Goal: Communication & Community: Answer question/provide support

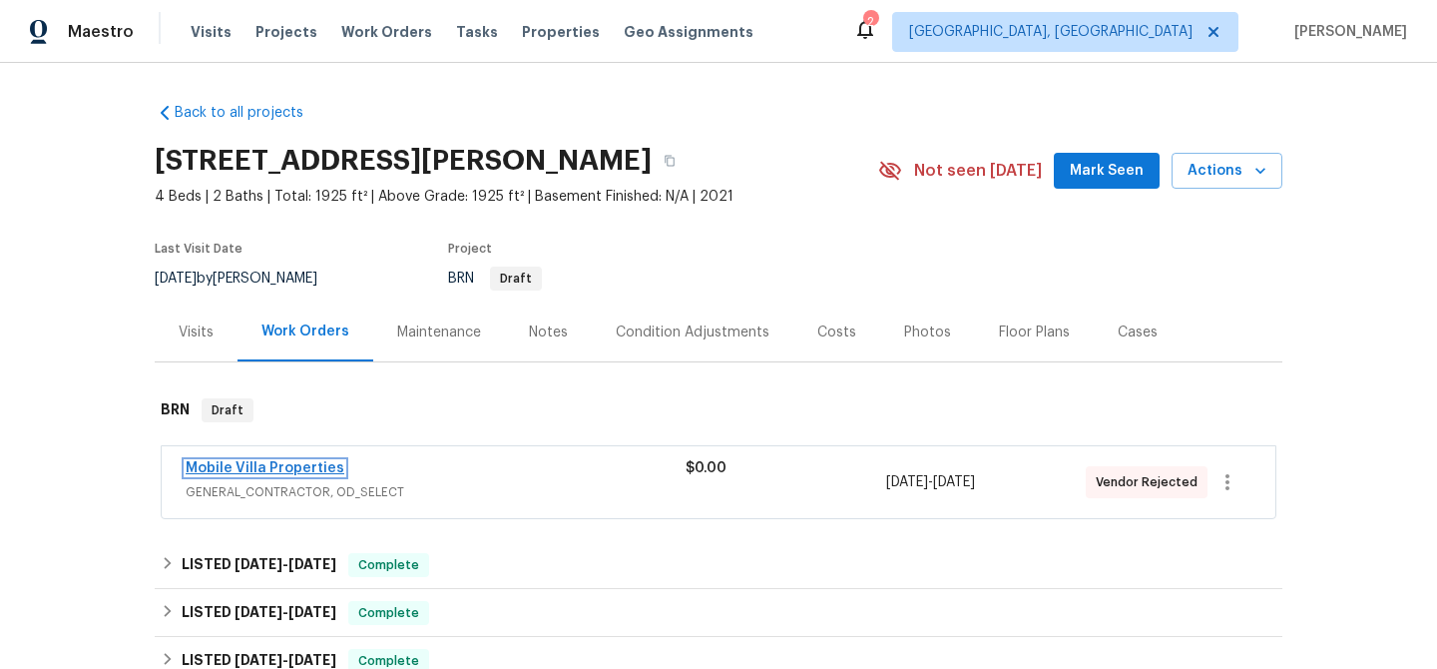
click at [223, 464] on link "Mobile Villa Properties" at bounding box center [265, 468] width 159 height 14
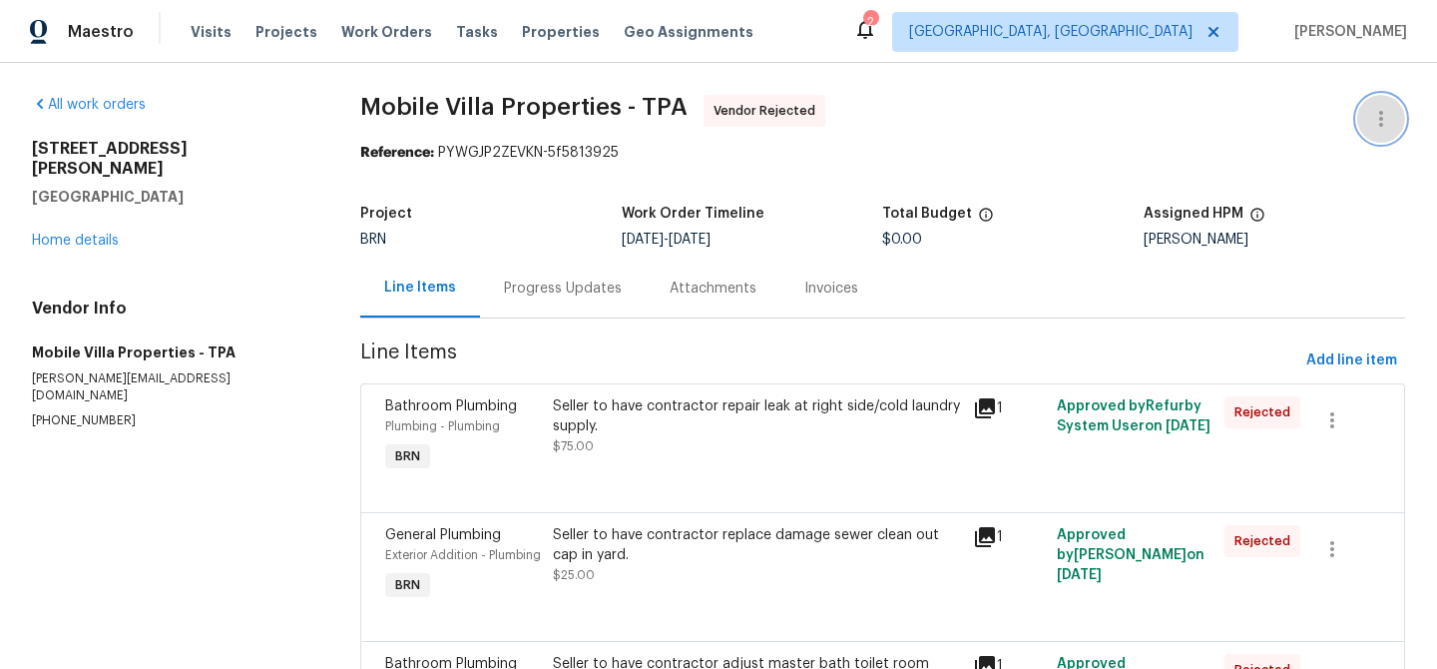
click at [1388, 104] on button "button" at bounding box center [1381, 119] width 48 height 48
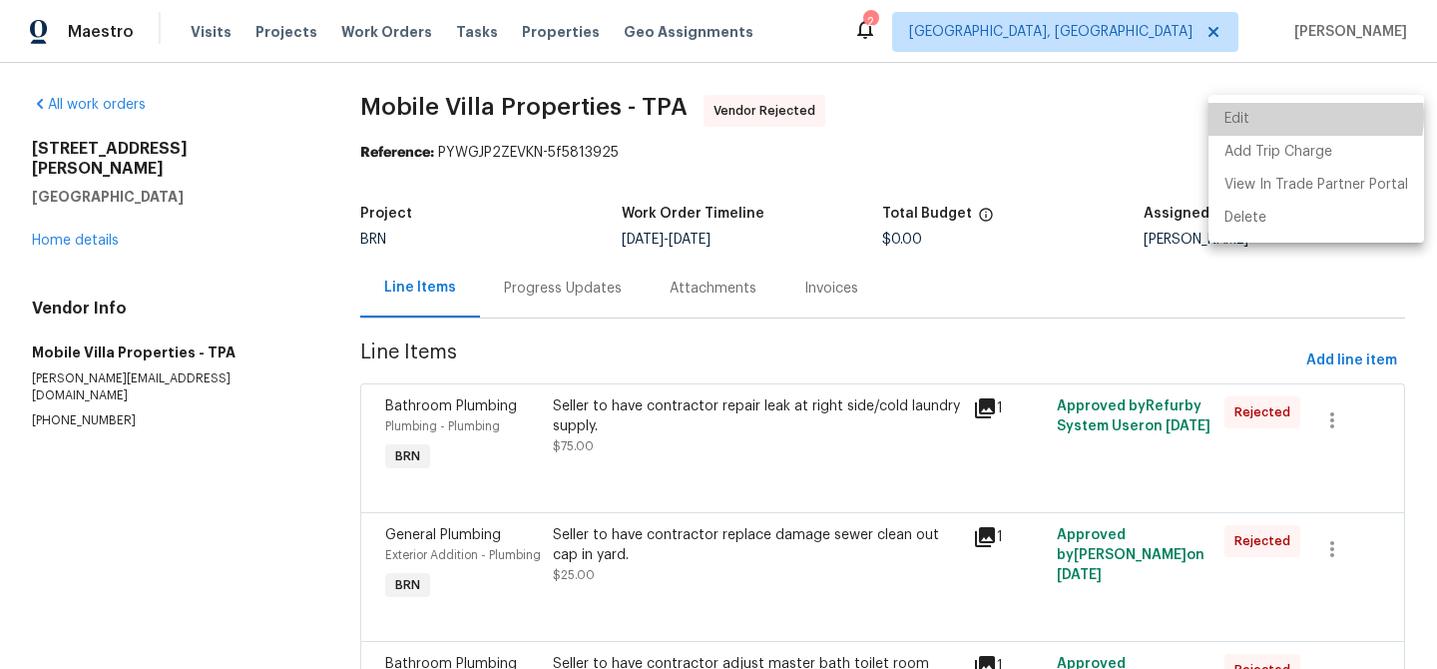
click at [1312, 116] on li "Edit" at bounding box center [1316, 119] width 216 height 33
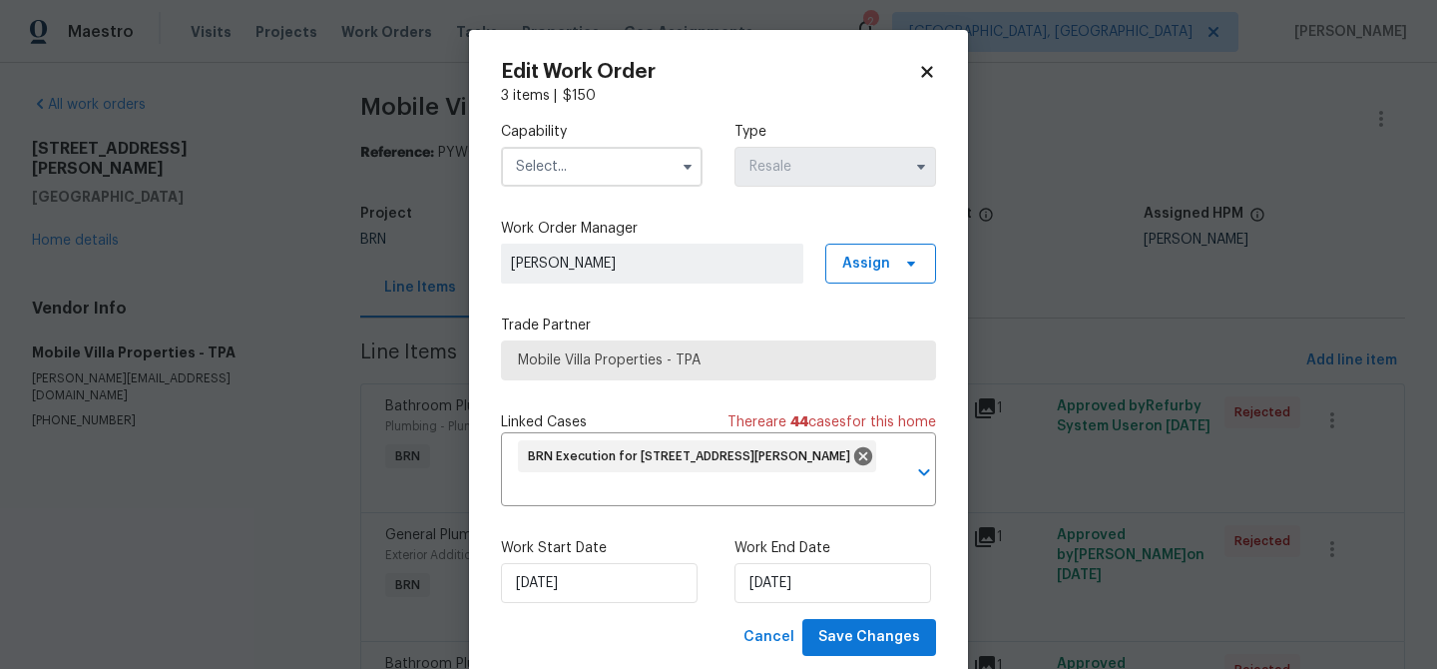
click at [556, 162] on input "text" at bounding box center [602, 167] width 202 height 40
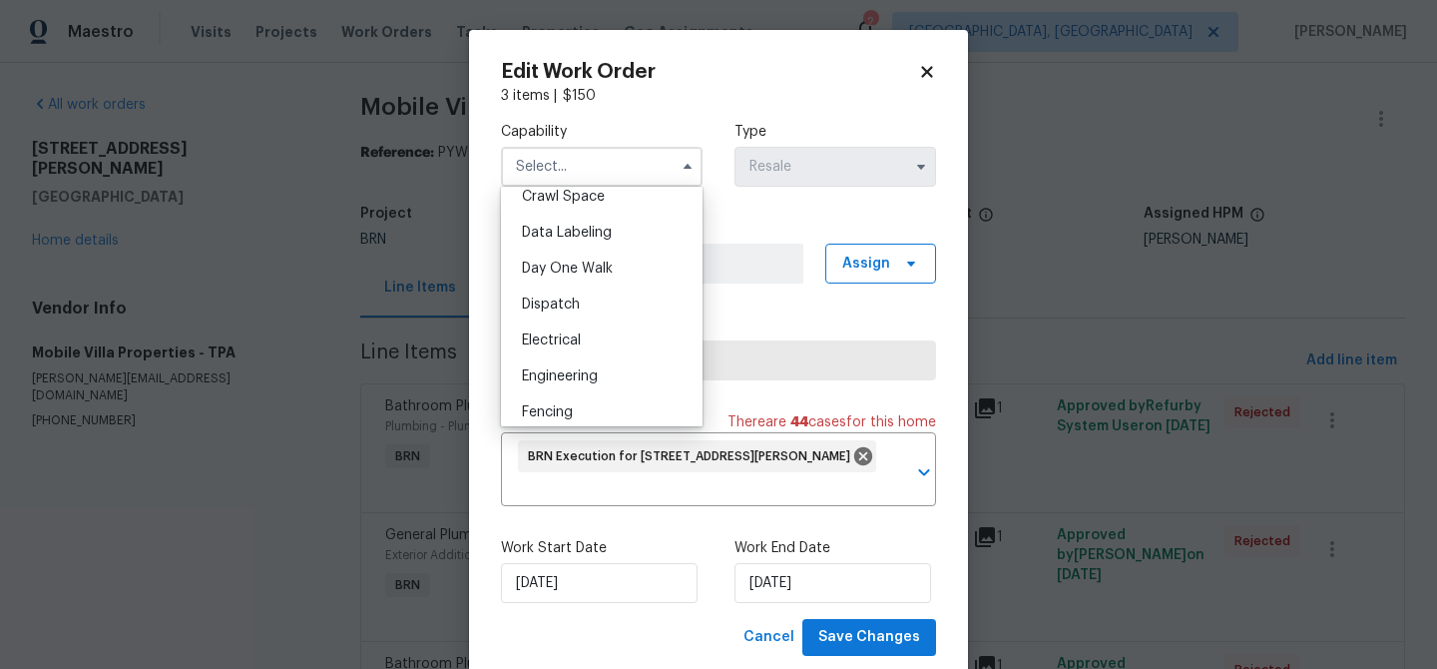
scroll to position [575, 0]
click at [315, 262] on body "Maestro Visits Projects Work Orders Tasks Properties Geo Assignments 2 Albuquer…" at bounding box center [718, 334] width 1437 height 669
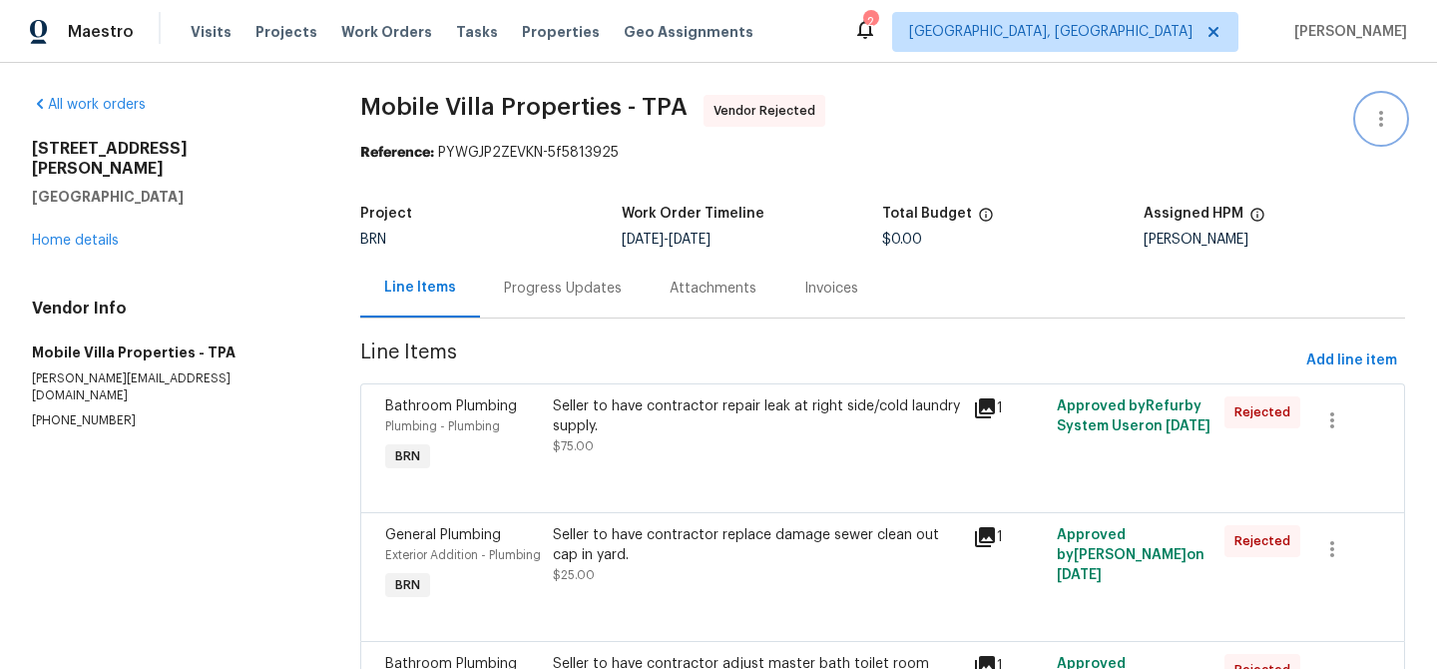
click at [1376, 101] on button "button" at bounding box center [1381, 119] width 48 height 48
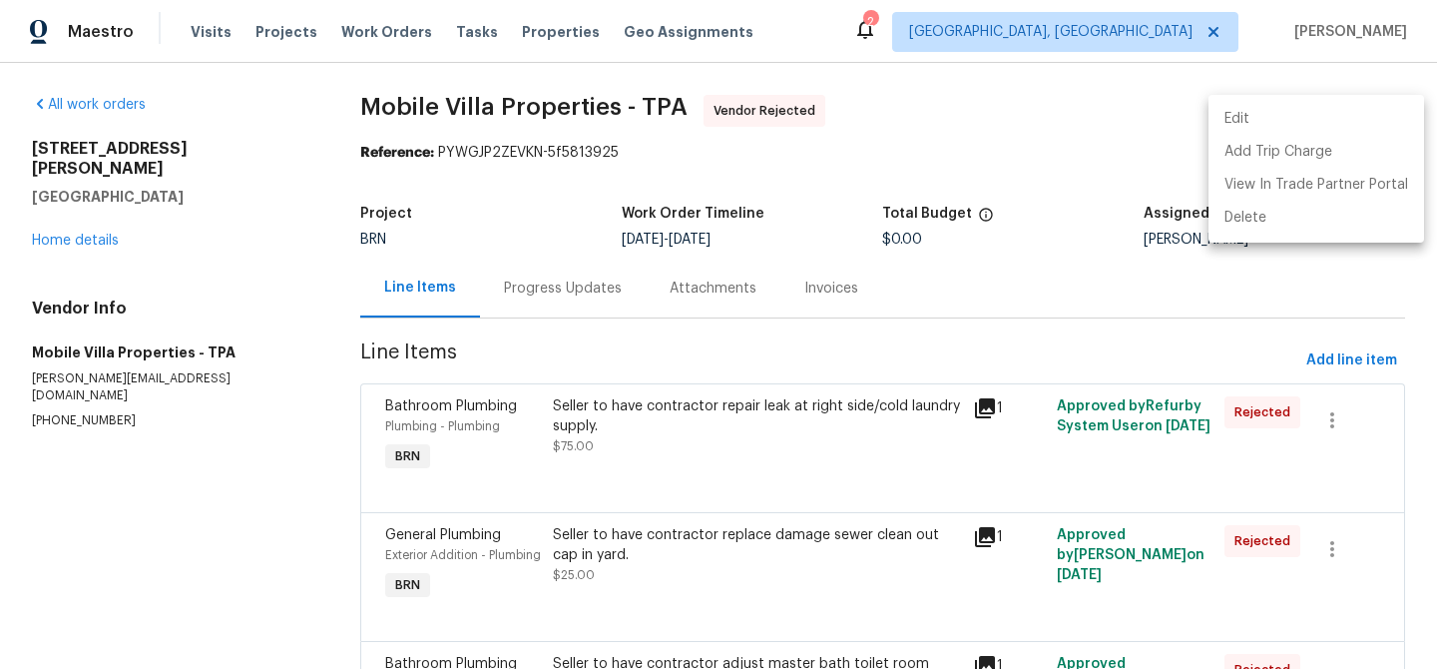
click at [1298, 120] on li "Edit" at bounding box center [1316, 119] width 216 height 33
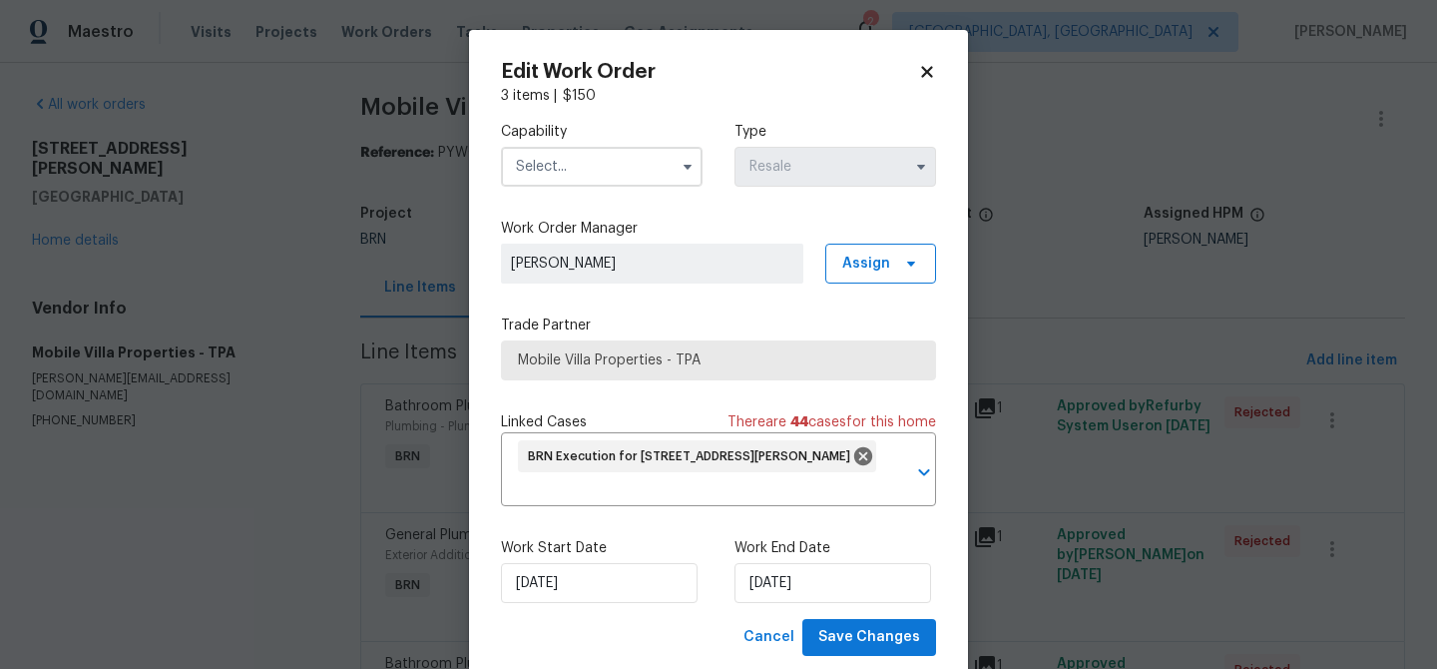
click at [632, 165] on input "text" at bounding box center [602, 167] width 202 height 40
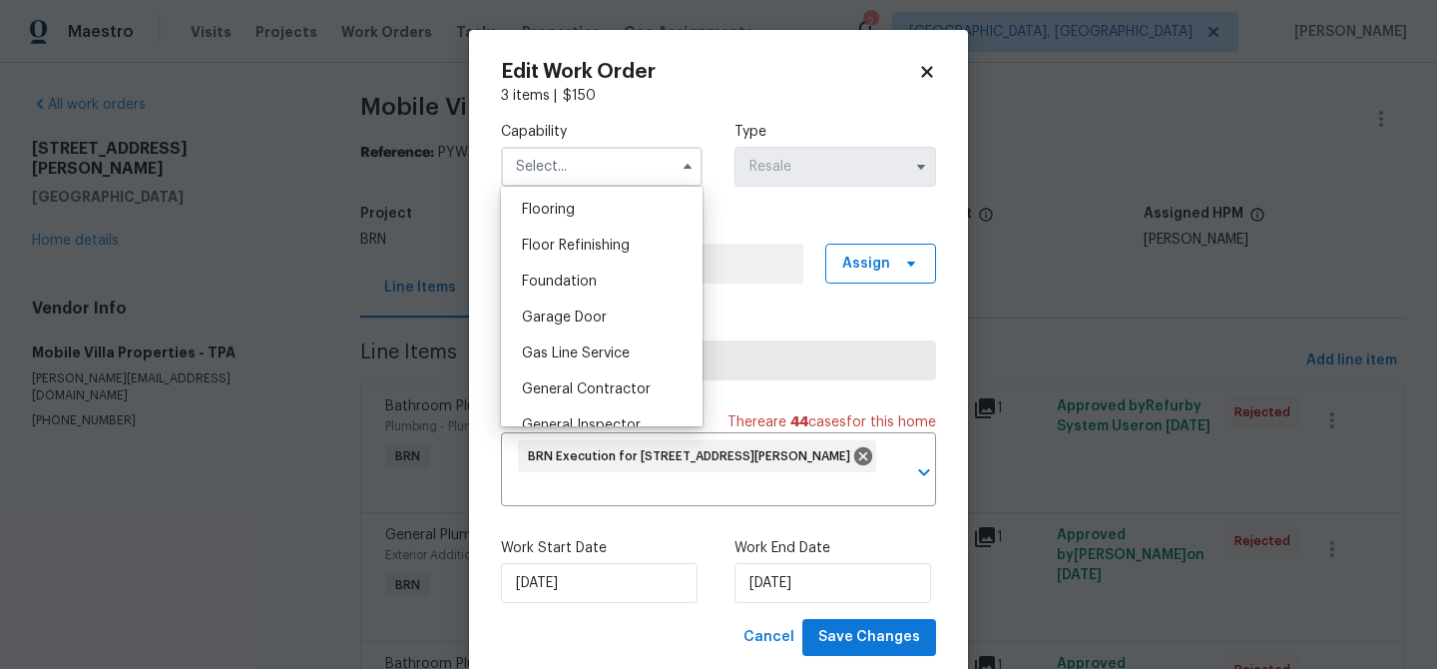
scroll to position [793, 0]
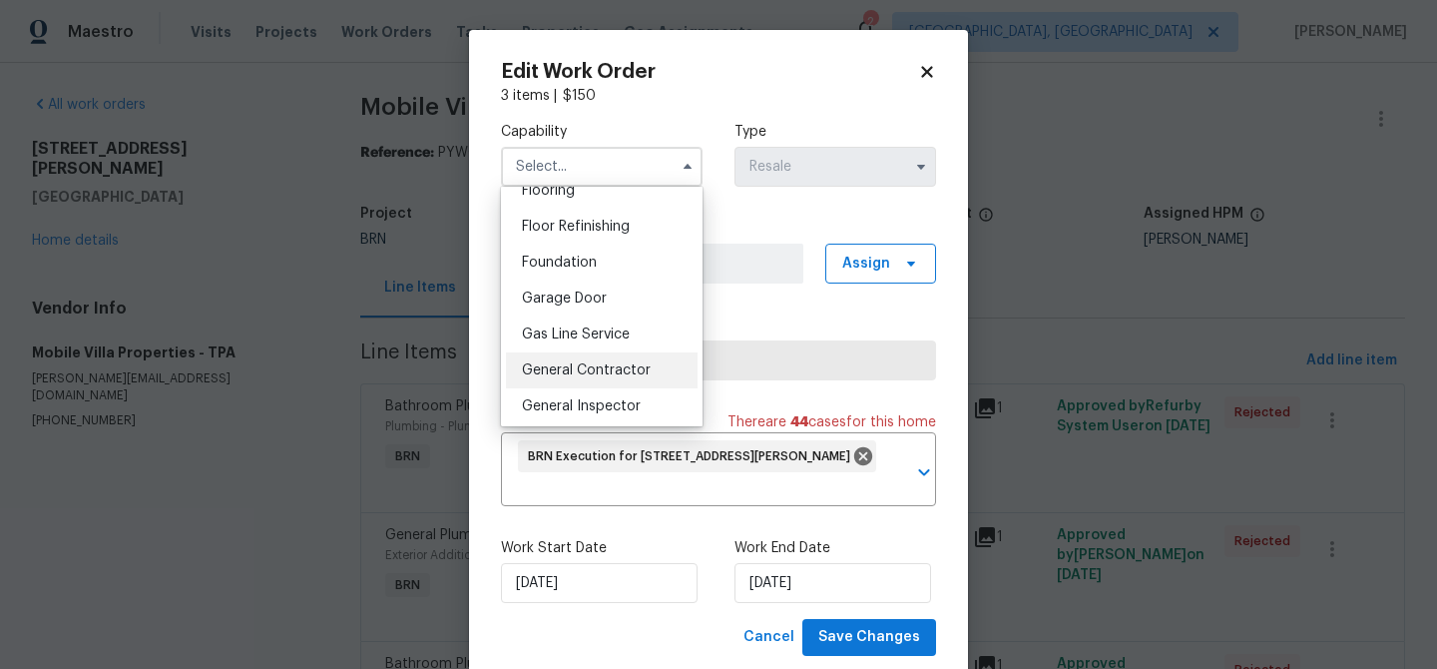
click at [593, 367] on span "General Contractor" at bounding box center [586, 370] width 129 height 14
type input "General Contractor"
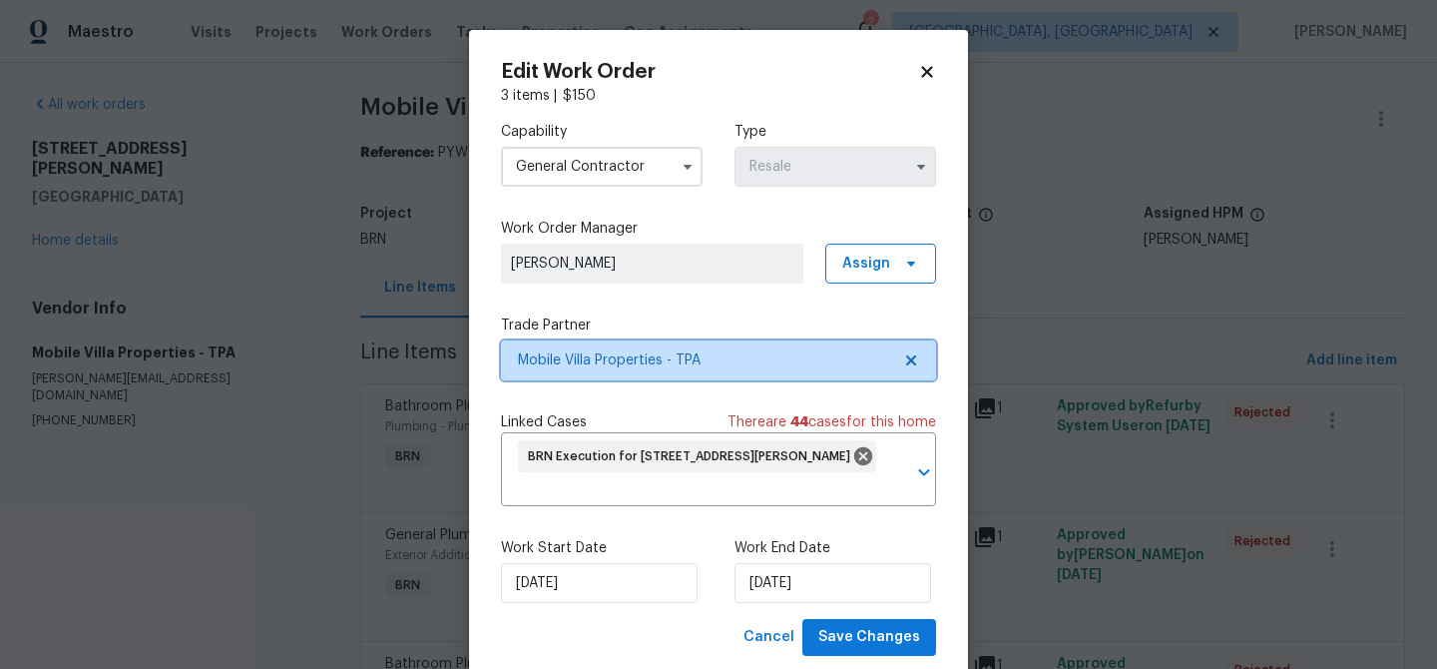
click at [595, 355] on span "Mobile Villa Properties - TPA" at bounding box center [704, 360] width 372 height 20
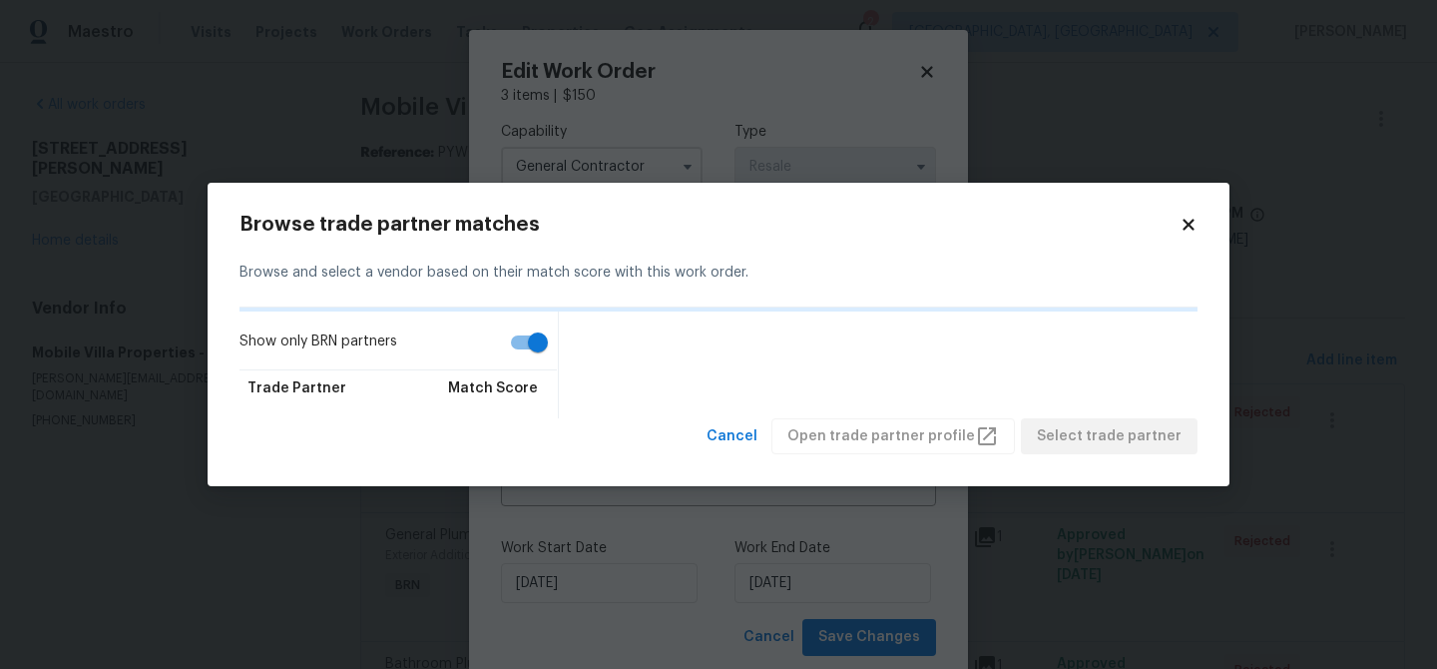
click at [526, 342] on input "Show only BRN partners" at bounding box center [538, 342] width 114 height 38
checkbox input "false"
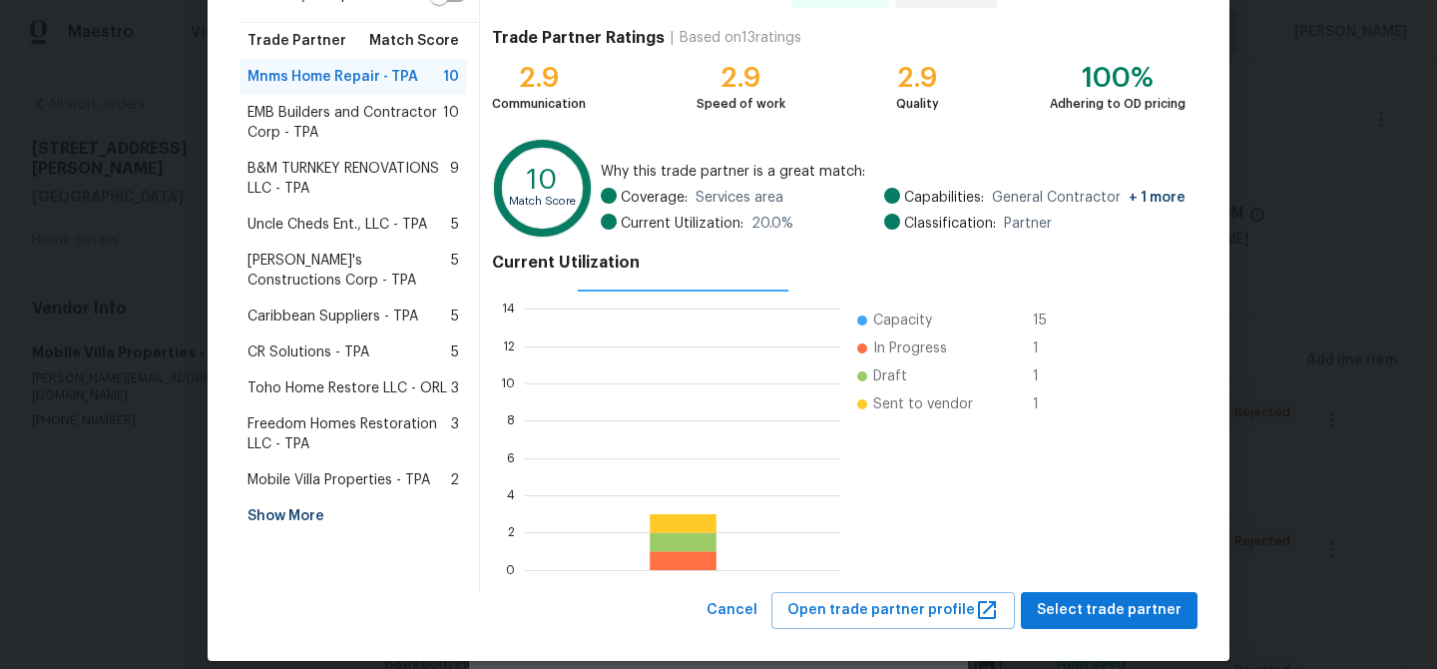
scroll to position [212, 0]
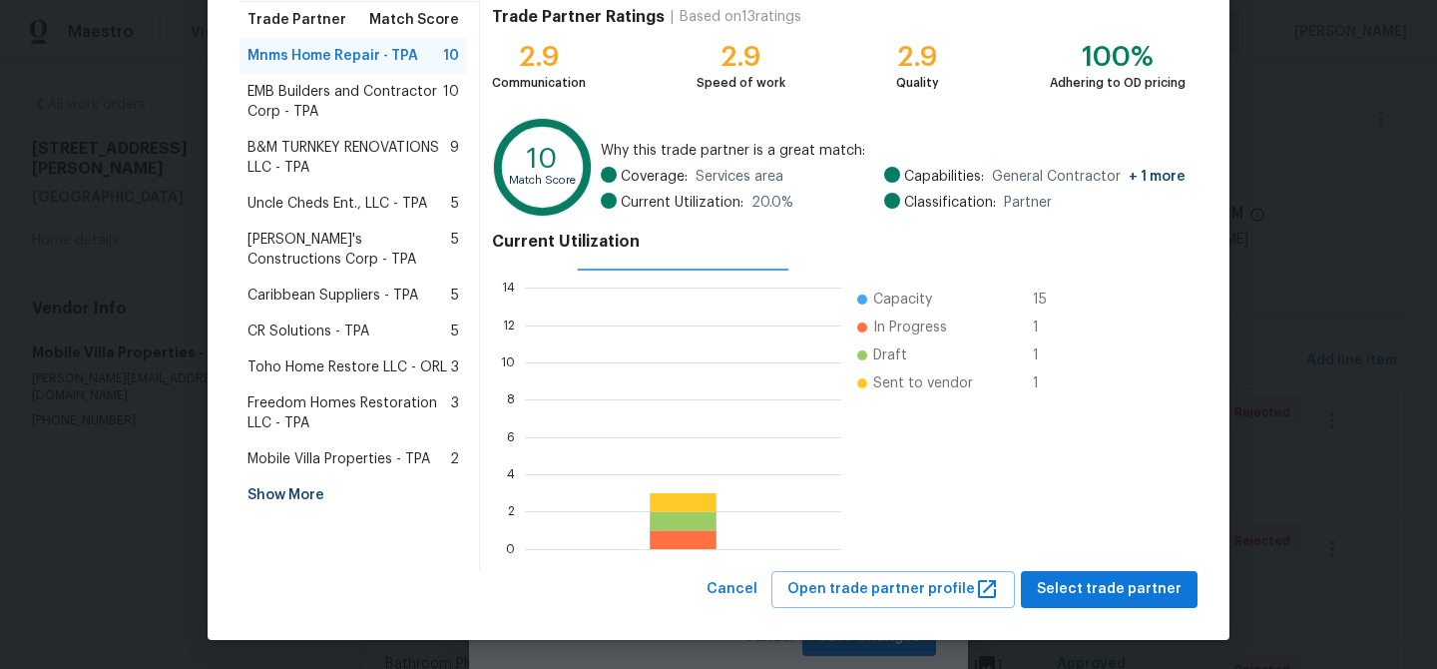
click at [296, 481] on div "Show More" at bounding box center [353, 495] width 228 height 36
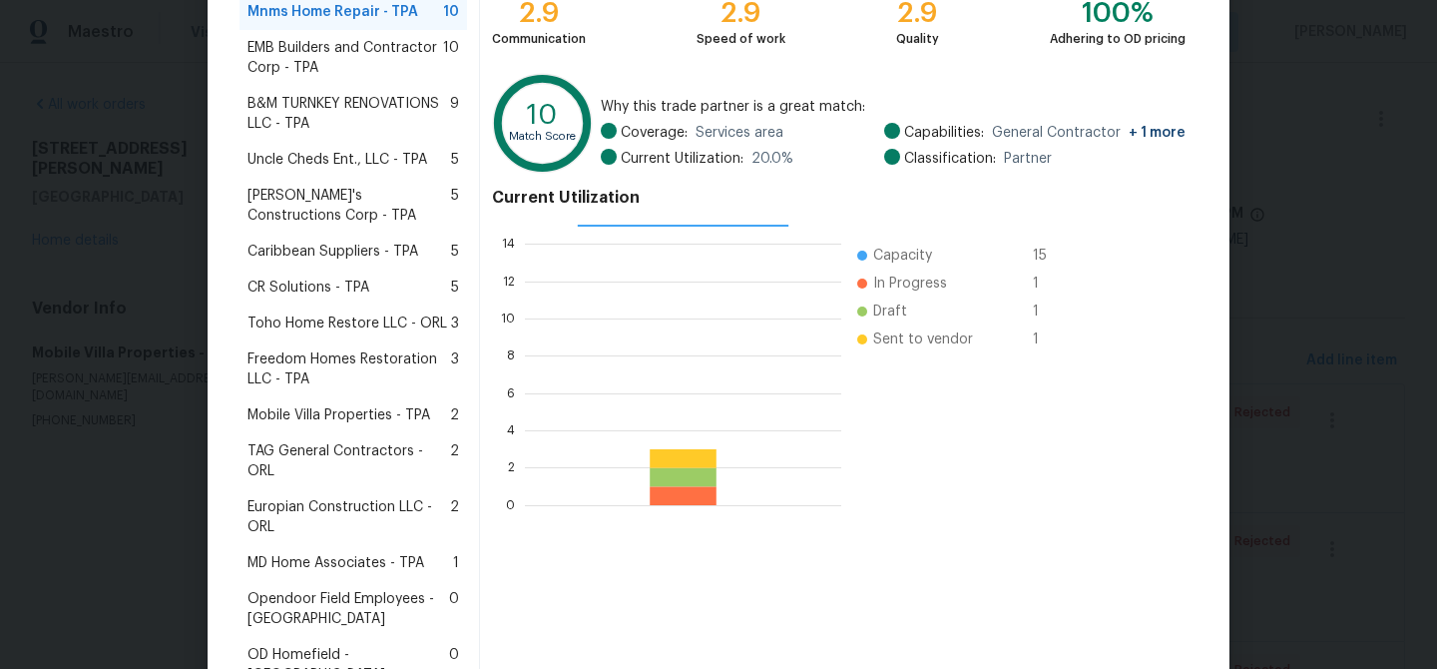
scroll to position [253, 0]
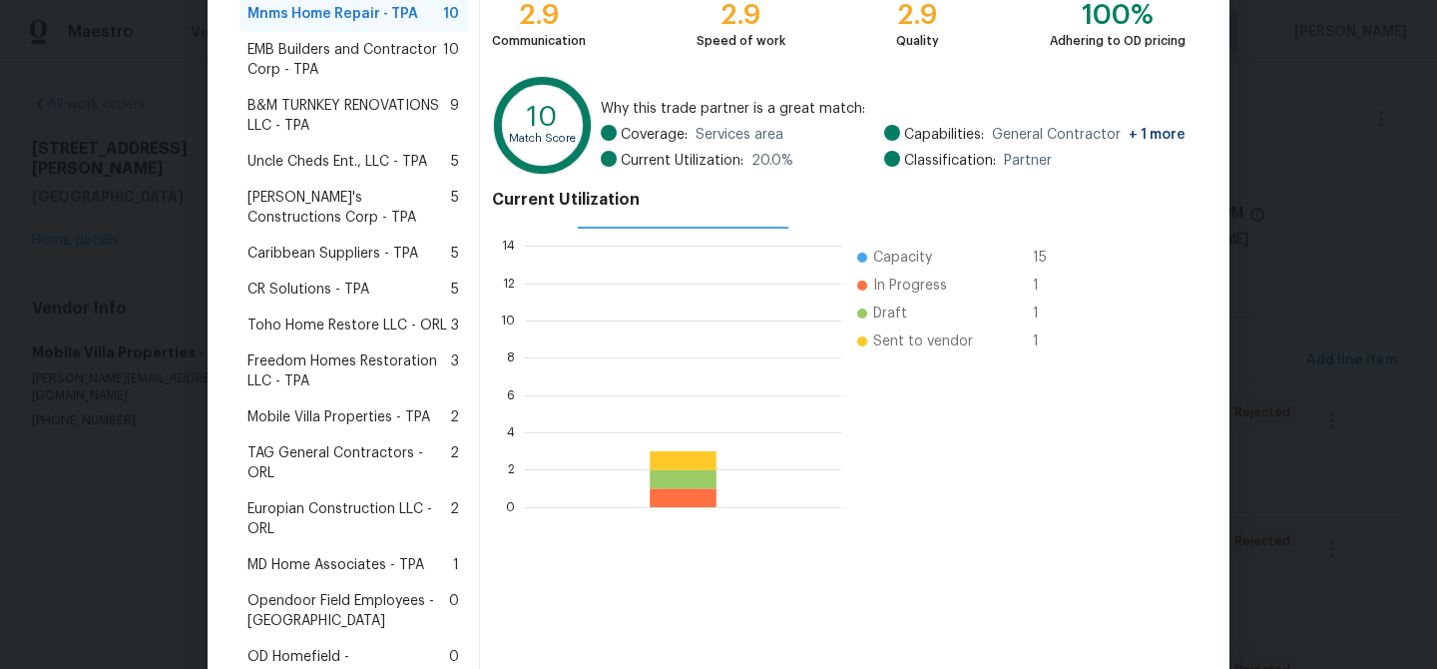
click at [300, 208] on span "Enrique's Constructions Corp - TPA" at bounding box center [349, 208] width 204 height 40
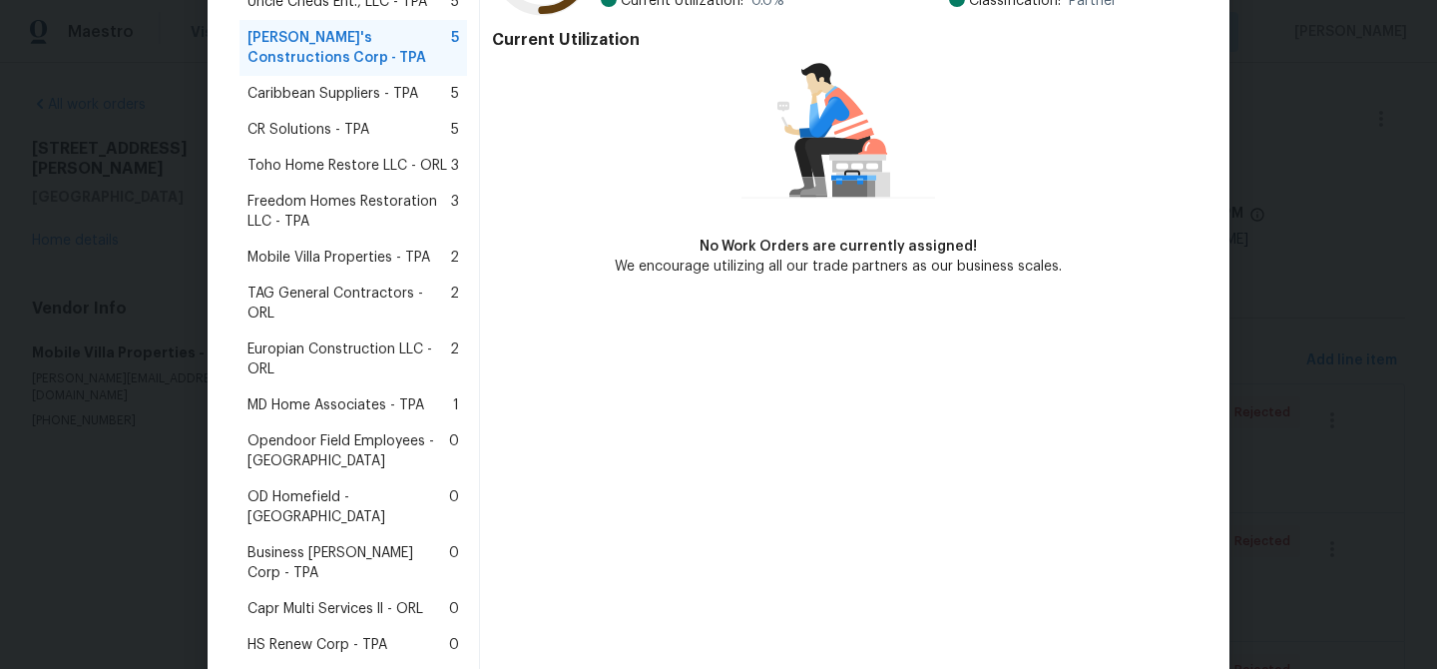
scroll to position [513, 0]
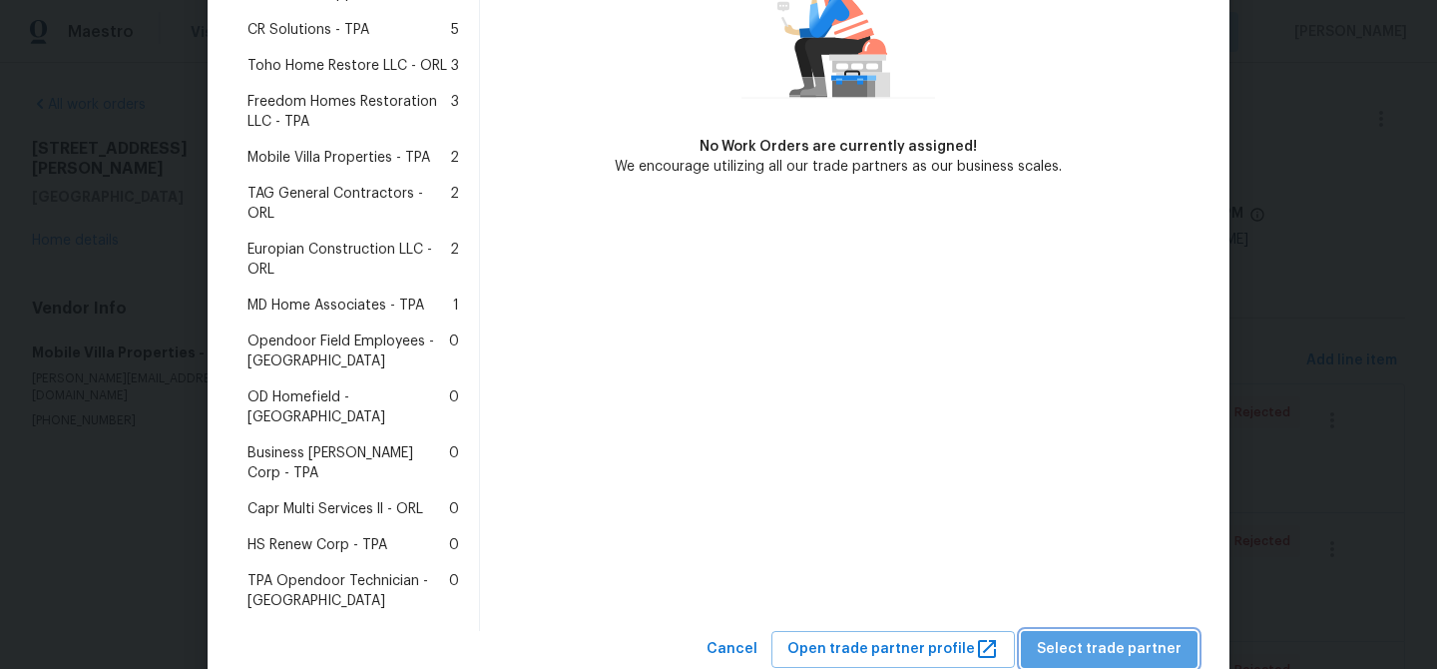
click at [1130, 637] on span "Select trade partner" at bounding box center [1109, 649] width 145 height 25
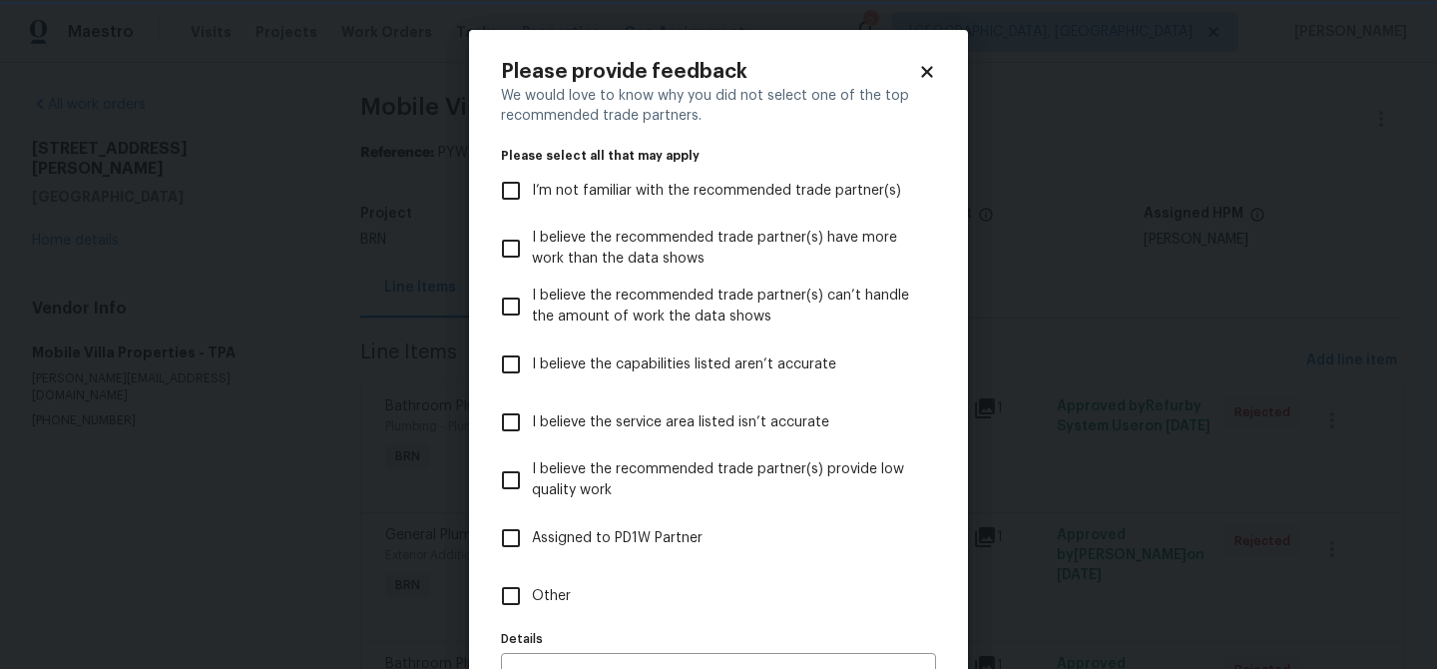
scroll to position [0, 0]
click at [523, 590] on input "Other" at bounding box center [511, 596] width 42 height 42
checkbox input "true"
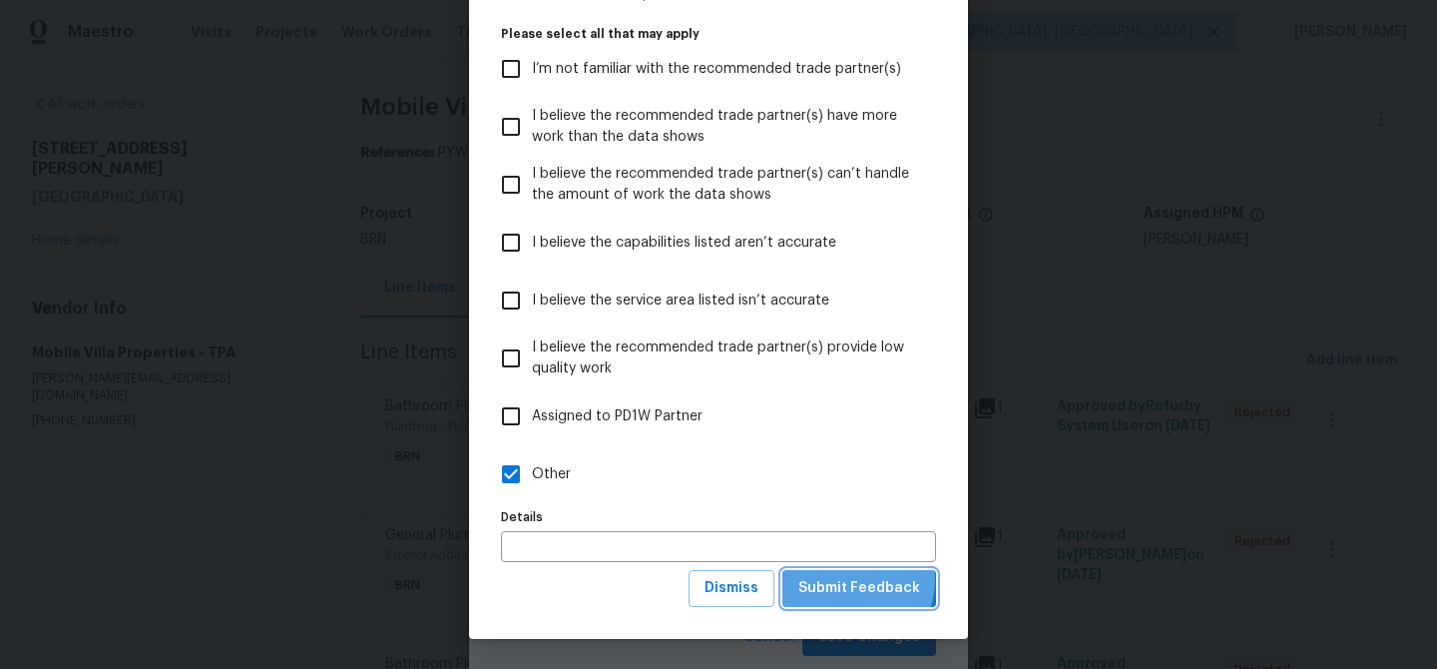
click at [845, 579] on span "Submit Feedback" at bounding box center [859, 588] width 122 height 25
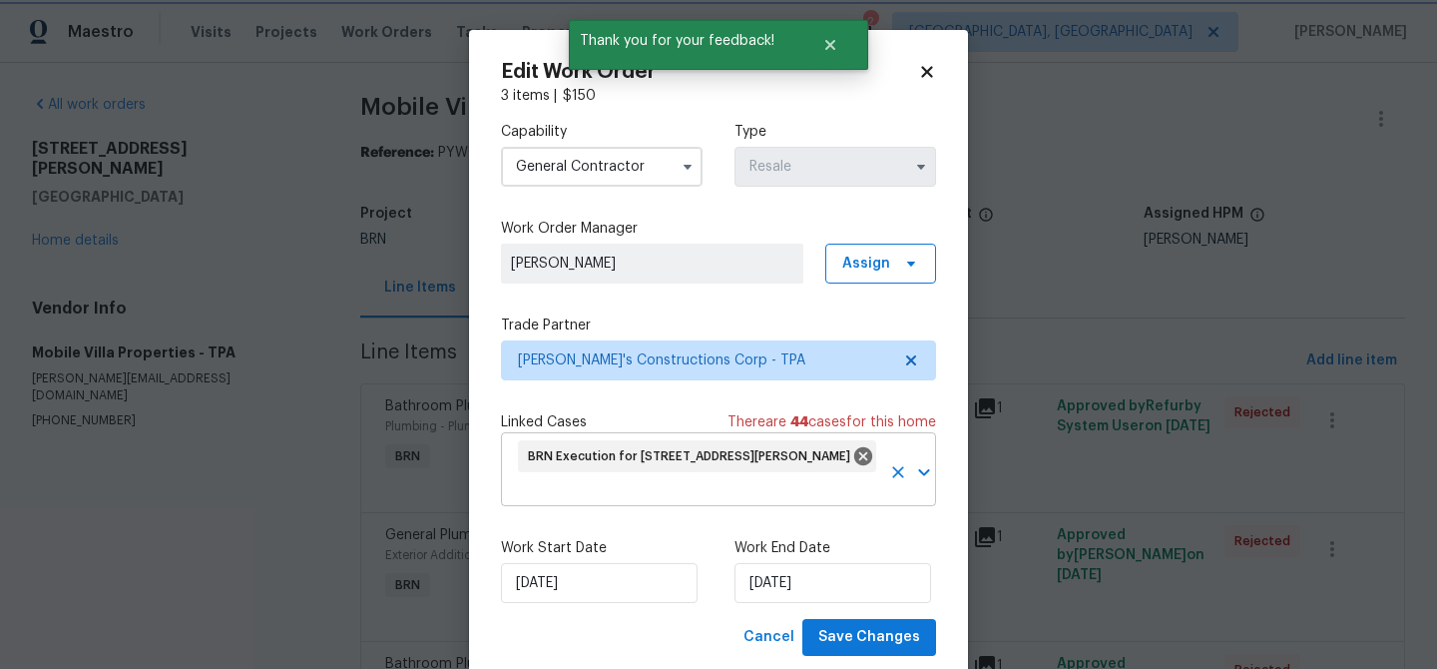
scroll to position [0, 0]
click at [873, 656] on button "Save Changes" at bounding box center [869, 637] width 134 height 37
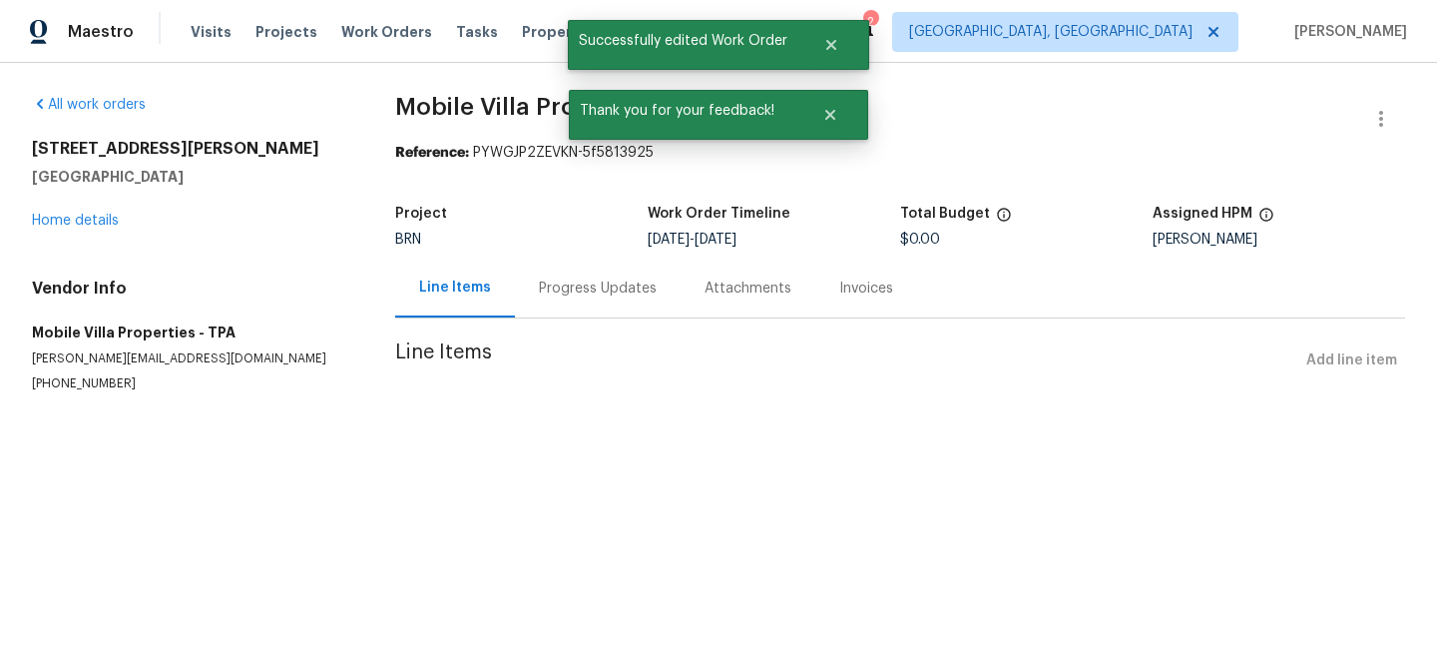
click at [549, 286] on div "Progress Updates" at bounding box center [598, 288] width 118 height 20
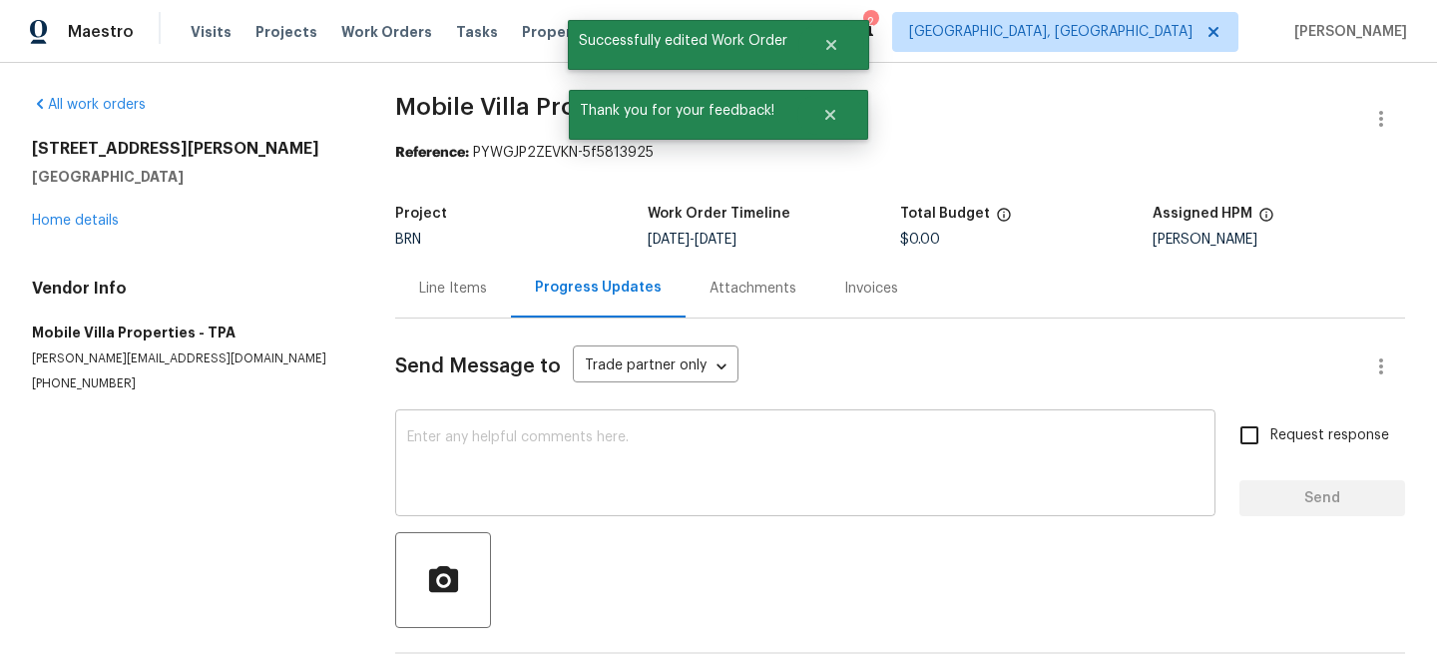
scroll to position [231, 0]
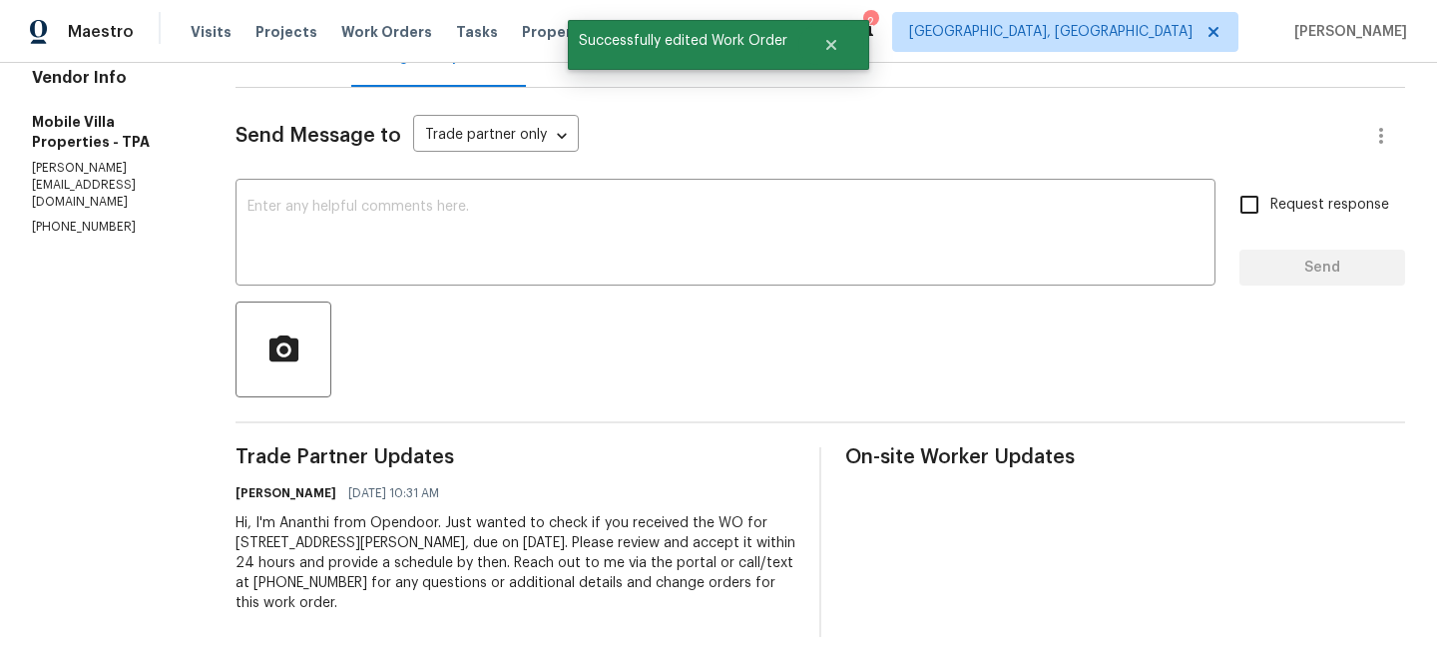
click at [371, 544] on div "Hi, I'm Ananthi from Opendoor. Just wanted to check if you received the WO for …" at bounding box center [515, 563] width 560 height 100
copy div "Trade Partner Updates Ananthi Mahendran 08/19/2025 10:31 AM"
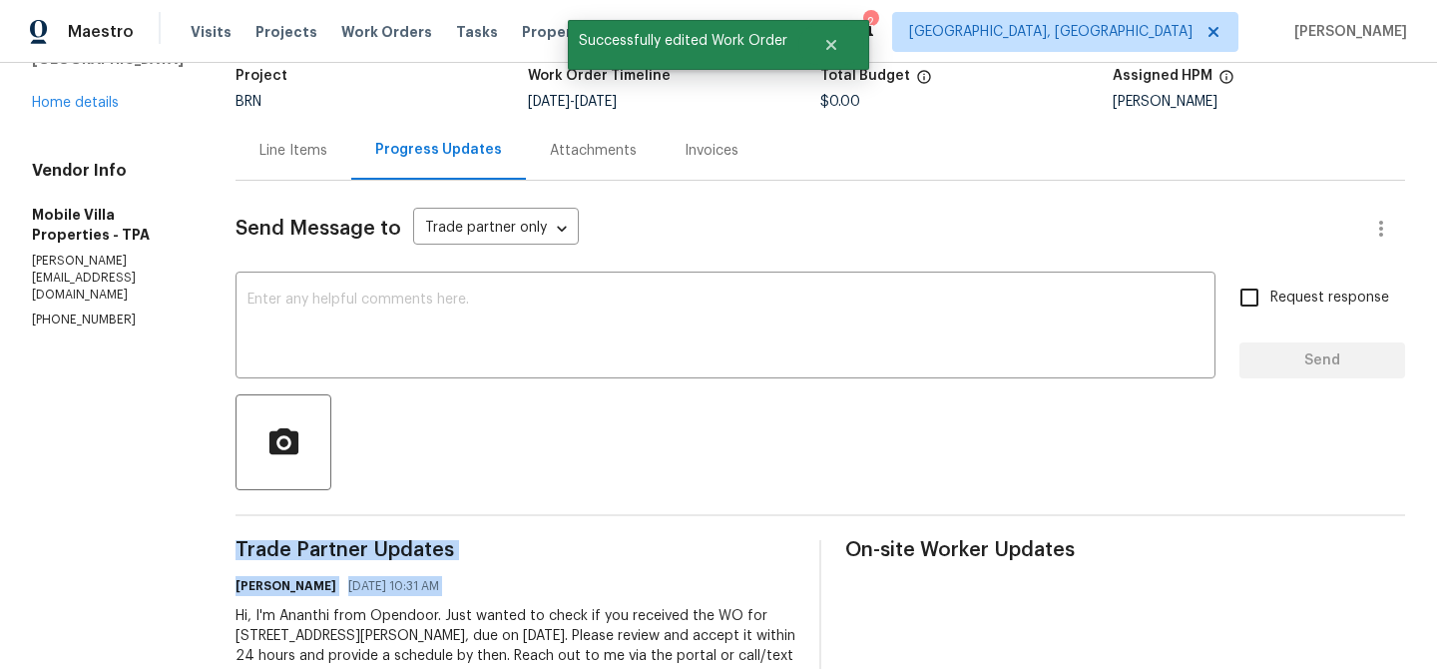
scroll to position [44, 0]
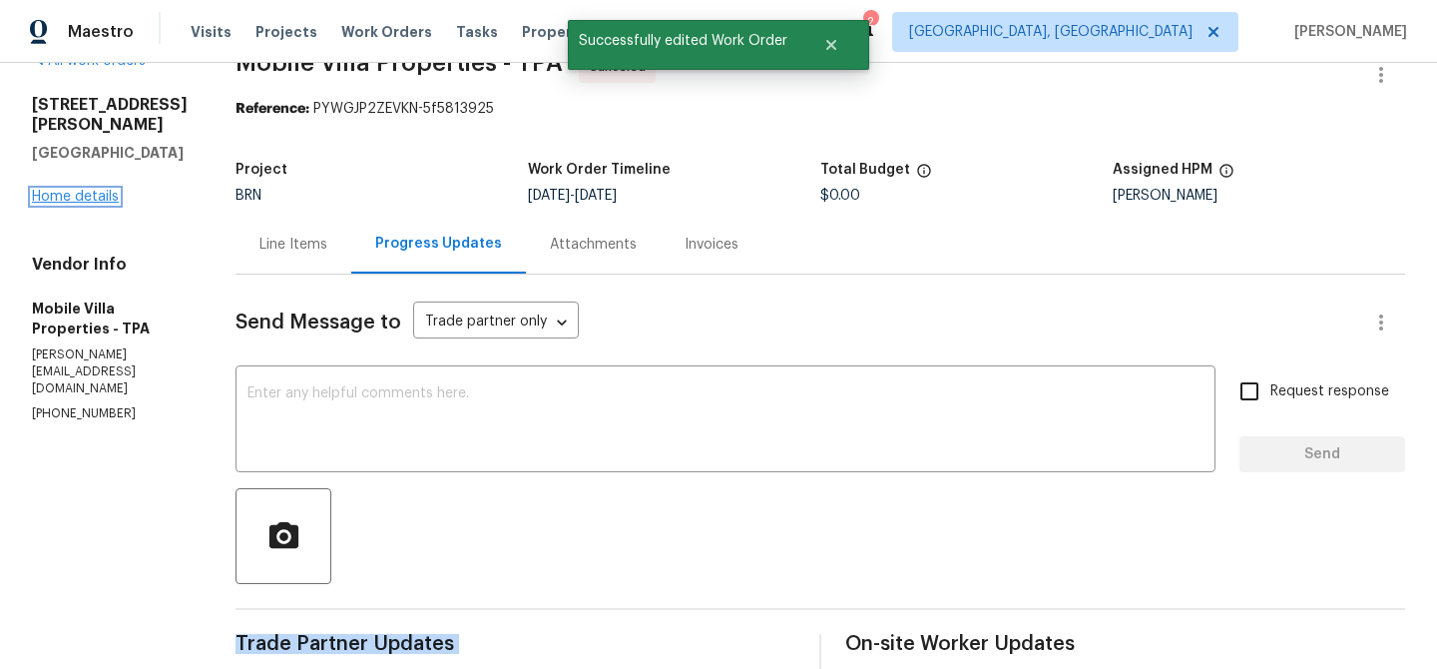
click at [88, 196] on link "Home details" at bounding box center [75, 197] width 87 height 14
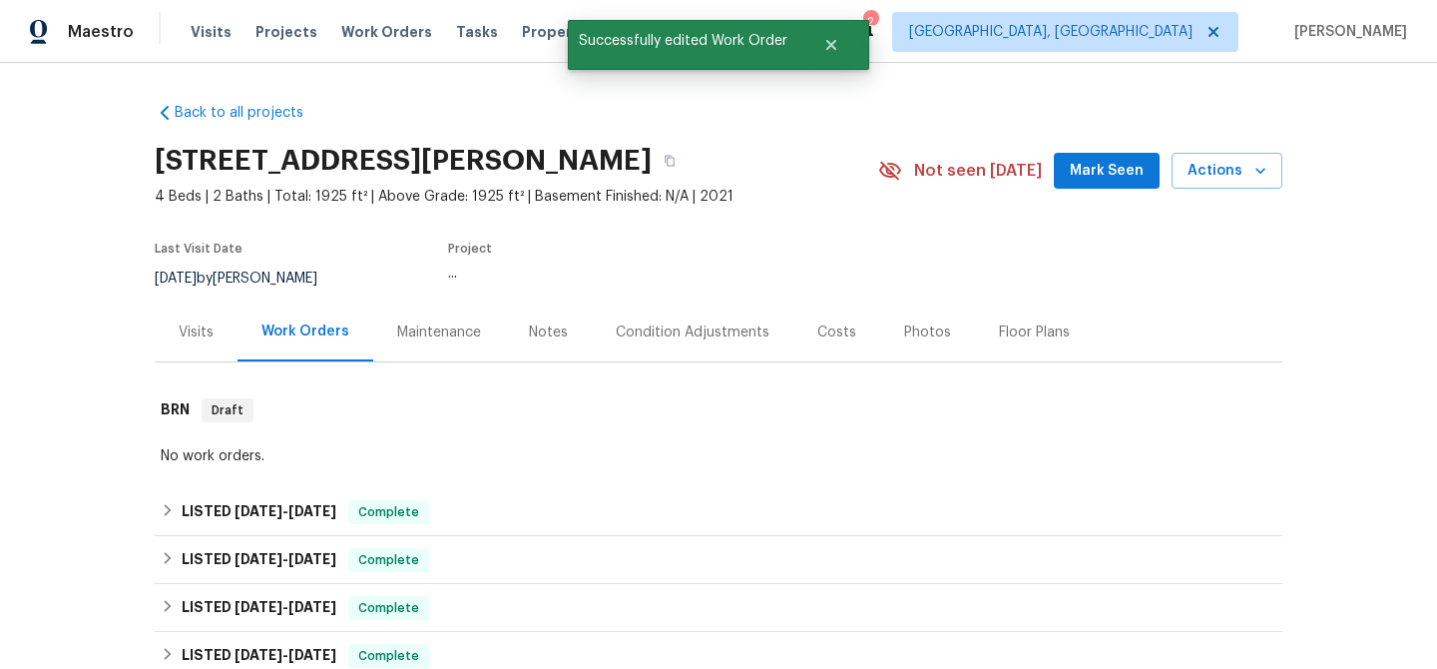
scroll to position [38, 0]
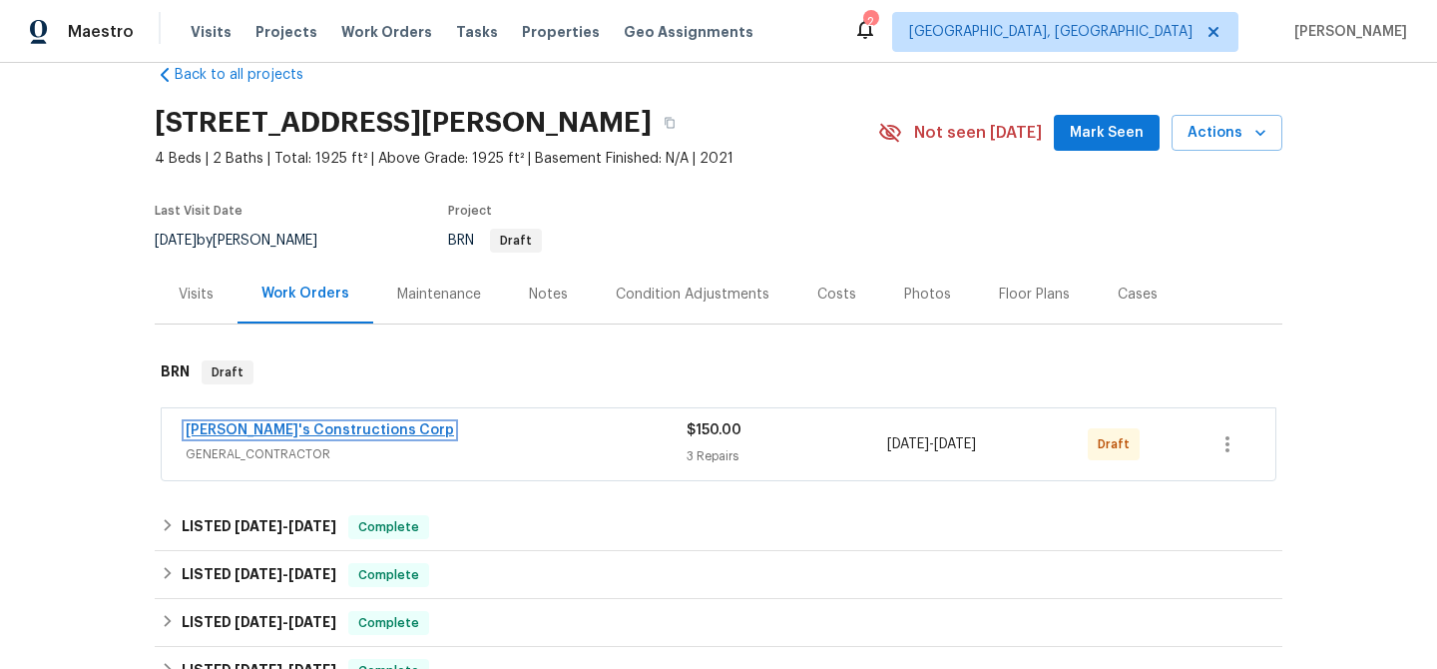
click at [219, 436] on link "Enrique's Constructions Corp" at bounding box center [320, 430] width 268 height 14
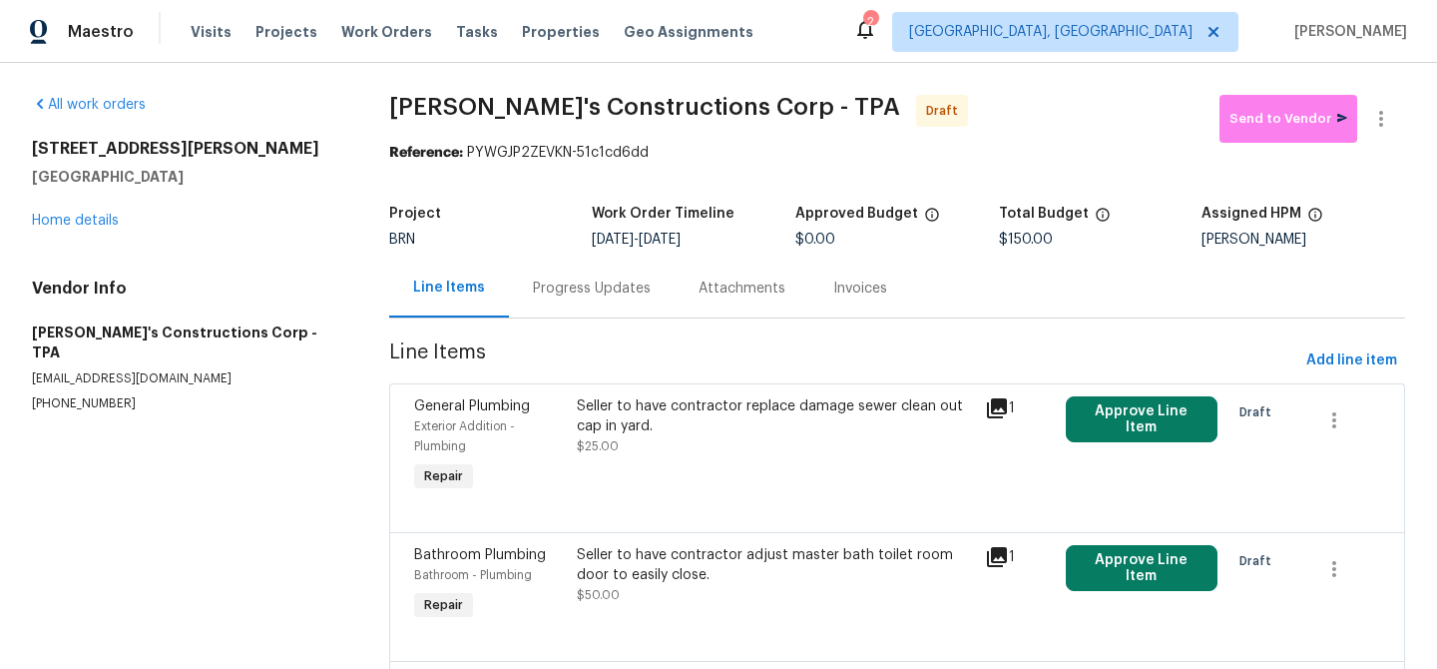
click at [531, 282] on div "Progress Updates" at bounding box center [592, 287] width 166 height 59
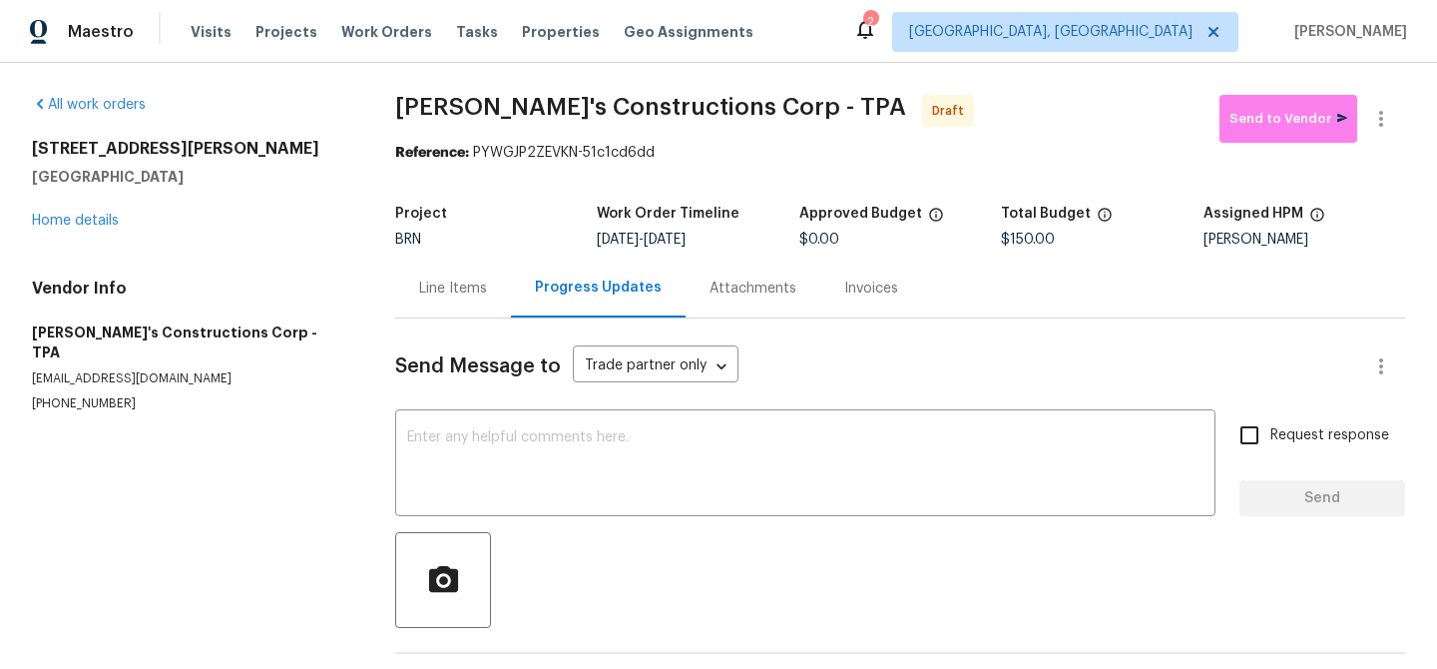
click at [592, 408] on div "Send Message to Trade partner only Trade partner only ​ x ​ Request response Se…" at bounding box center [900, 513] width 1010 height 391
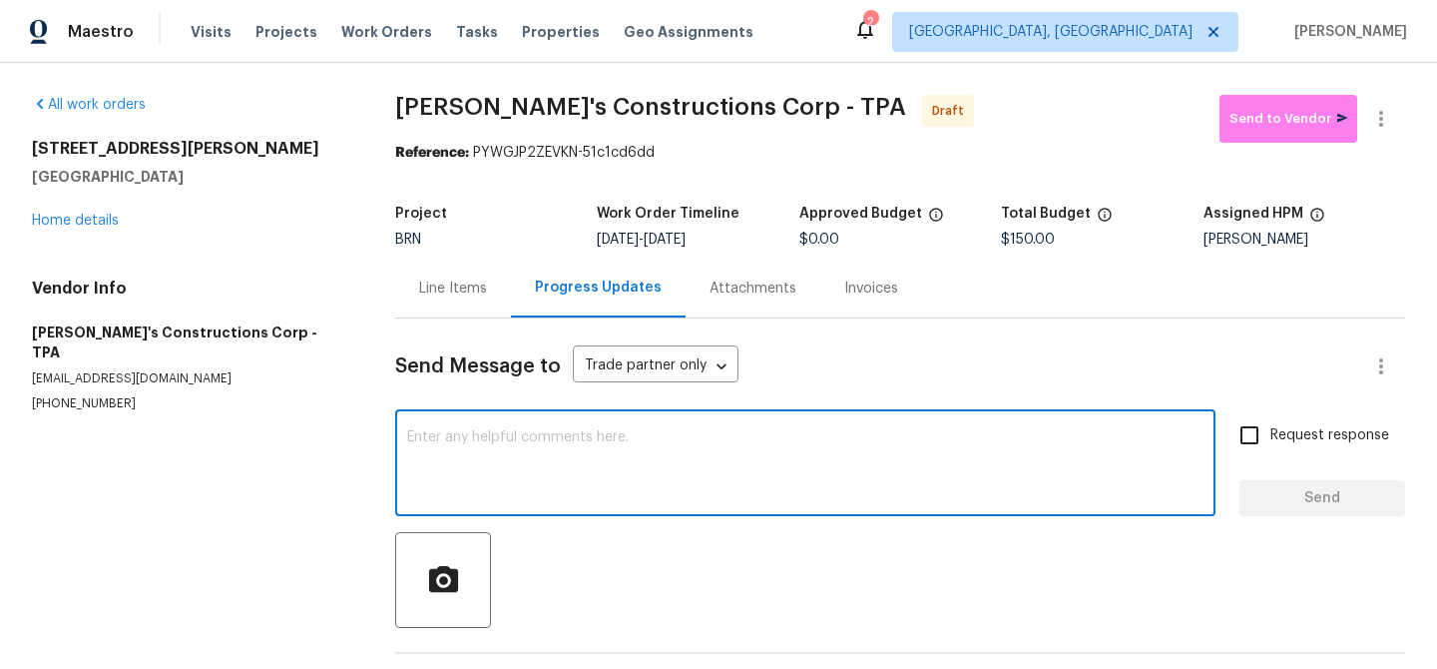
click at [560, 446] on textarea at bounding box center [805, 465] width 796 height 70
paste textarea "Hi, I'm Ananthi from Opendoor. Just wanted to check if you received the WO for …"
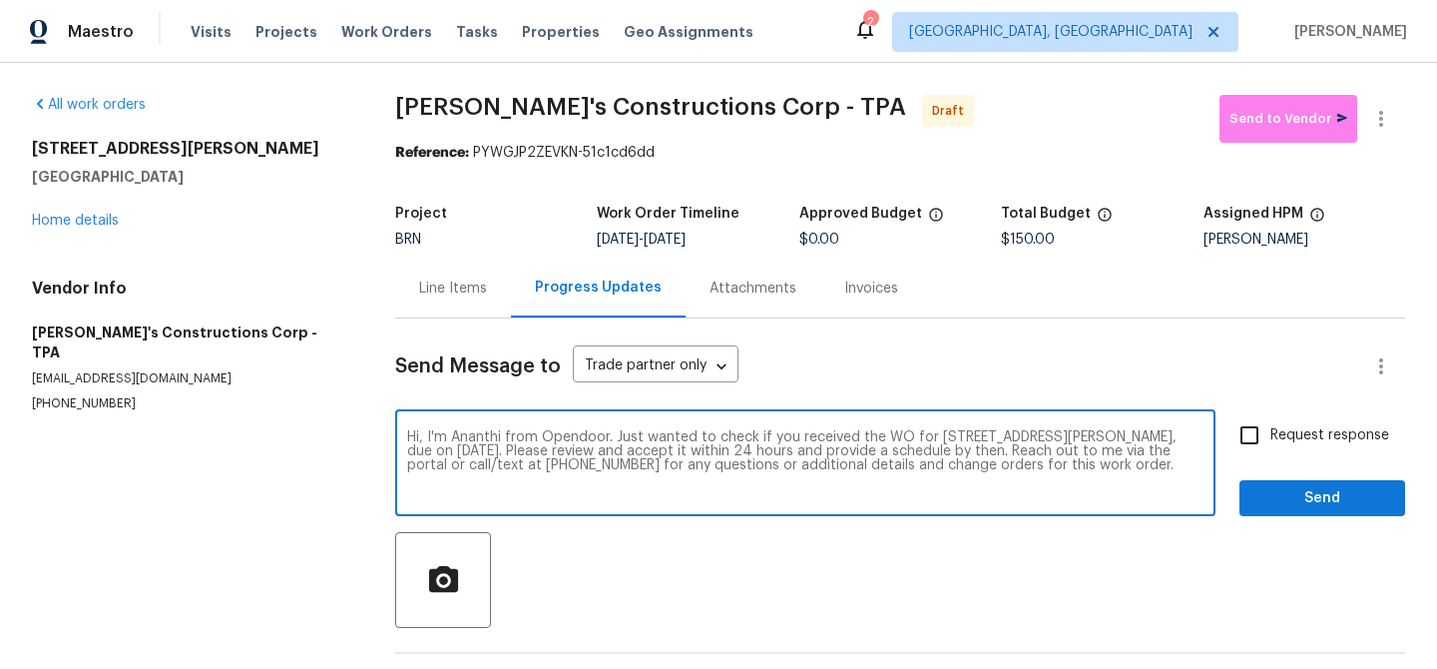
type textarea "Hi, I'm Ananthi from Opendoor. Just wanted to check if you received the WO for …"
click at [1312, 444] on span "Request response" at bounding box center [1329, 435] width 119 height 21
click at [1270, 444] on input "Request response" at bounding box center [1249, 435] width 42 height 42
checkbox input "true"
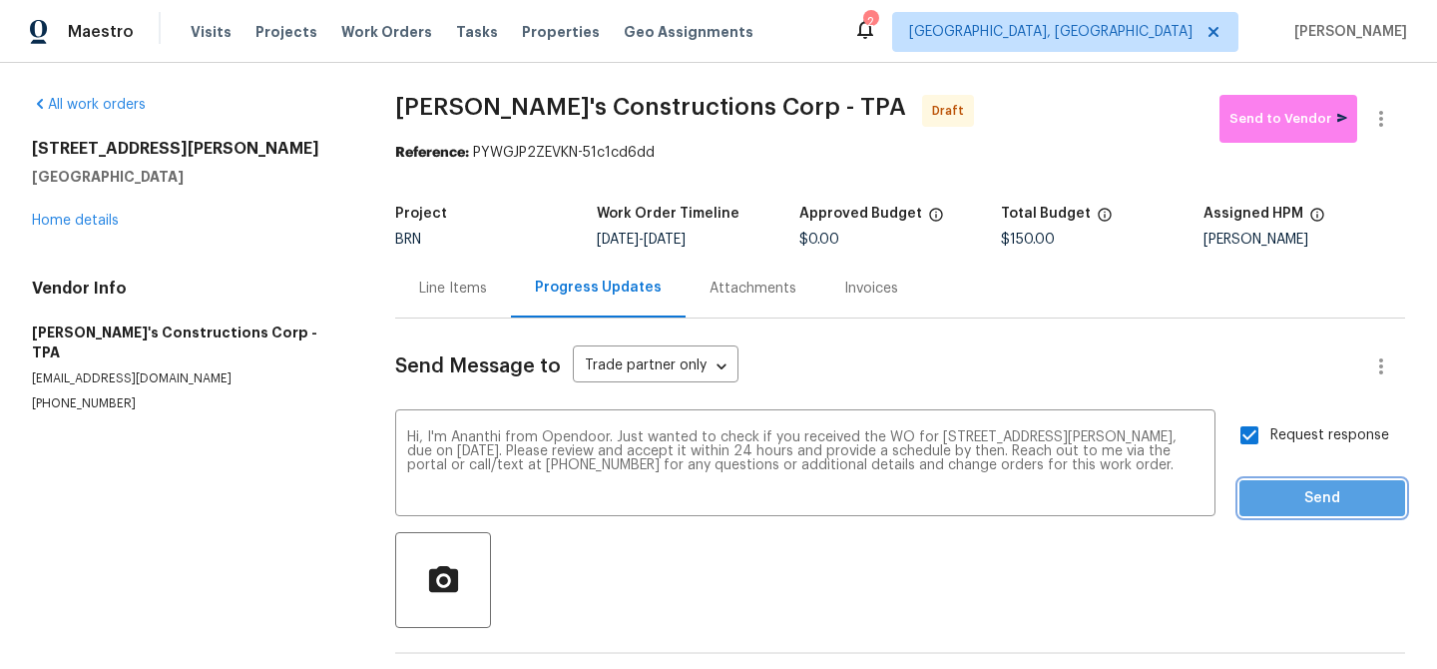
click at [1312, 483] on button "Send" at bounding box center [1322, 498] width 166 height 37
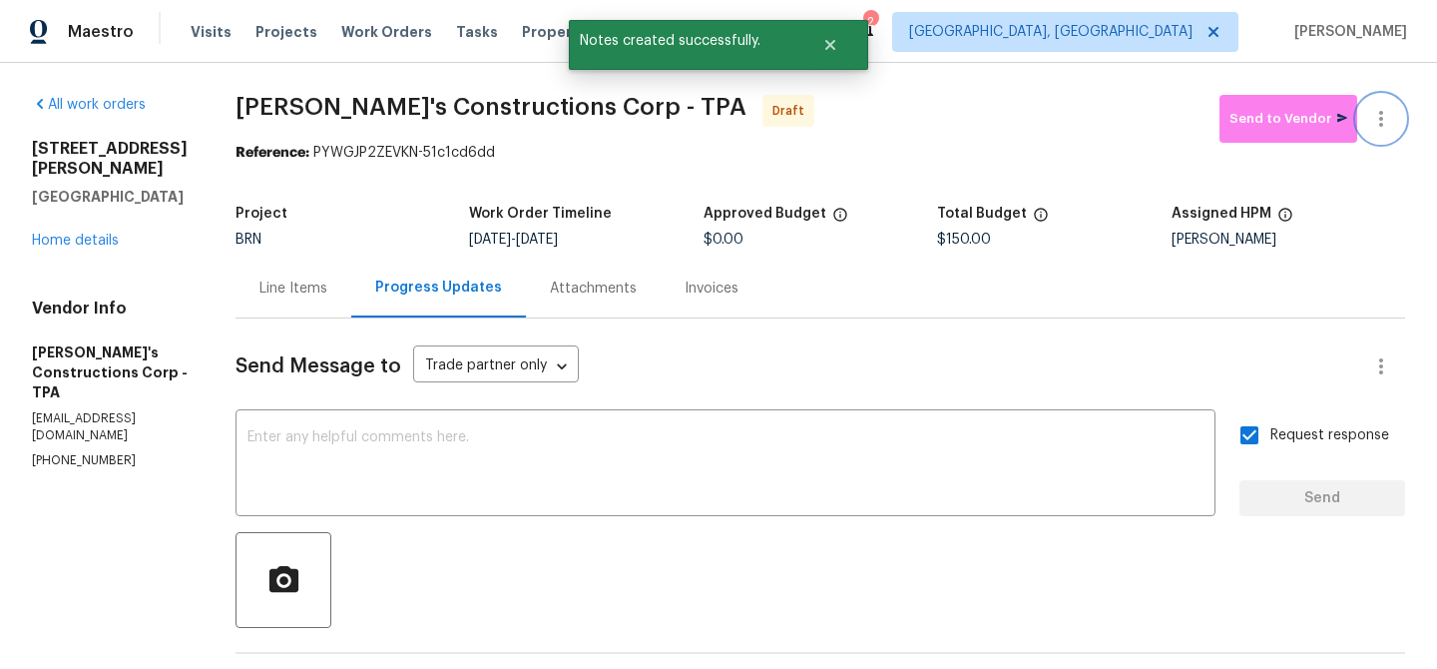
click at [1385, 99] on button "button" at bounding box center [1381, 119] width 48 height 48
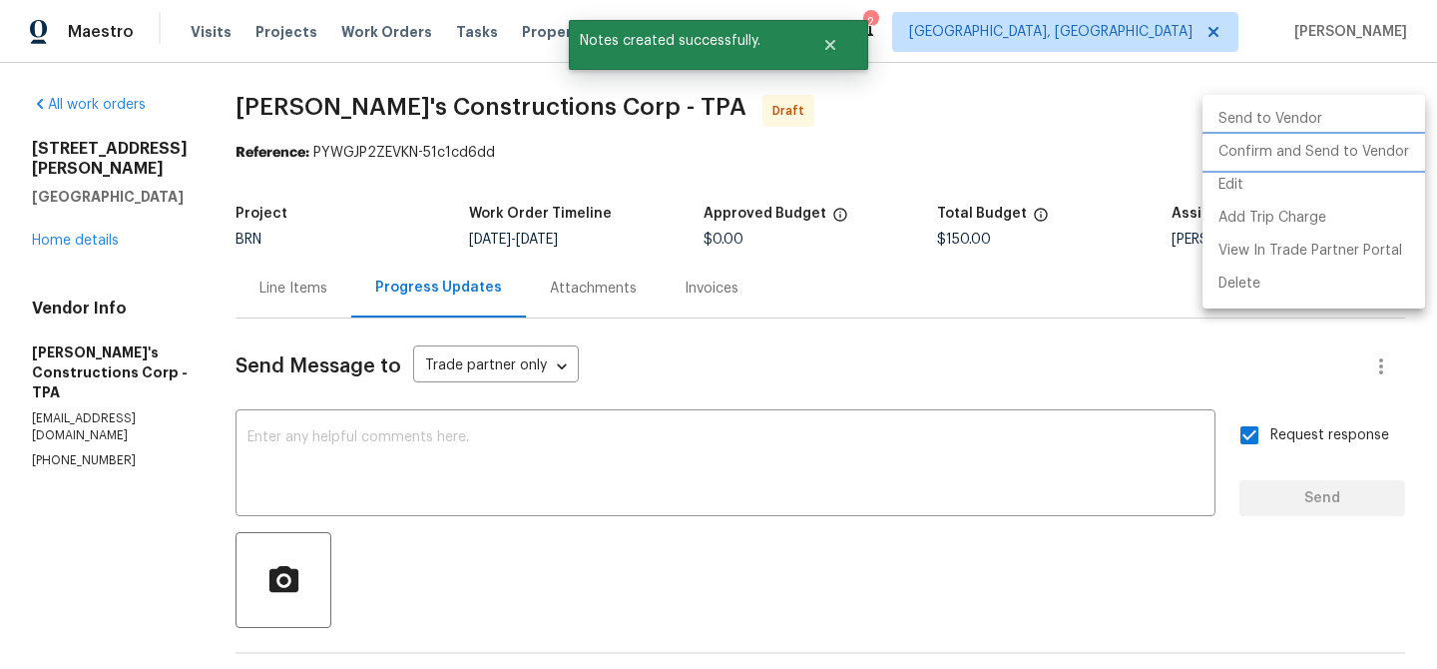
click at [1311, 157] on li "Confirm and Send to Vendor" at bounding box center [1313, 152] width 223 height 33
click at [486, 163] on div at bounding box center [718, 334] width 1437 height 669
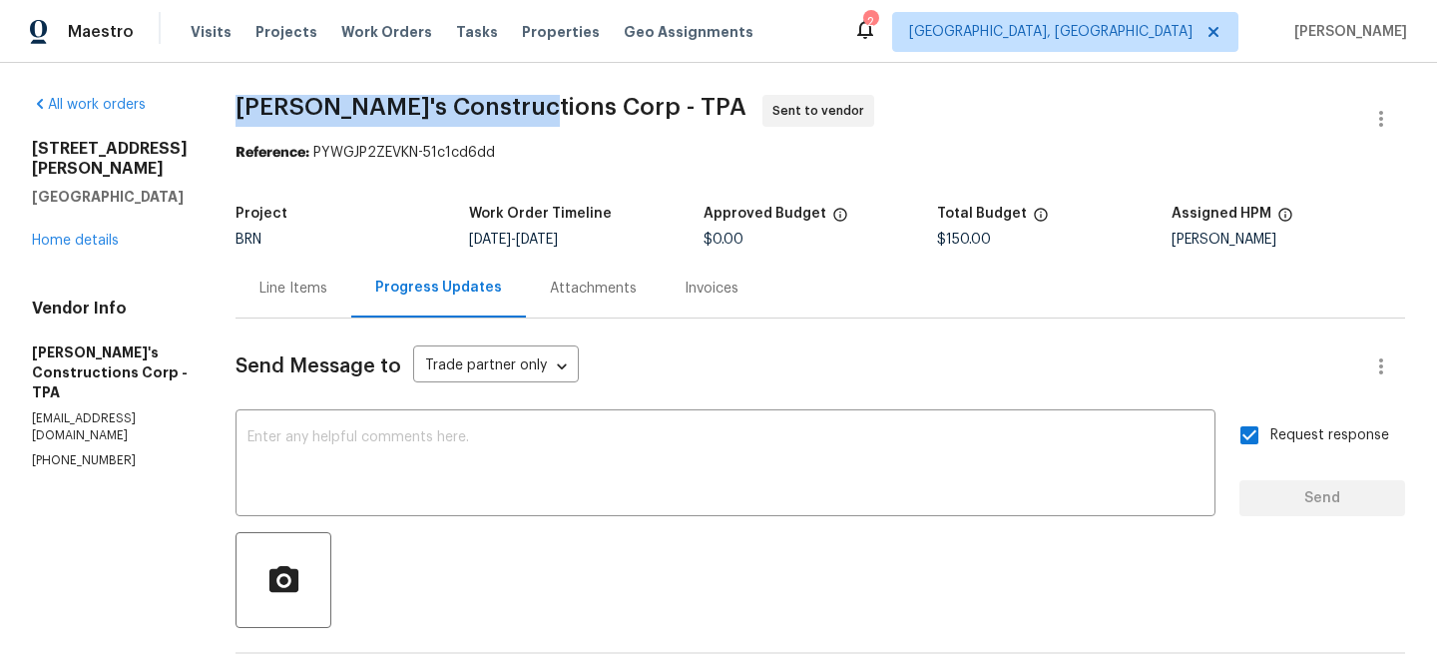
drag, startPoint x: 258, startPoint y: 105, endPoint x: 554, endPoint y: 106, distance: 295.4
click at [554, 106] on div "All work orders 225 Arbuthnot St Winter Haven, FL 33881 Home details Vendor Inf…" at bounding box center [718, 481] width 1437 height 836
copy span "Enrique's Constructions"
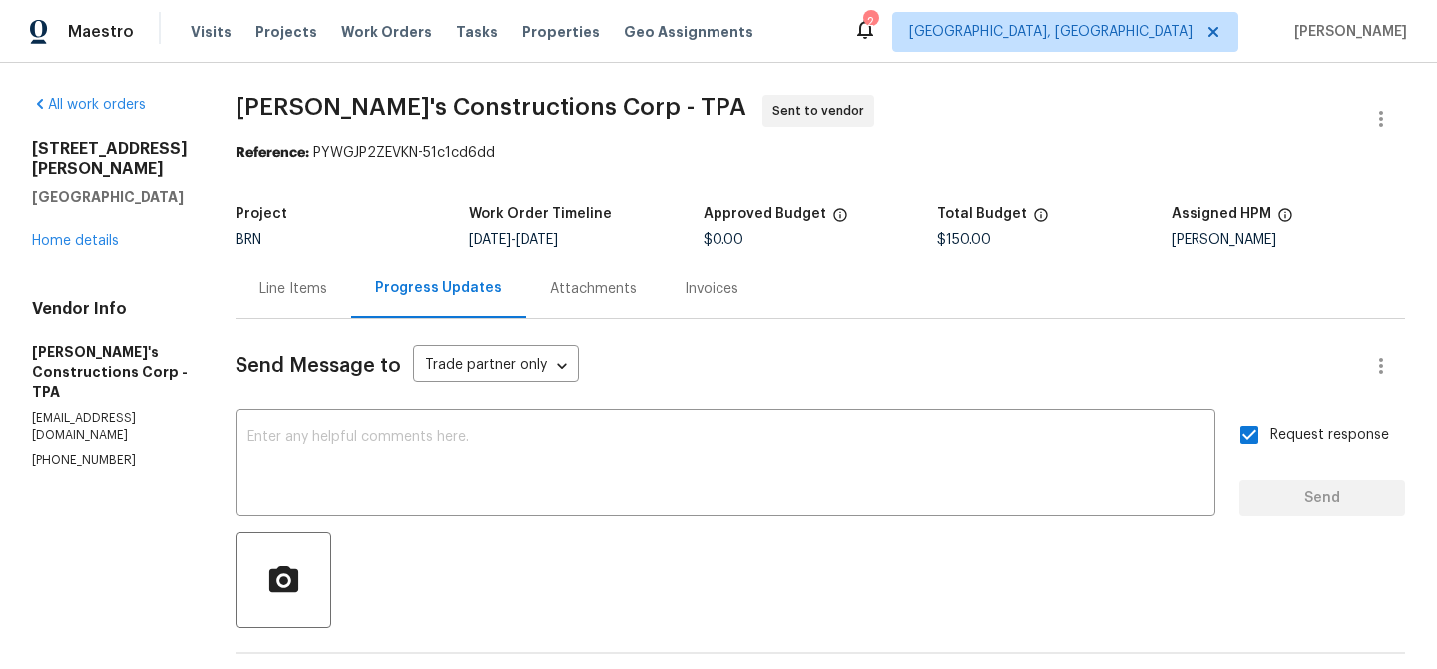
click at [272, 199] on div "All work orders 225 Arbuthnot St Winter Haven, FL 33881 Home details Vendor Inf…" at bounding box center [718, 481] width 1437 height 836
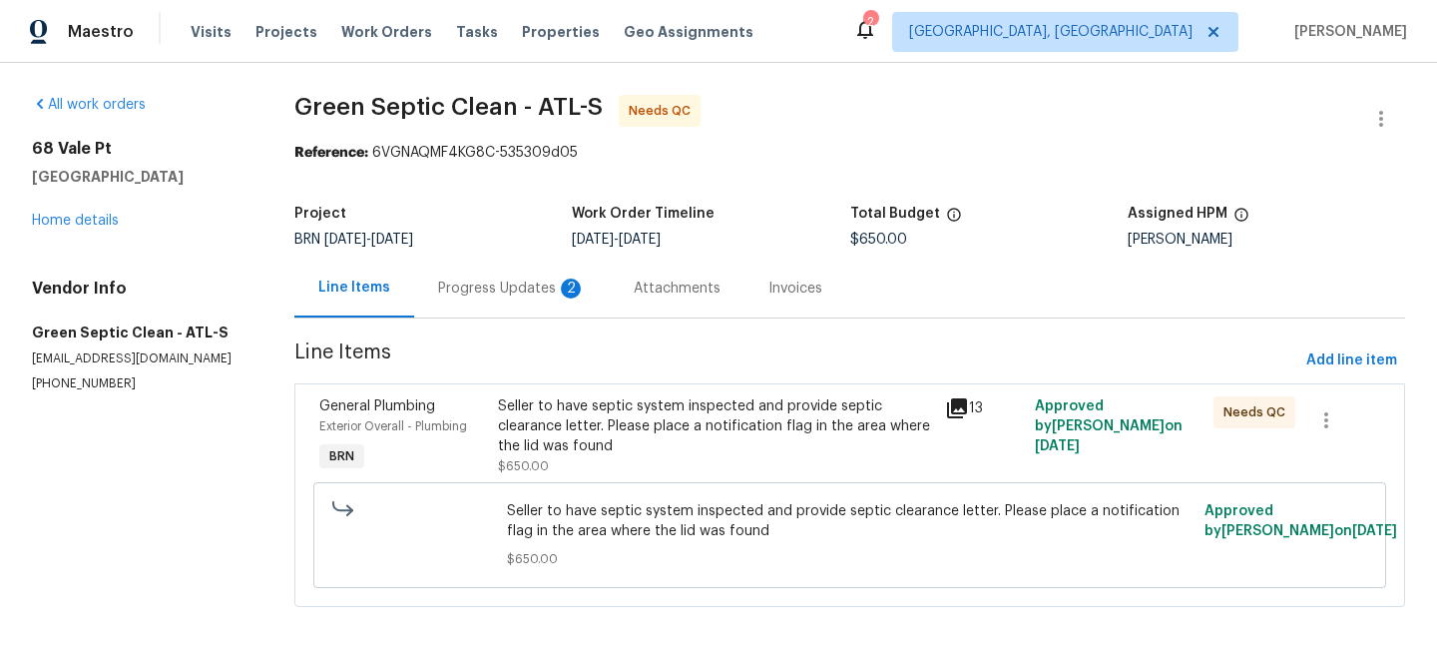
click at [534, 393] on div "Seller to have septic system inspected and provide septic clearance letter. Ple…" at bounding box center [715, 436] width 447 height 92
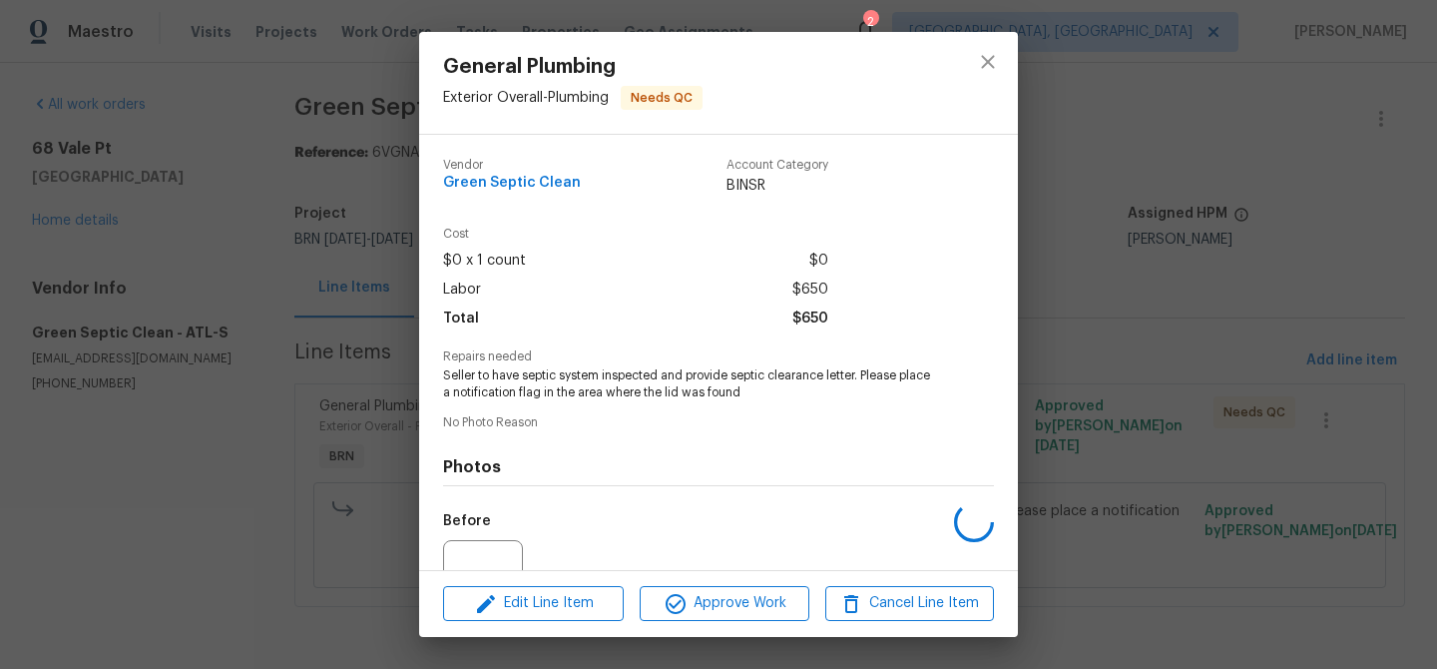
scroll to position [200, 0]
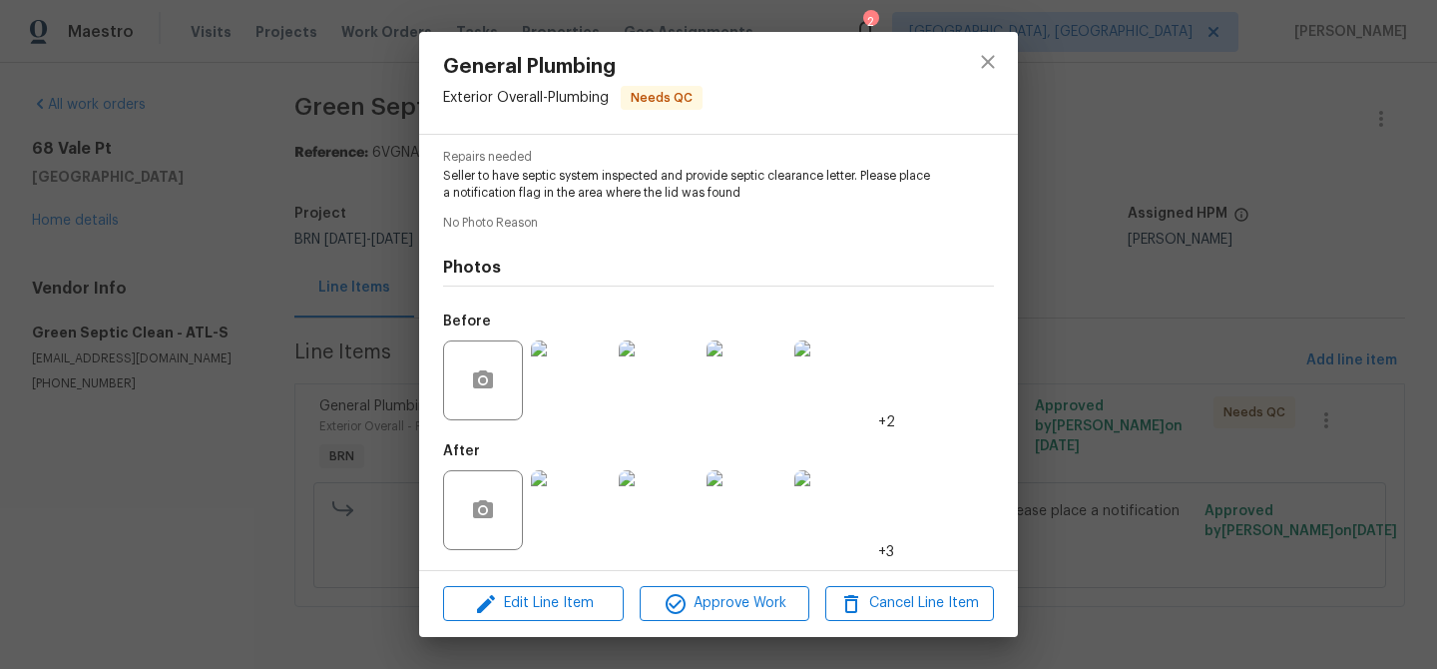
click at [556, 513] on img at bounding box center [571, 510] width 80 height 80
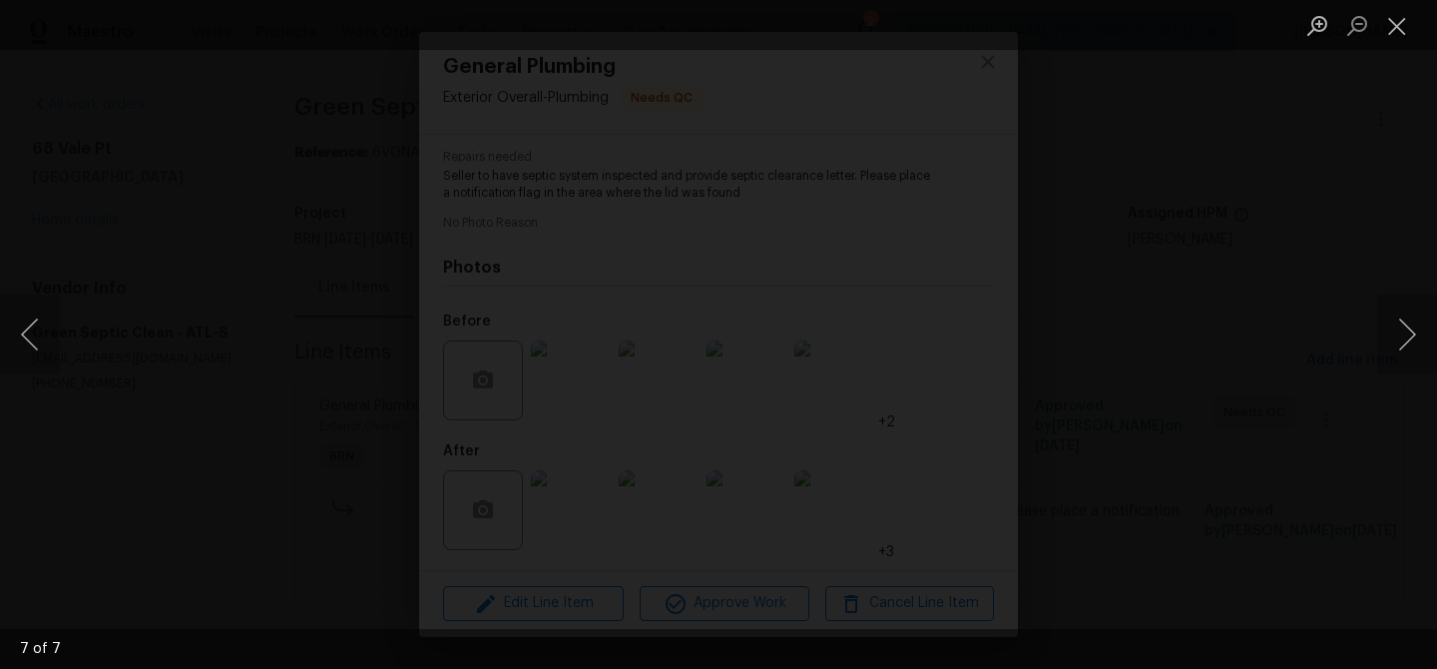
click at [698, 351] on img "Lightbox" at bounding box center [719, 334] width 1216 height 566
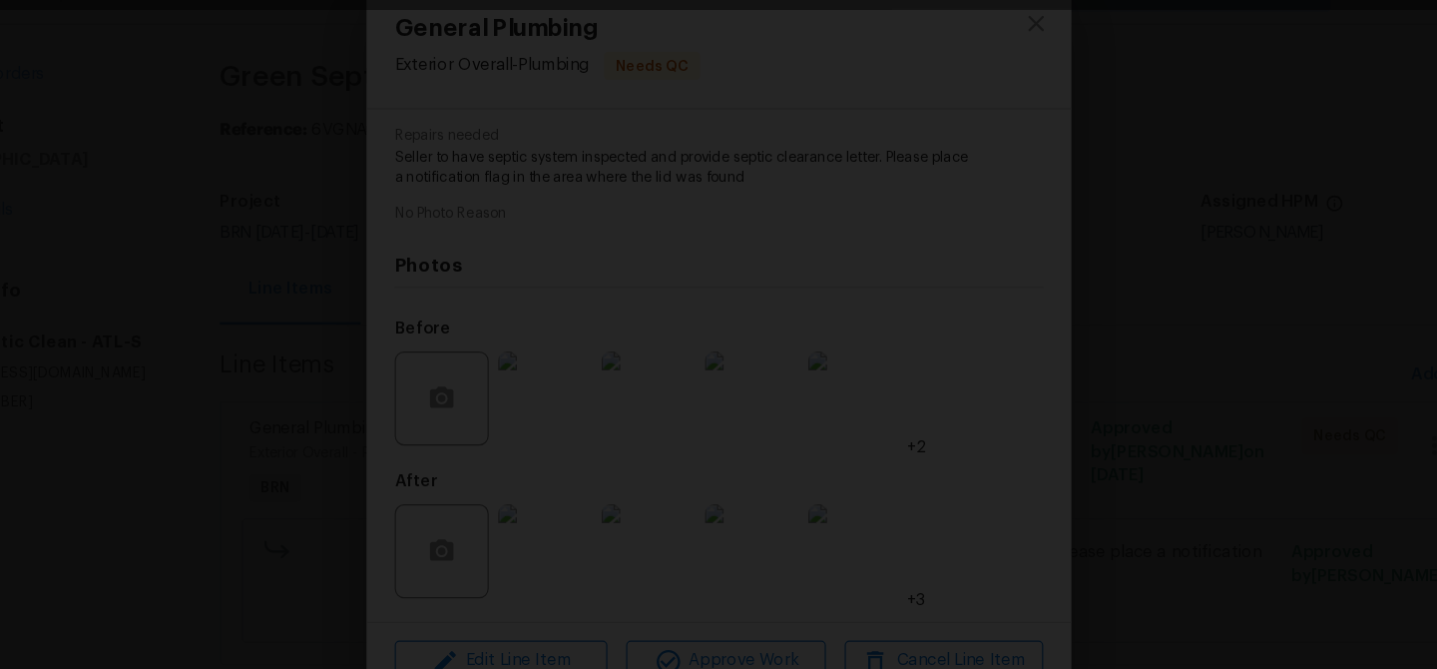
click at [715, 279] on img "Lightbox" at bounding box center [747, 331] width 3341 height 1555
click at [186, 325] on div "Lightbox" at bounding box center [718, 334] width 1437 height 669
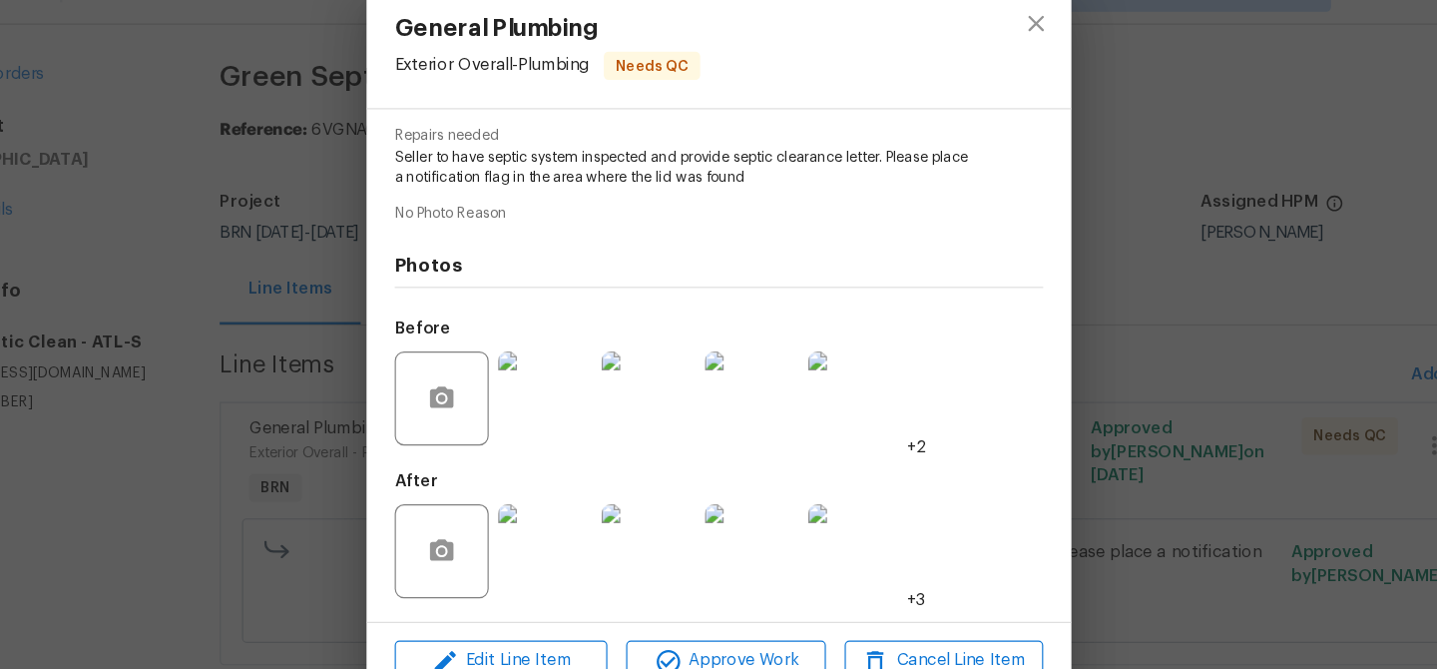
click at [234, 300] on div "General Plumbing Exterior Overall - Plumbing Needs QC Vendor Green Septic Clean…" at bounding box center [718, 334] width 1437 height 669
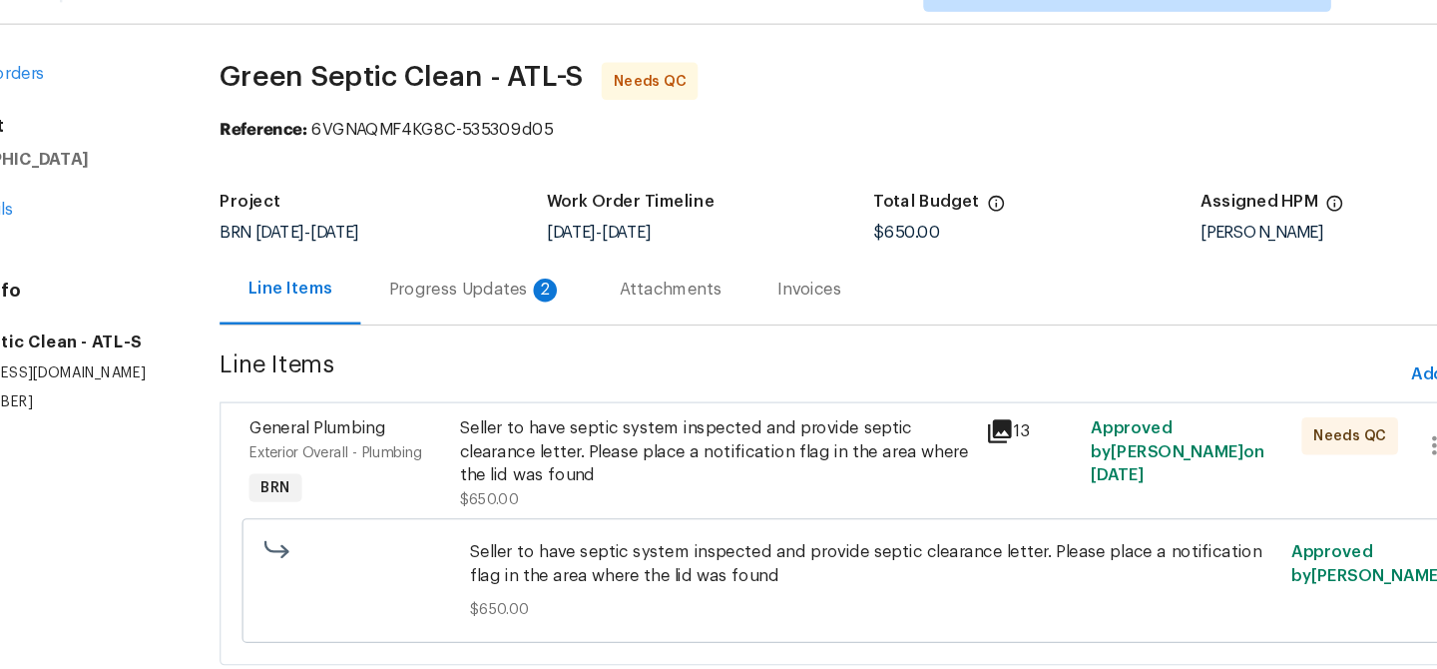
click at [513, 276] on div "Progress Updates 2" at bounding box center [512, 287] width 196 height 59
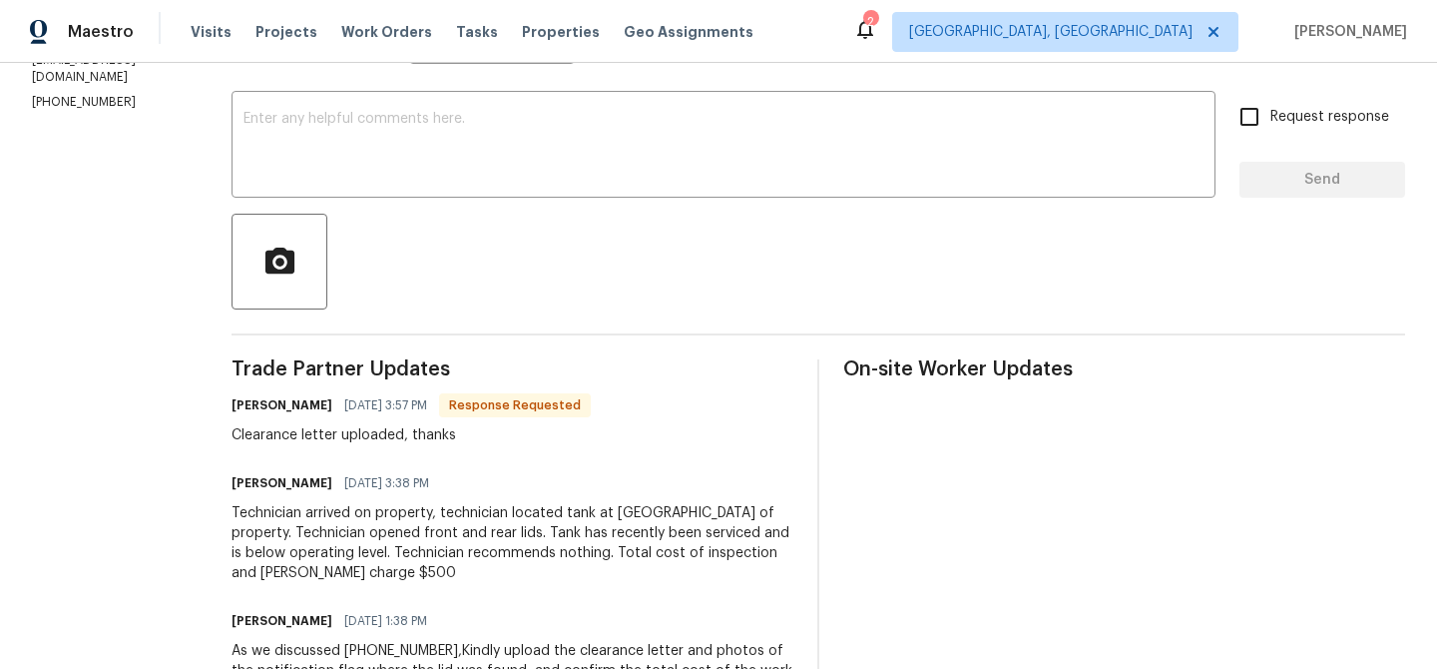
scroll to position [321, 0]
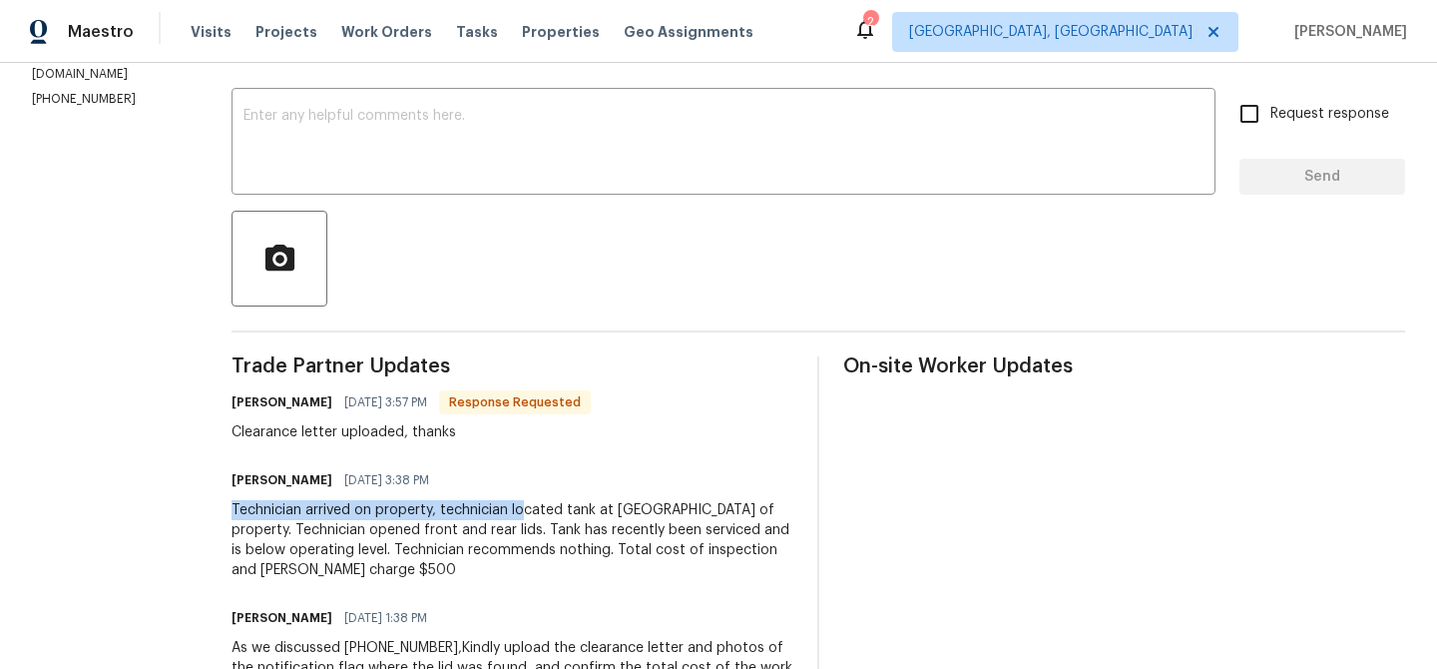
drag, startPoint x: 246, startPoint y: 519, endPoint x: 540, endPoint y: 510, distance: 293.5
click at [542, 512] on div "All work orders 68 Vale Pt Newnan, GA 30265 Home details Vendor Info Green Sept…" at bounding box center [718, 443] width 1437 height 1403
click at [469, 532] on div "Technician arrived on property, technician located tank at front center of prop…" at bounding box center [513, 540] width 562 height 80
drag, startPoint x: 309, startPoint y: 571, endPoint x: 392, endPoint y: 570, distance: 82.8
click at [391, 571] on div "Technician arrived on property, technician located tank at front center of prop…" at bounding box center [513, 540] width 562 height 80
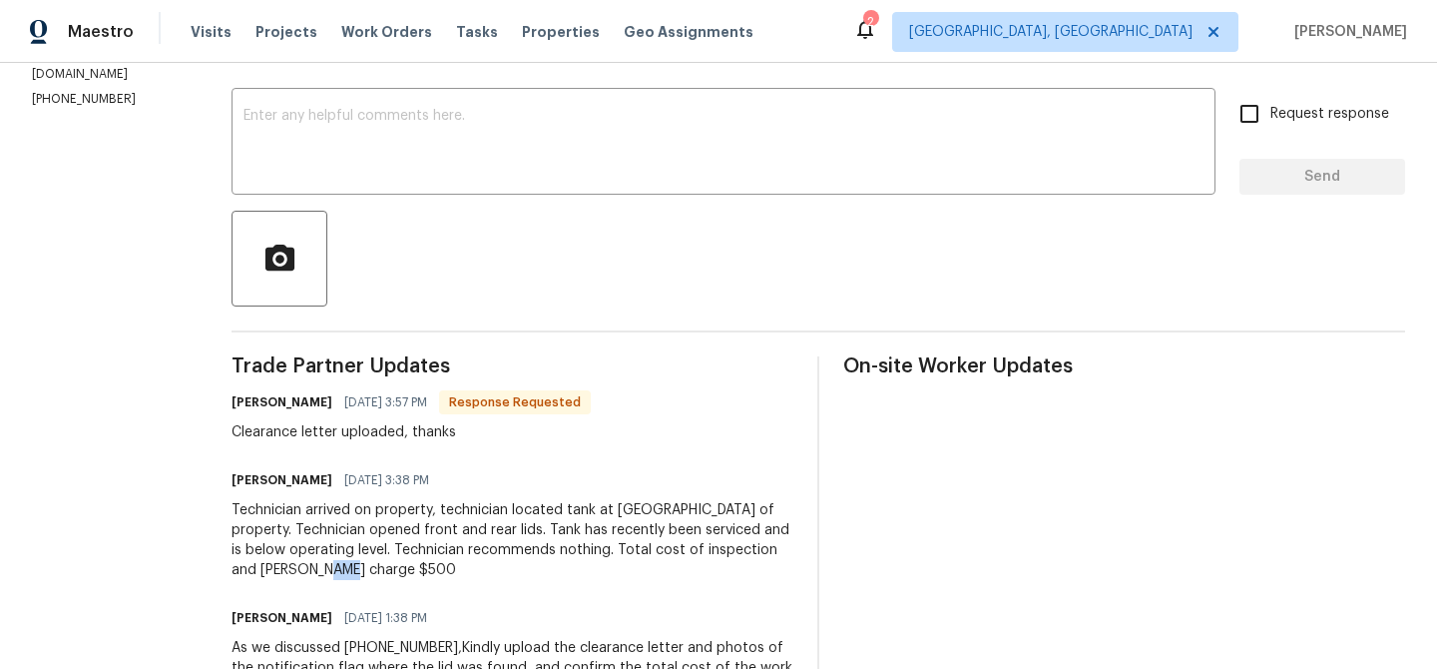
copy div "500"
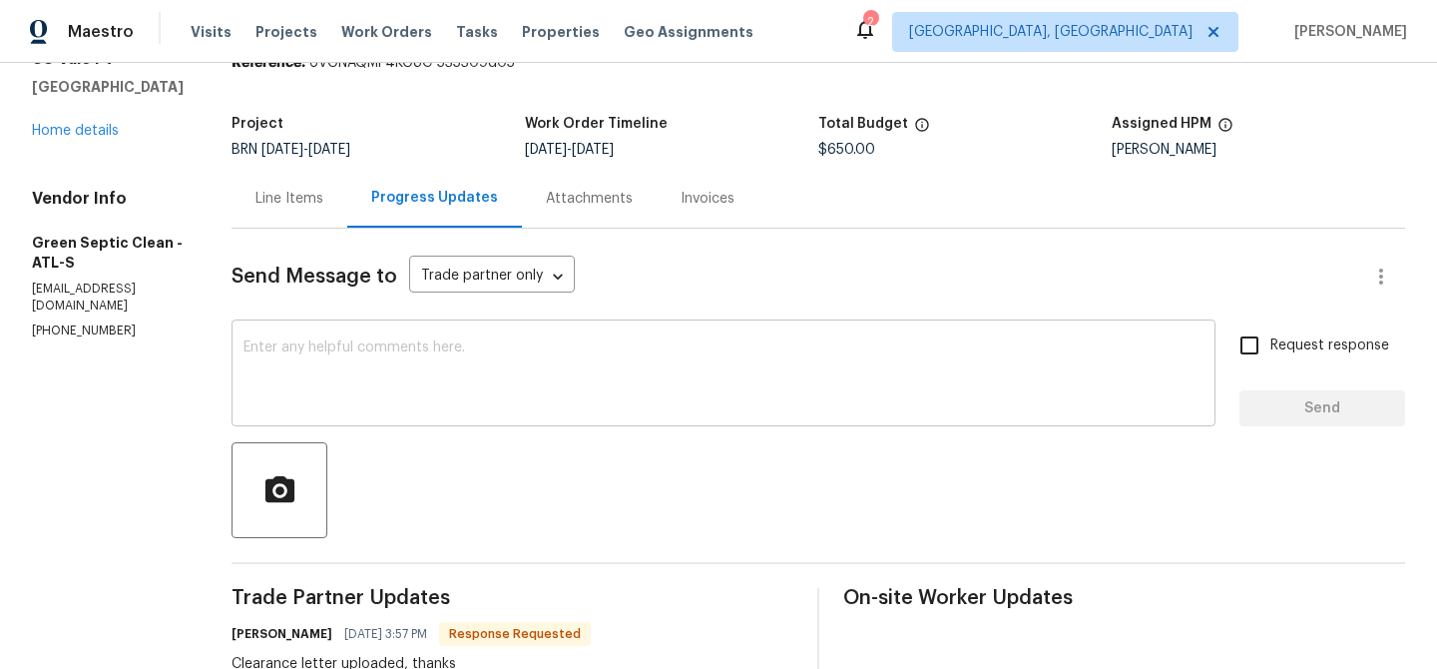
scroll to position [0, 0]
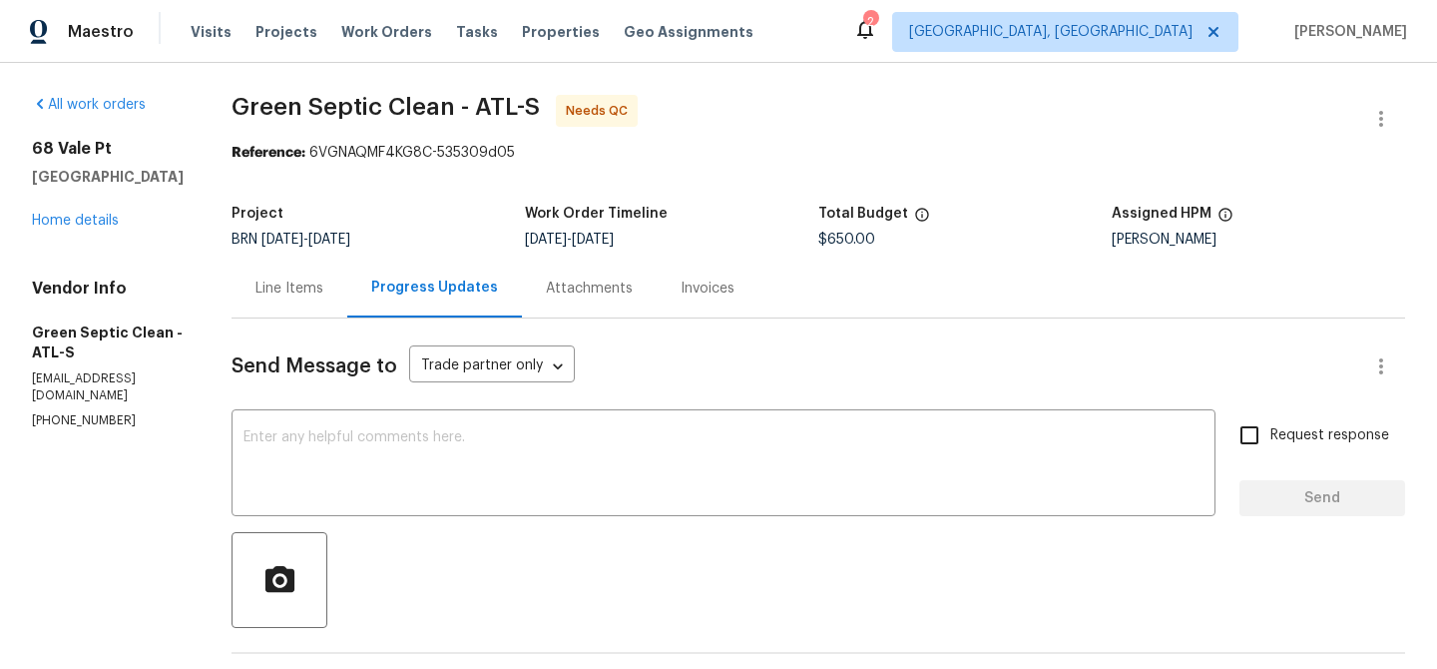
click at [306, 277] on div "Line Items" at bounding box center [290, 287] width 116 height 59
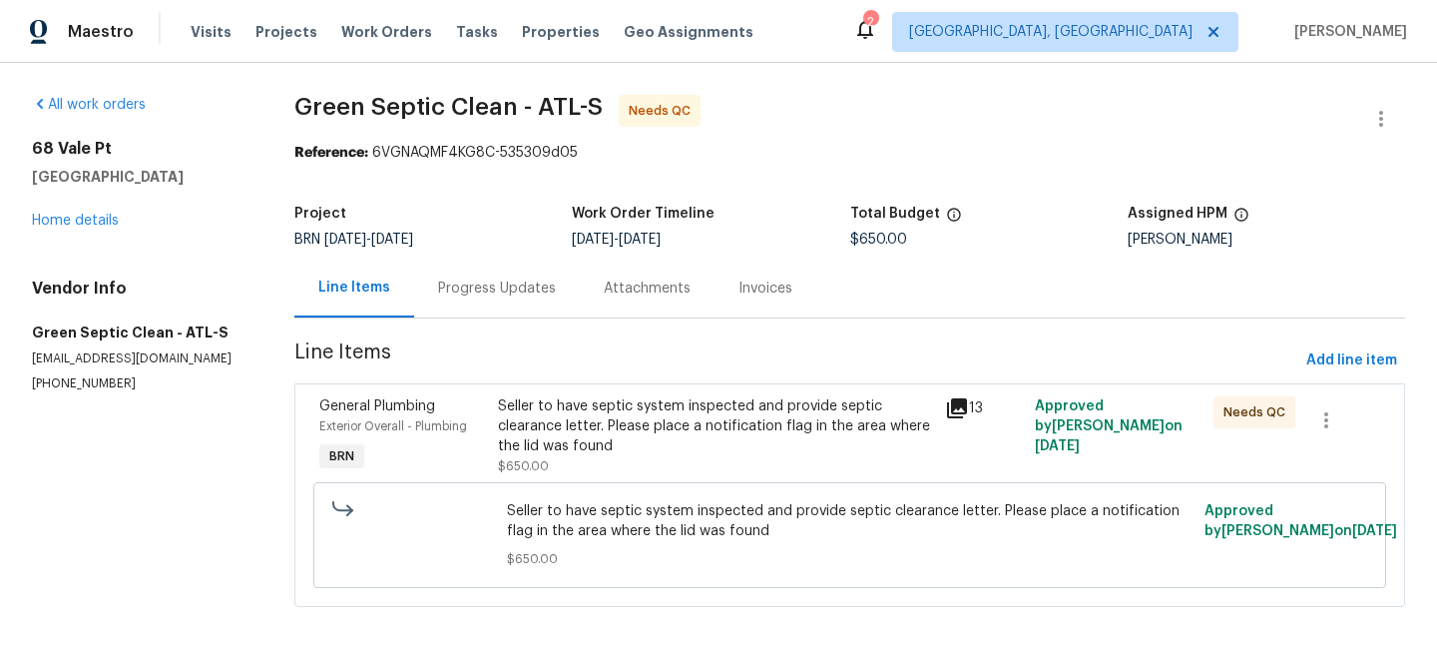
click at [568, 396] on div "Seller to have septic system inspected and provide septic clearance letter. Ple…" at bounding box center [715, 426] width 435 height 60
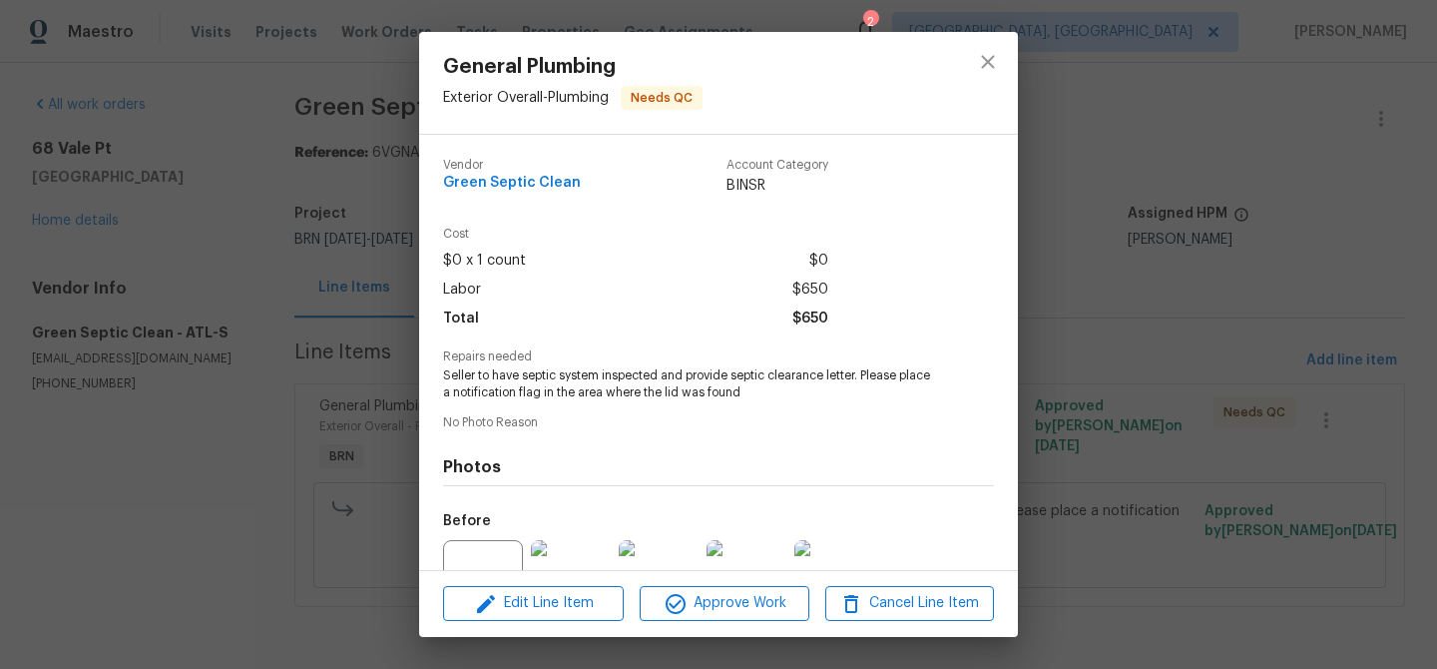
scroll to position [200, 0]
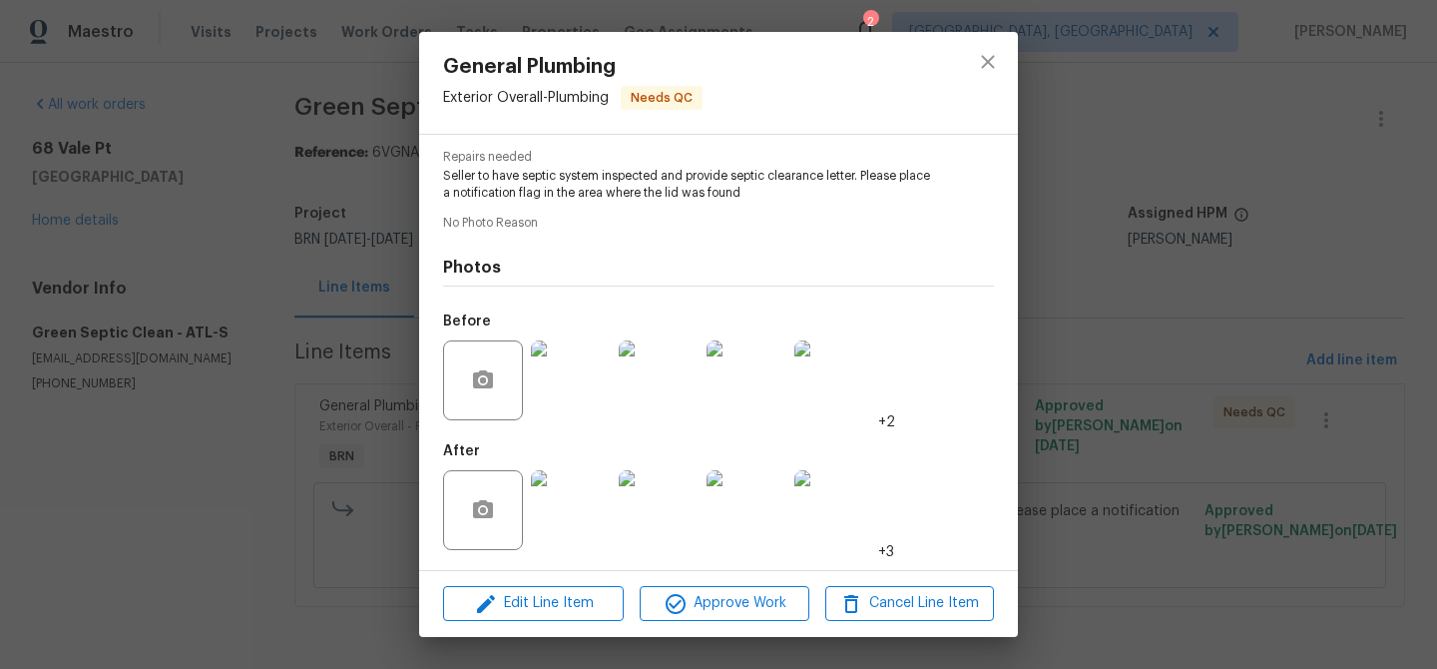
click at [517, 623] on div "Edit Line Item Approve Work Cancel Line Item" at bounding box center [718, 603] width 599 height 67
click at [517, 619] on button "Edit Line Item" at bounding box center [533, 603] width 181 height 35
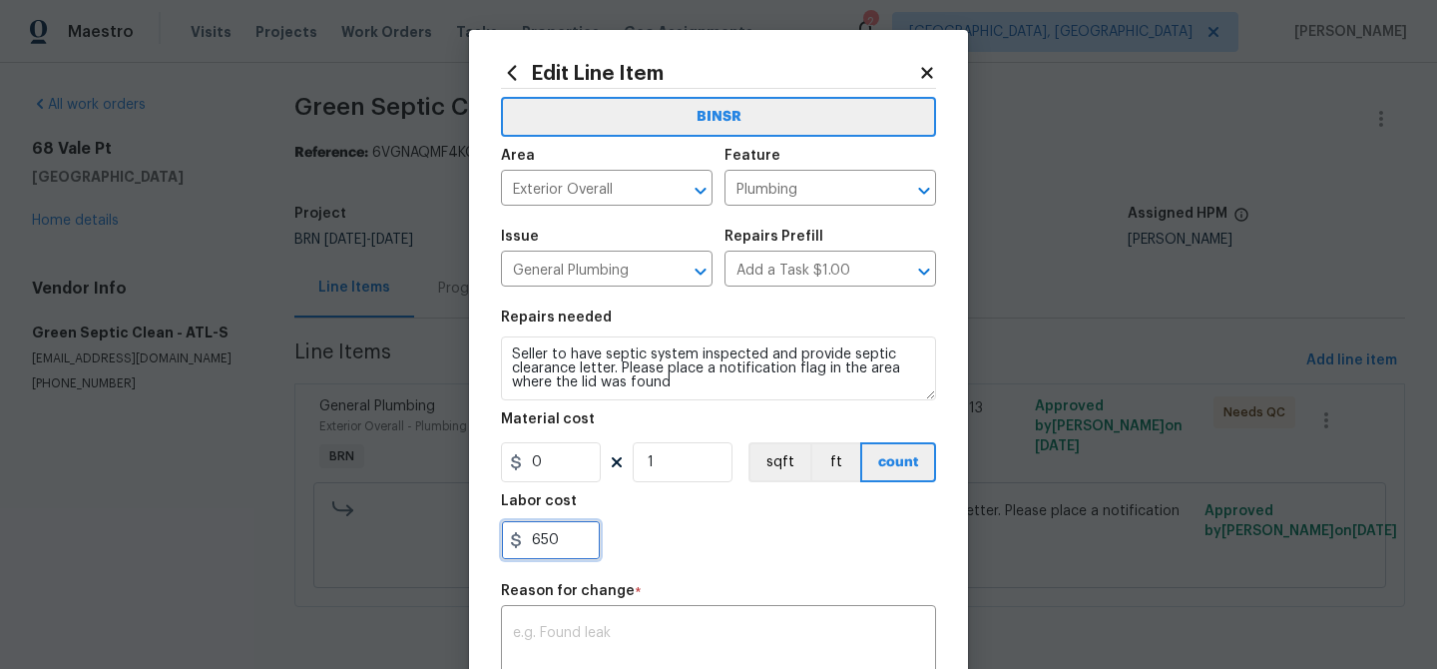
click at [572, 536] on input "650" at bounding box center [551, 540] width 100 height 40
type input "6"
paste input "500"
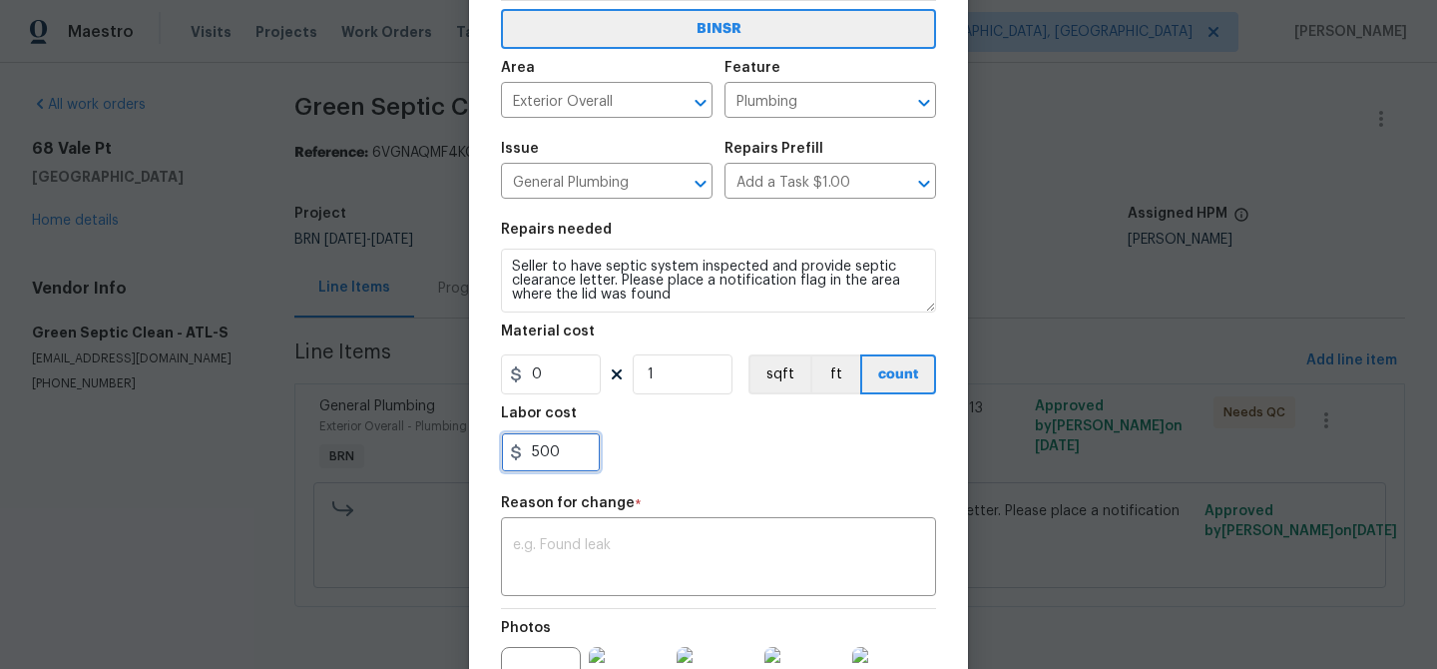
scroll to position [157, 0]
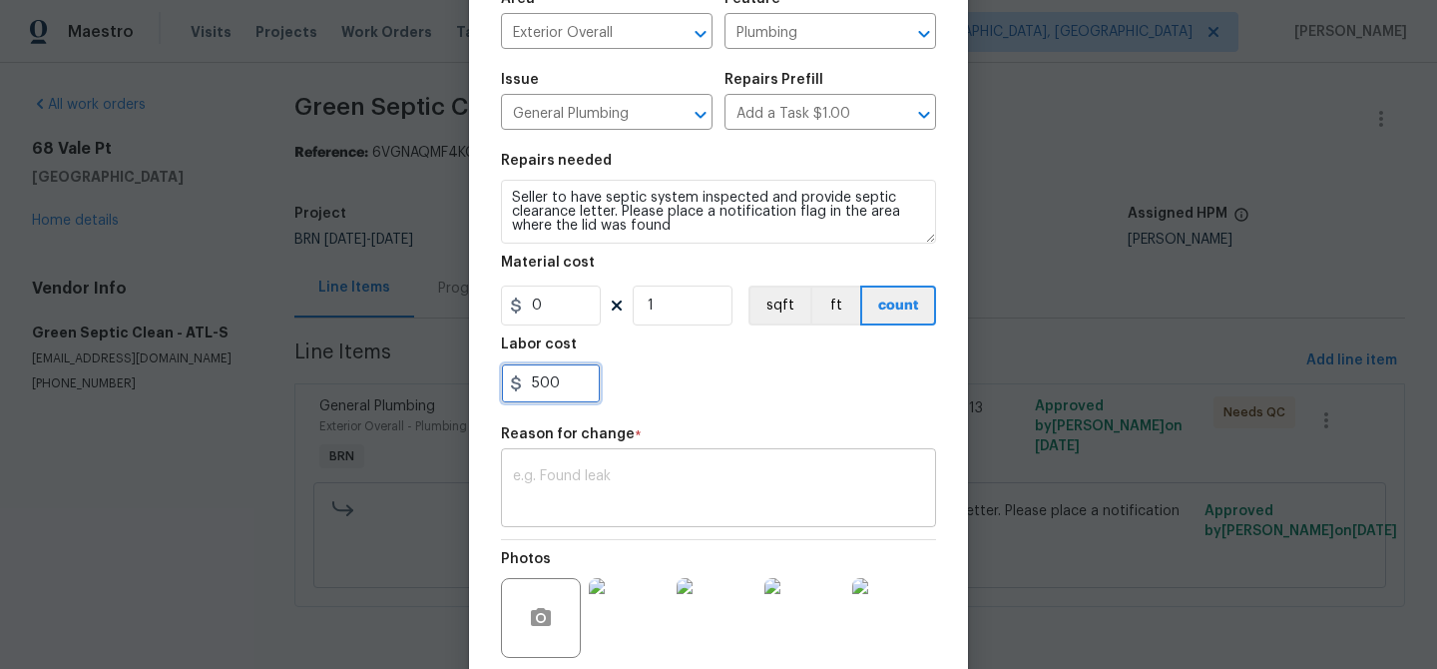
type input "500"
click at [624, 497] on textarea at bounding box center [718, 490] width 411 height 42
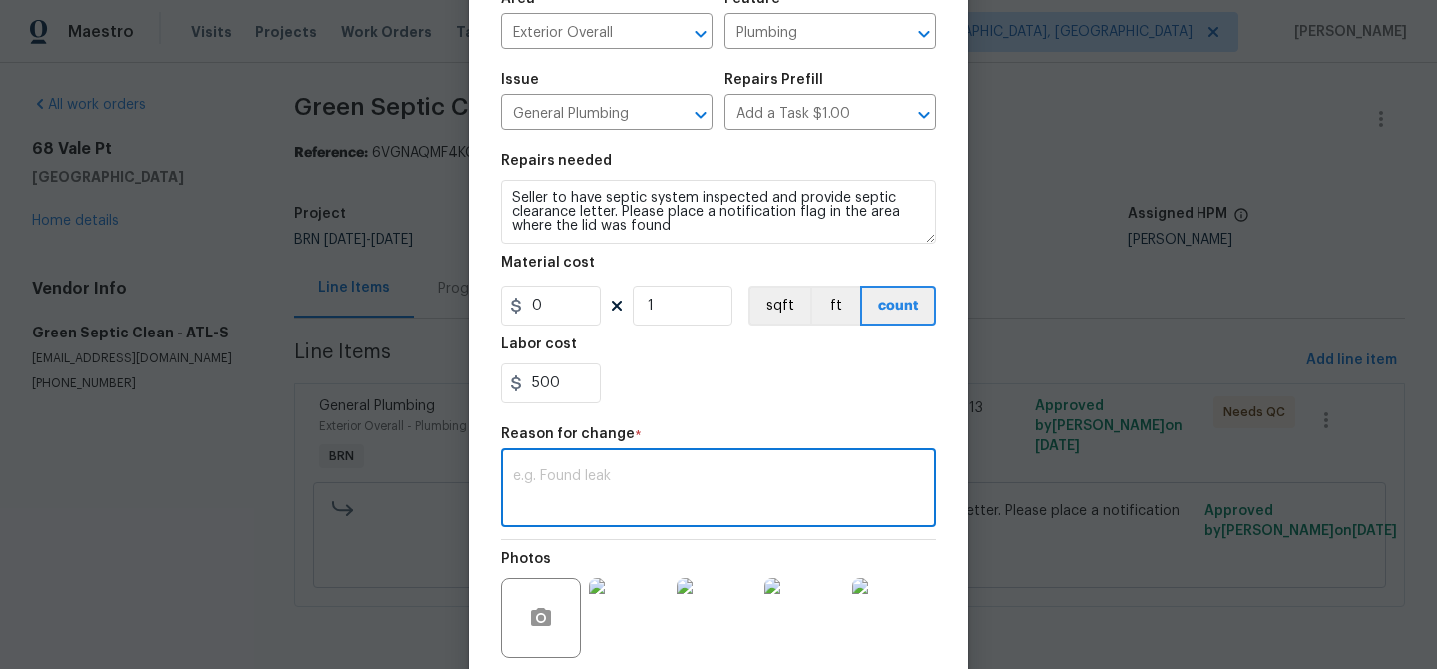
paste textarea "(AM) Updated per vendors final cost."
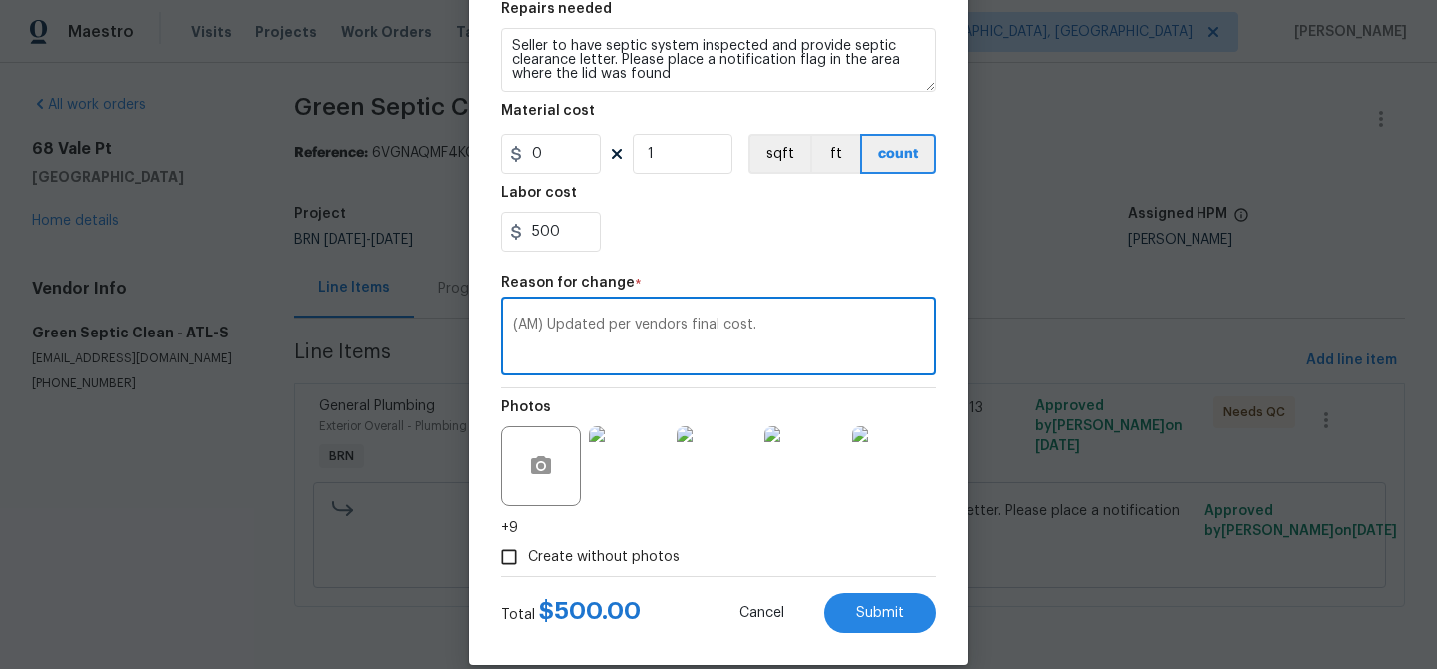
scroll to position [335, 0]
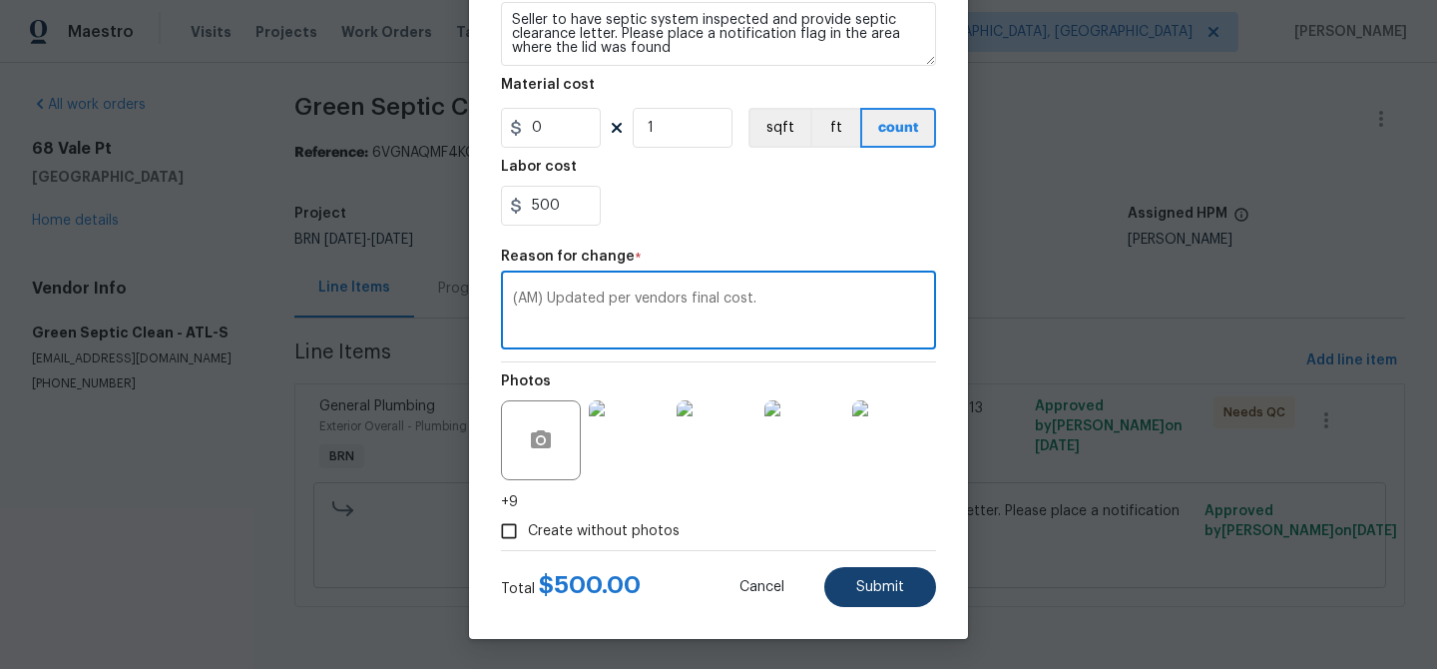
type textarea "(AM) Updated per vendors final cost."
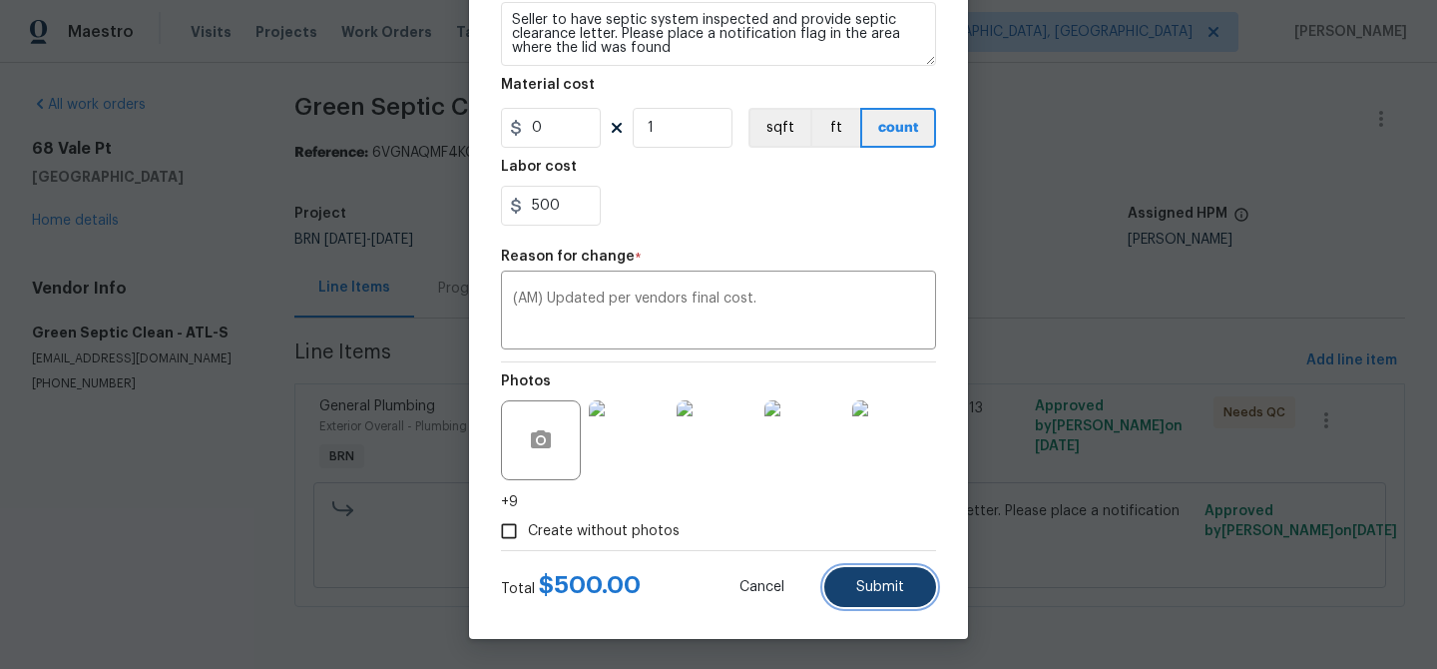
click at [865, 577] on button "Submit" at bounding box center [880, 587] width 112 height 40
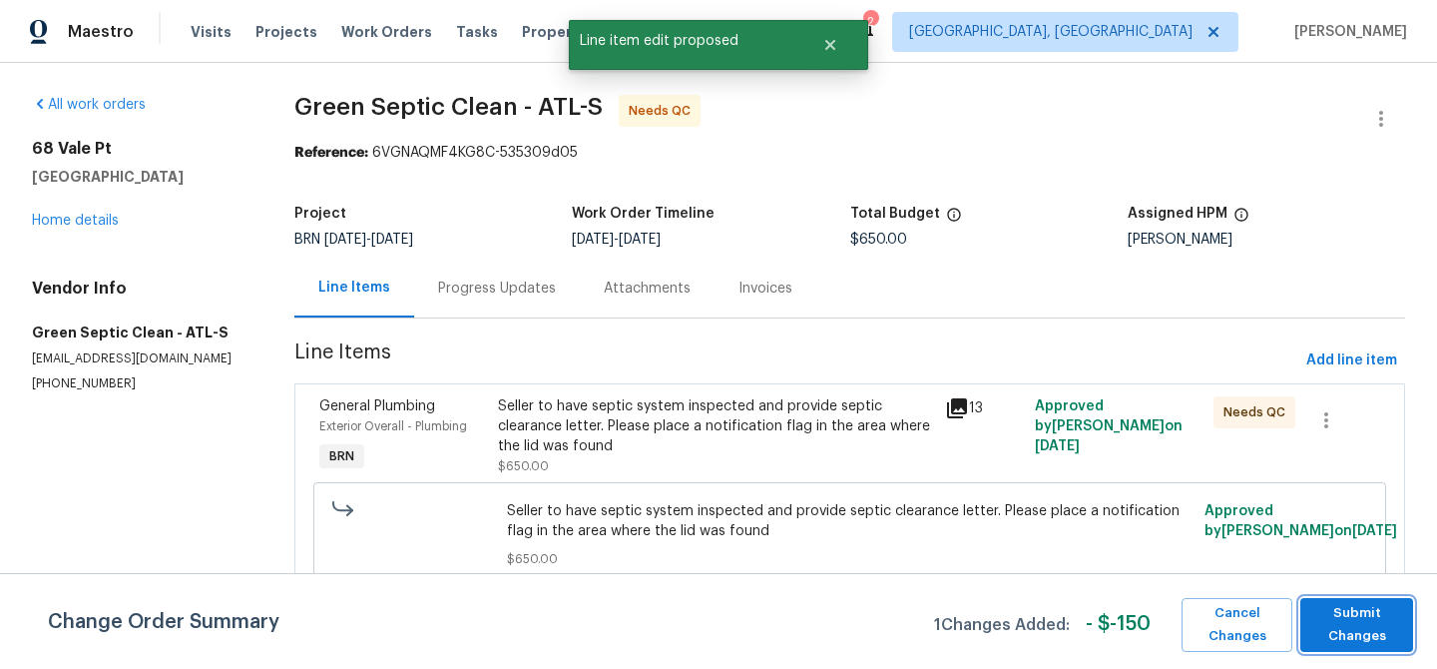
scroll to position [0, 0]
click at [1359, 633] on span "Submit Changes" at bounding box center [1356, 625] width 93 height 46
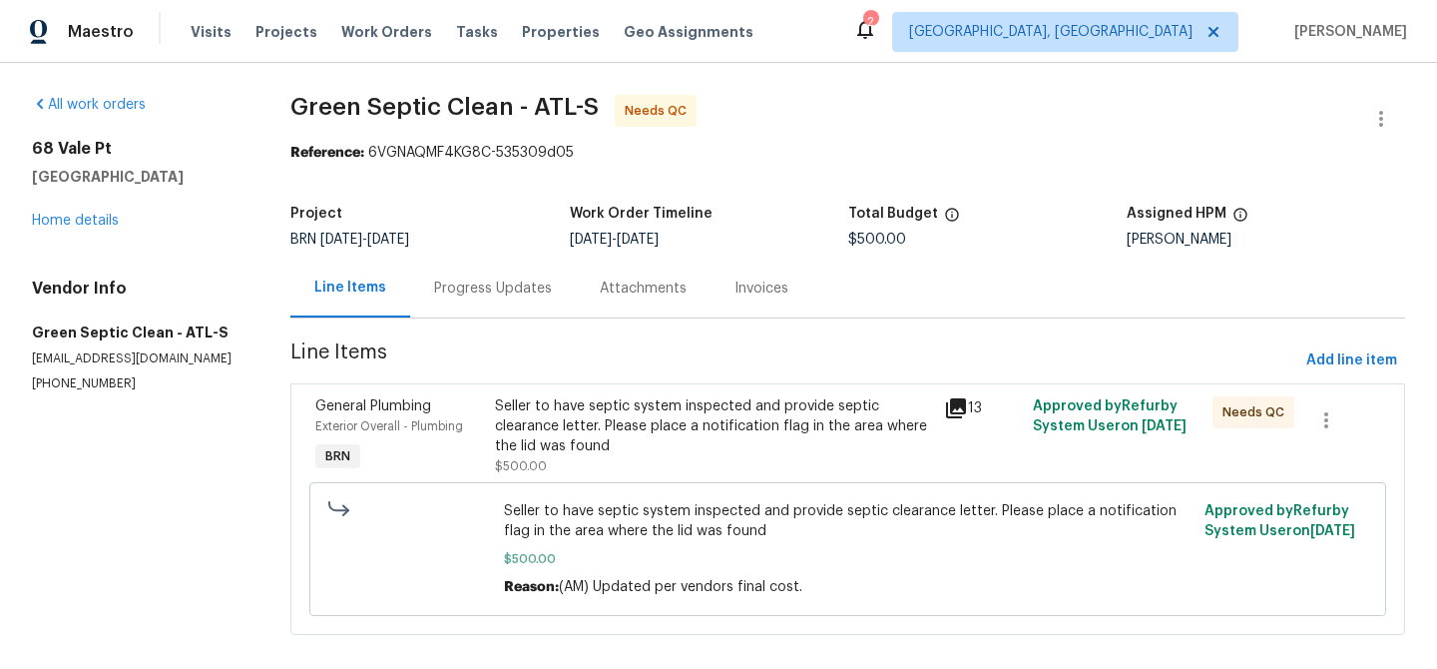
click at [619, 467] on div "Seller to have septic system inspected and provide septic clearance letter. Ple…" at bounding box center [713, 436] width 436 height 80
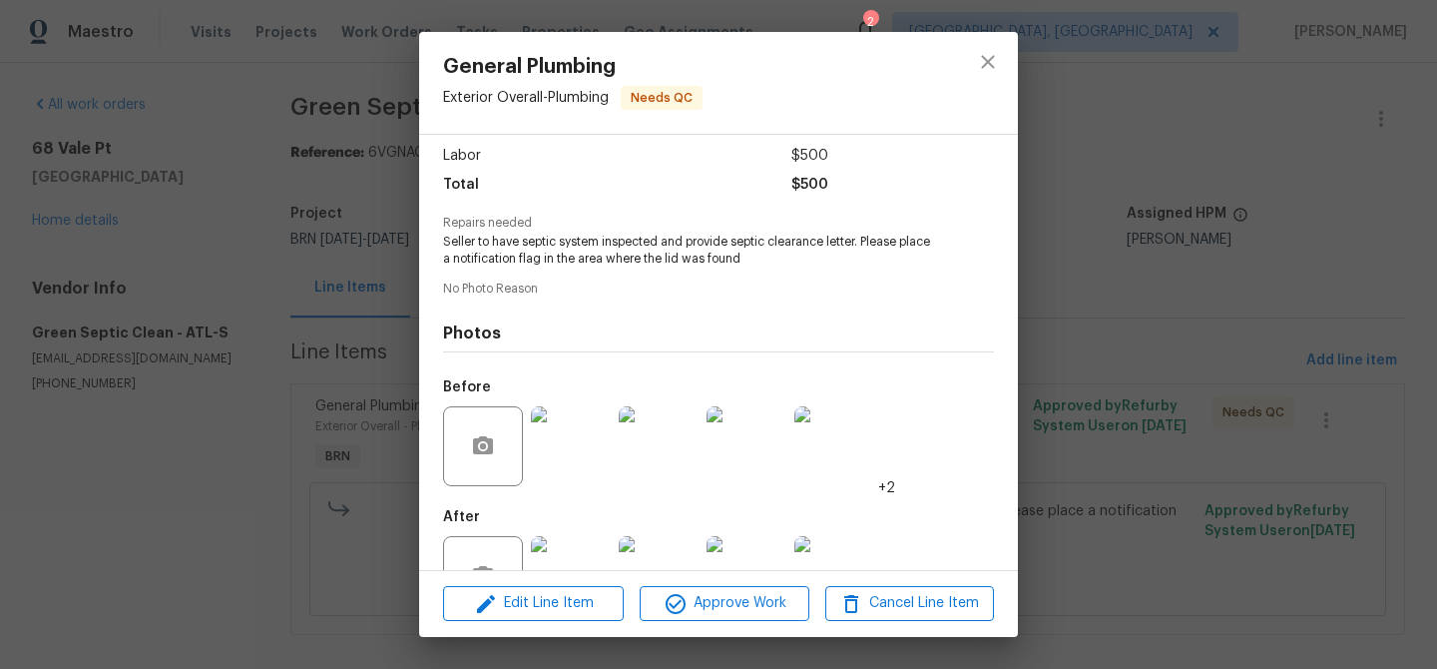
scroll to position [200, 0]
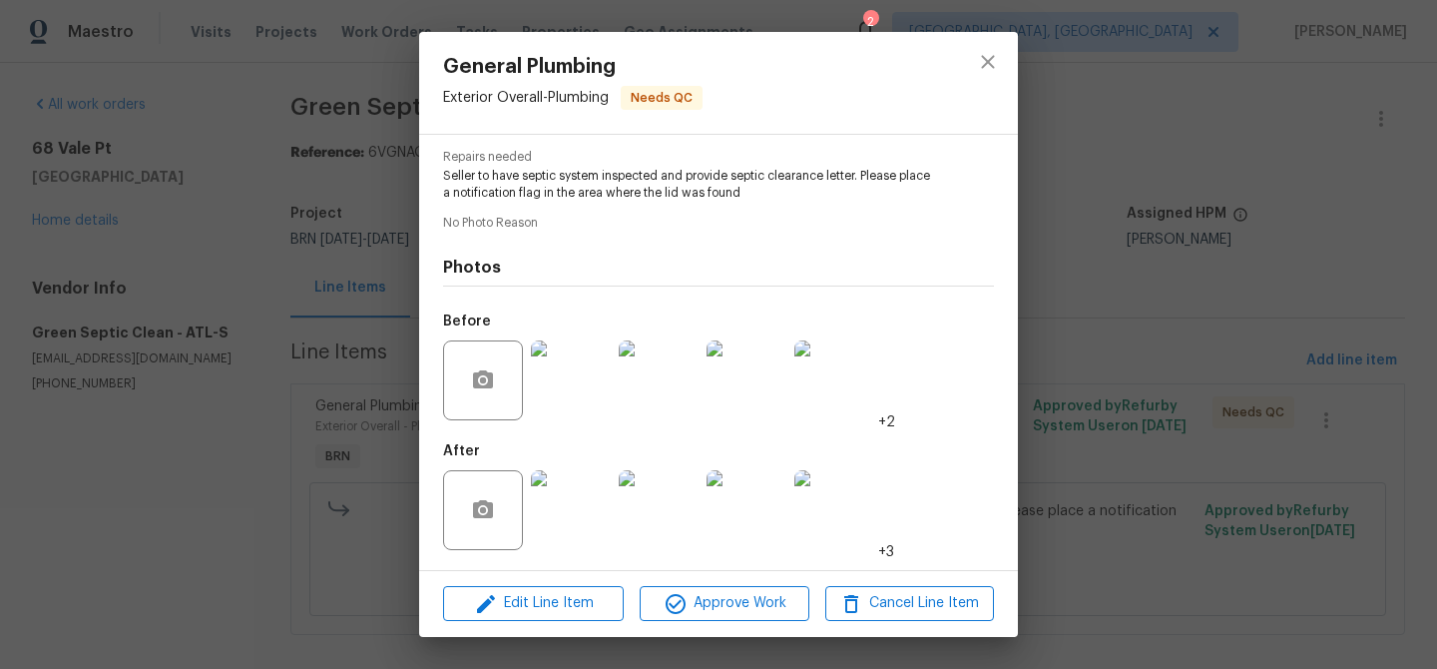
click at [578, 493] on img at bounding box center [571, 510] width 80 height 80
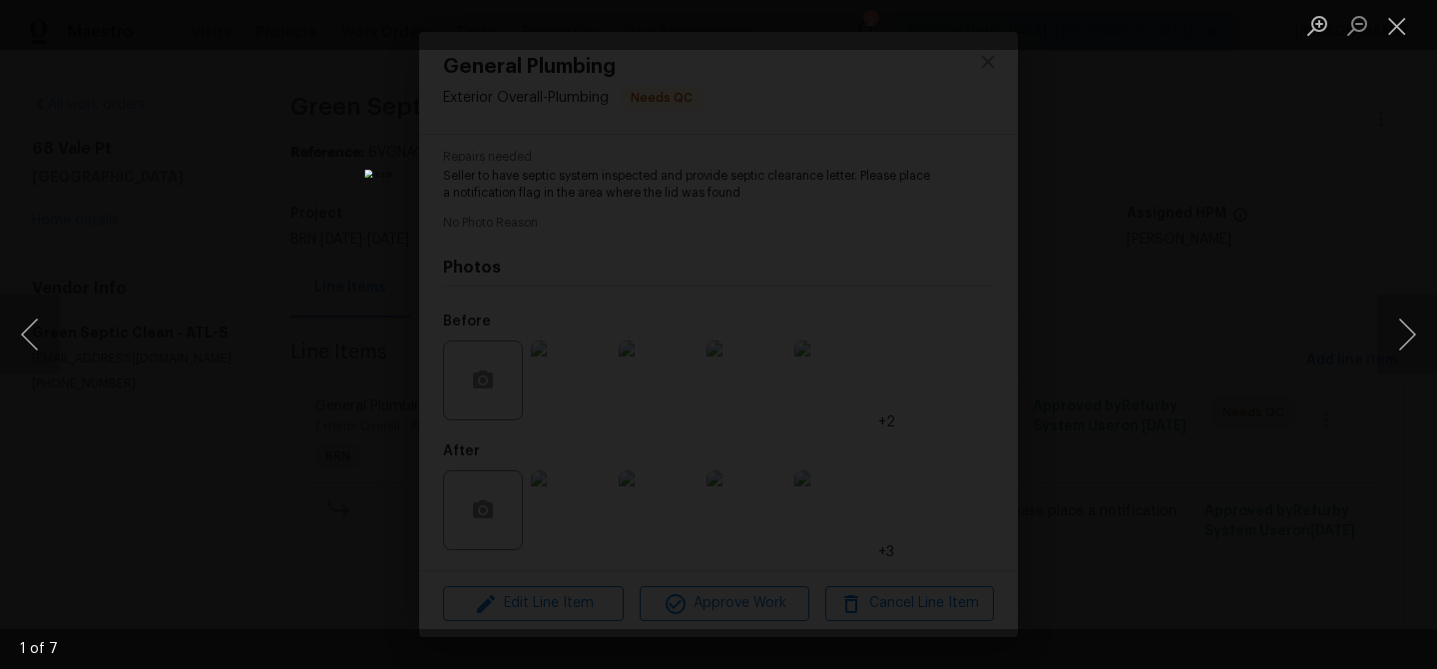
click at [584, 410] on img "Lightbox" at bounding box center [717, 334] width 707 height 329
click at [621, 276] on img "Lightbox" at bounding box center [741, 288] width 1152 height 536
click at [645, 399] on img "Lightbox" at bounding box center [717, 334] width 707 height 329
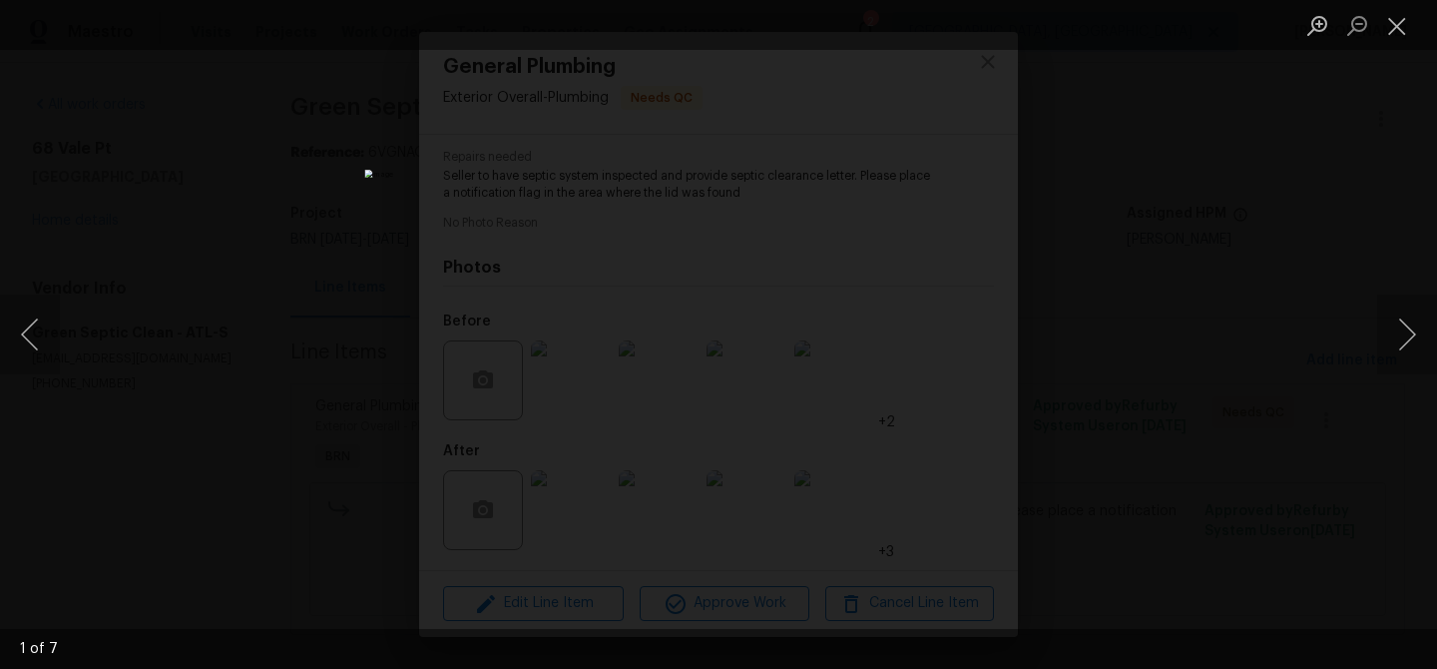
click at [645, 399] on img "Lightbox" at bounding box center [717, 334] width 707 height 329
click at [651, 330] on img "Lightbox" at bounding box center [784, 148] width 1421 height 662
click at [671, 383] on img "Lightbox" at bounding box center [783, 59] width 1421 height 662
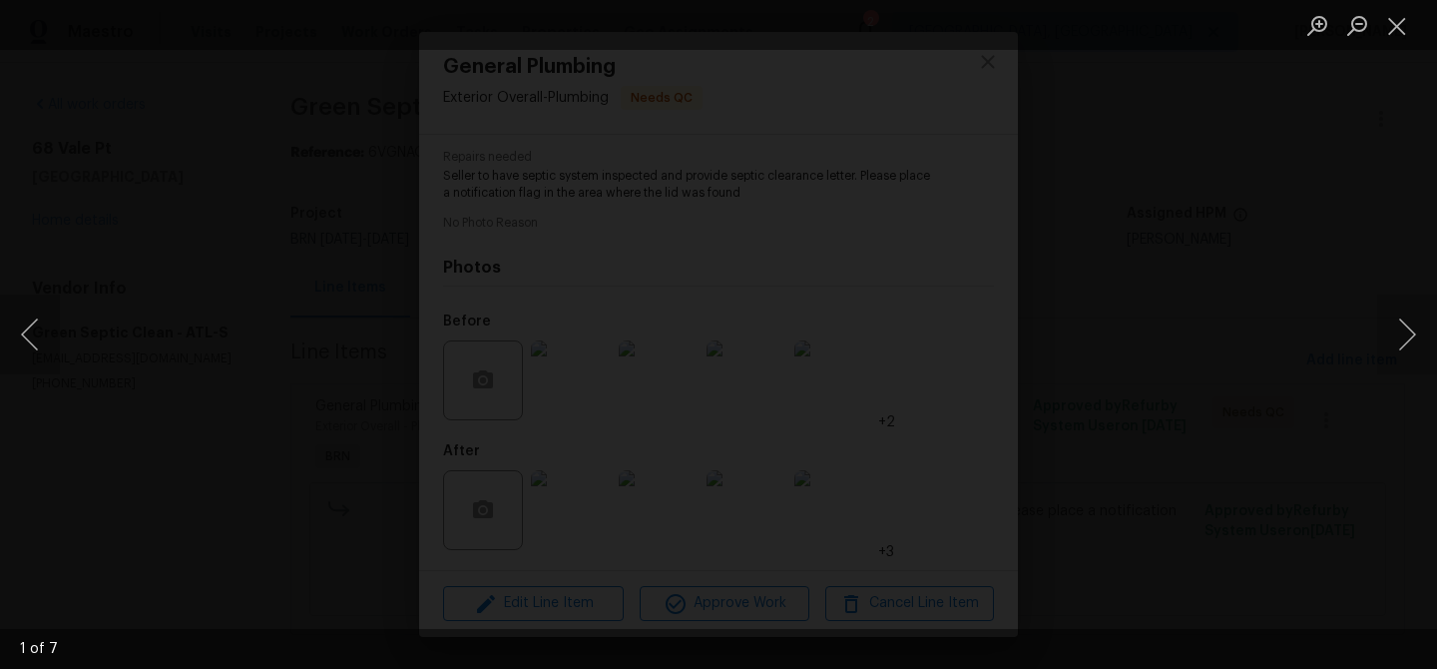
click at [671, 383] on img "Lightbox" at bounding box center [783, 59] width 1421 height 662
click at [196, 423] on div "Lightbox" at bounding box center [718, 334] width 1437 height 669
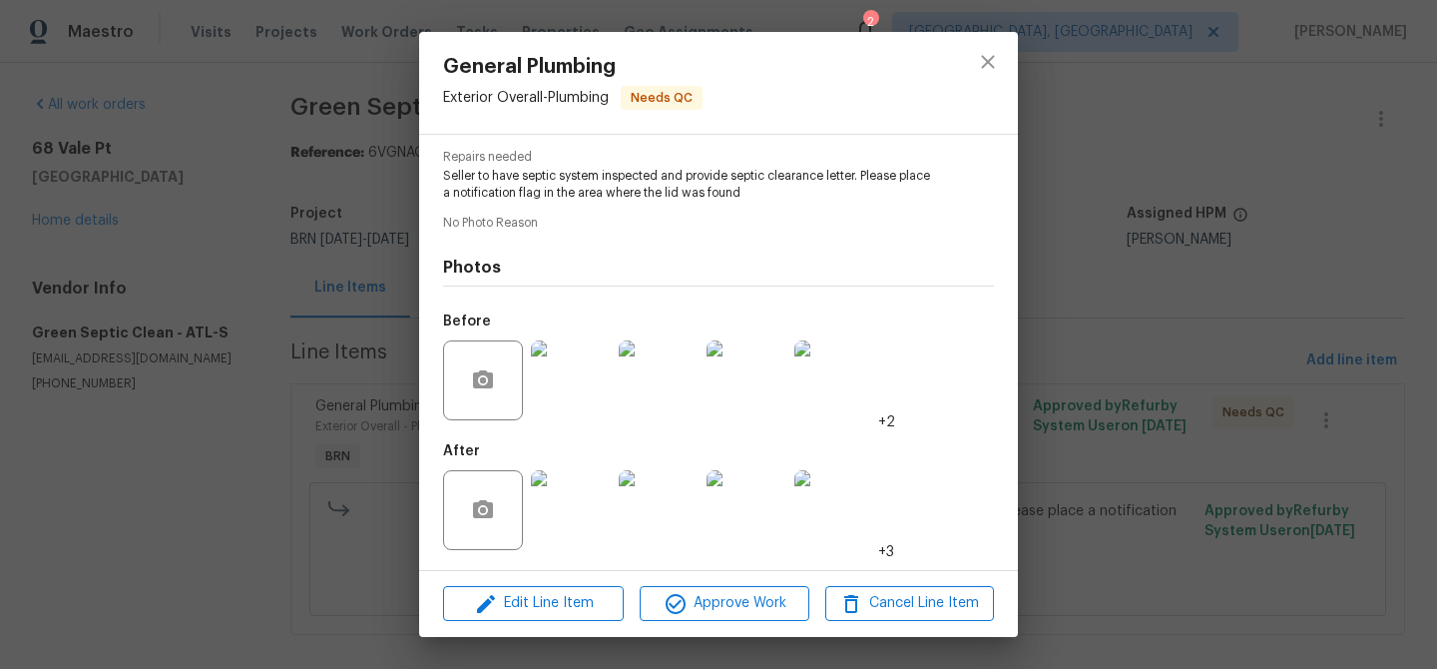
click at [263, 364] on div "General Plumbing Exterior Overall - Plumbing Needs QC Vendor Green Septic Clean…" at bounding box center [718, 334] width 1437 height 669
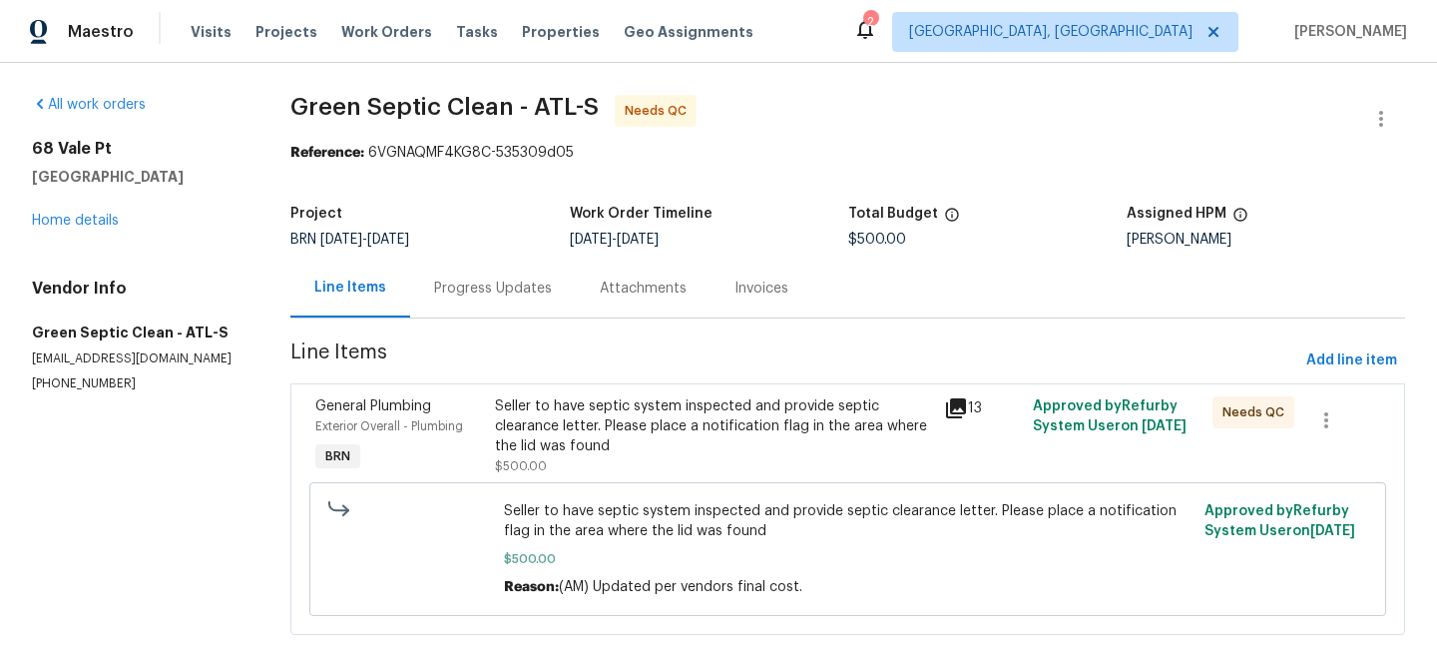
click at [491, 293] on div "Progress Updates" at bounding box center [493, 288] width 118 height 20
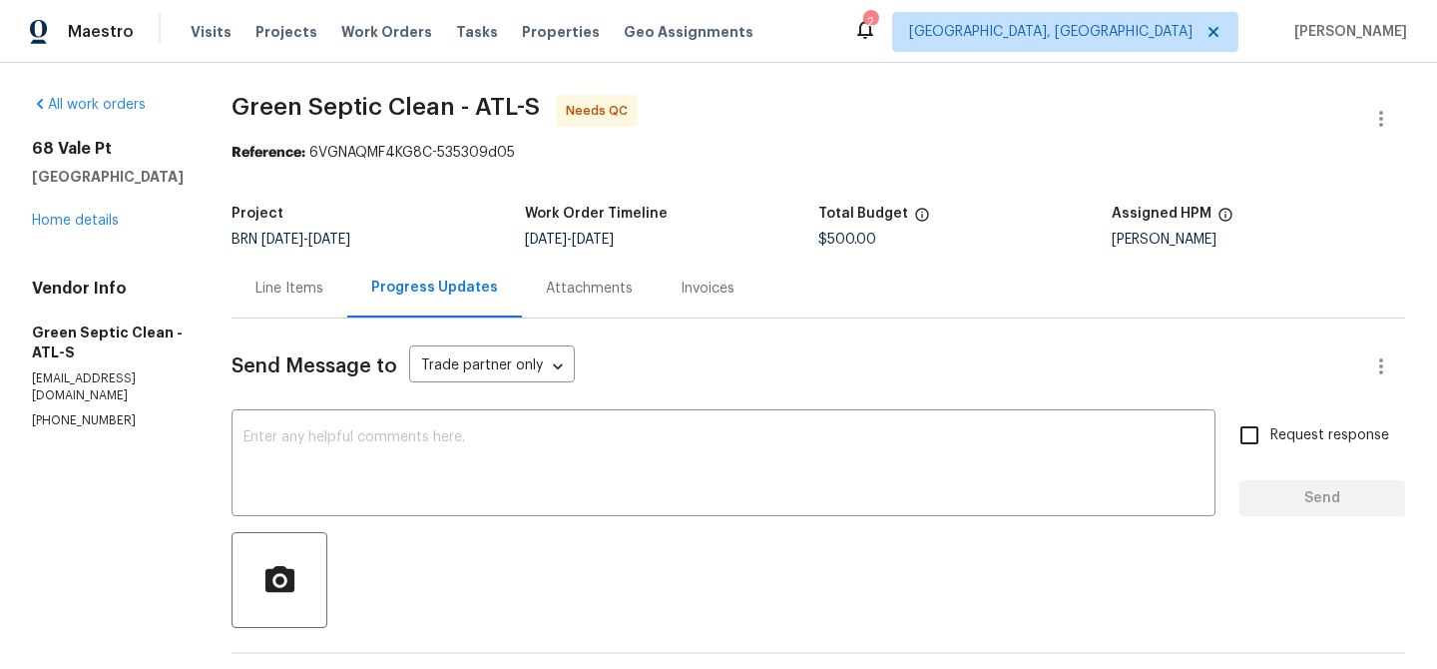
click at [293, 315] on div "Line Items" at bounding box center [290, 287] width 116 height 59
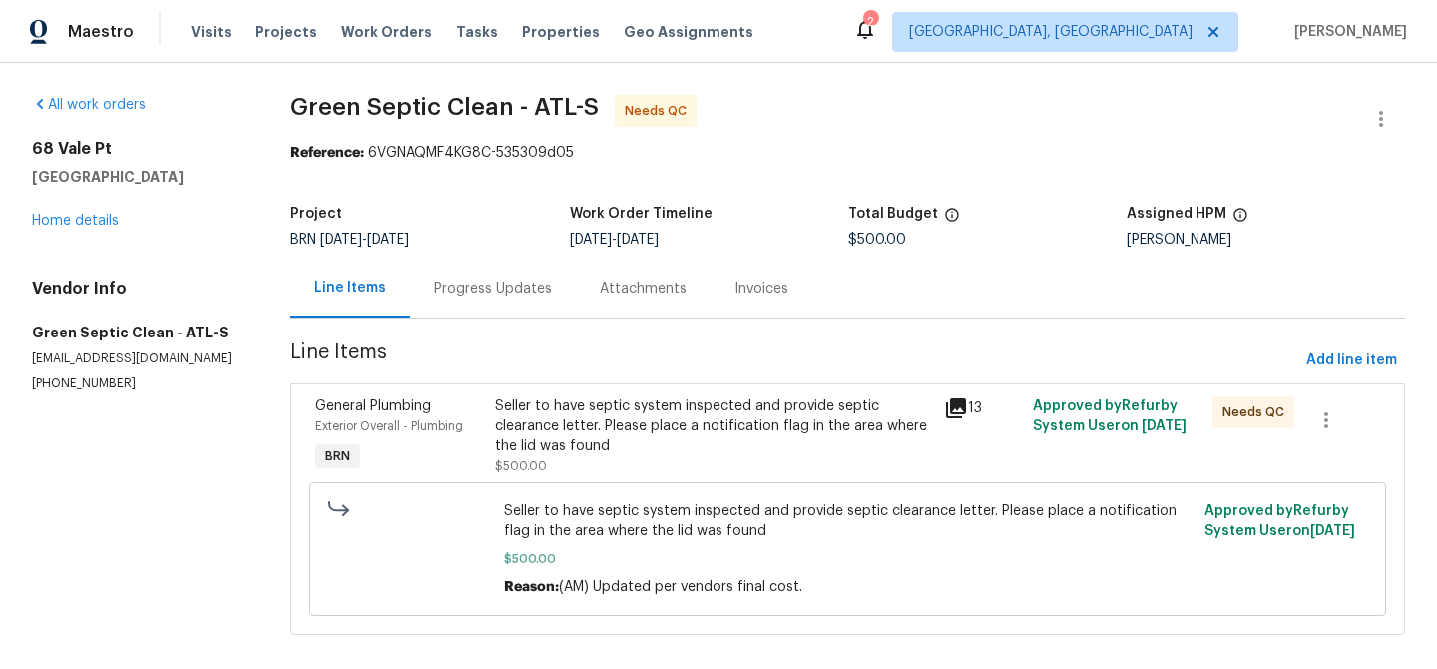
click at [598, 400] on div "Seller to have septic system inspected and provide septic clearance letter. Ple…" at bounding box center [713, 426] width 436 height 60
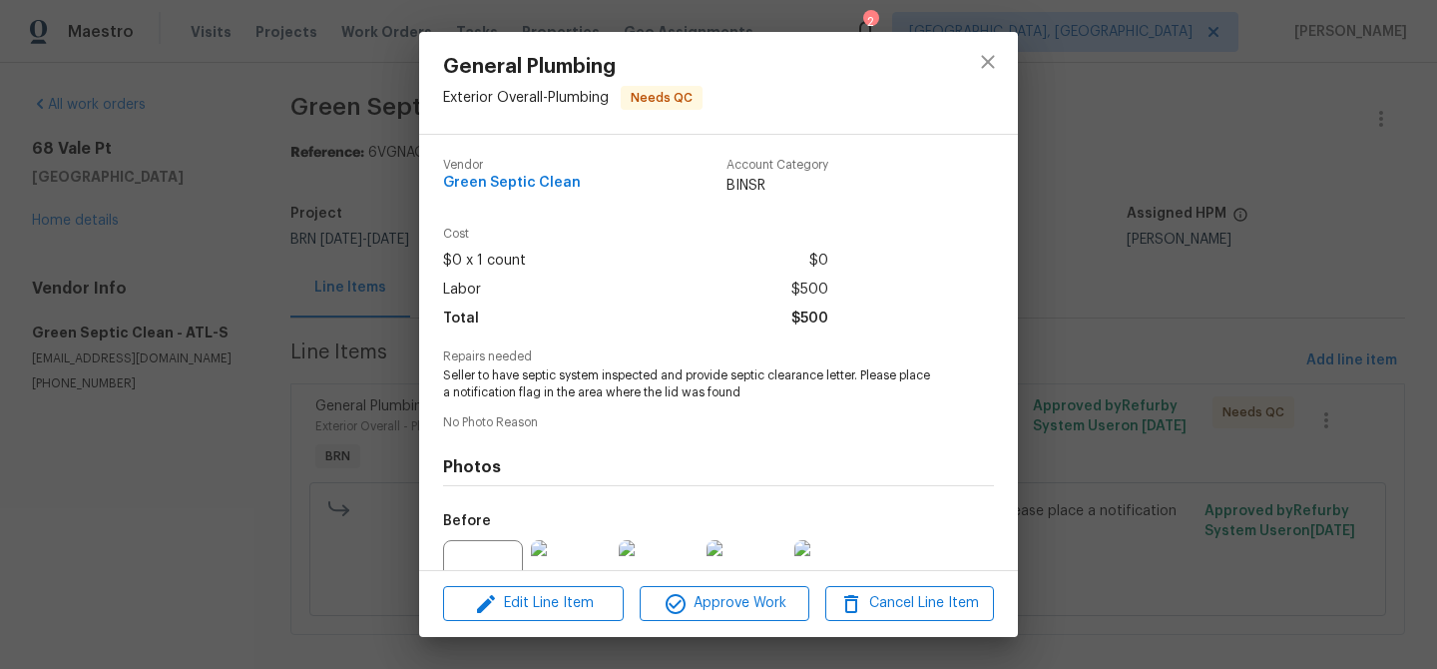
scroll to position [200, 0]
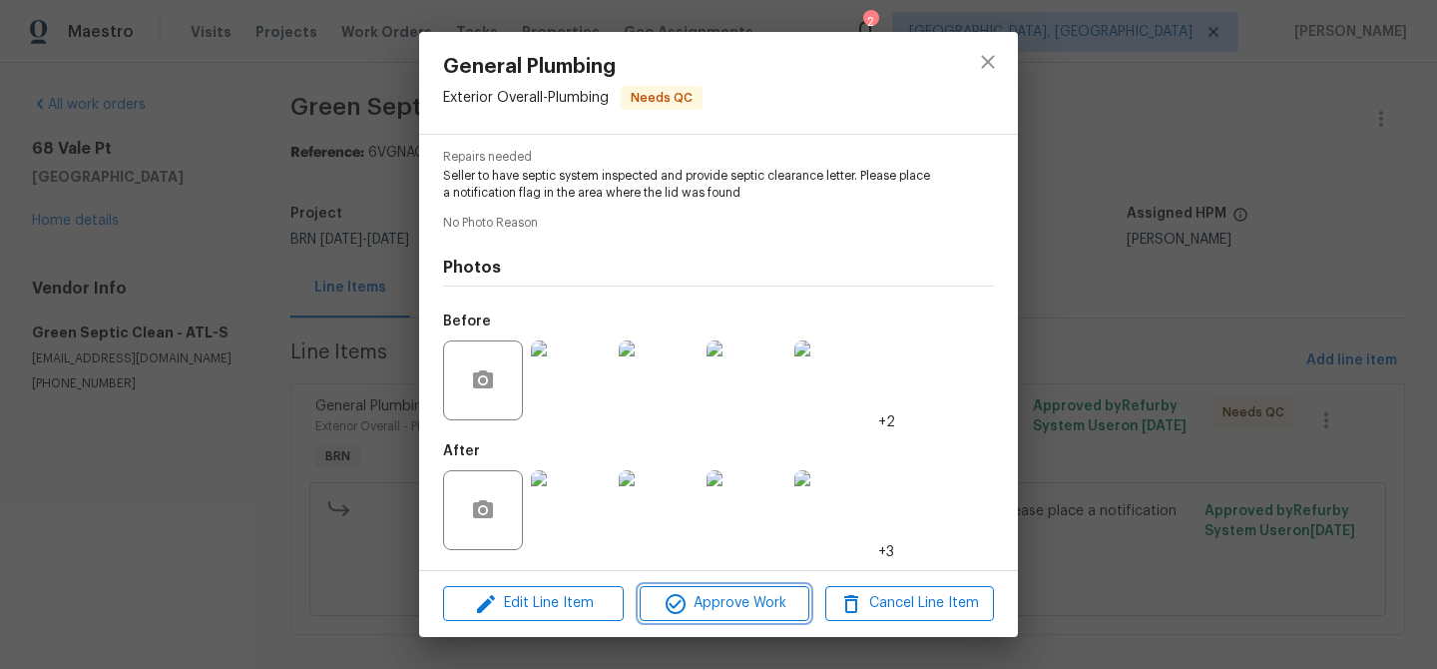
click at [701, 611] on span "Approve Work" at bounding box center [724, 603] width 157 height 25
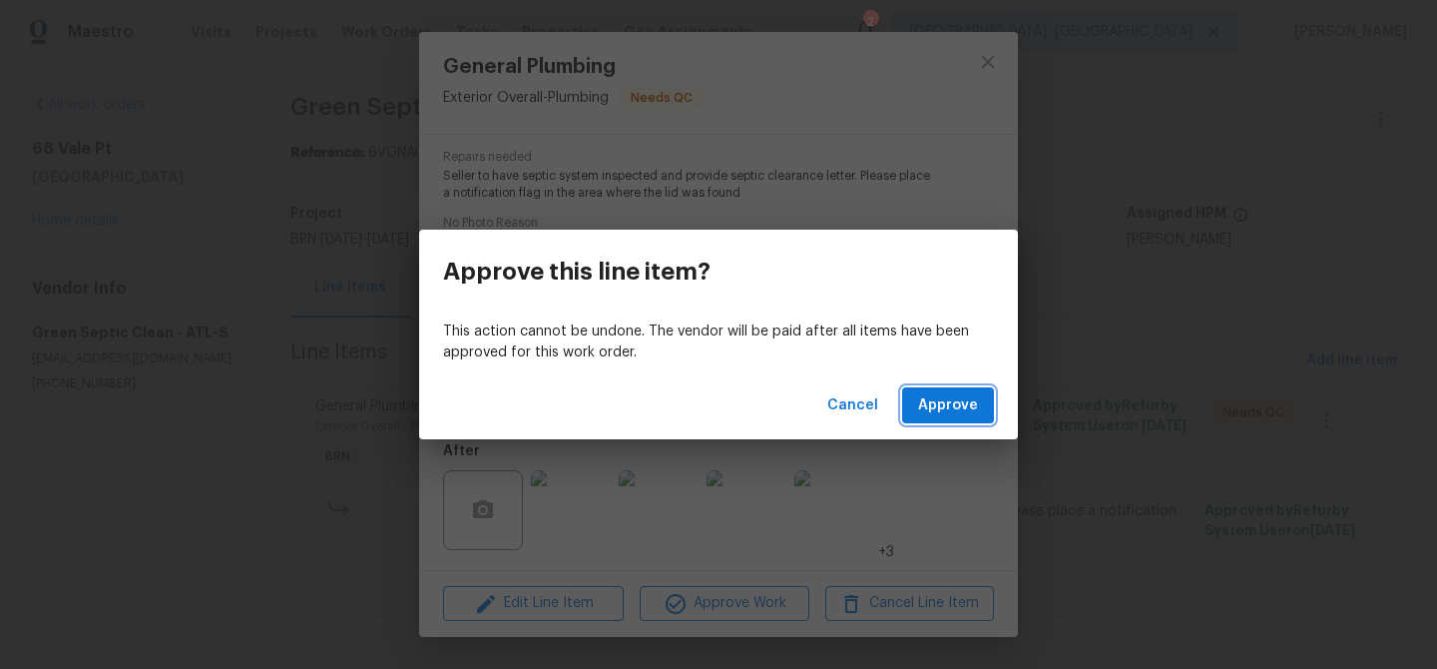
click at [940, 409] on span "Approve" at bounding box center [948, 405] width 60 height 25
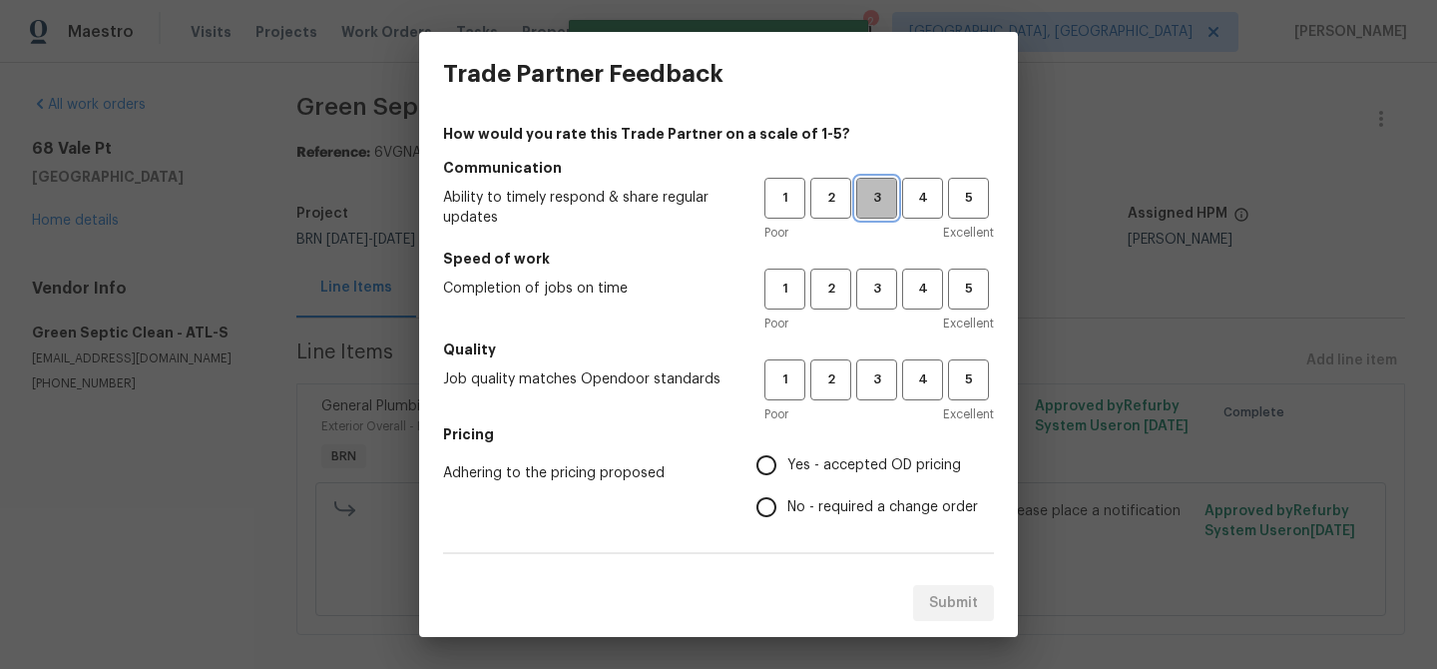
click at [890, 191] on span "3" at bounding box center [876, 198] width 37 height 23
click at [883, 277] on span "3" at bounding box center [876, 288] width 37 height 23
click at [883, 367] on button "3" at bounding box center [876, 379] width 41 height 41
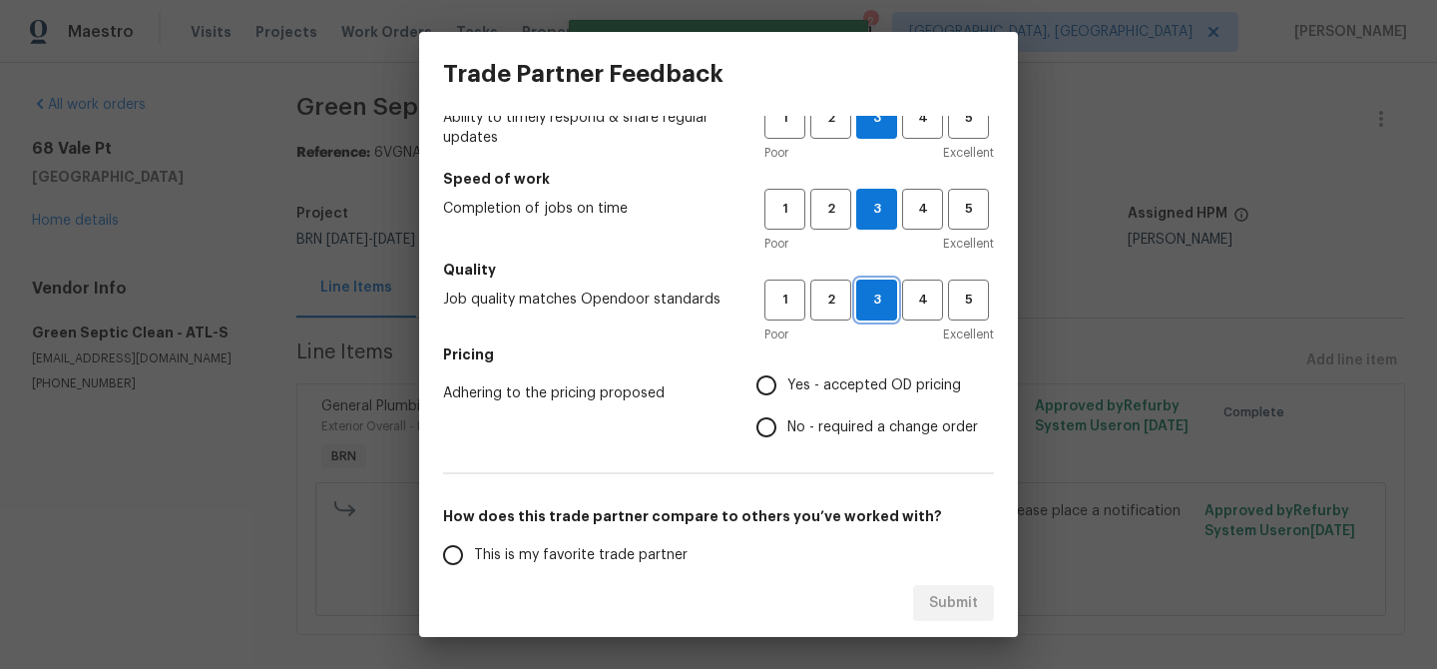
scroll to position [140, 0]
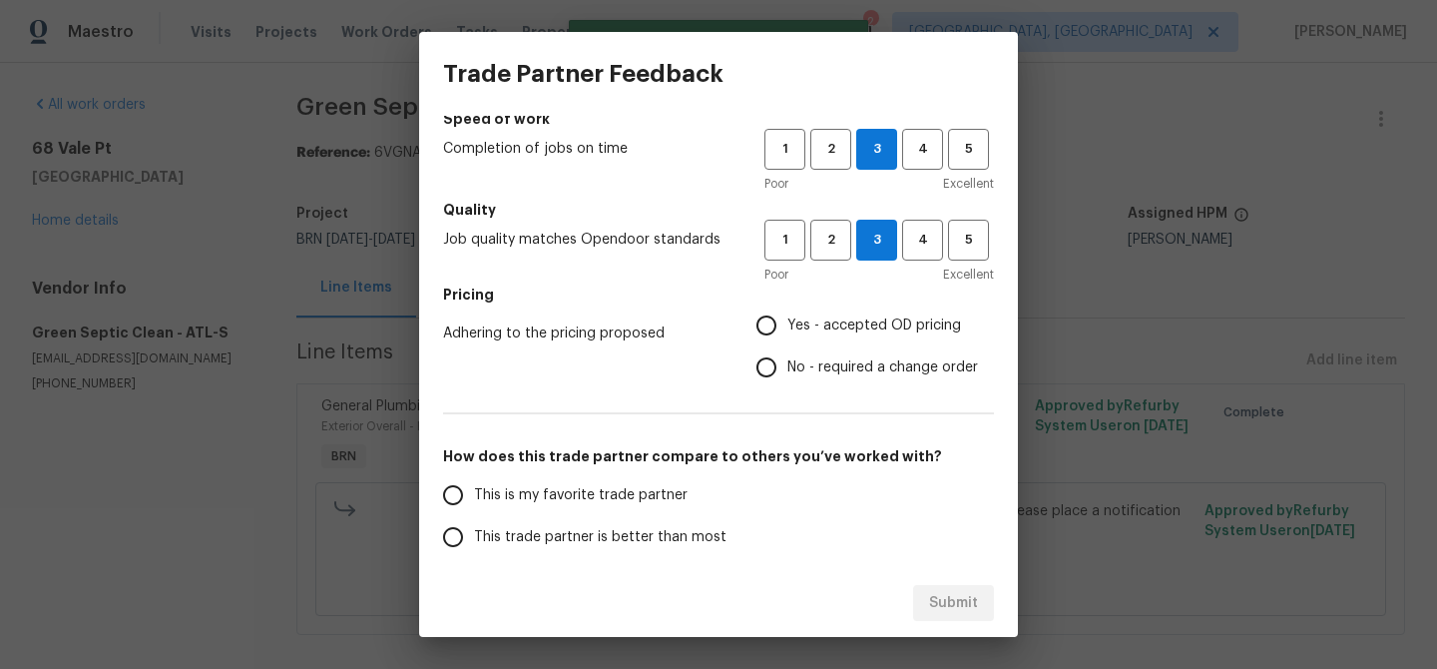
click at [771, 355] on input "No - required a change order" at bounding box center [766, 367] width 42 height 42
radio input "true"
click at [515, 469] on div "How would you rate this Trade Partner on a scale of 1-5? Communication Ability …" at bounding box center [718, 374] width 551 height 781
click at [507, 490] on span "This is my favorite trade partner" at bounding box center [581, 495] width 214 height 21
click at [474, 490] on input "This is my favorite trade partner" at bounding box center [453, 495] width 42 height 42
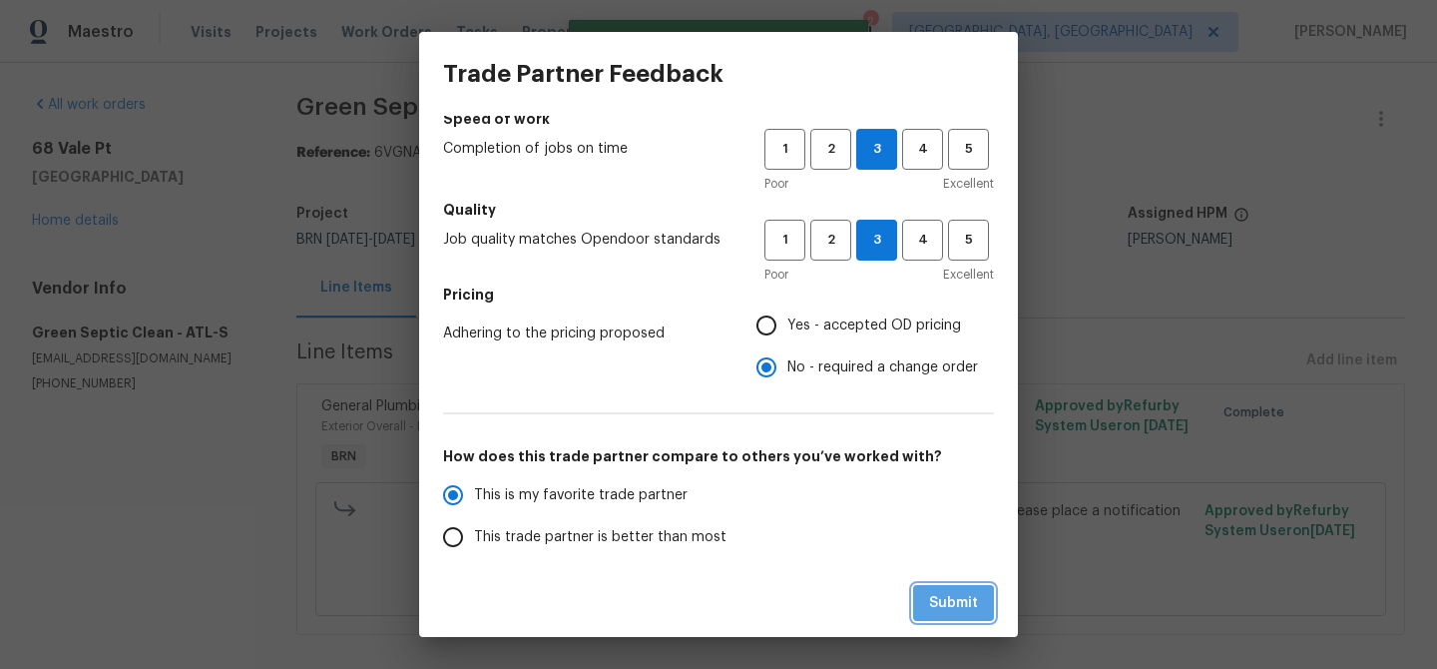
click at [937, 594] on span "Submit" at bounding box center [953, 603] width 49 height 25
radio input "true"
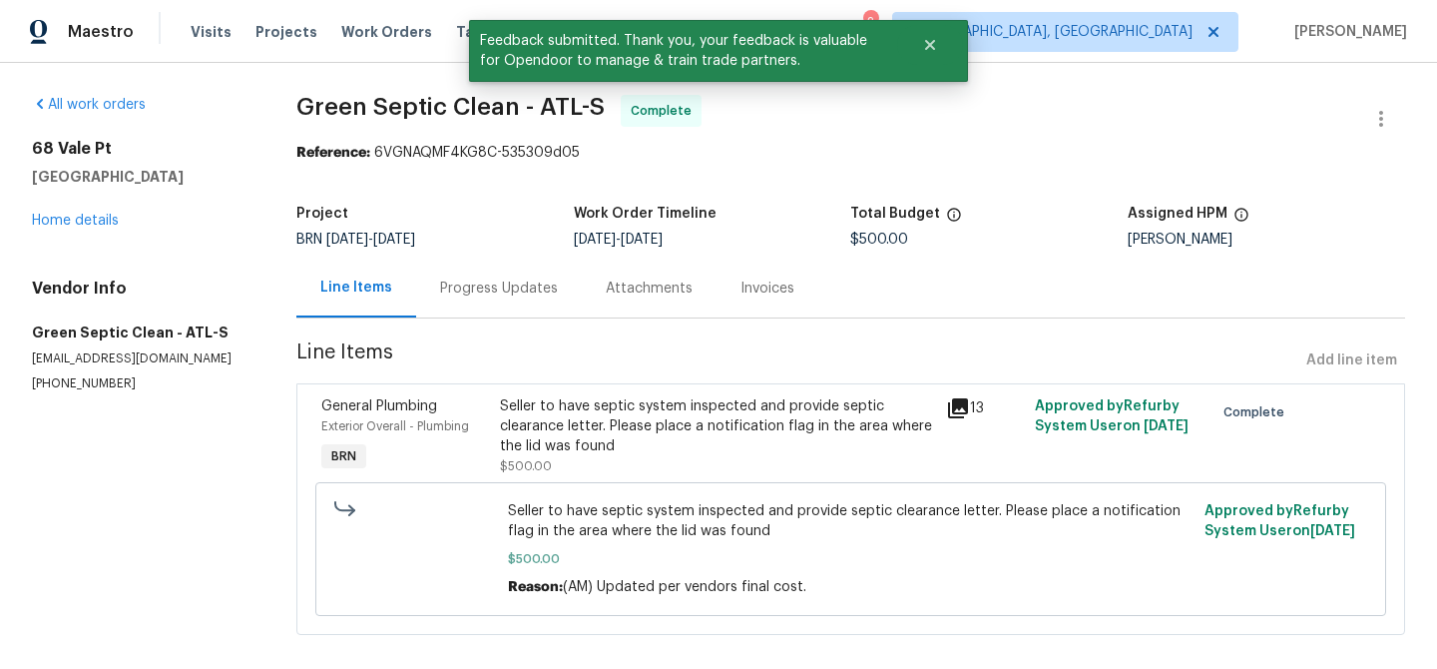
click at [492, 288] on div "Progress Updates" at bounding box center [499, 288] width 118 height 20
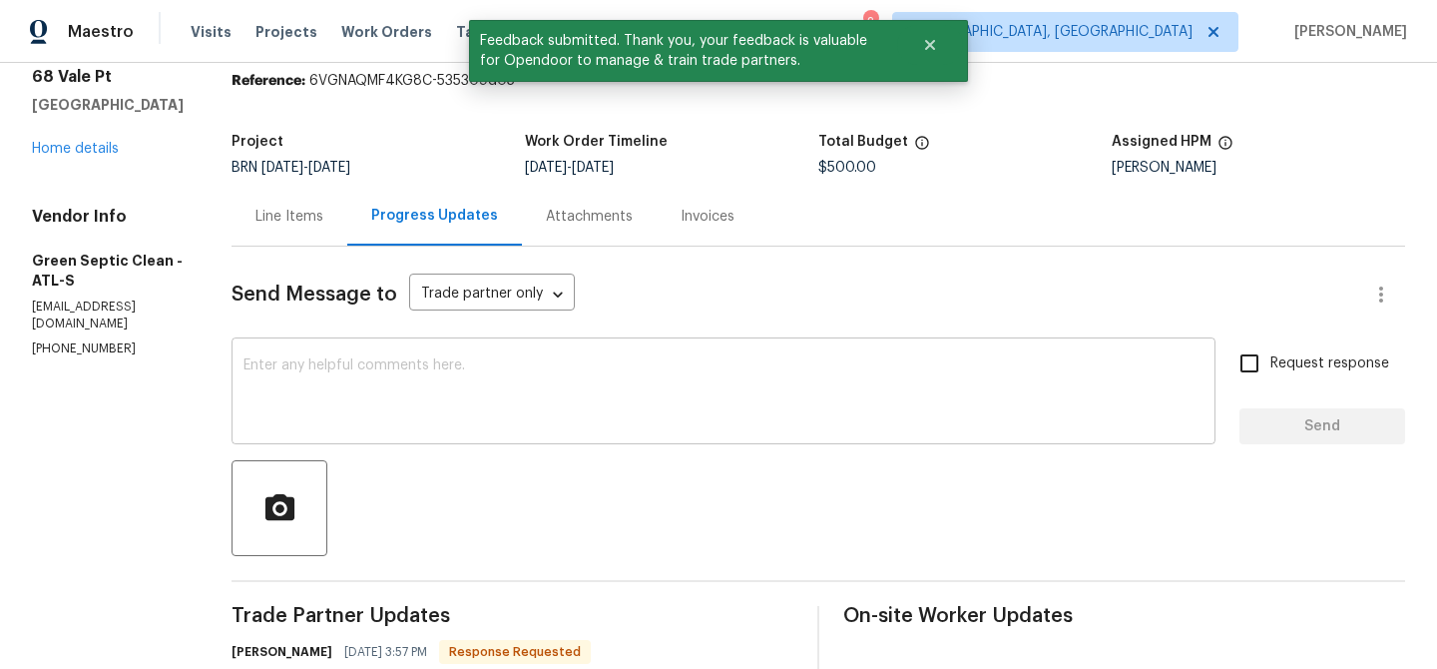
scroll to position [150, 0]
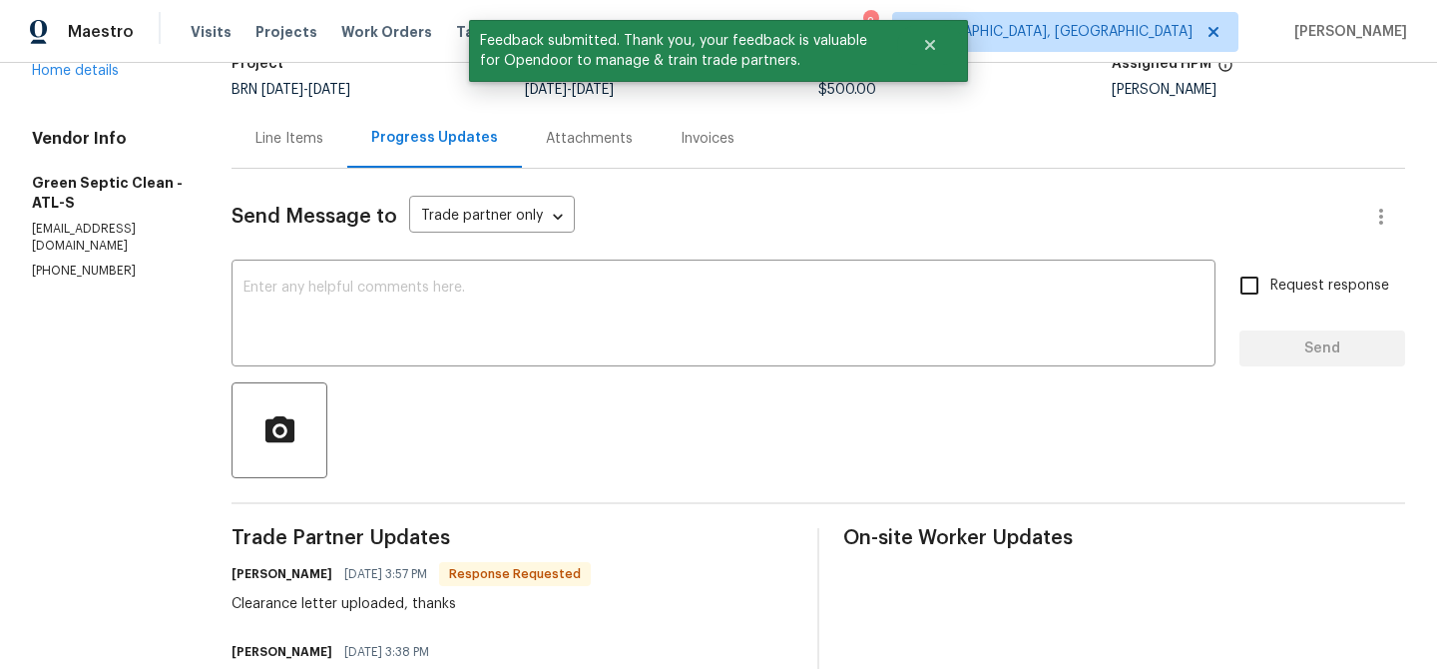
click at [370, 307] on textarea at bounding box center [723, 315] width 960 height 70
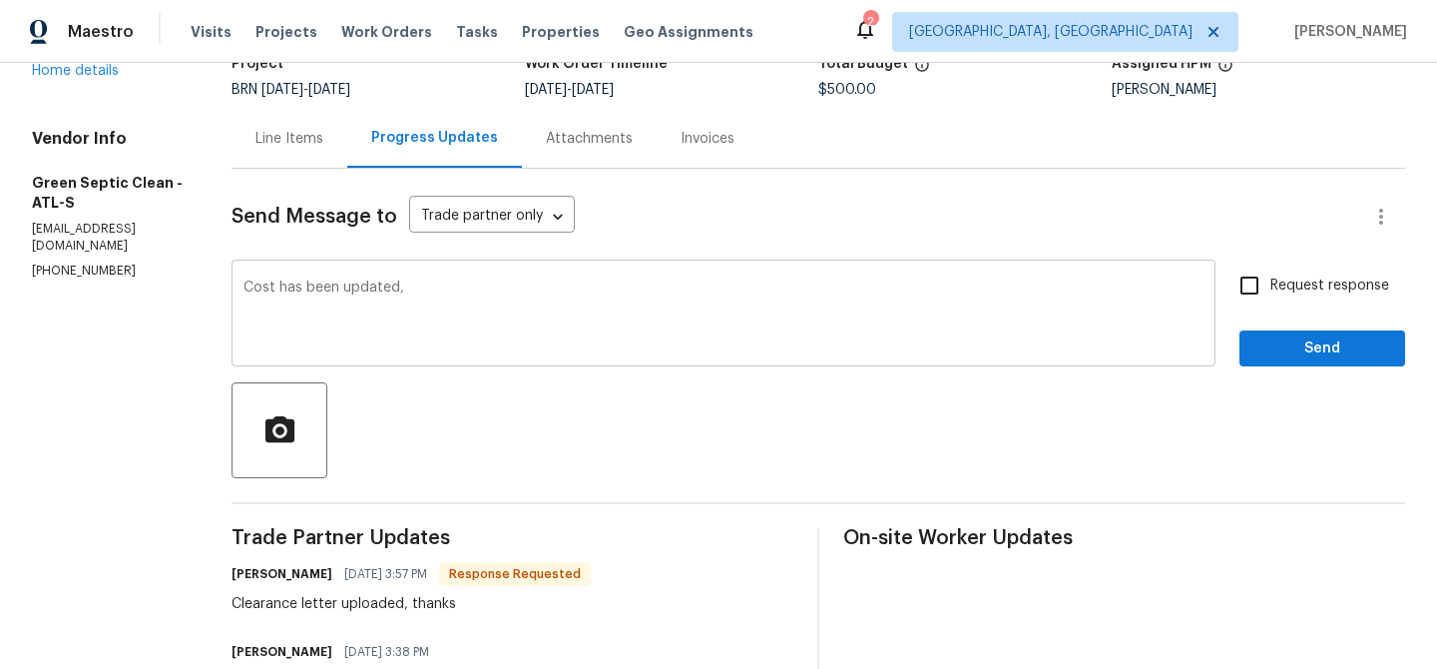
paste textarea "WO is approved, Please upload the invoice under the invoice section.Thanks"
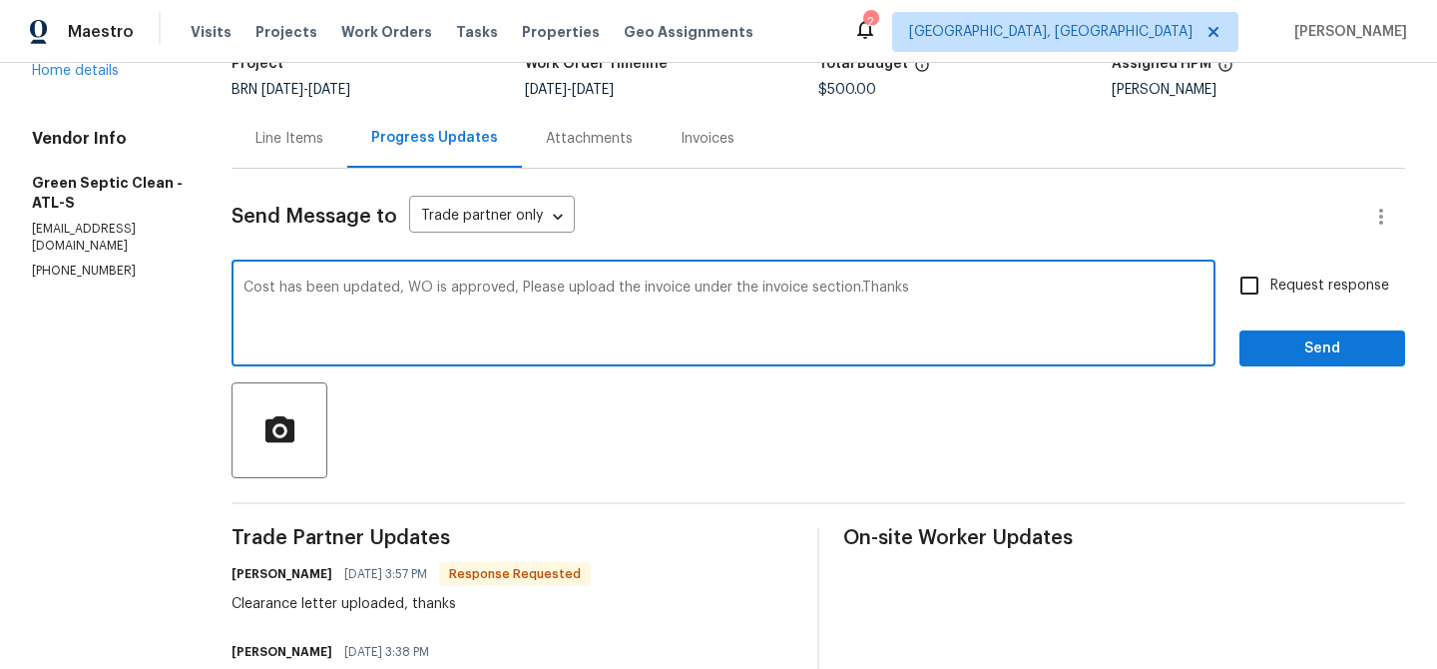
type textarea "Cost has been updated, WO is approved, Please upload the invoice under the invo…"
click at [1275, 291] on span "Request response" at bounding box center [1329, 285] width 119 height 21
click at [1270, 291] on input "Request response" at bounding box center [1249, 285] width 42 height 42
checkbox input "true"
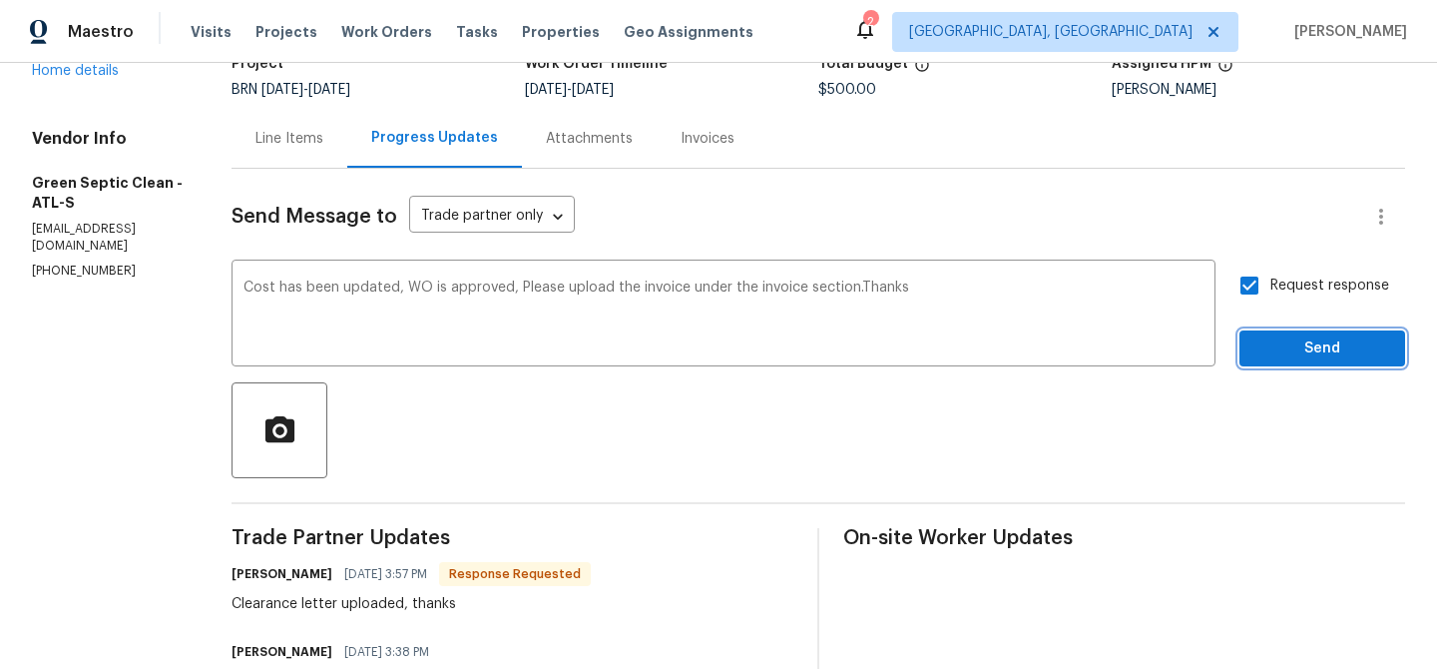
click at [1274, 346] on span "Send" at bounding box center [1322, 348] width 134 height 25
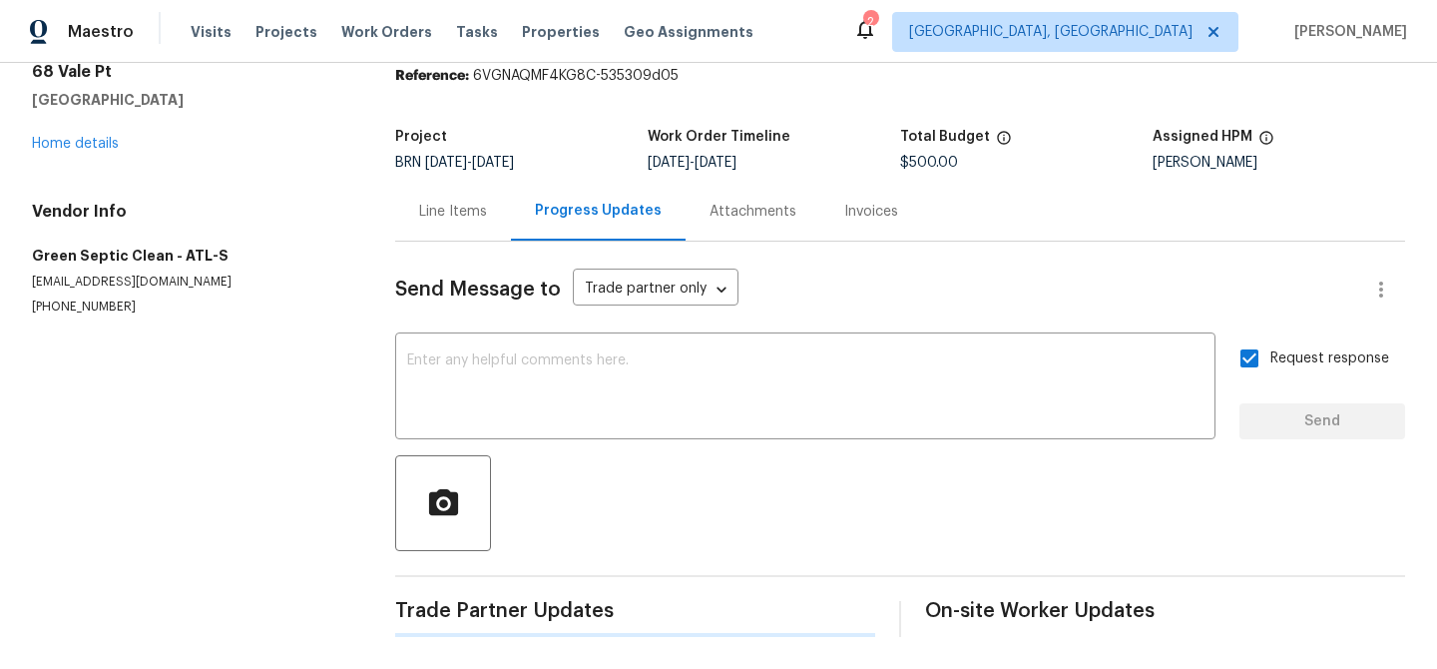
scroll to position [0, 0]
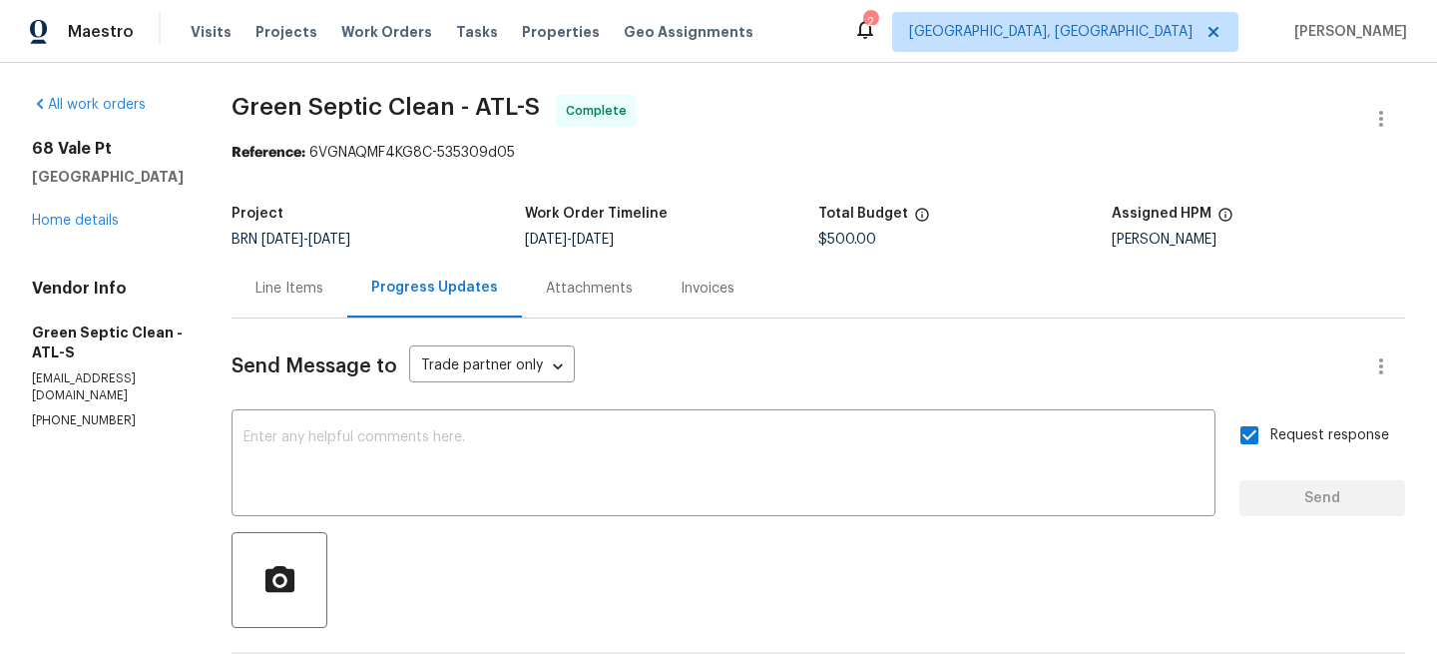
click at [303, 235] on span "8/15/2025" at bounding box center [282, 239] width 42 height 14
click at [315, 267] on div "Line Items" at bounding box center [290, 287] width 116 height 59
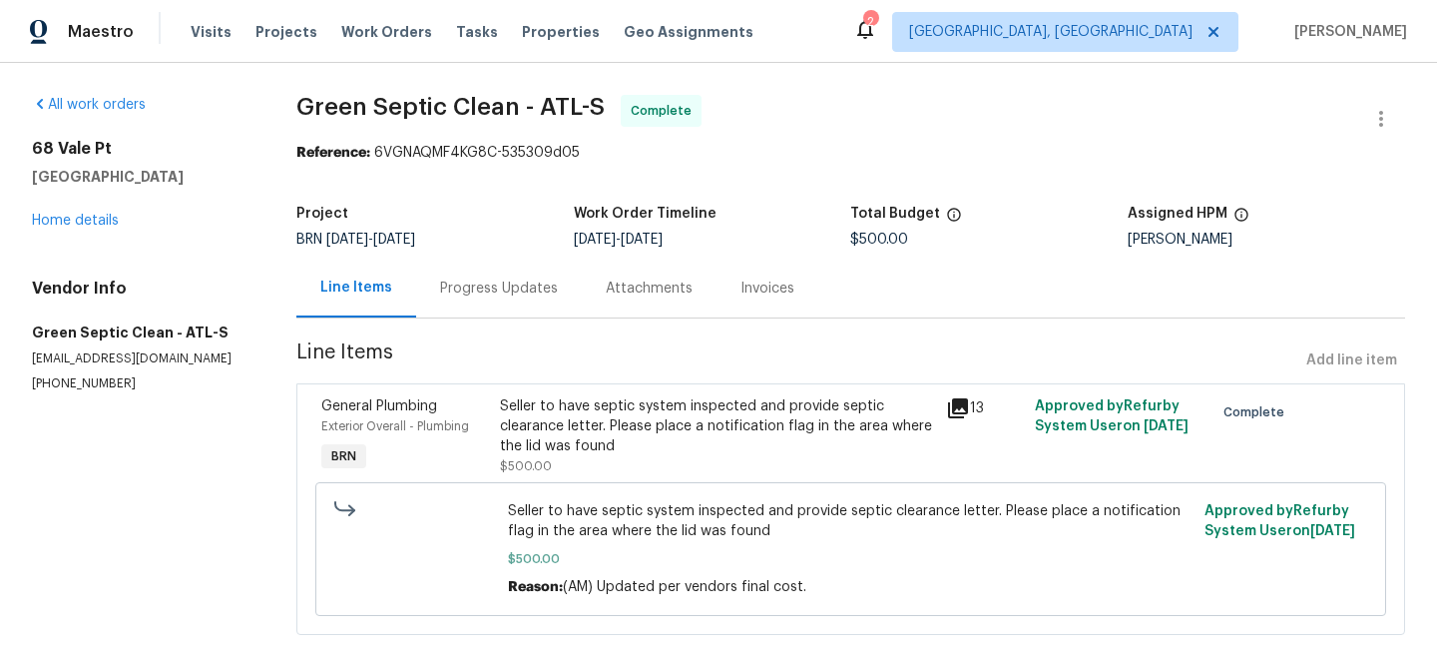
click at [620, 370] on span "Line Items" at bounding box center [797, 360] width 1002 height 37
click at [555, 463] on div "Seller to have septic system inspected and provide septic clearance letter. Ple…" at bounding box center [717, 436] width 434 height 80
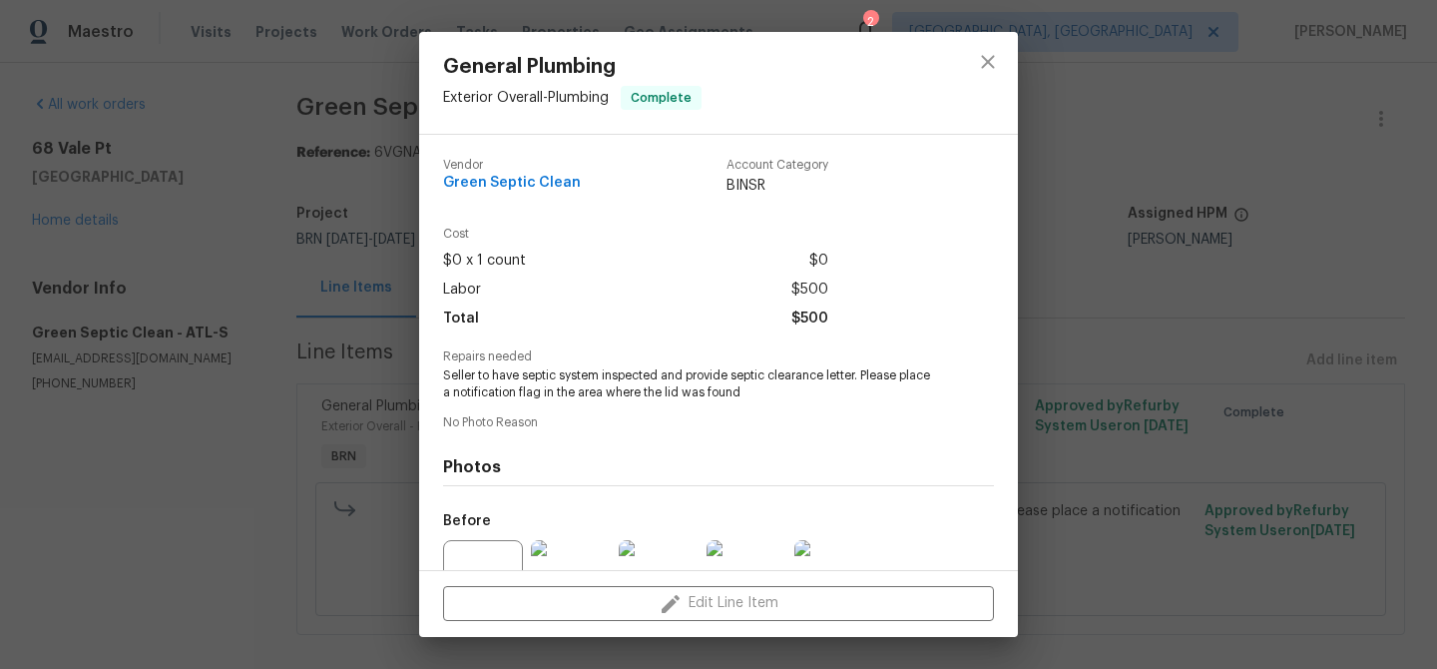
click at [517, 399] on span "Seller to have septic system inspected and provide septic clearance letter. Ple…" at bounding box center [691, 384] width 496 height 34
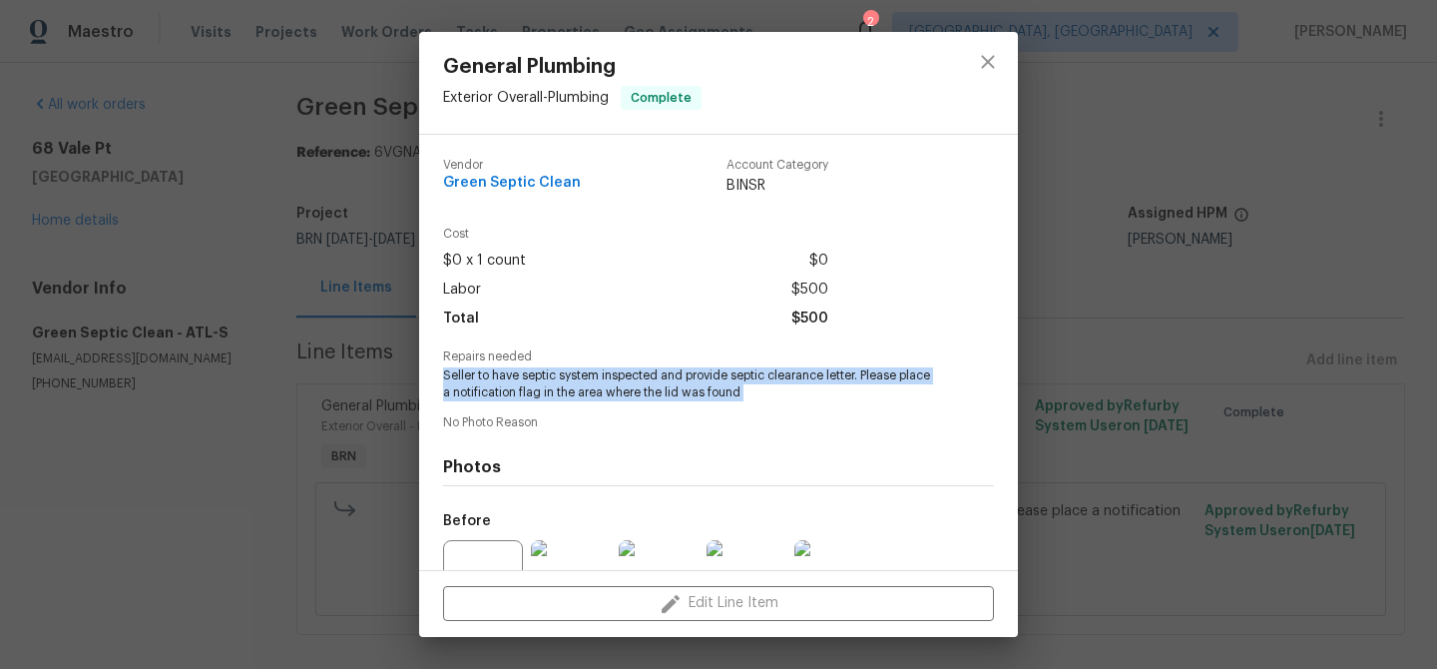
click at [517, 399] on span "Seller to have septic system inspected and provide septic clearance letter. Ple…" at bounding box center [691, 384] width 496 height 34
copy span "Seller to have septic system inspected and provide septic clearance letter. Ple…"
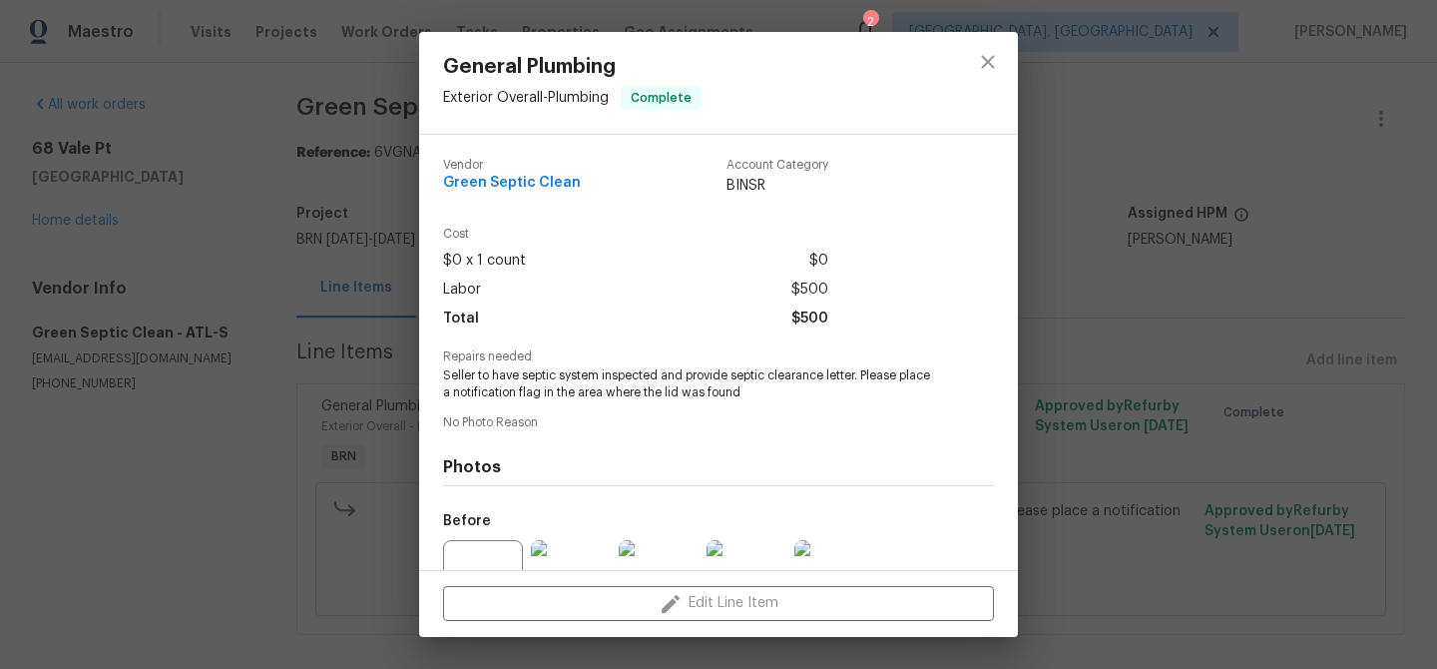
click at [331, 153] on div "General Plumbing Exterior Overall - Plumbing Complete Vendor Green Septic Clean…" at bounding box center [718, 334] width 1437 height 669
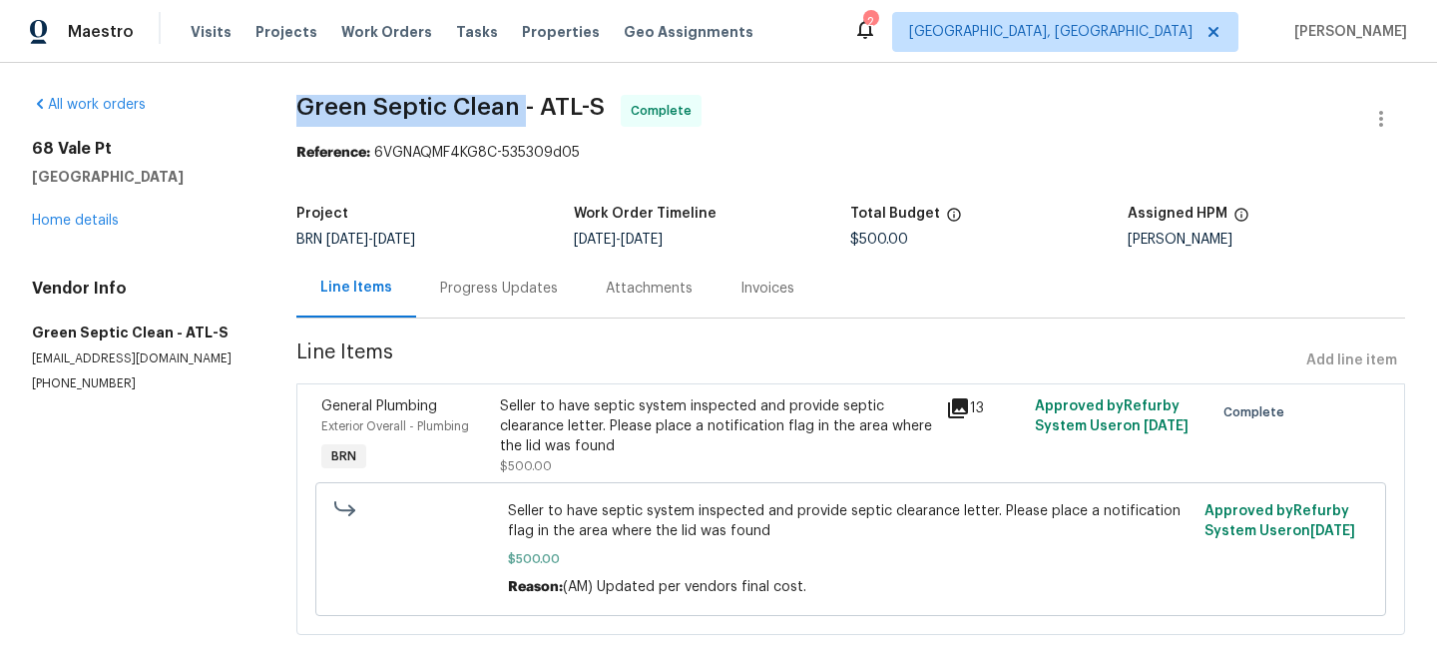
drag, startPoint x: 272, startPoint y: 104, endPoint x: 522, endPoint y: 107, distance: 249.5
click at [522, 107] on div "All work orders 68 Vale Pt Newnan, GA 30265 Home details Vendor Info Green Sept…" at bounding box center [718, 377] width 1437 height 628
copy span "Green Septic Clean"
click at [554, 411] on div "Seller to have septic system inspected and provide septic clearance letter. Ple…" at bounding box center [717, 426] width 434 height 60
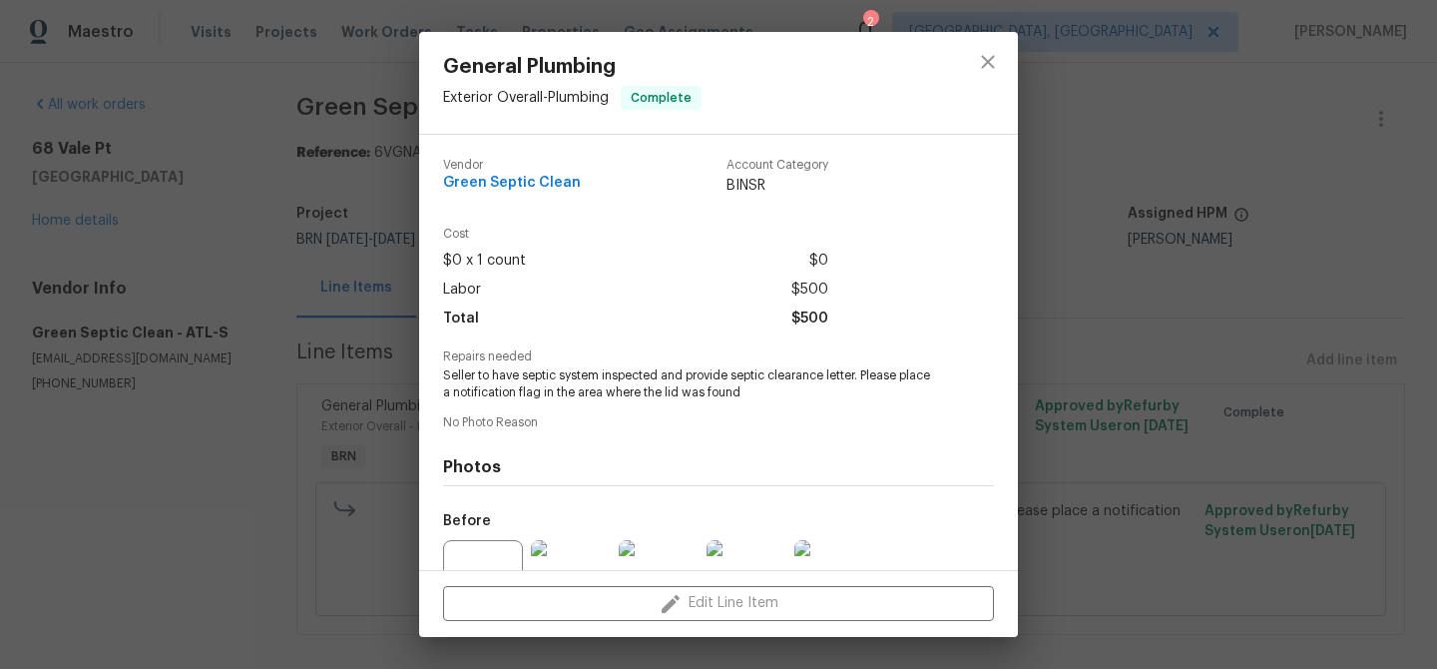
scroll to position [200, 0]
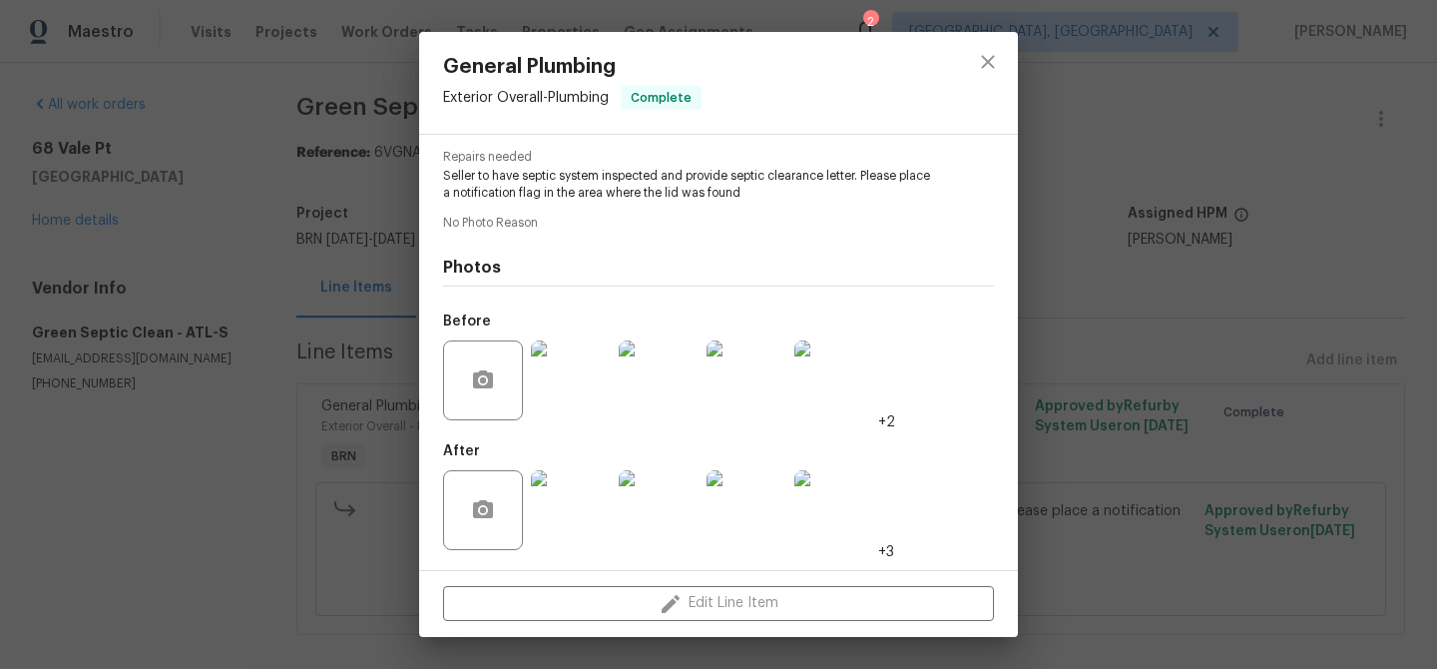
click at [556, 394] on img at bounding box center [571, 380] width 80 height 80
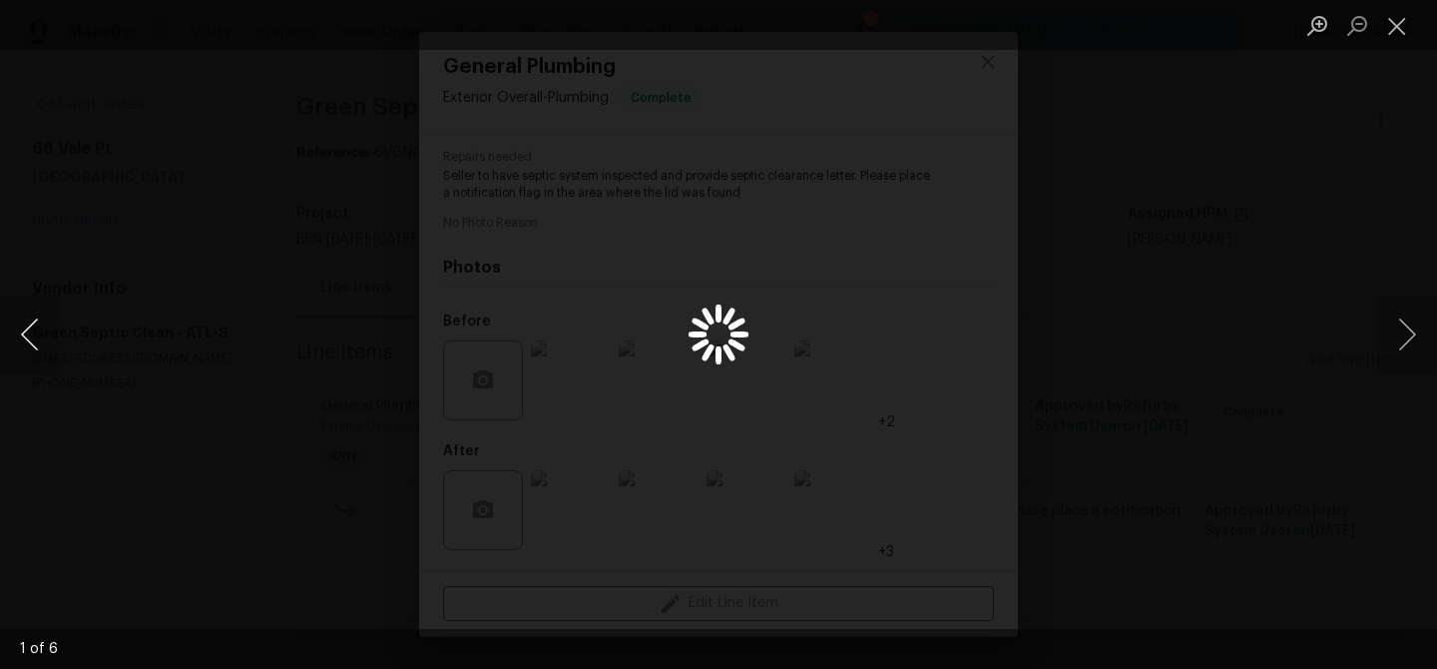
click at [32, 335] on button "Previous image" at bounding box center [30, 334] width 60 height 80
click at [31, 337] on button "Previous image" at bounding box center [30, 334] width 60 height 80
click at [191, 331] on div "Lightbox" at bounding box center [718, 334] width 1437 height 669
click at [263, 336] on div "Lightbox" at bounding box center [718, 334] width 1437 height 669
click at [321, 428] on div "Lightbox" at bounding box center [718, 334] width 1437 height 669
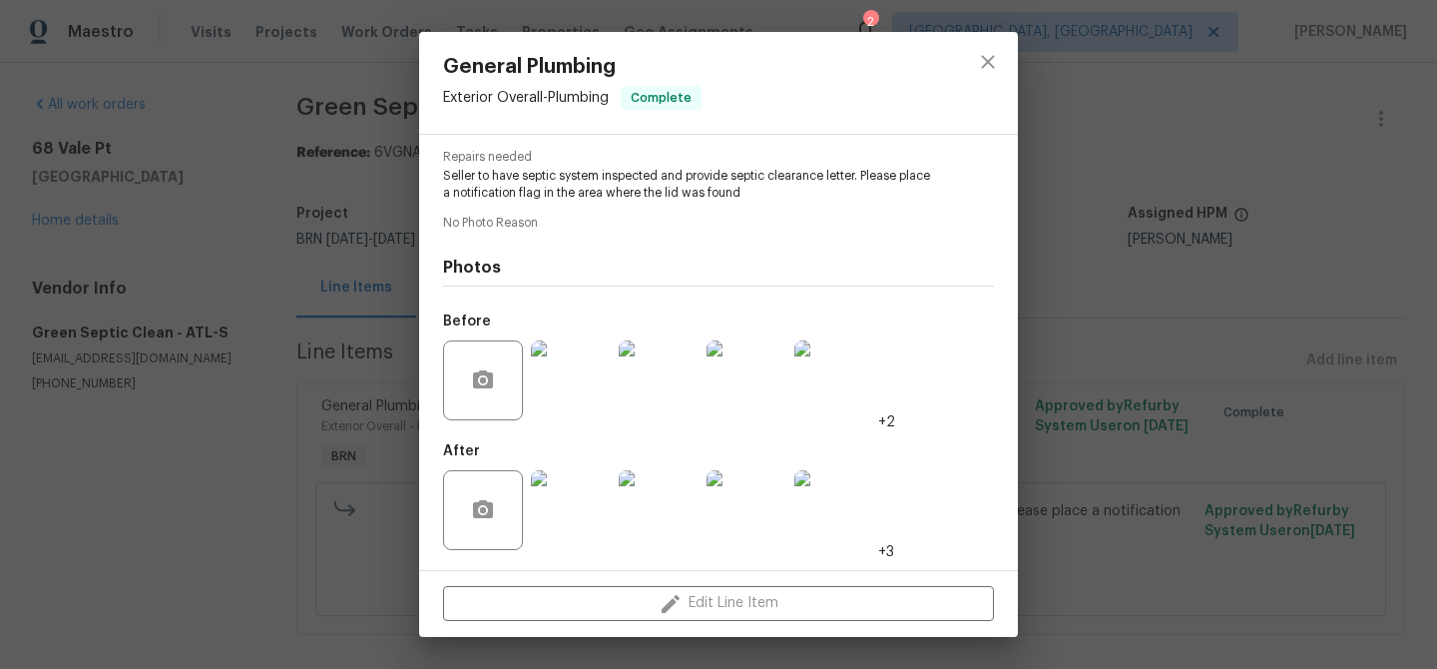
click at [653, 487] on img at bounding box center [659, 510] width 80 height 80
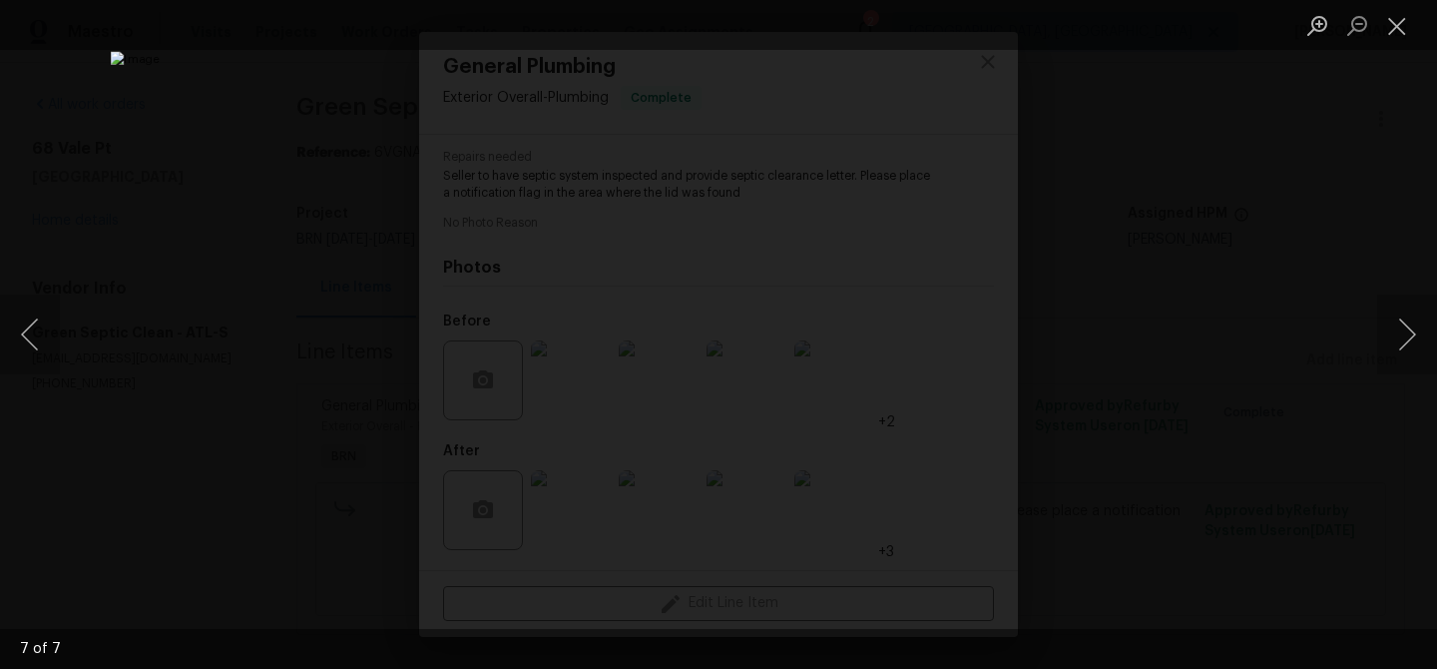
click at [232, 205] on div "Lightbox" at bounding box center [718, 334] width 1437 height 669
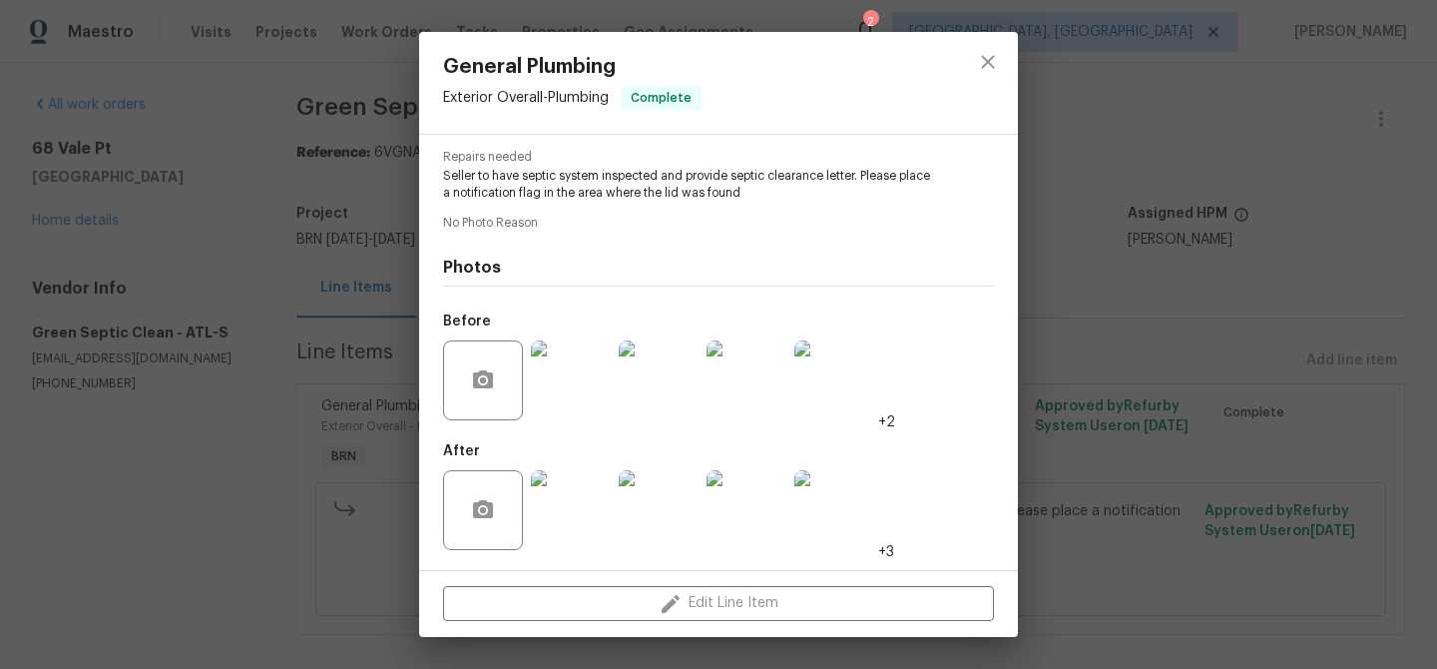
click at [207, 256] on div "General Plumbing Exterior Overall - Plumbing Complete Vendor Green Septic Clean…" at bounding box center [718, 334] width 1437 height 669
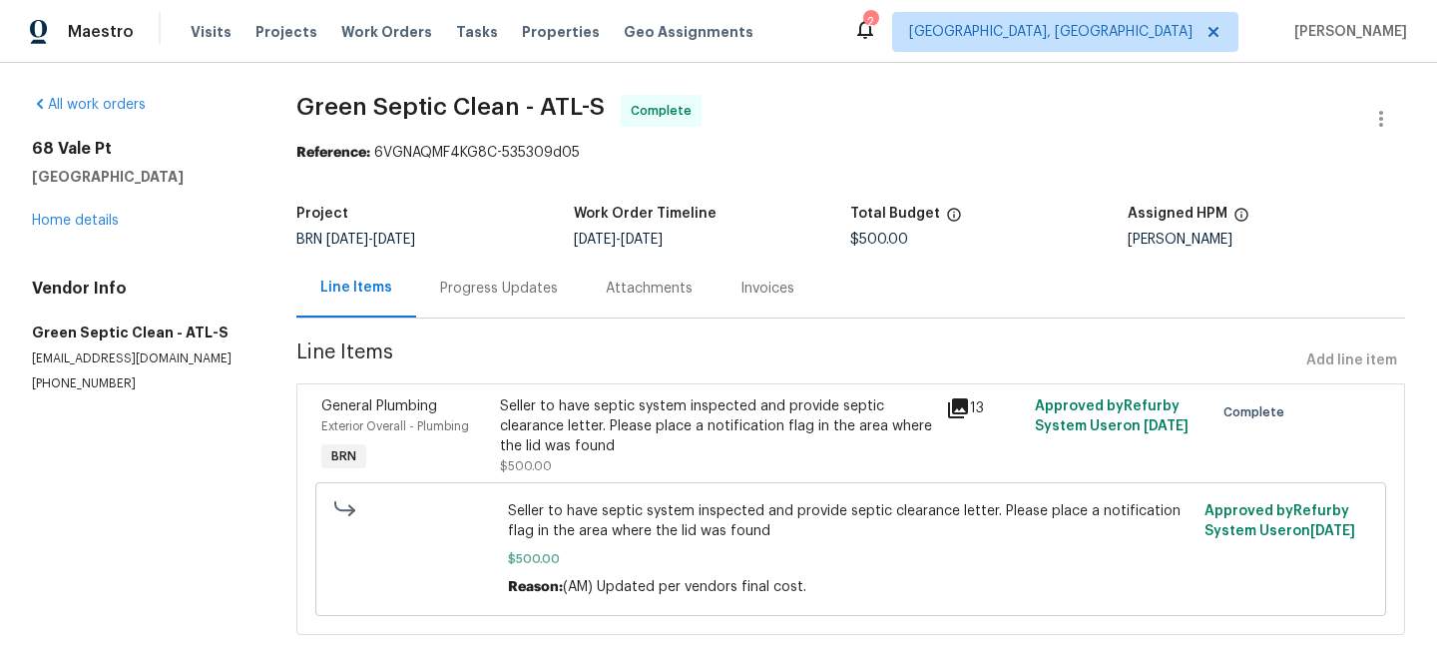
click at [746, 302] on div "Invoices" at bounding box center [767, 287] width 102 height 59
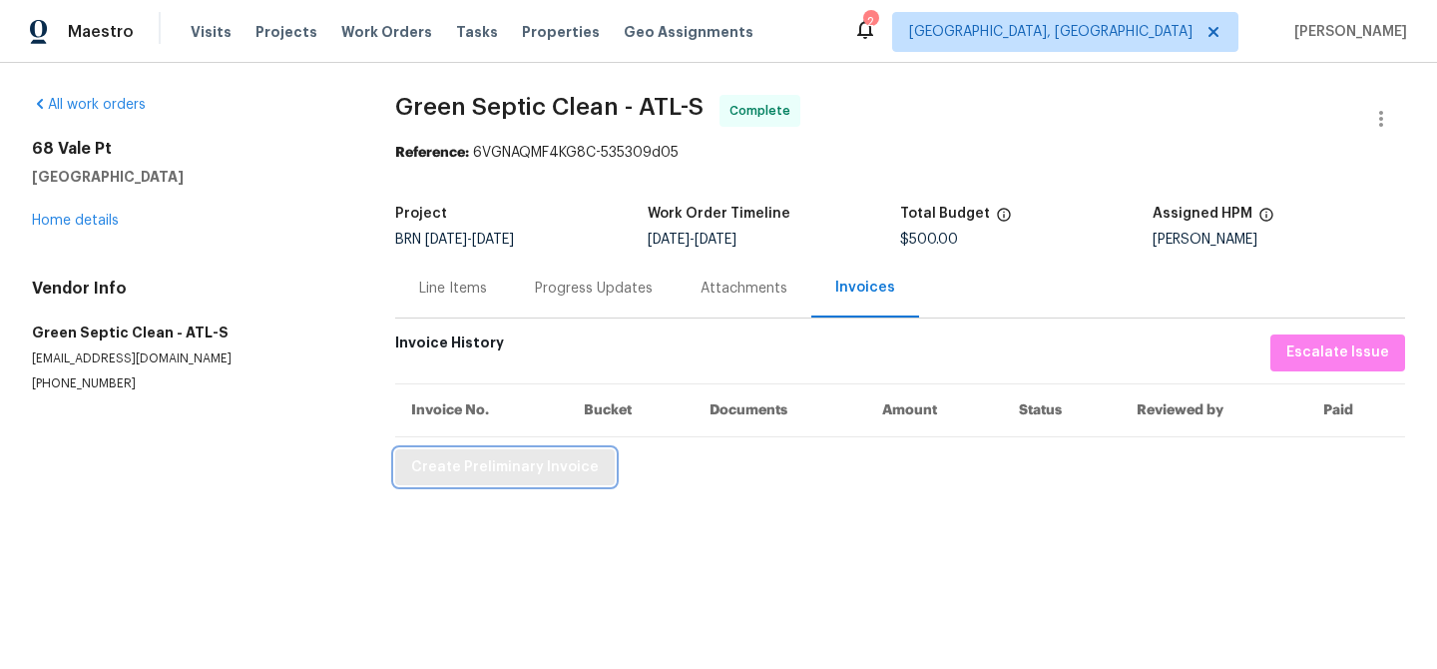
click at [514, 457] on span "Create Preliminary Invoice" at bounding box center [505, 467] width 188 height 25
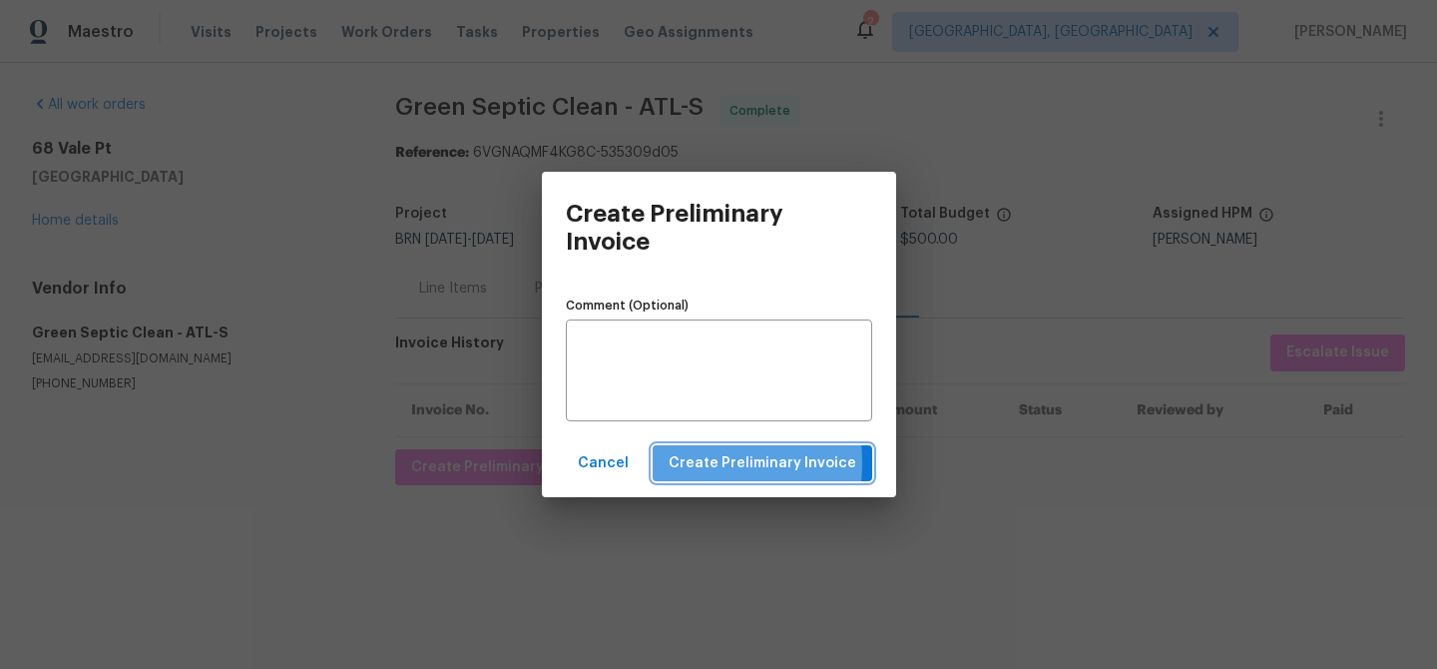
click at [692, 463] on span "Create Preliminary Invoice" at bounding box center [763, 463] width 188 height 25
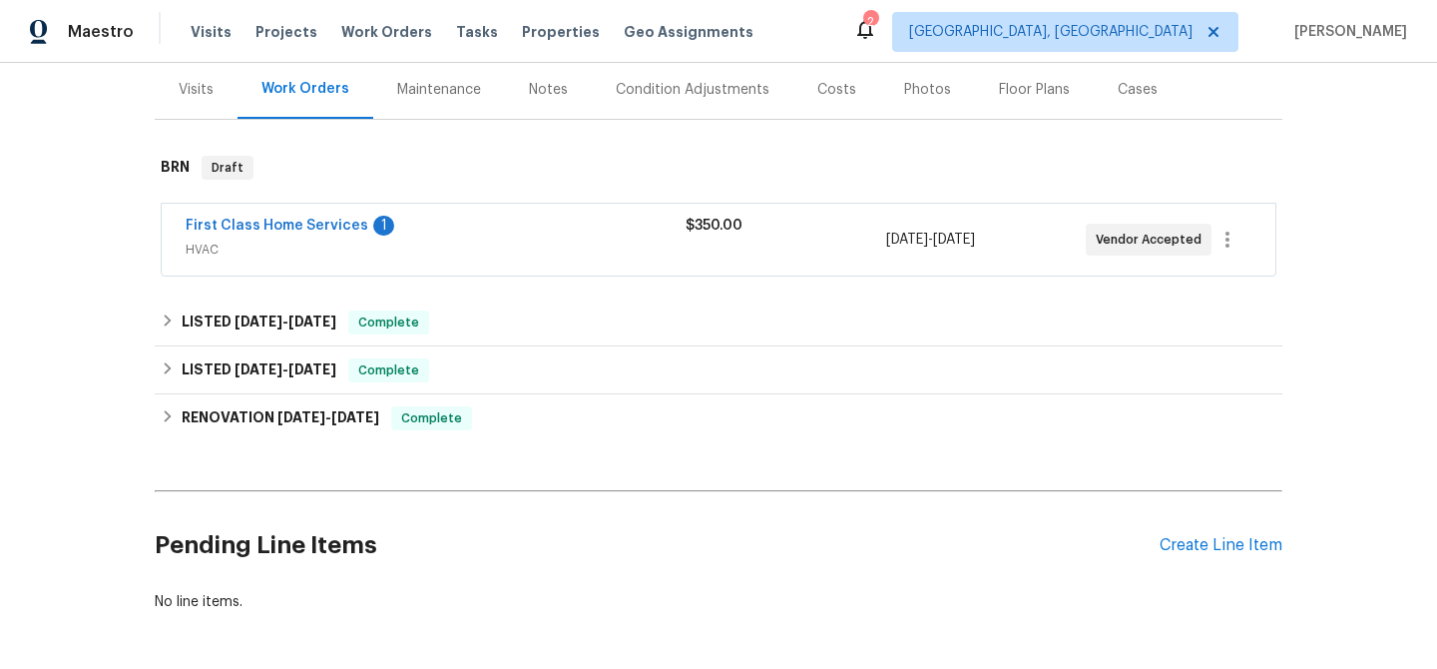
scroll to position [319, 0]
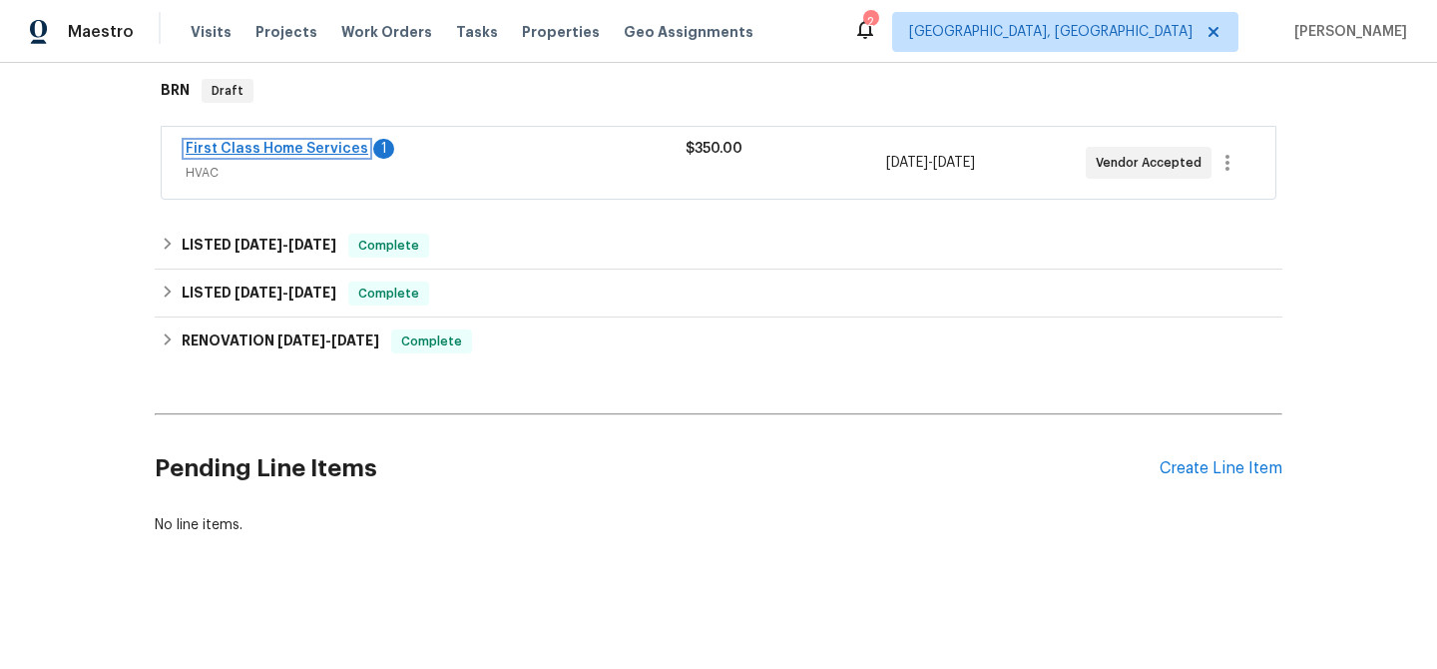
click at [319, 150] on link "First Class Home Services" at bounding box center [277, 149] width 183 height 14
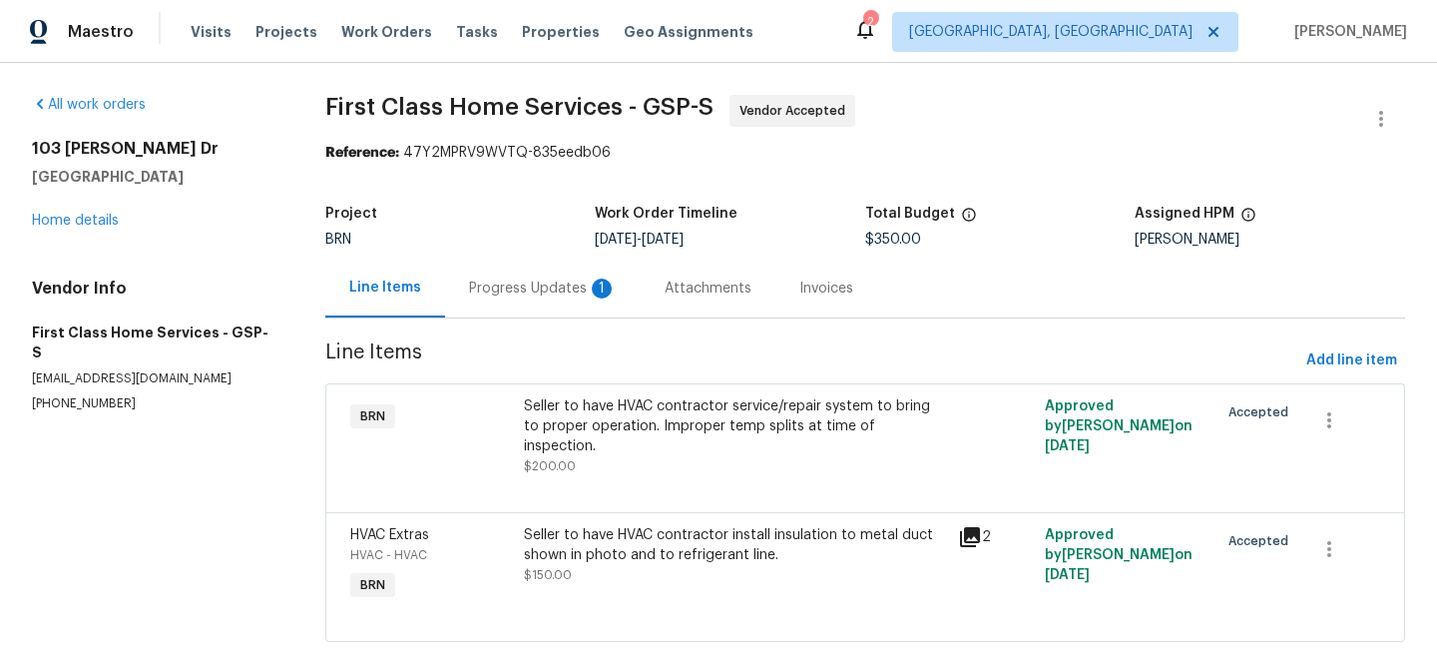
click at [553, 285] on div "Progress Updates 1" at bounding box center [543, 288] width 148 height 20
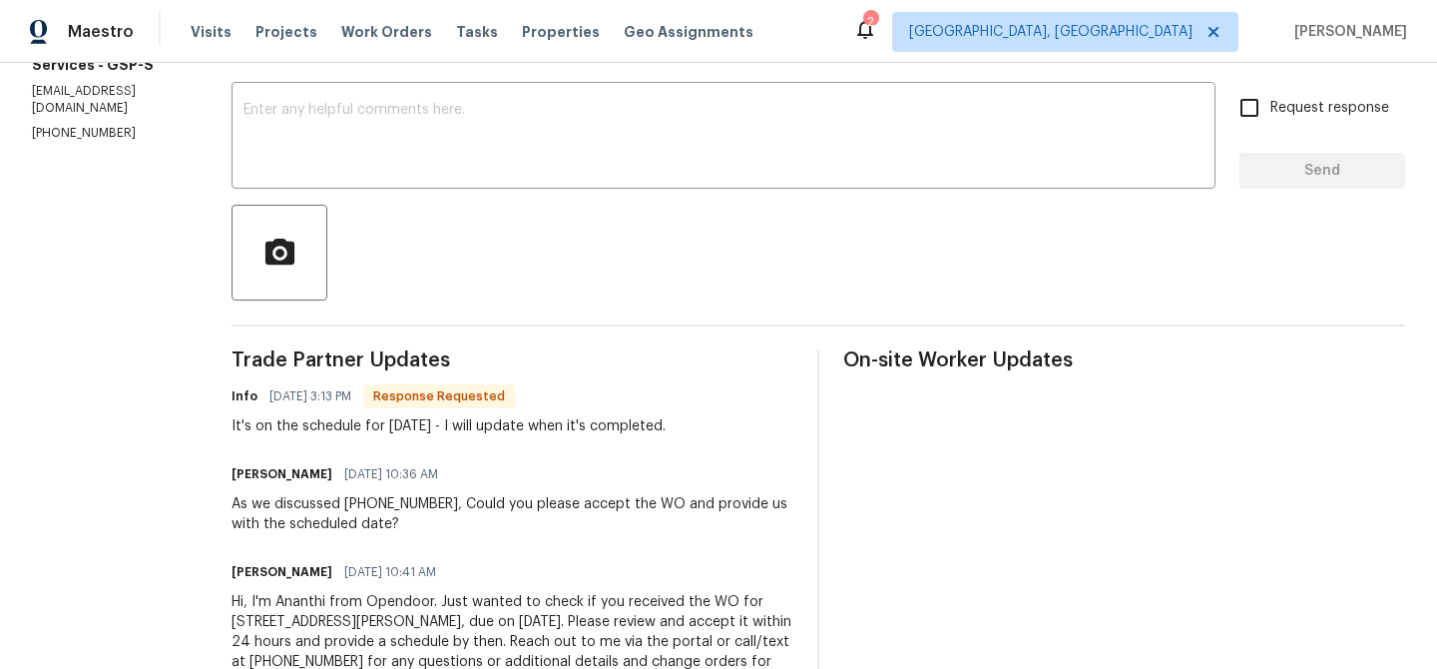
scroll to position [292, 0]
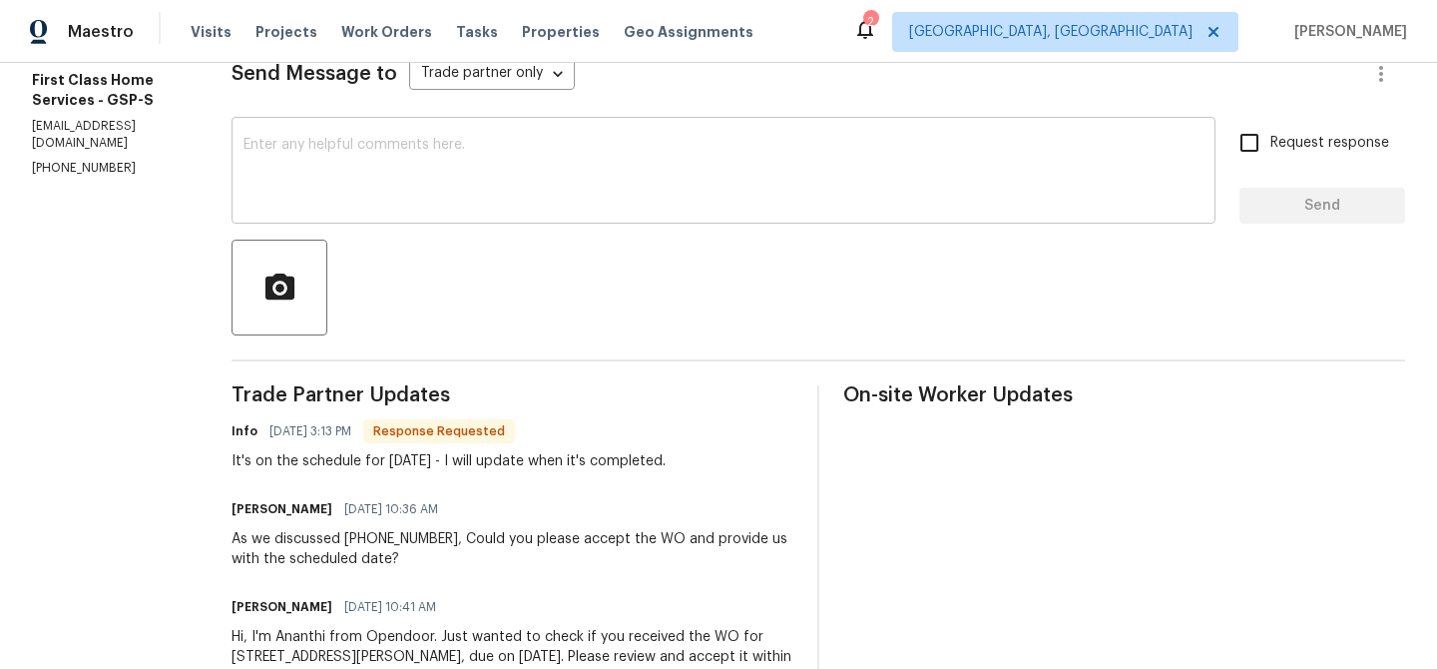
click at [419, 194] on textarea at bounding box center [723, 173] width 960 height 70
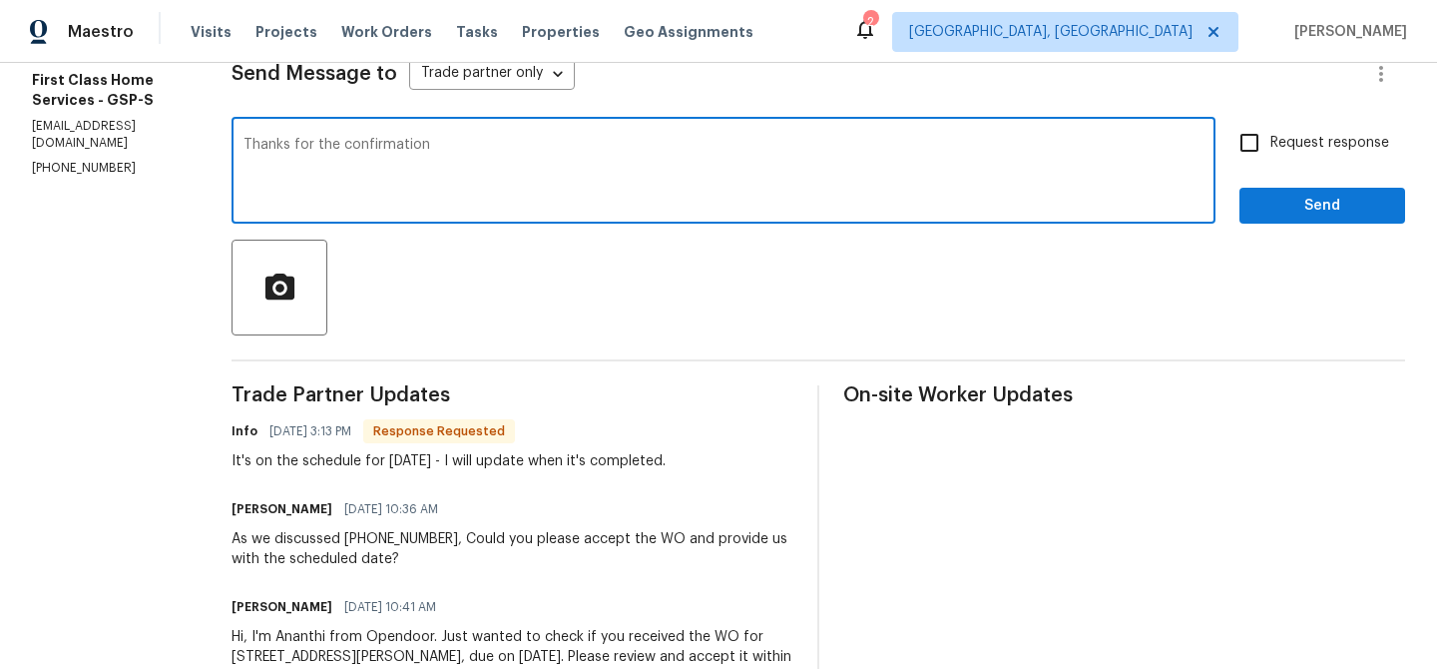
type textarea "Thanks for the confirmation"
click at [1254, 158] on input "Request response" at bounding box center [1249, 143] width 42 height 42
checkbox input "true"
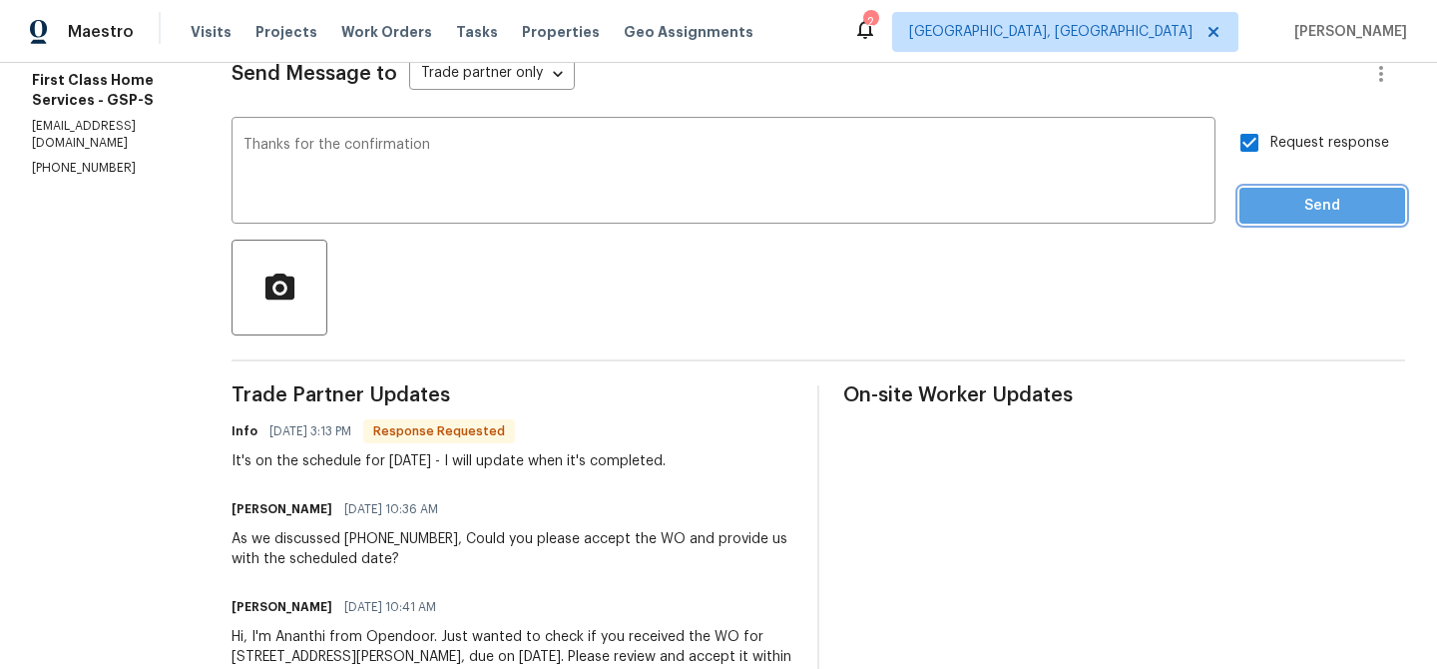
click at [1260, 201] on span "Send" at bounding box center [1322, 206] width 134 height 25
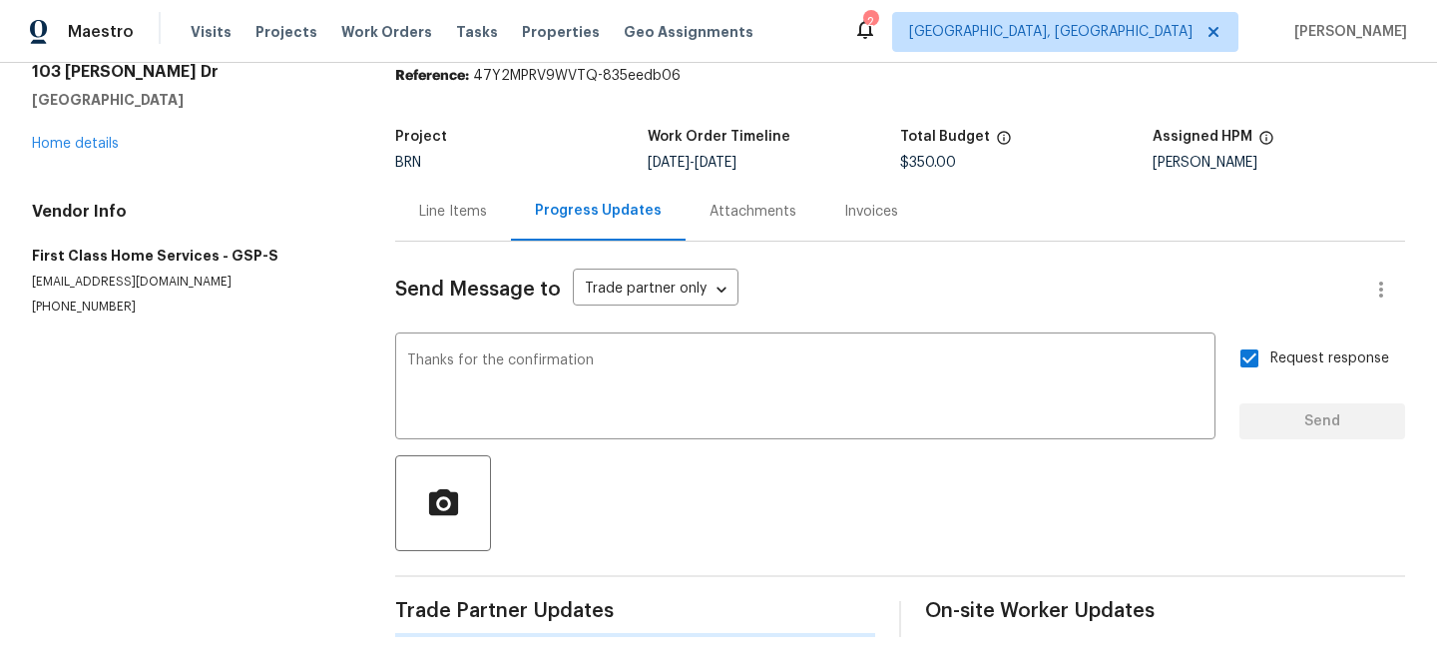
scroll to position [0, 0]
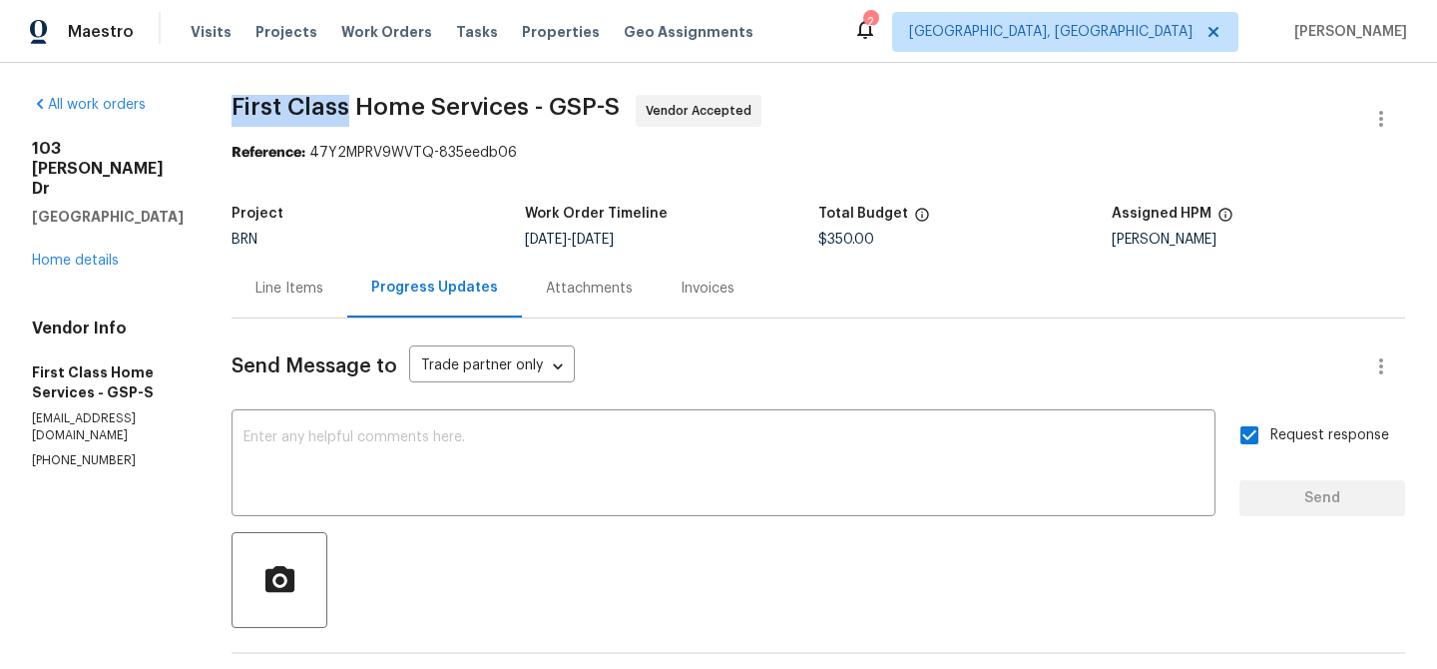
drag, startPoint x: 218, startPoint y: 114, endPoint x: 342, endPoint y: 112, distance: 124.7
click at [342, 112] on div "All work orders 103 Gilstrap Dr Greenville, SC 29609 Home details Vendor Info F…" at bounding box center [718, 608] width 1437 height 1090
copy span "First Class"
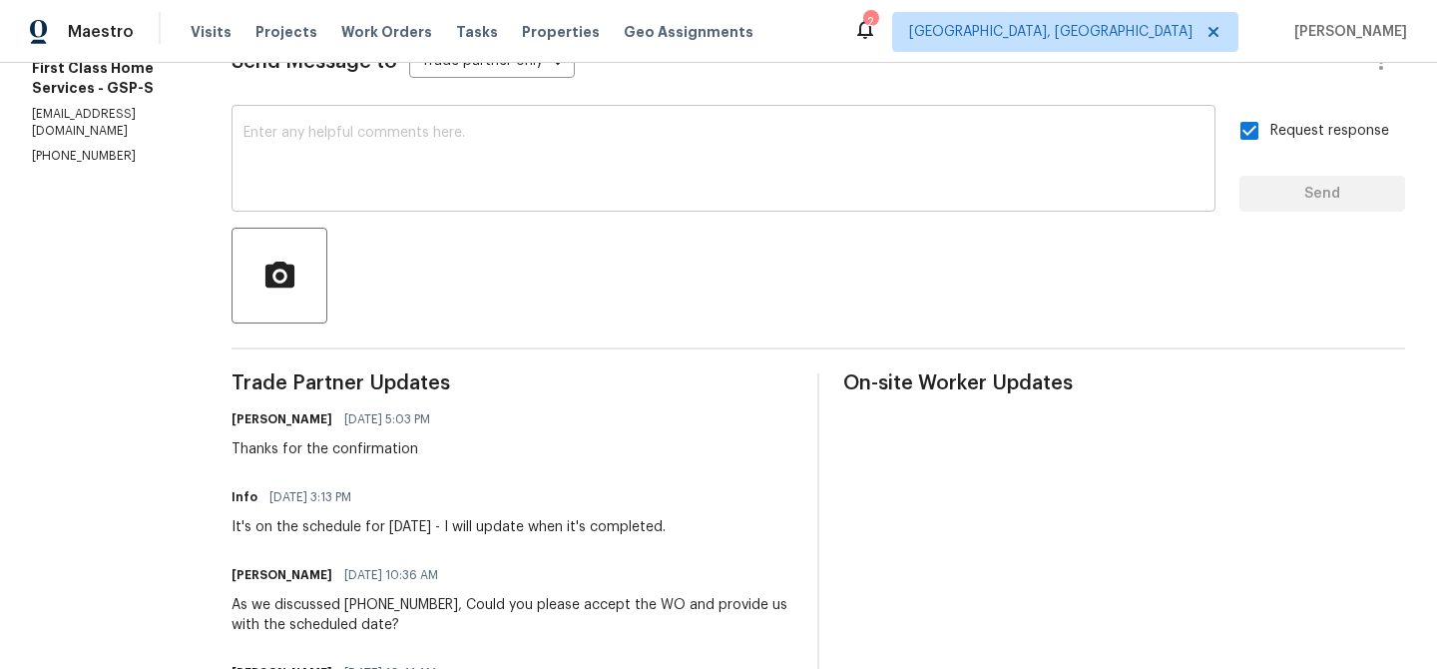
scroll to position [367, 0]
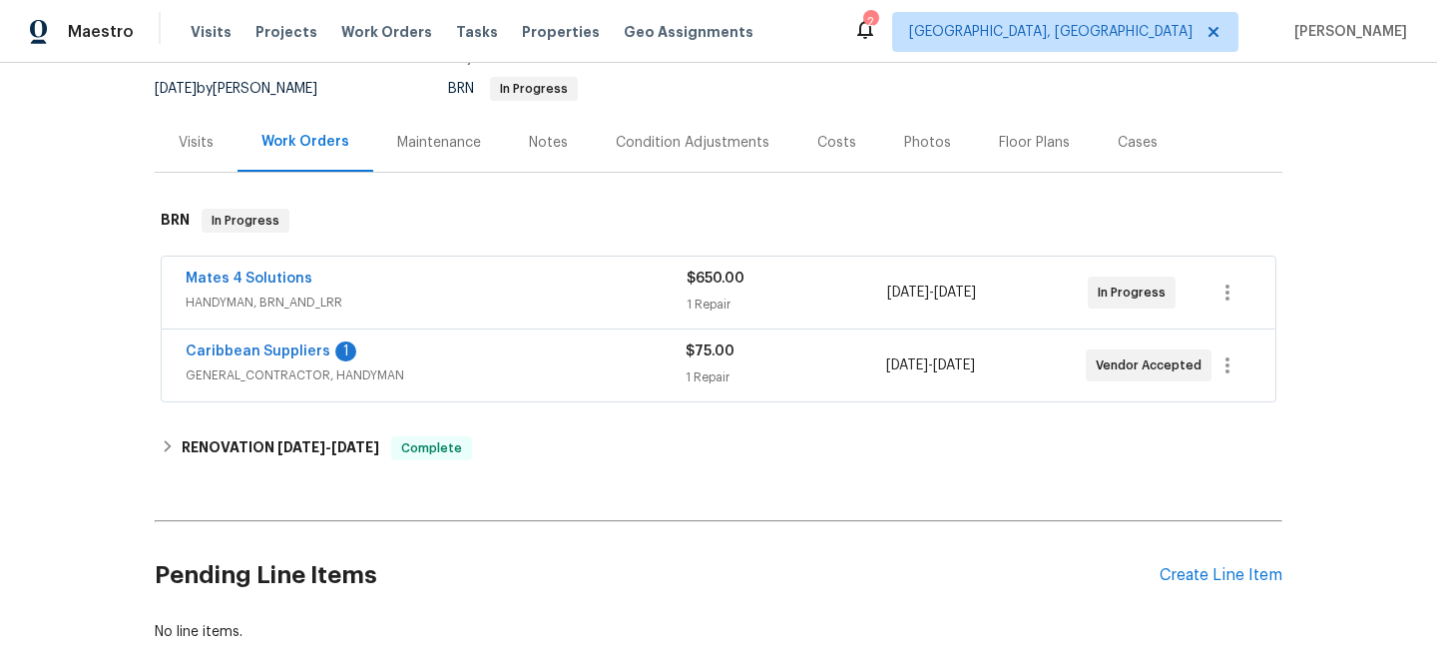
scroll to position [201, 0]
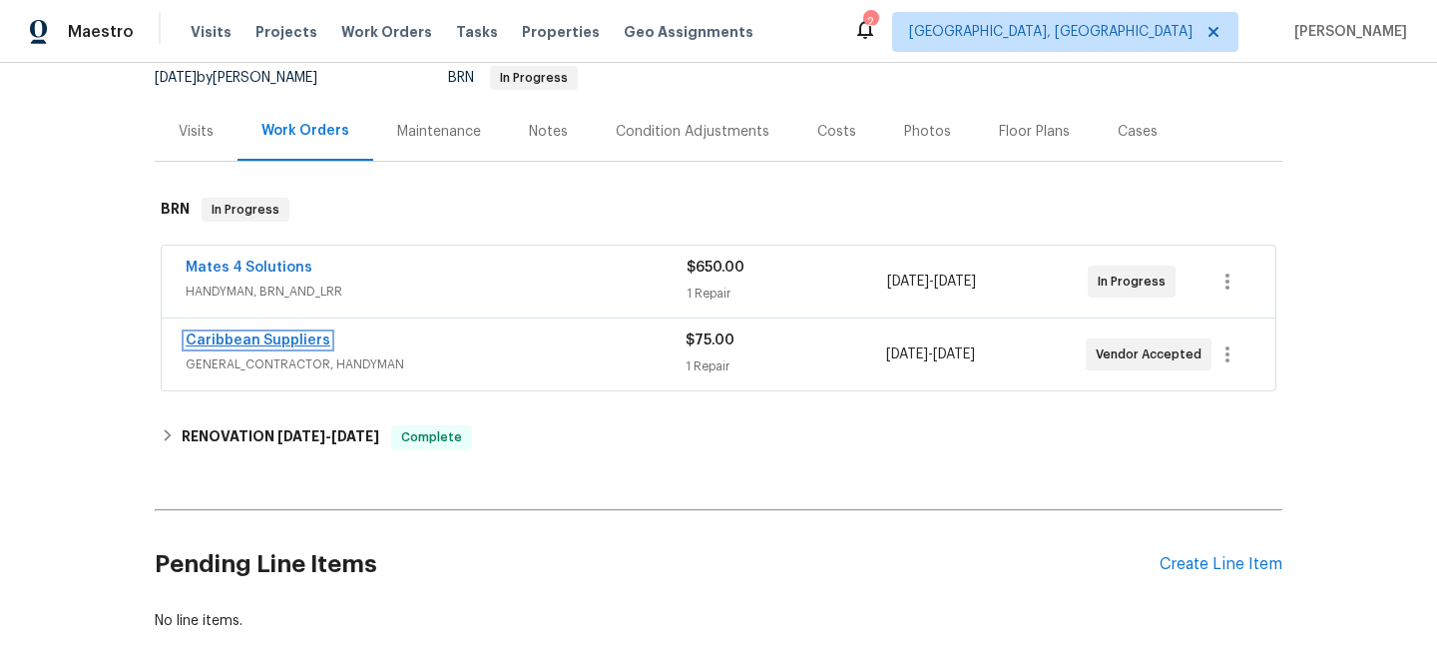
click at [265, 346] on link "Caribbean Suppliers" at bounding box center [258, 340] width 145 height 14
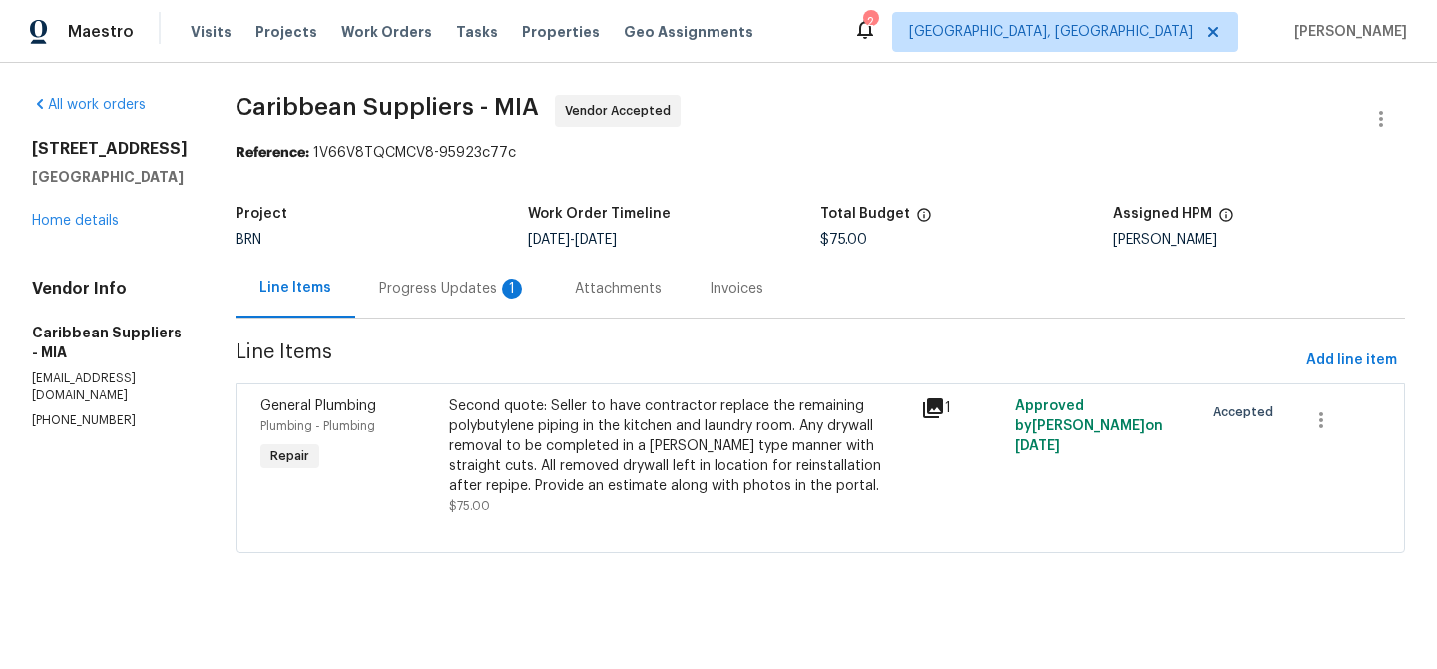
click at [445, 314] on div "Progress Updates 1" at bounding box center [453, 287] width 196 height 59
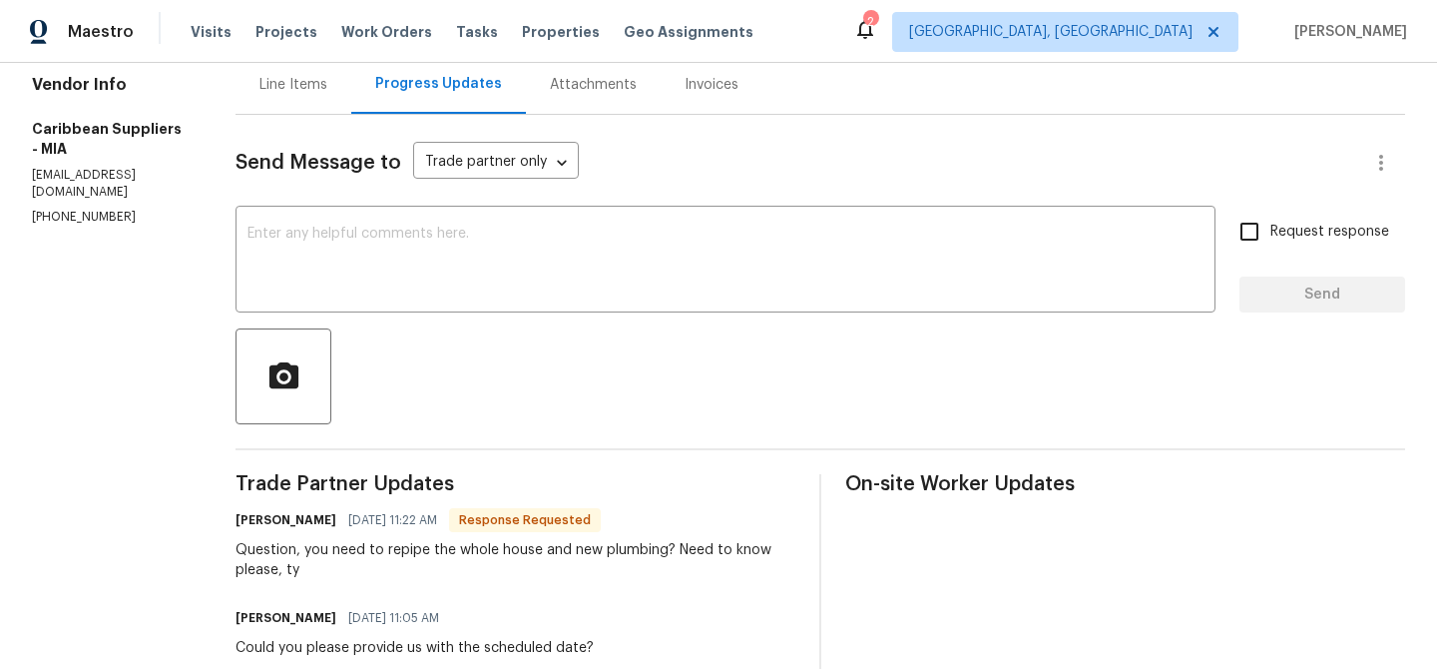
scroll to position [226, 0]
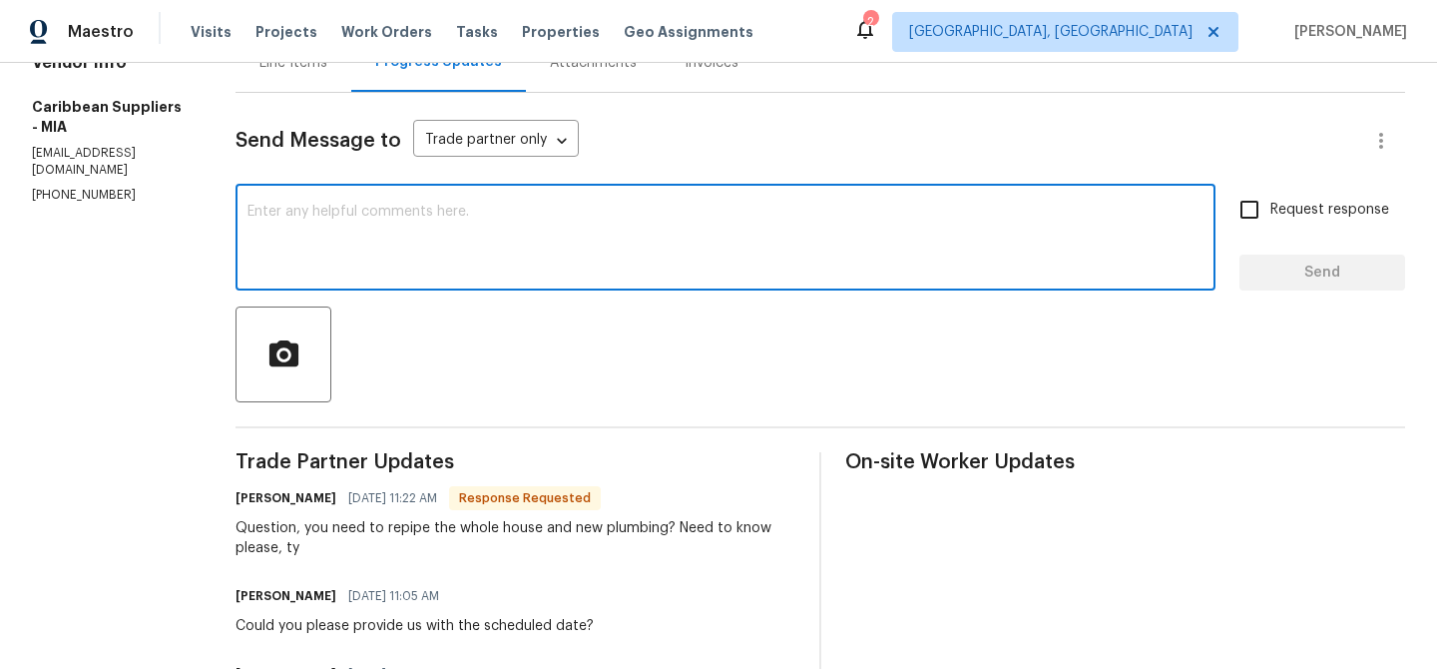
click at [389, 249] on textarea at bounding box center [725, 240] width 956 height 70
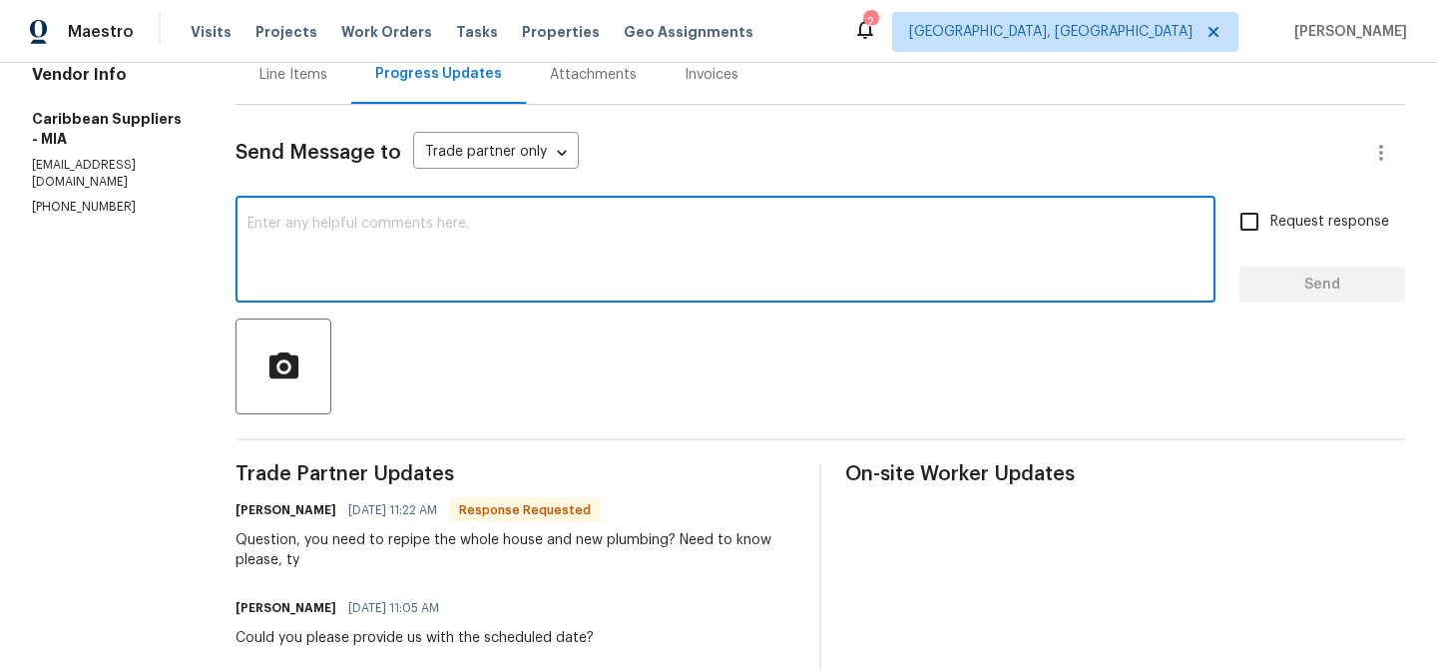
scroll to position [199, 0]
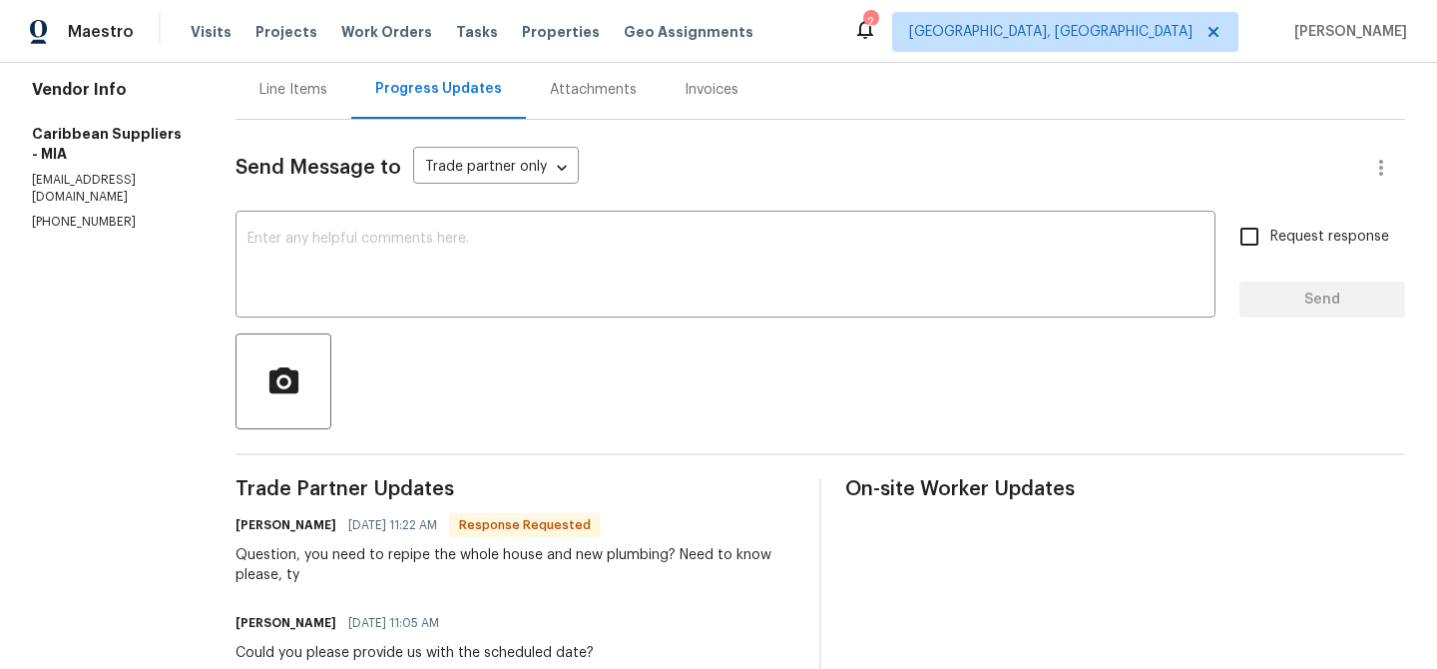
click at [323, 128] on div "Send Message to Trade partner only Trade partner only ​ x ​ Request response Se…" at bounding box center [819, 482] width 1169 height 724
click at [325, 106] on div "Line Items" at bounding box center [293, 89] width 116 height 59
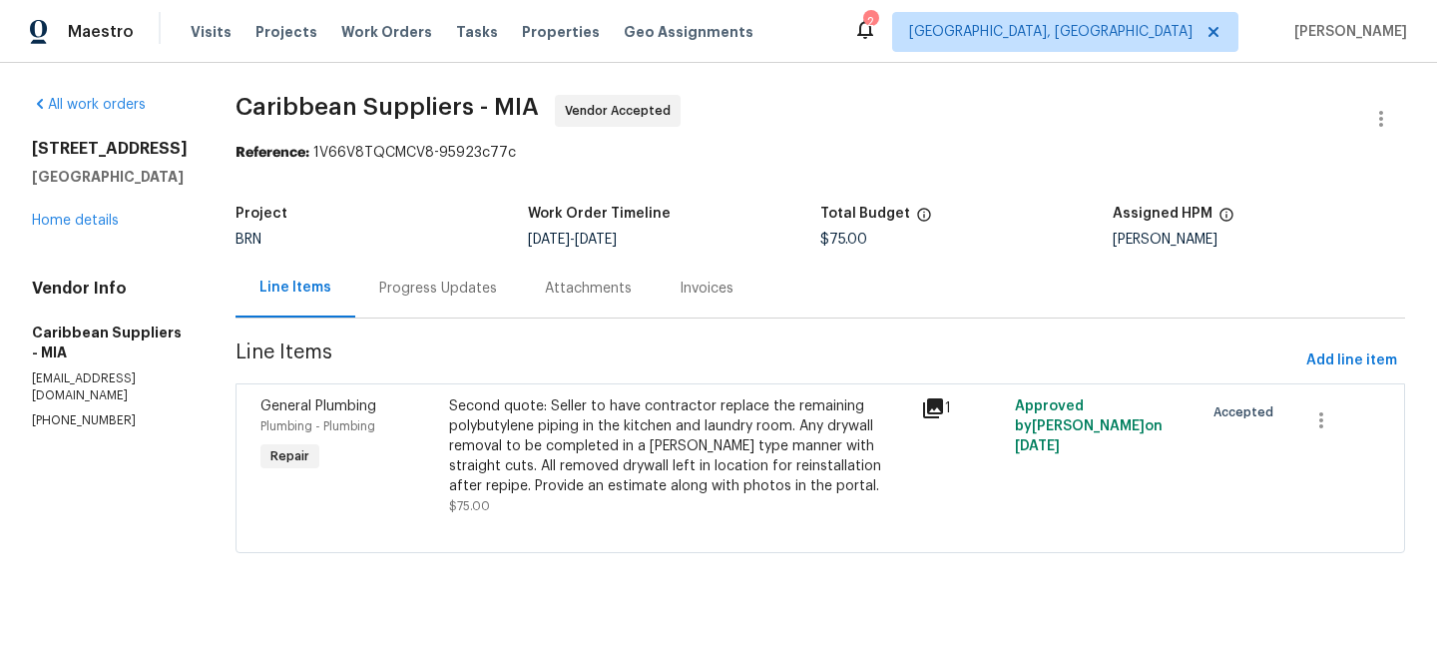
click at [456, 285] on div "Progress Updates" at bounding box center [438, 288] width 118 height 20
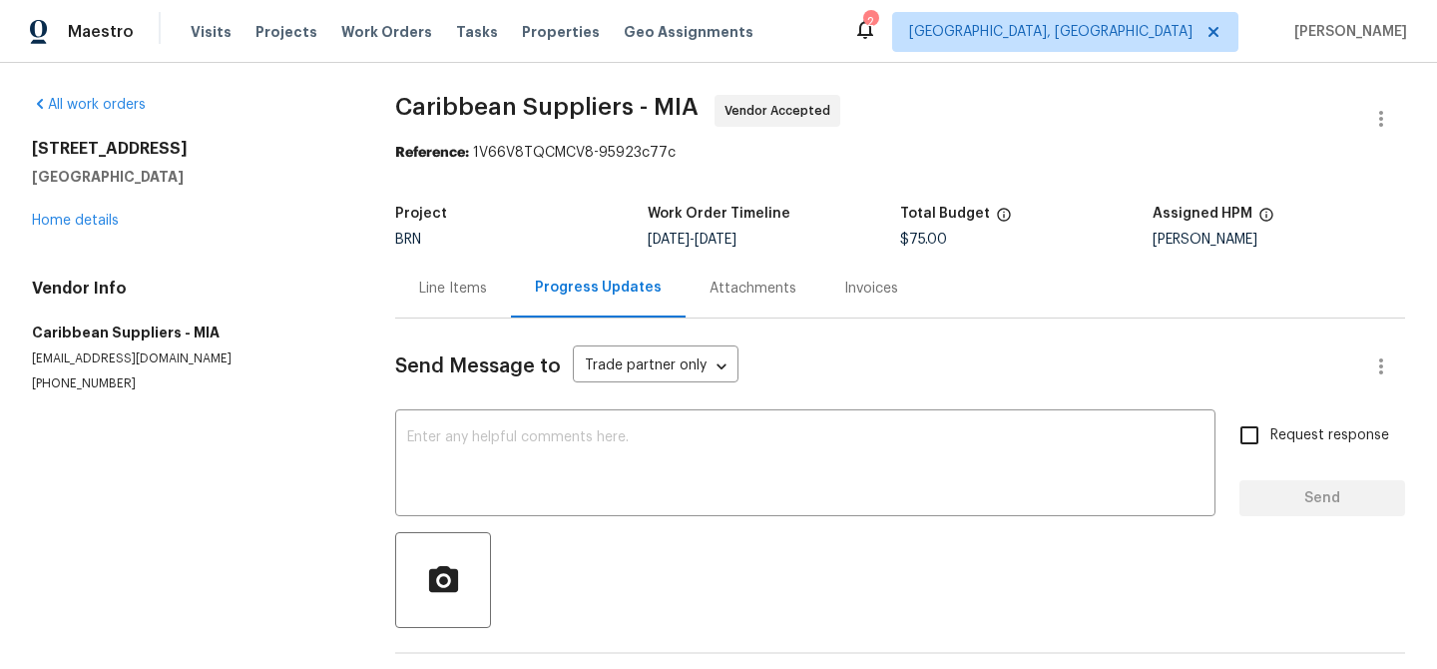
scroll to position [77, 0]
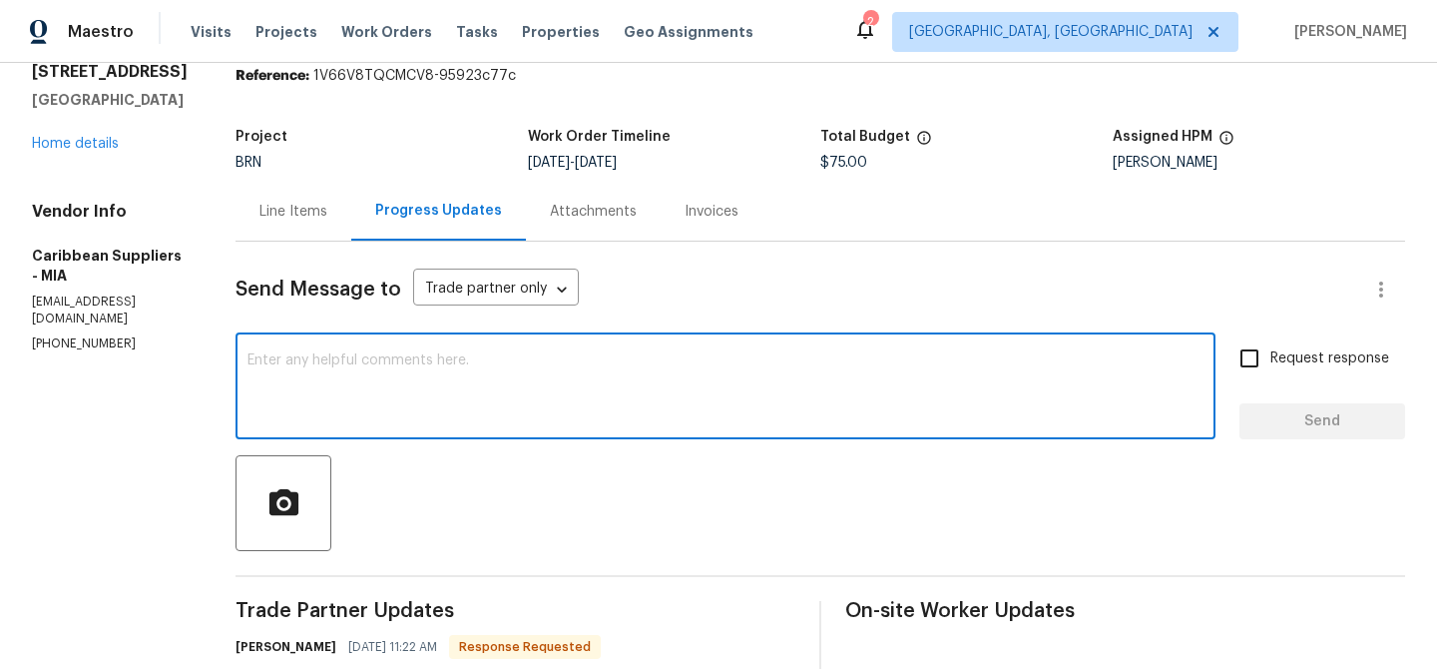
click at [499, 367] on textarea at bounding box center [725, 388] width 956 height 70
paste textarea "replace the remaining polybutylene piping in the kitchen and laundry room. Any …"
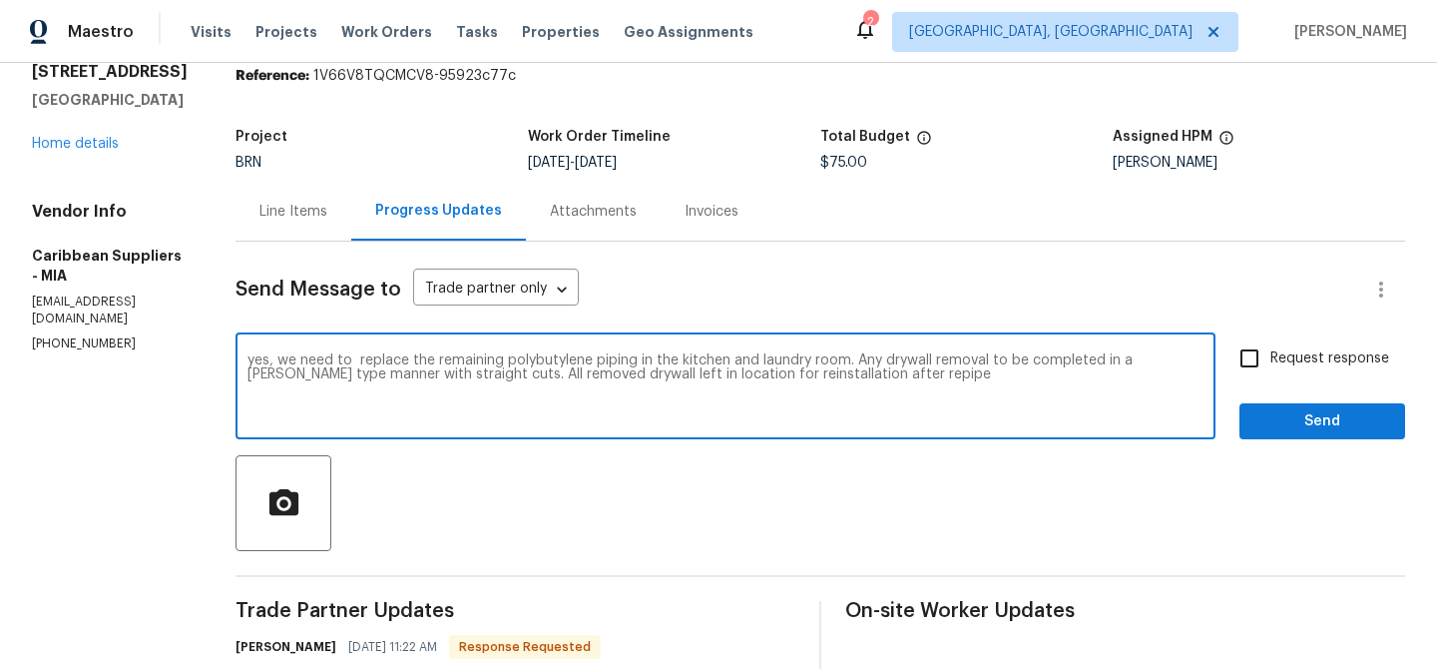
click at [399, 361] on textarea "yes, we need to replace the remaining polybutylene piping in the kitchen and la…" at bounding box center [725, 388] width 956 height 70
drag, startPoint x: 884, startPoint y: 364, endPoint x: 1081, endPoint y: 400, distance: 199.8
click at [1081, 399] on textarea "yes, we need to replace the remaining polybutylene piping in the kitchen and la…" at bounding box center [725, 388] width 956 height 70
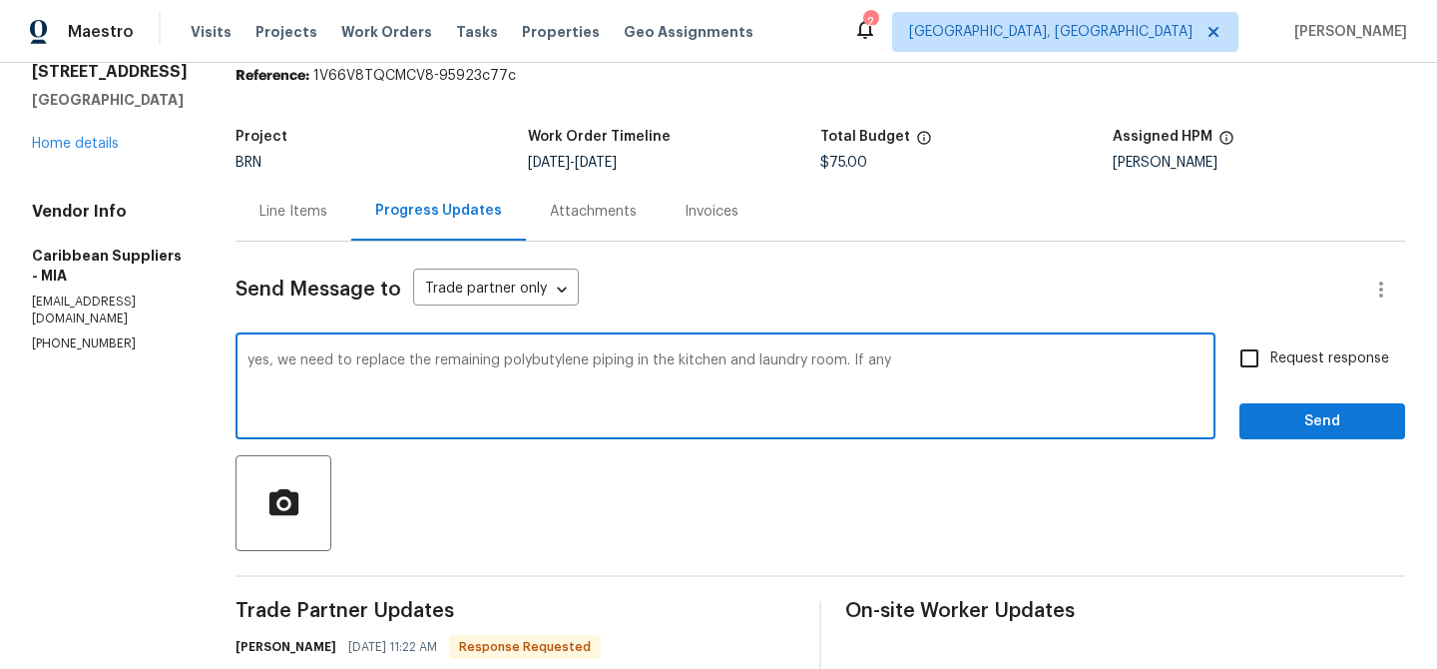
drag, startPoint x: 891, startPoint y: 360, endPoint x: 1102, endPoint y: 373, distance: 210.9
click at [1102, 373] on textarea "yes, we need to replace the remaining polybutylene piping in the kitchen and la…" at bounding box center [725, 388] width 956 height 70
click at [321, 364] on textarea "yes, we need to replace the remaining polybutylene piping in the kitchen and la…" at bounding box center [725, 388] width 956 height 70
click at [293, 355] on textarea "yes, need to replace the remaining polybutylene piping in the kitchen and laund…" at bounding box center [725, 388] width 956 height 70
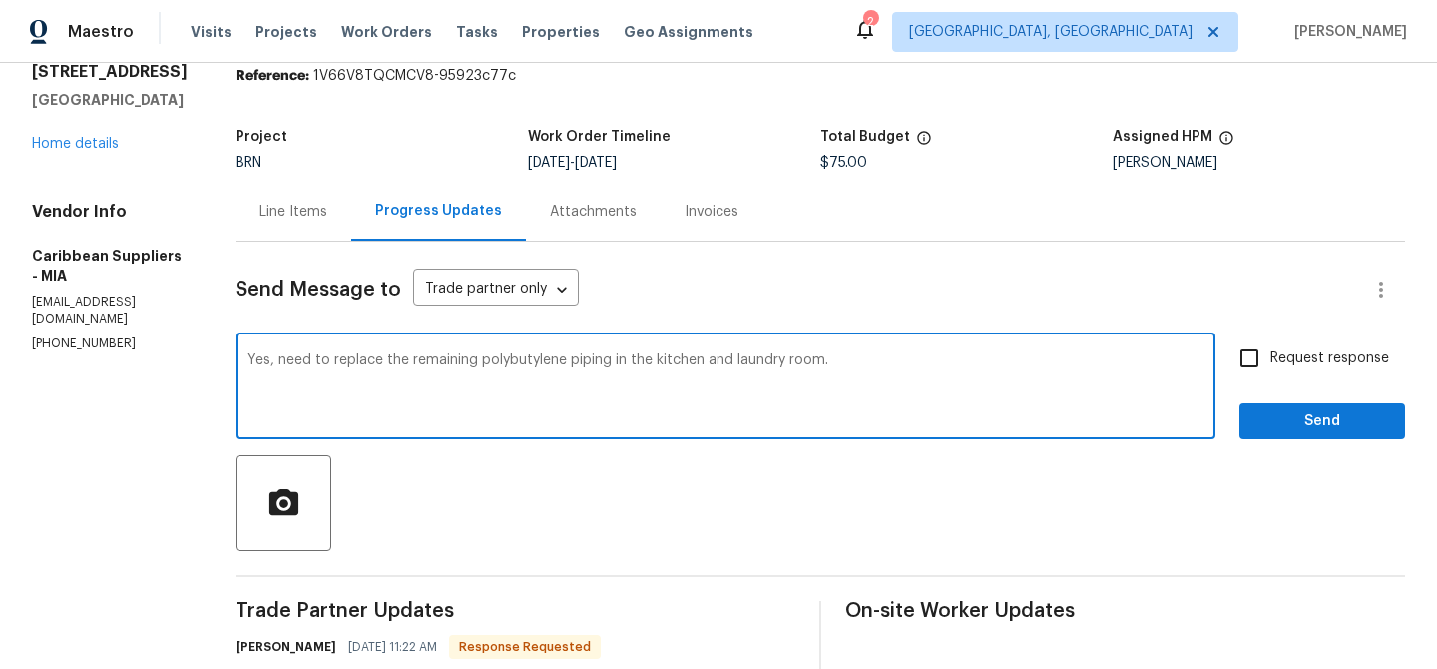
click at [918, 368] on textarea "Yes, need to replace the remaining polybutylene piping in the kitchen and laund…" at bounding box center [725, 388] width 956 height 70
type textarea "Yes, need to replace the remaining polybutylene piping in the kitchen and laund…"
click at [1332, 351] on span "Request response" at bounding box center [1329, 358] width 119 height 21
click at [1270, 351] on input "Request response" at bounding box center [1249, 358] width 42 height 42
checkbox input "true"
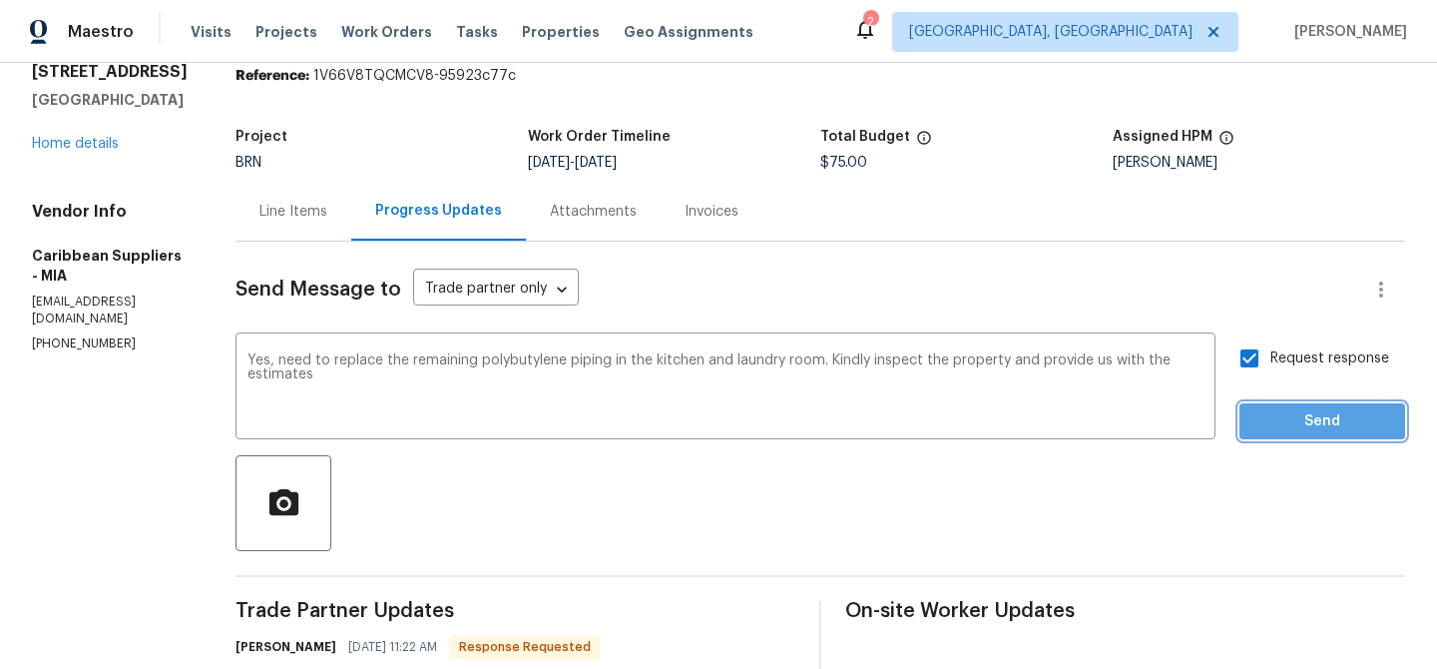
click at [1294, 407] on button "Send" at bounding box center [1322, 421] width 166 height 37
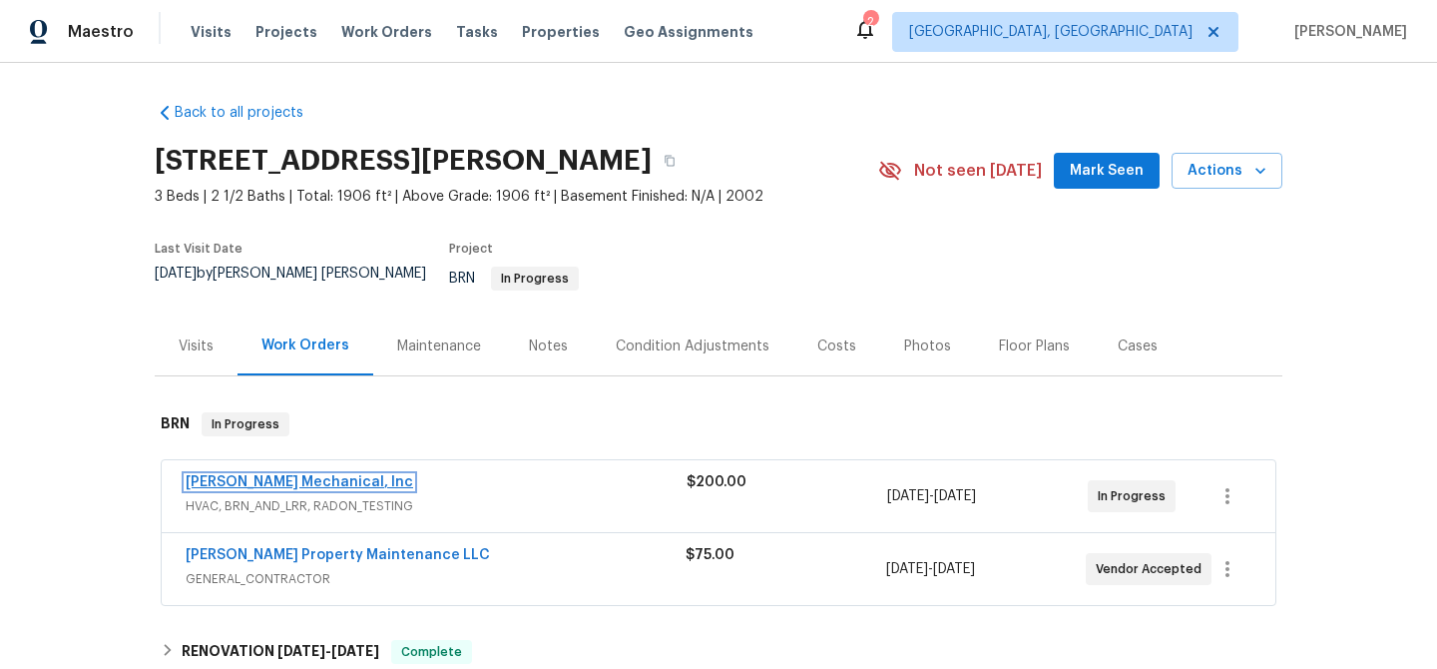
click at [238, 475] on link "[PERSON_NAME] Mechanical, Inc" at bounding box center [300, 482] width 228 height 14
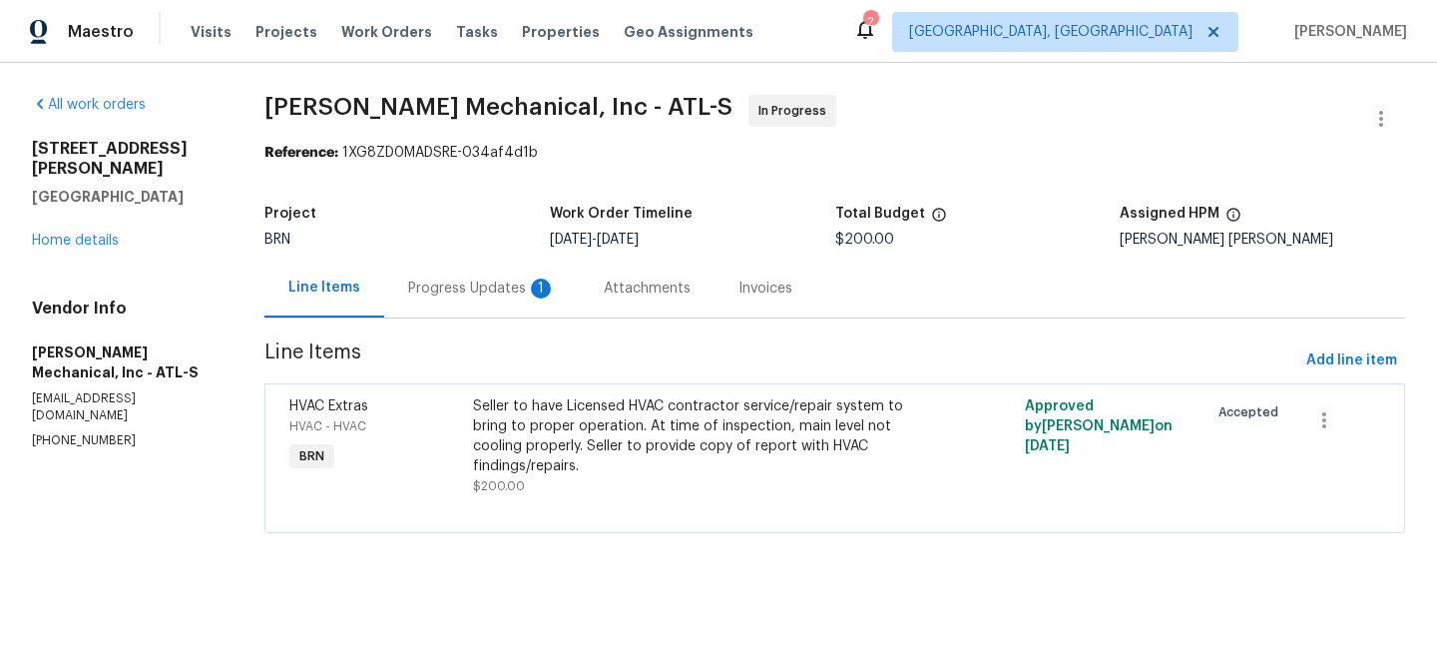
click at [489, 287] on div "Progress Updates 1" at bounding box center [482, 288] width 148 height 20
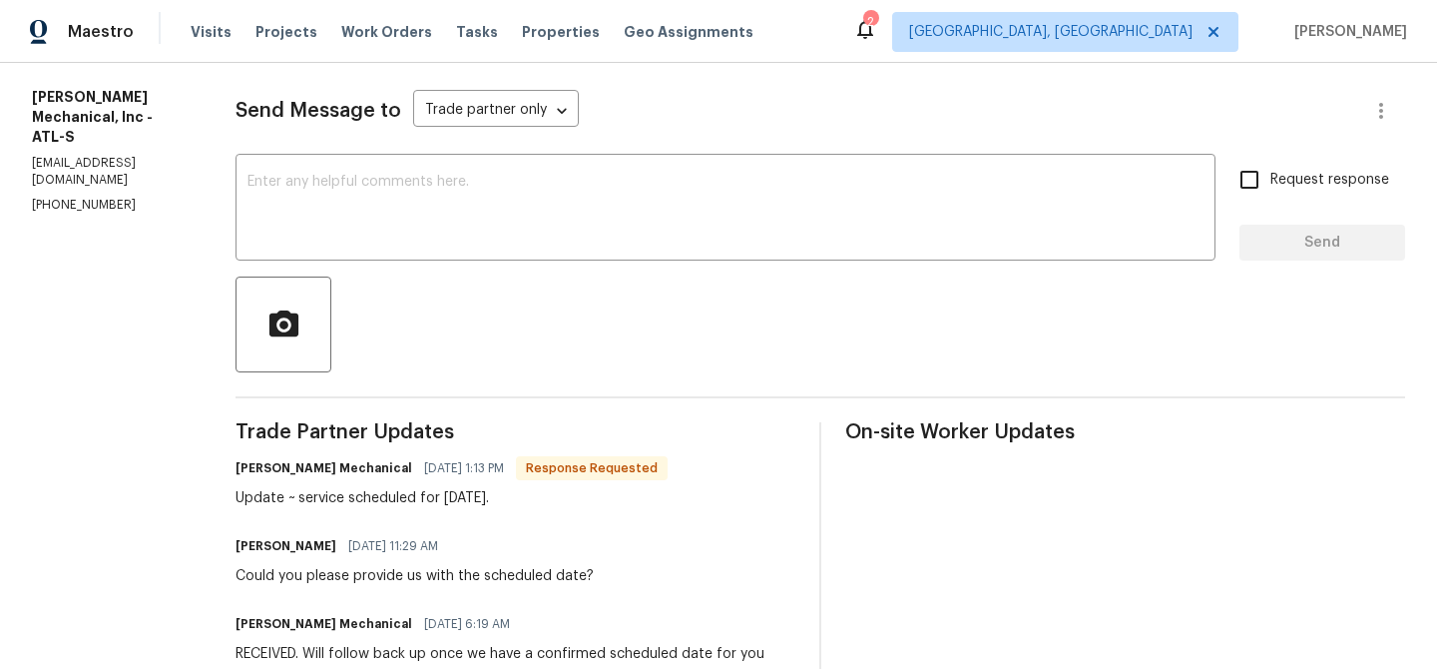
scroll to position [256, 0]
click at [423, 170] on div "x ​" at bounding box center [725, 209] width 980 height 102
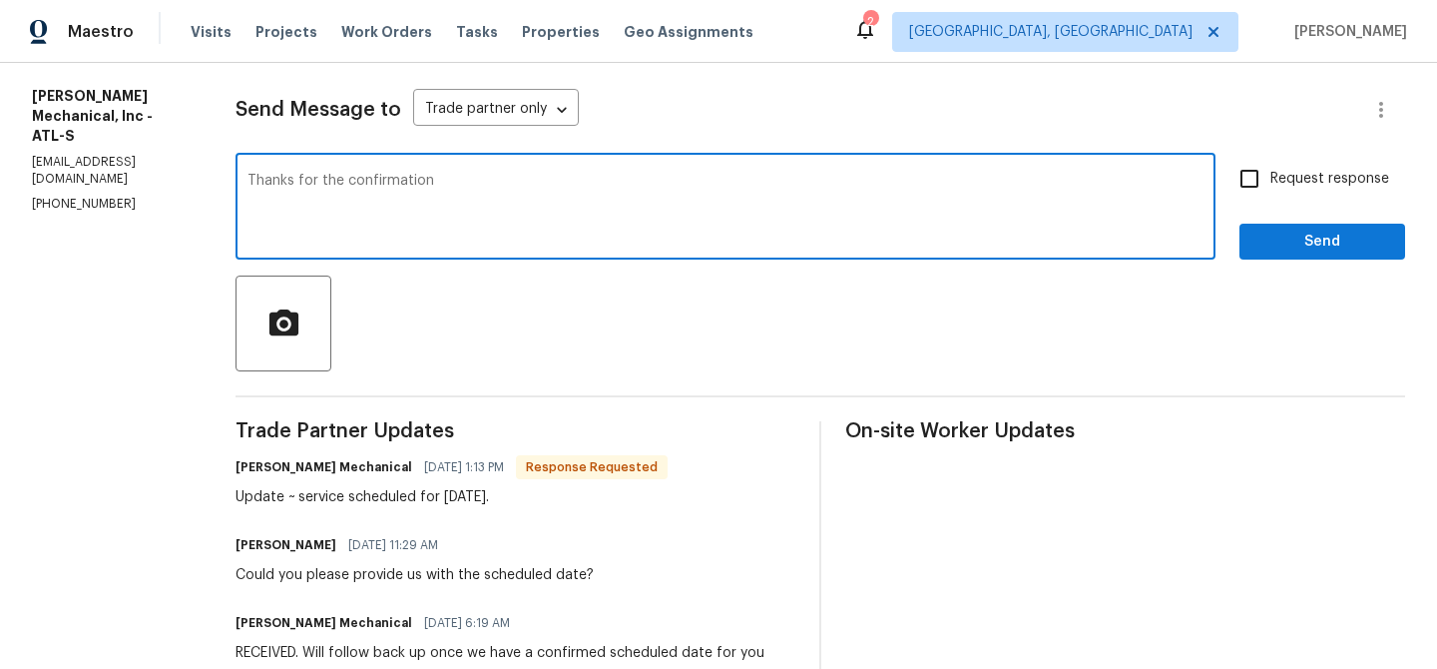
type textarea "Thanks for the confirmation"
click at [1266, 193] on input "Request response" at bounding box center [1249, 179] width 42 height 42
checkbox input "true"
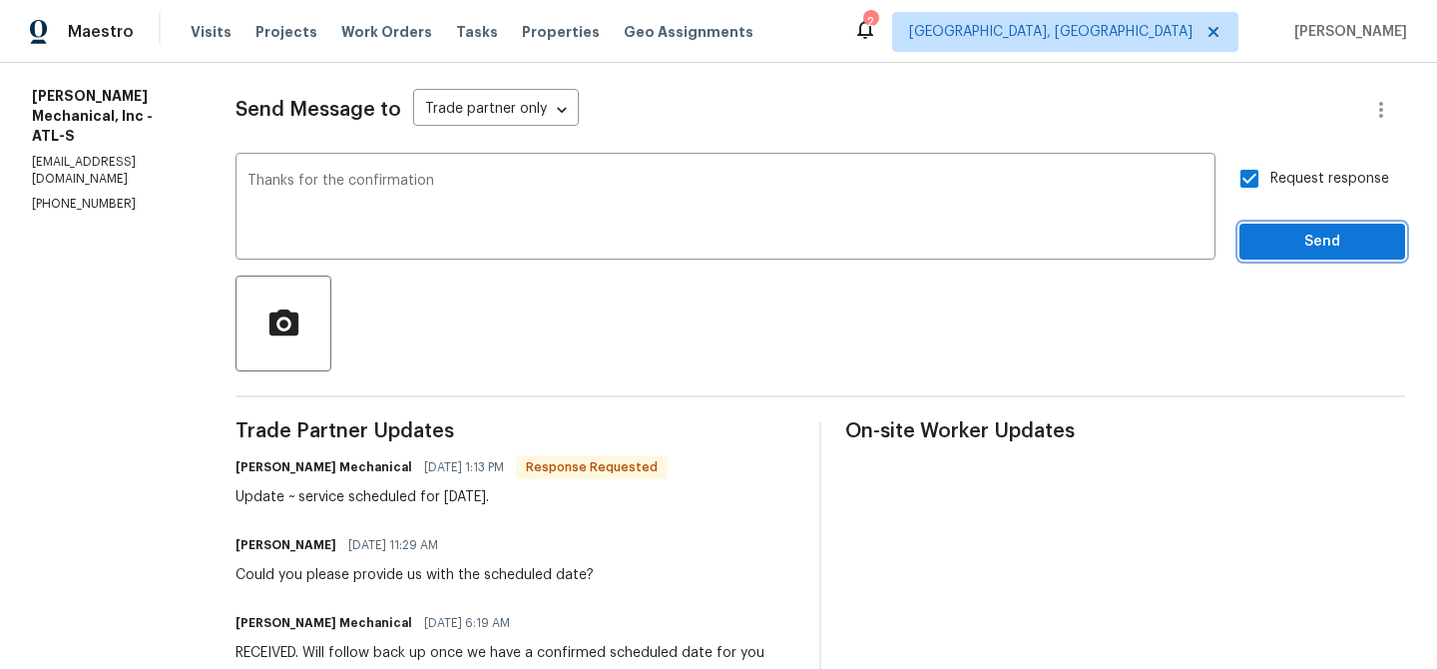
click at [1275, 246] on span "Send" at bounding box center [1322, 242] width 134 height 25
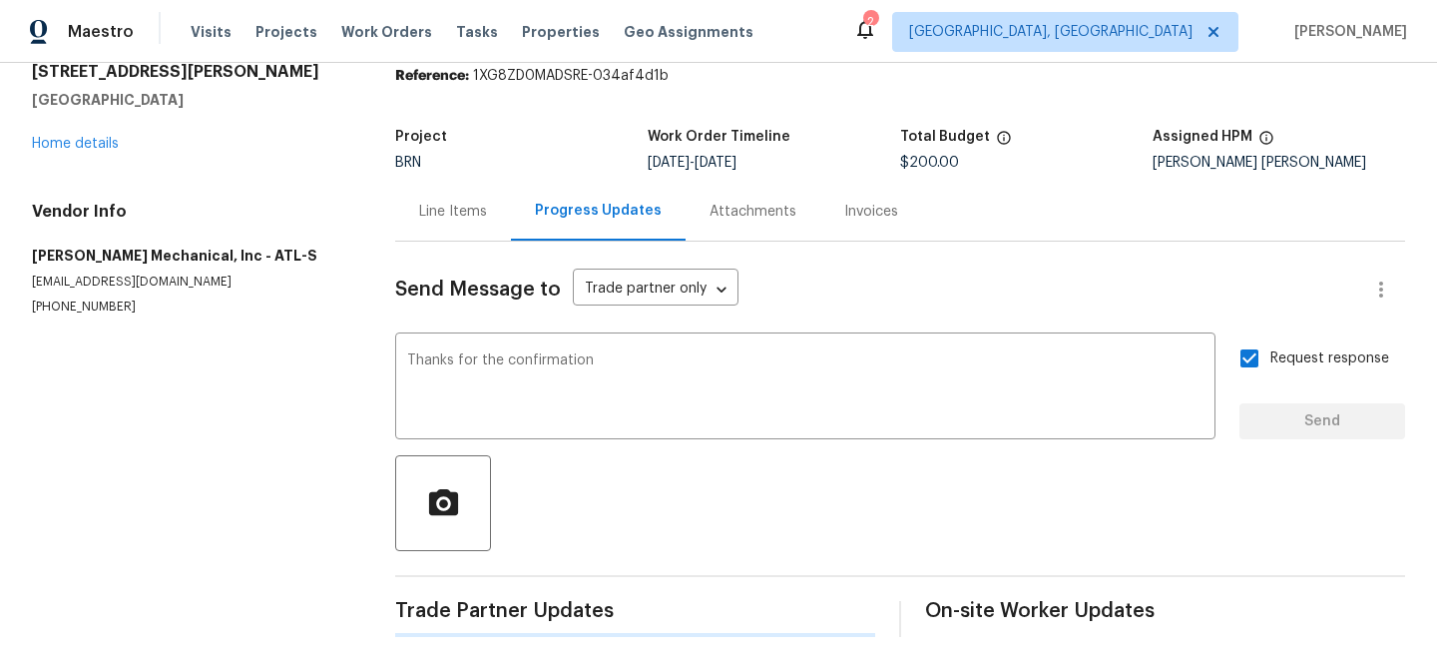
scroll to position [0, 0]
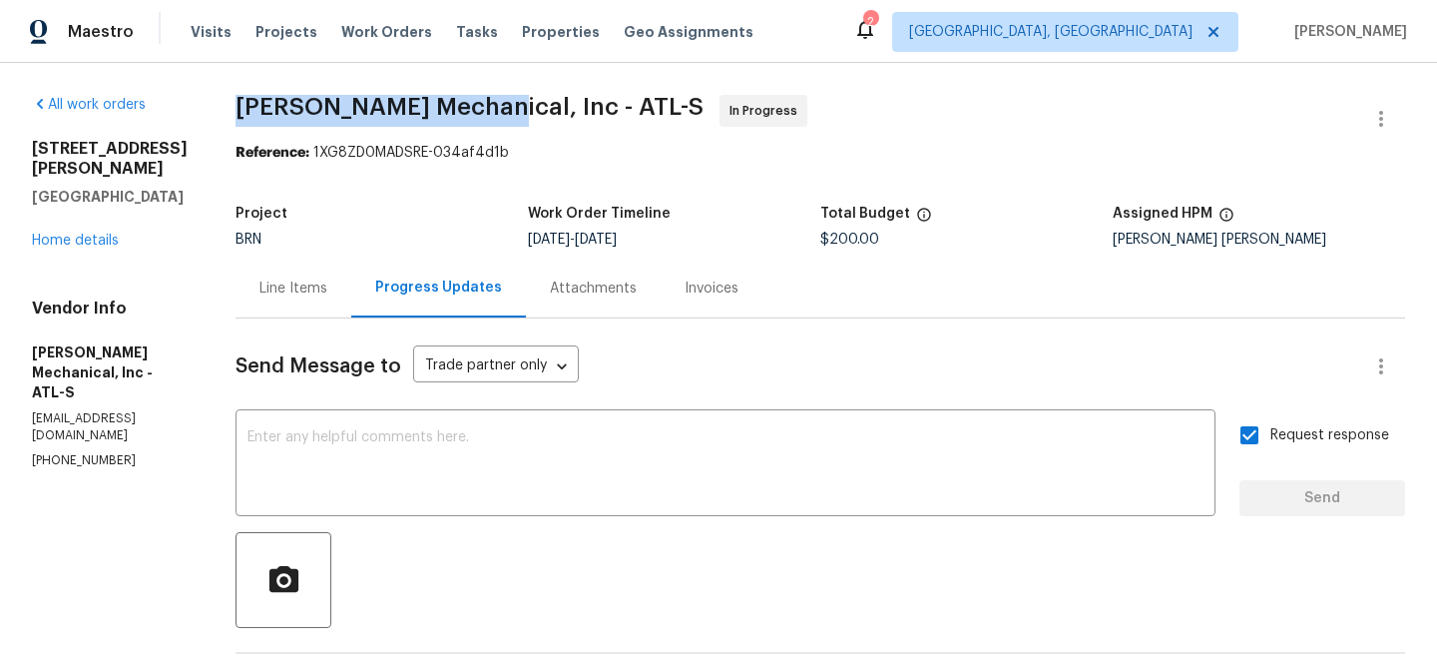
drag, startPoint x: 269, startPoint y: 111, endPoint x: 516, endPoint y: 99, distance: 246.8
click at [516, 99] on div "All work orders 185 Stayman Park Fayetteville, GA 30215 Home details Vendor Inf…" at bounding box center [718, 637] width 1437 height 1148
copy span "JH Martin Mechanical"
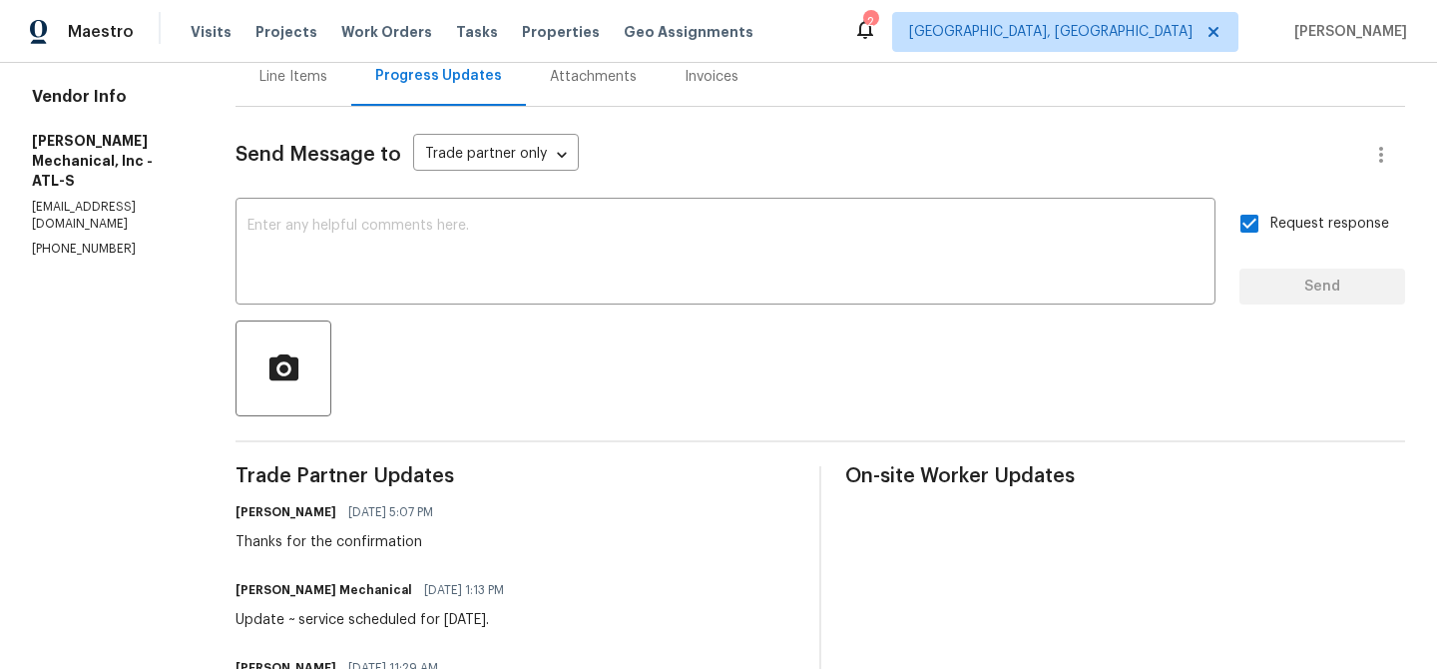
scroll to position [235, 0]
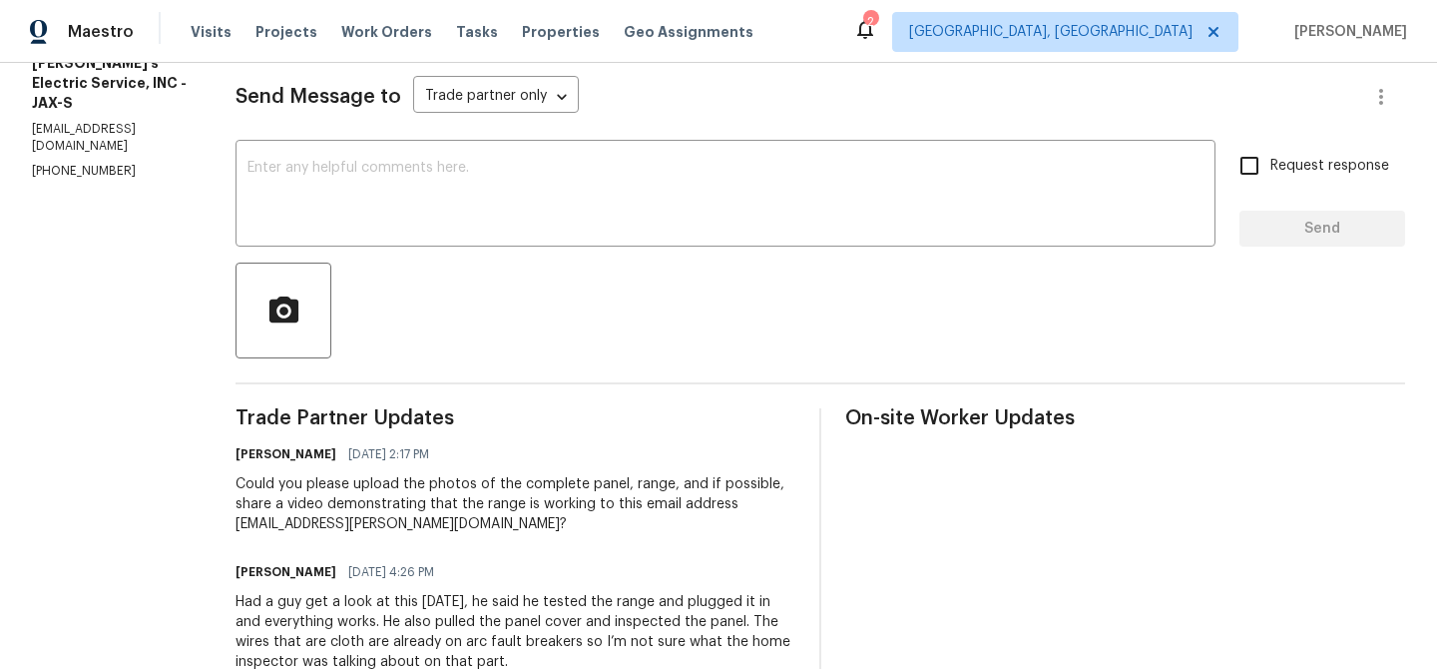
scroll to position [270, 0]
click at [323, 167] on textarea at bounding box center [725, 195] width 956 height 70
click at [82, 162] on p "(904) 874-6702" at bounding box center [110, 170] width 156 height 17
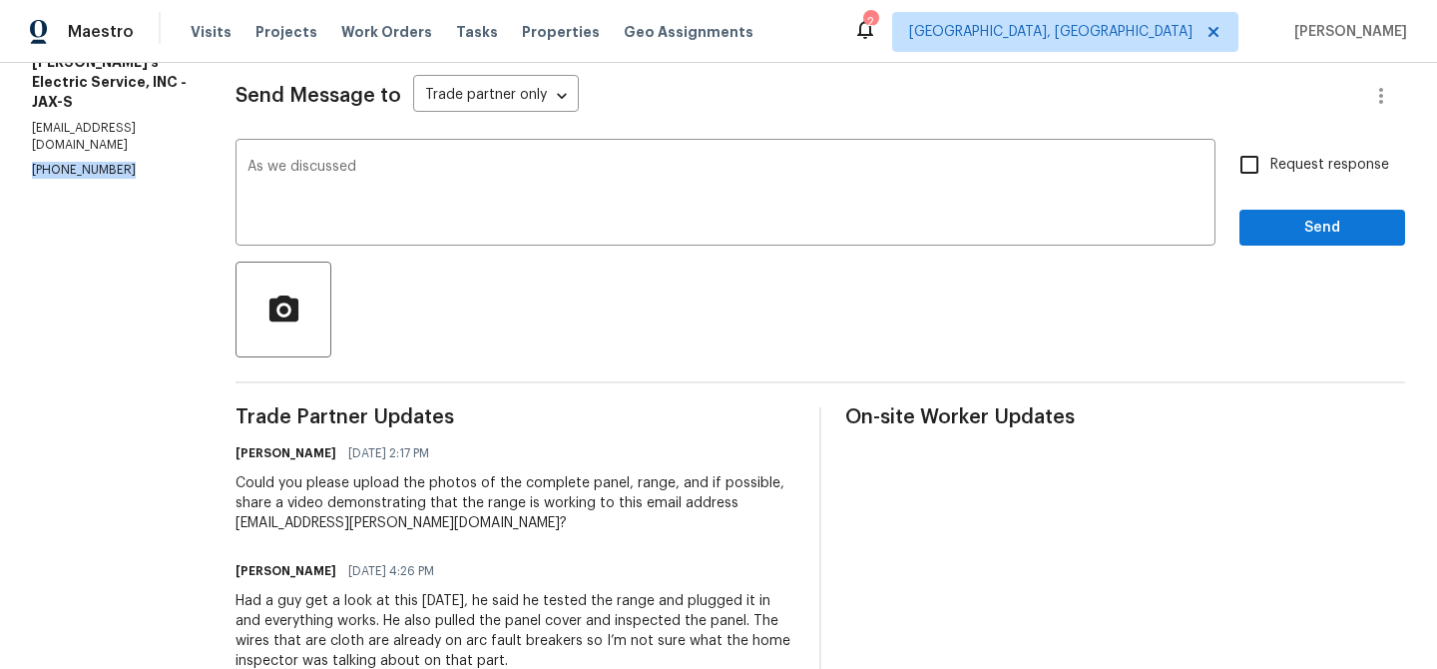
click at [82, 162] on p "(904) 874-6702" at bounding box center [110, 170] width 156 height 17
copy p "(904) 874-6702"
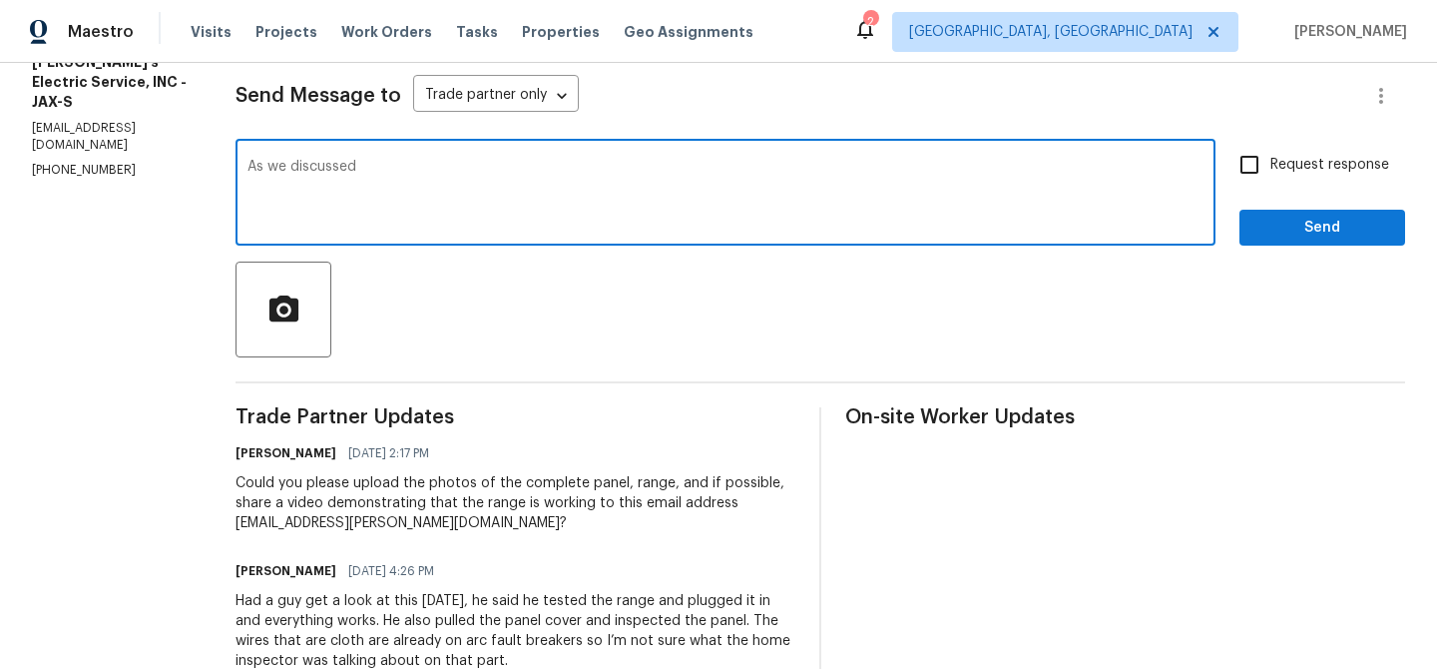
click at [395, 185] on textarea "As we discussed" at bounding box center [725, 195] width 956 height 70
paste textarea "(904) 874-6702"
click at [44, 162] on p "(904) 874-6702" at bounding box center [110, 170] width 156 height 17
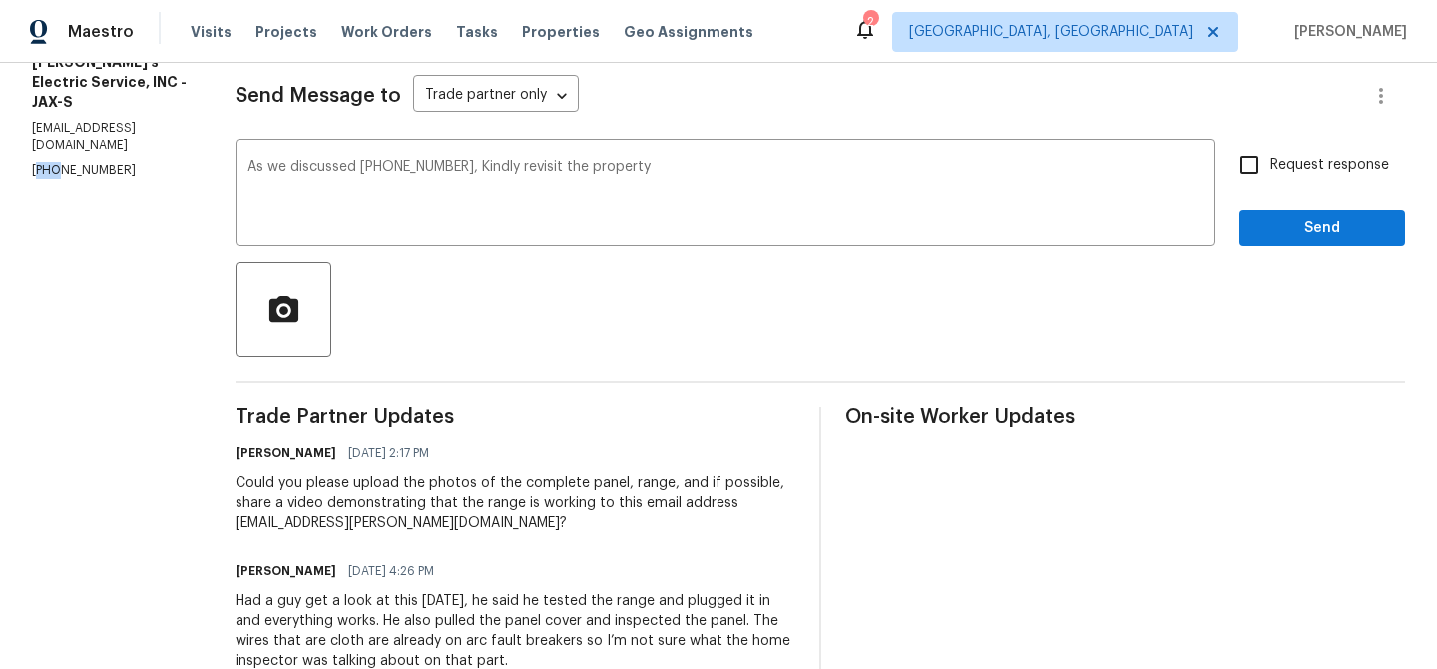
click at [44, 162] on p "(904) 874-6702" at bounding box center [110, 170] width 156 height 17
copy p "(904) 874-6702"
click at [695, 188] on textarea "As we discussed (904) 874-6702, Kindly revisit the property" at bounding box center [725, 195] width 956 height 70
paste textarea "and get the photos for the complete electric panel and for the range also the v…"
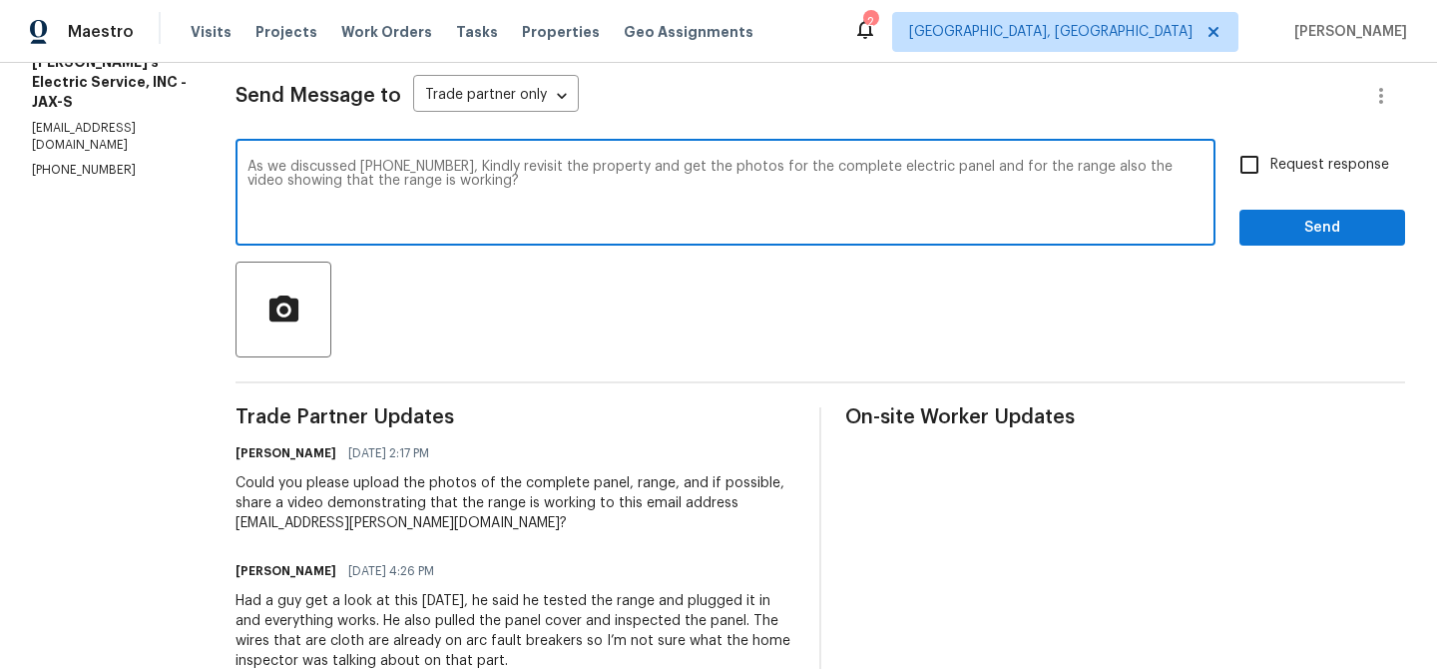
type textarea "As we discussed (904) 874-6702, Kindly revisit the property and get the photos …"
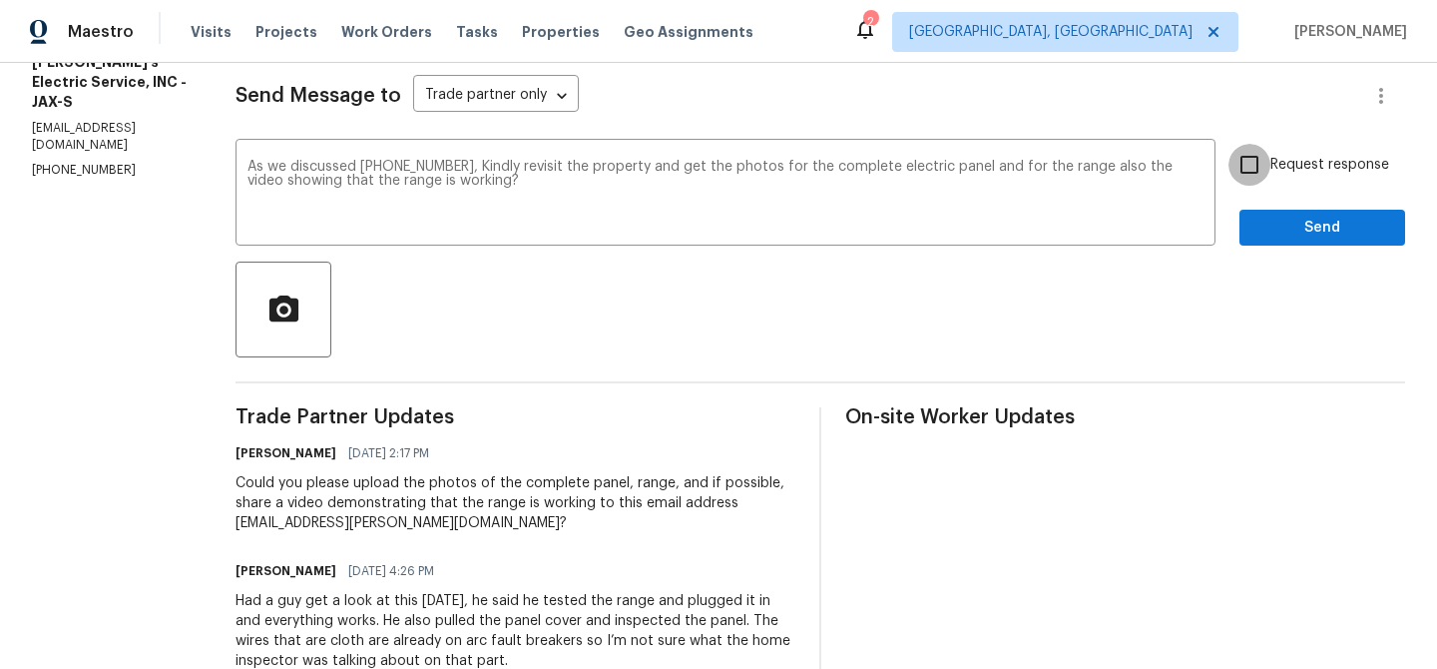
click at [1251, 168] on input "Request response" at bounding box center [1249, 165] width 42 height 42
checkbox input "true"
click at [495, 199] on textarea "As we discussed (904) 874-6702, Kindly revisit the property and get the photos …" at bounding box center [725, 195] width 956 height 70
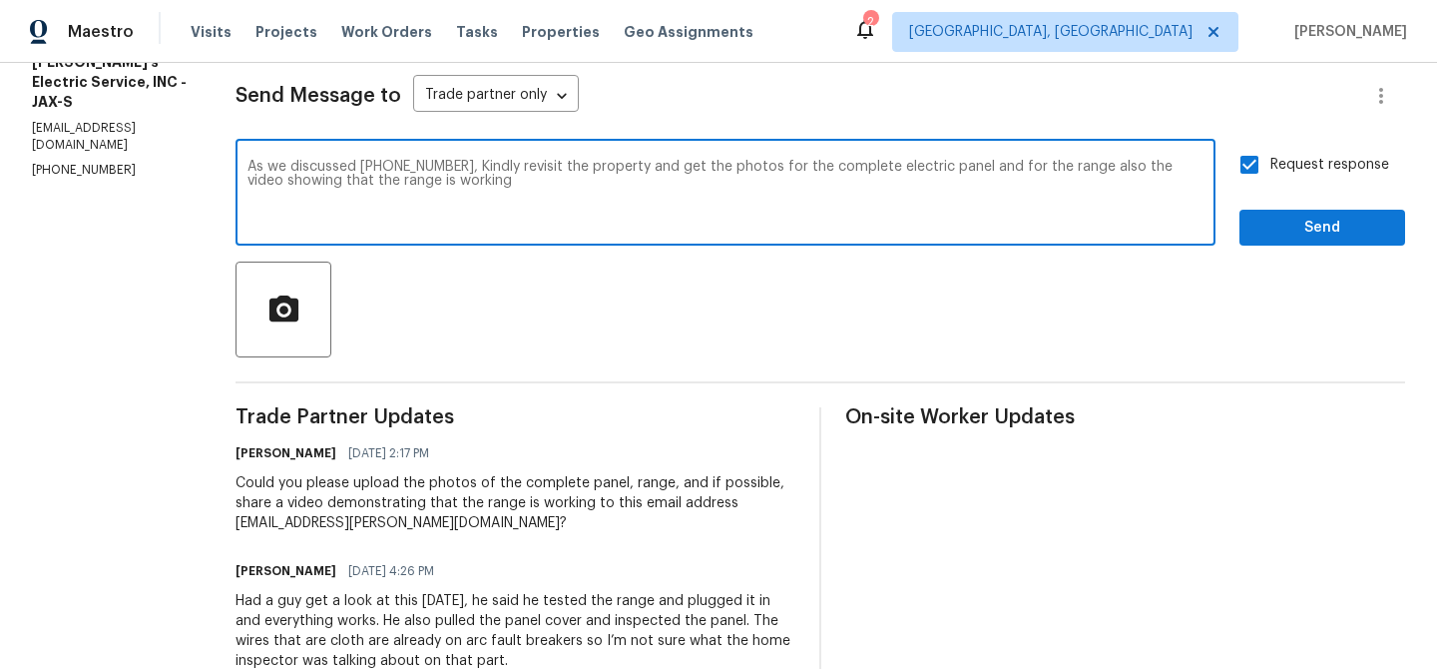
type textarea "As we discussed (904) 874-6702, Kindly revisit the property and get the photos …"
click at [1277, 237] on span "Send" at bounding box center [1322, 228] width 134 height 25
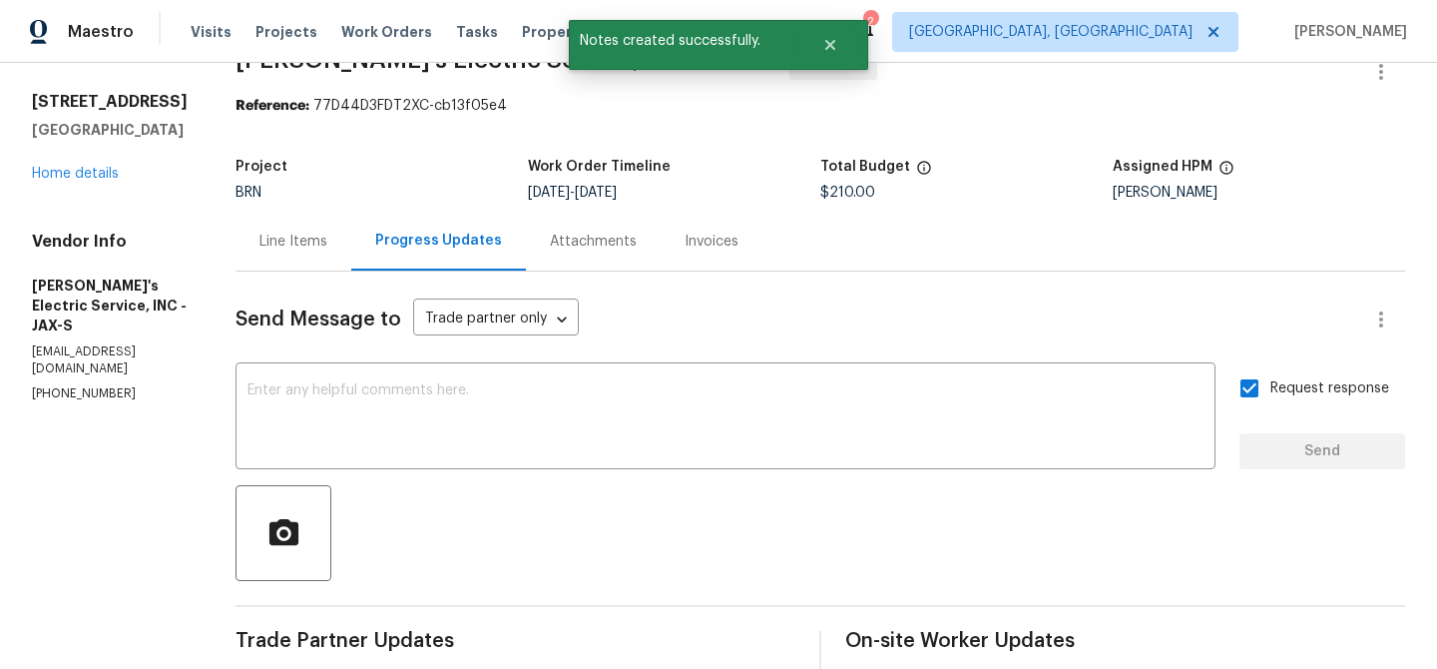
scroll to position [0, 0]
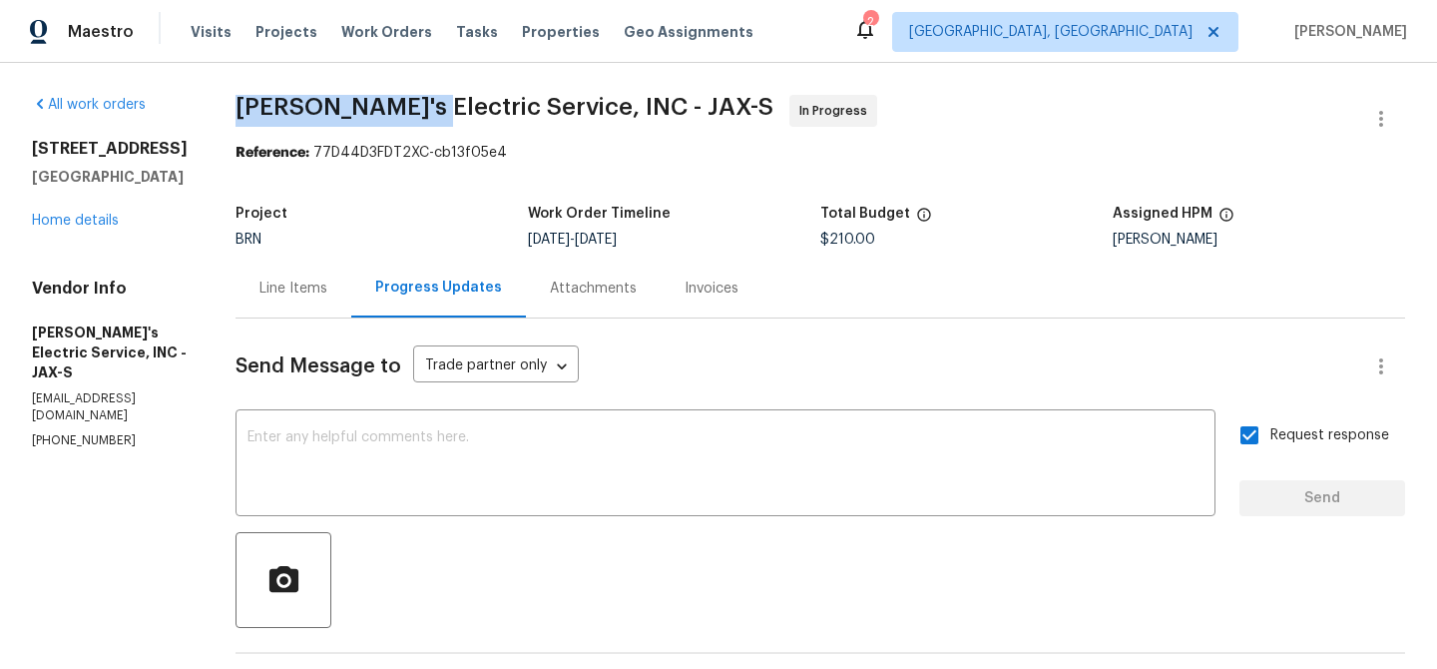
drag, startPoint x: 205, startPoint y: 103, endPoint x: 389, endPoint y: 104, distance: 184.6
copy span "Jack's Electric"
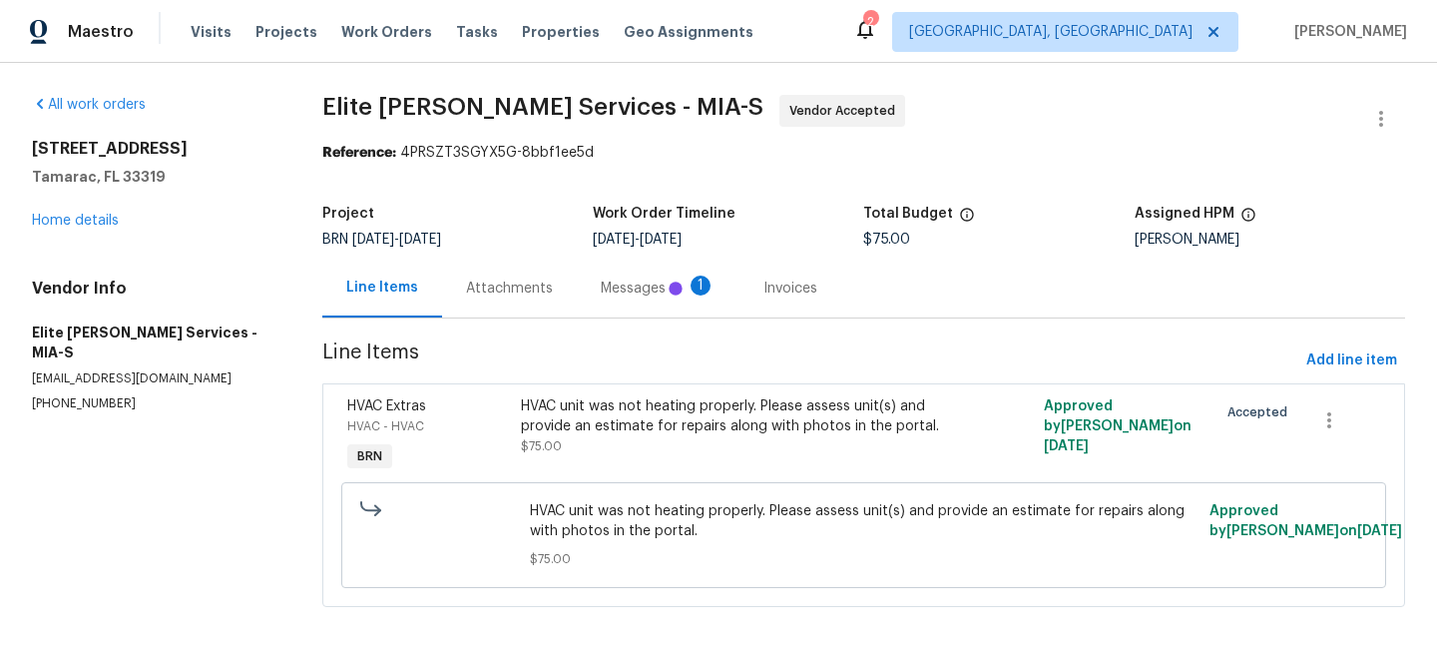
click at [509, 248] on div "Project BRN [DATE] - [DATE] Work Order Timeline [DATE] - [DATE] Total Budget $7…" at bounding box center [863, 227] width 1083 height 64
click at [522, 269] on div "Attachments" at bounding box center [509, 287] width 135 height 59
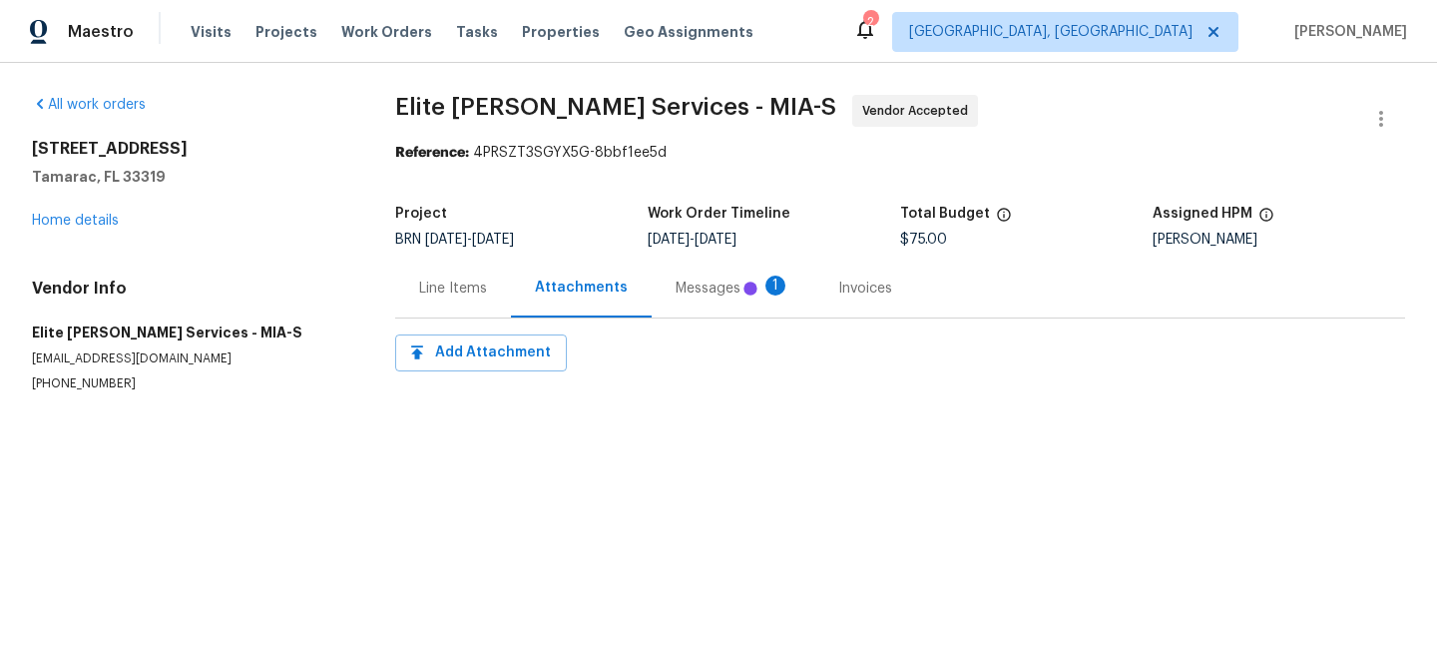
click at [686, 294] on div "Messages 1" at bounding box center [733, 288] width 115 height 20
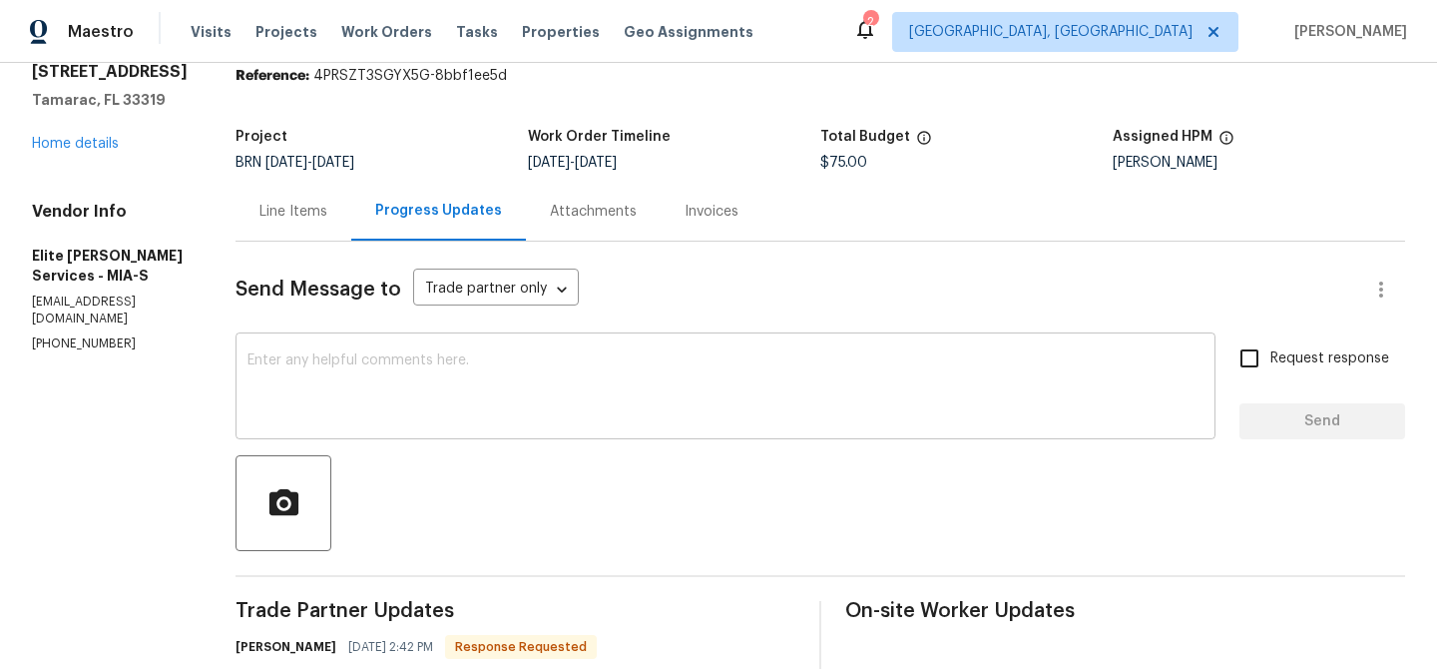
click at [460, 373] on textarea at bounding box center [725, 388] width 956 height 70
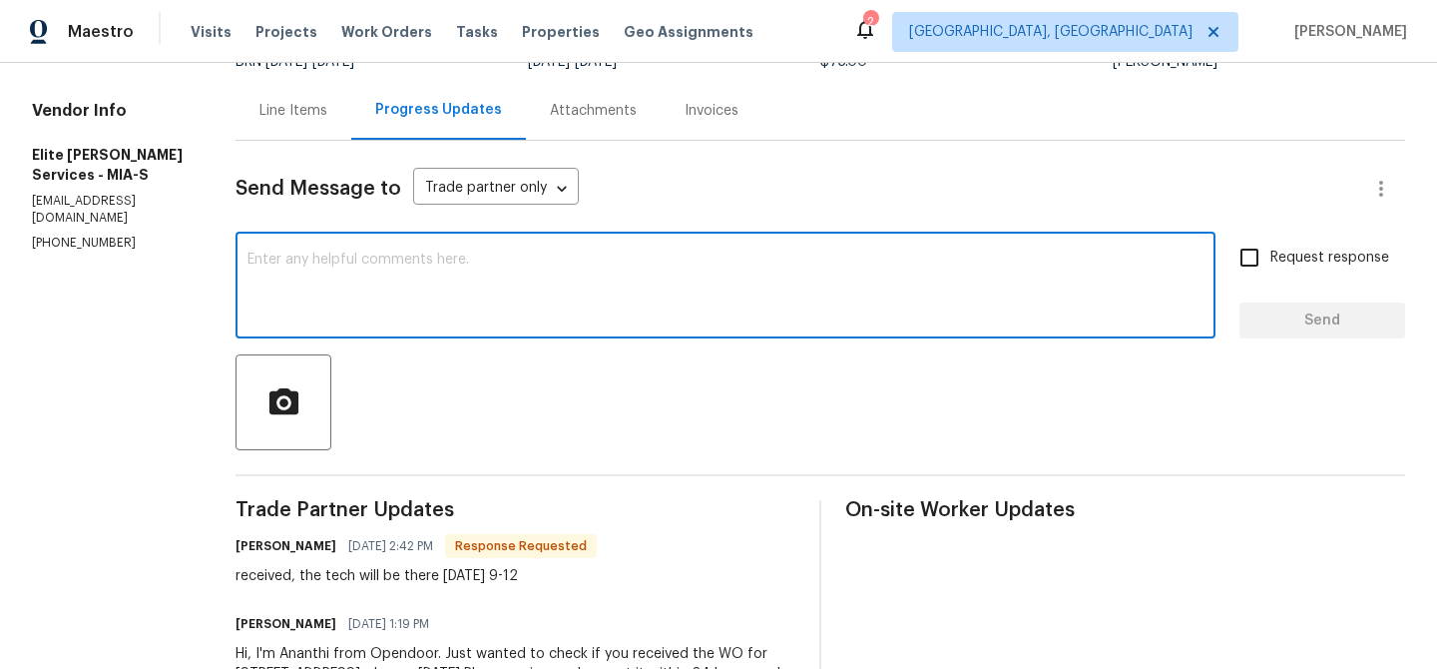
scroll to position [188, 0]
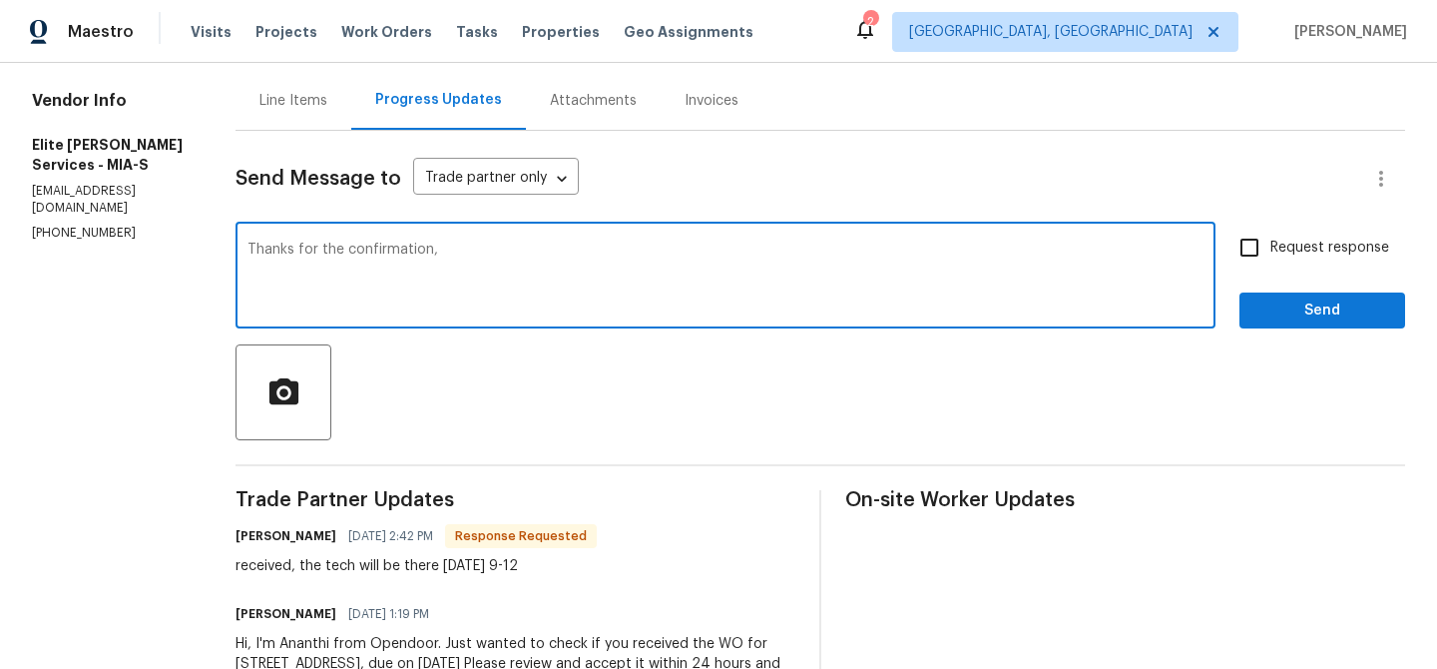
type textarea "Thanks for the confirmation,"
click at [358, 271] on textarea "Thanks for the confirmation," at bounding box center [725, 277] width 956 height 70
type textarea "C"
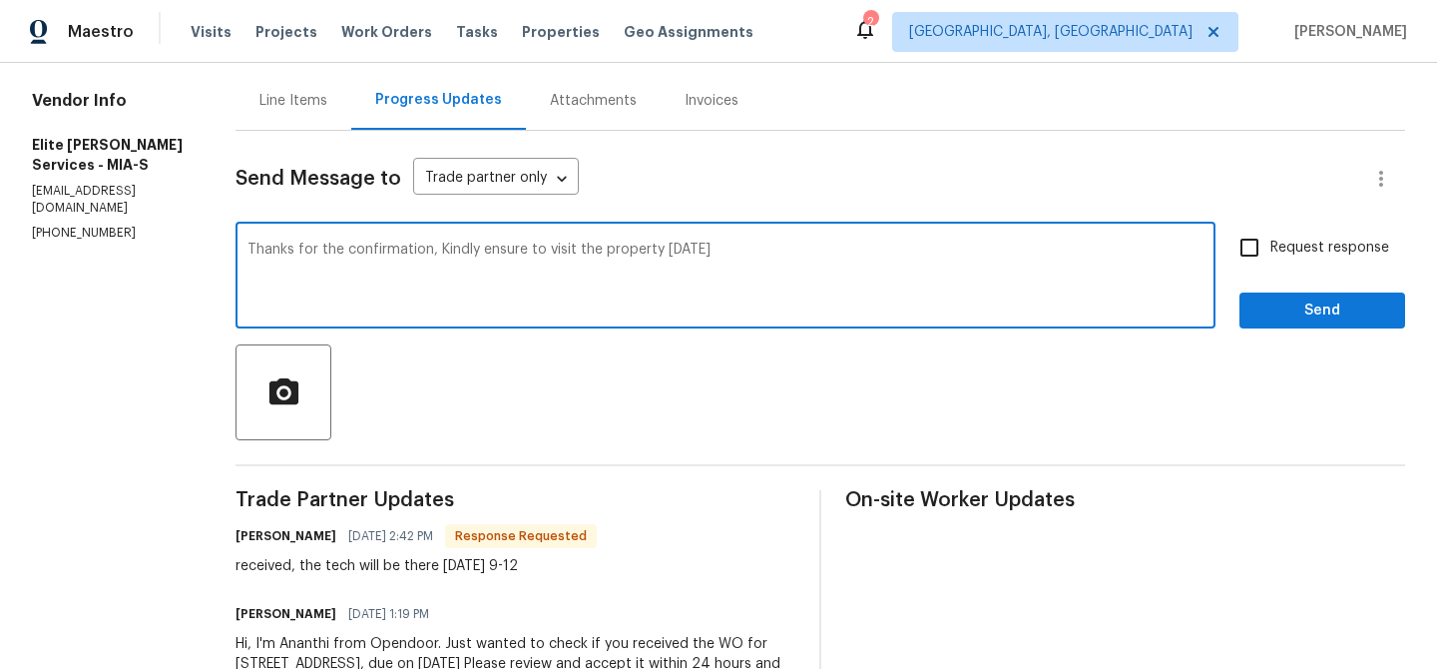
type textarea "Thanks for the confirmation, Kindly ensure to visit the property [DATE]"
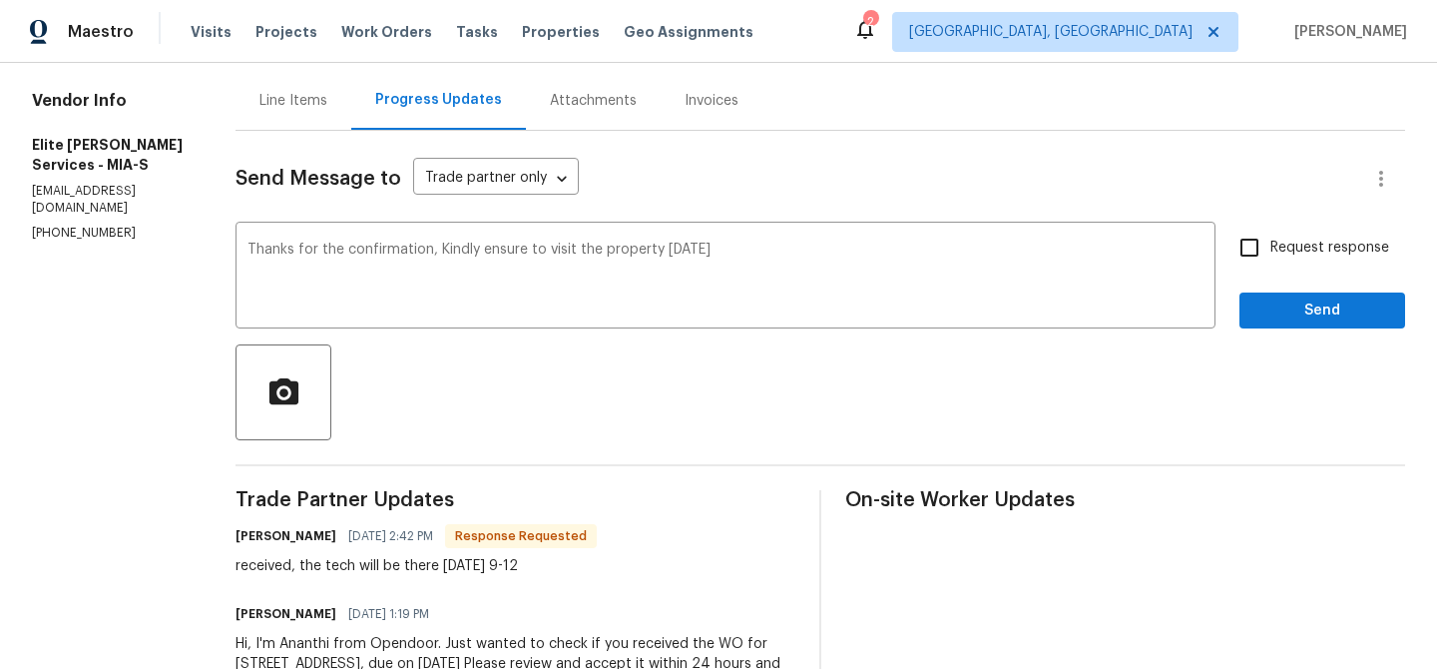
click at [1315, 238] on span "Request response" at bounding box center [1329, 247] width 119 height 21
click at [1270, 238] on input "Request response" at bounding box center [1249, 248] width 42 height 42
checkbox input "true"
click at [1283, 323] on button "Send" at bounding box center [1322, 310] width 166 height 37
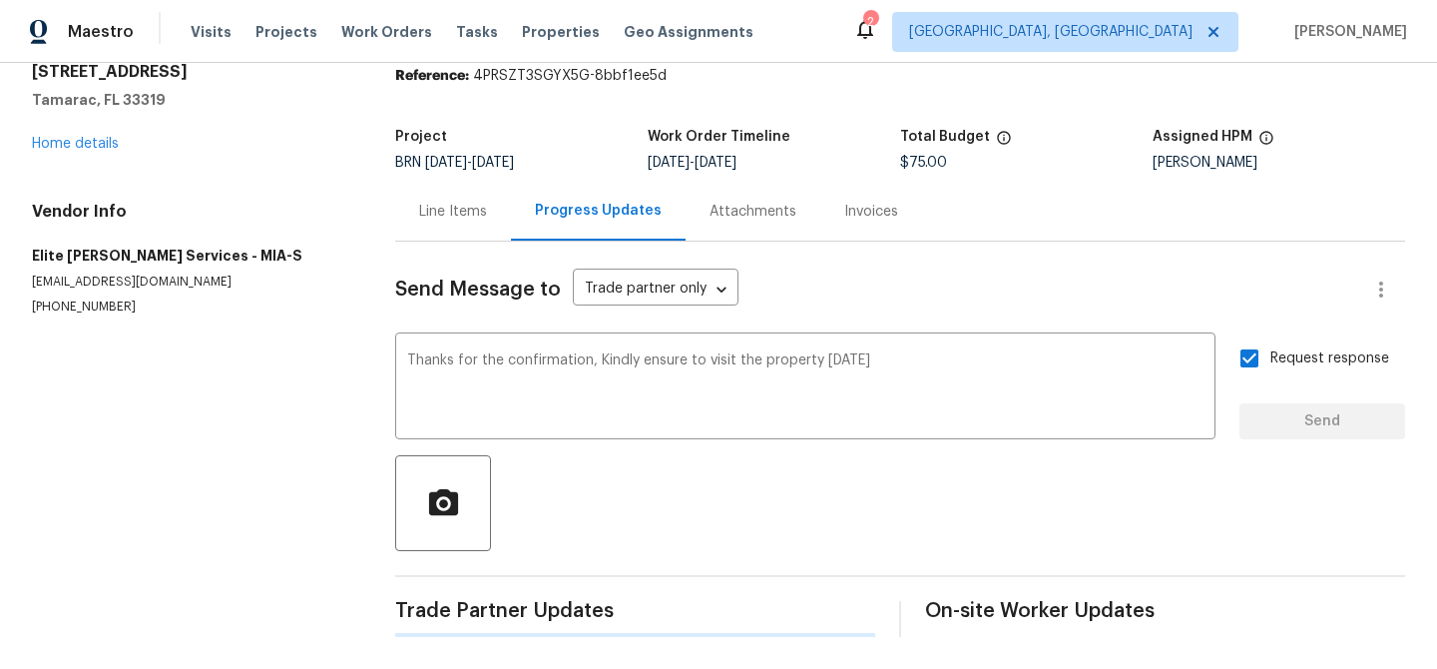
scroll to position [0, 0]
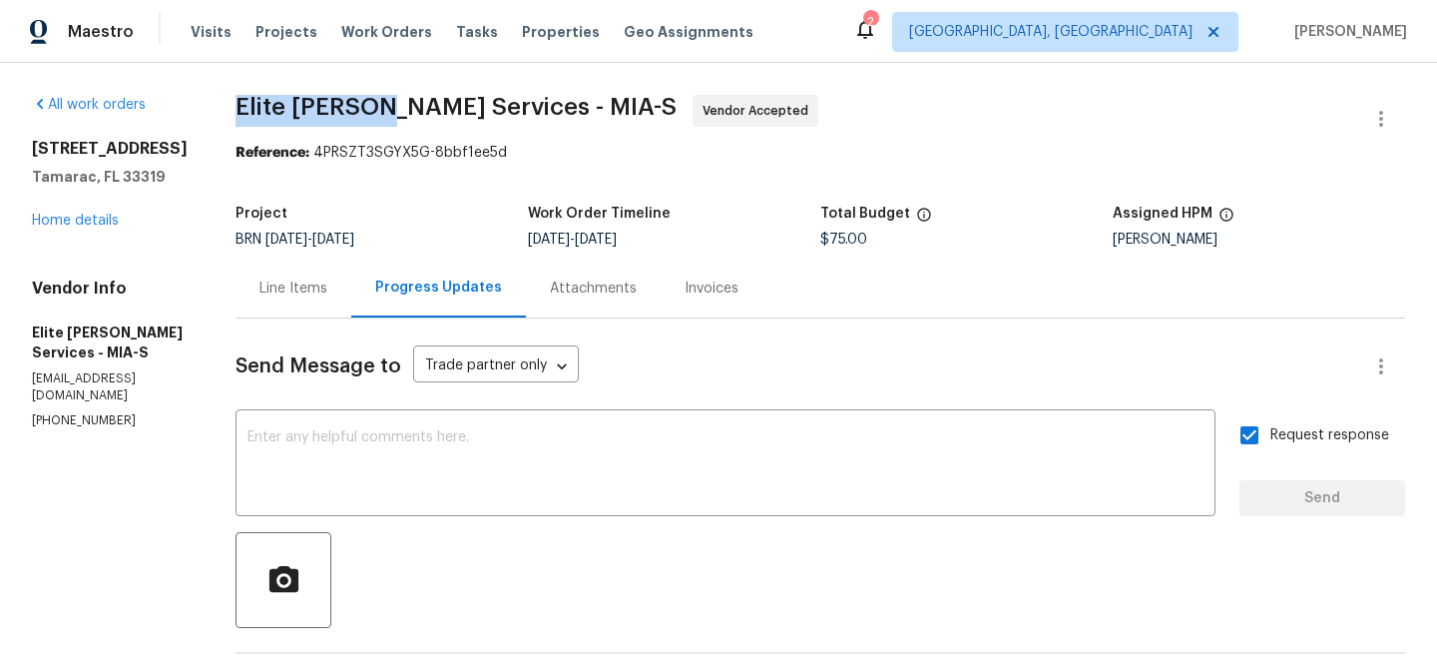
drag, startPoint x: 263, startPoint y: 112, endPoint x: 425, endPoint y: 102, distance: 162.0
click at [425, 102] on div "All work orders [STREET_ADDRESS] Home details Vendor Info Elite [PERSON_NAME] S…" at bounding box center [718, 559] width 1437 height 992
copy span "Elite [PERSON_NAME]"
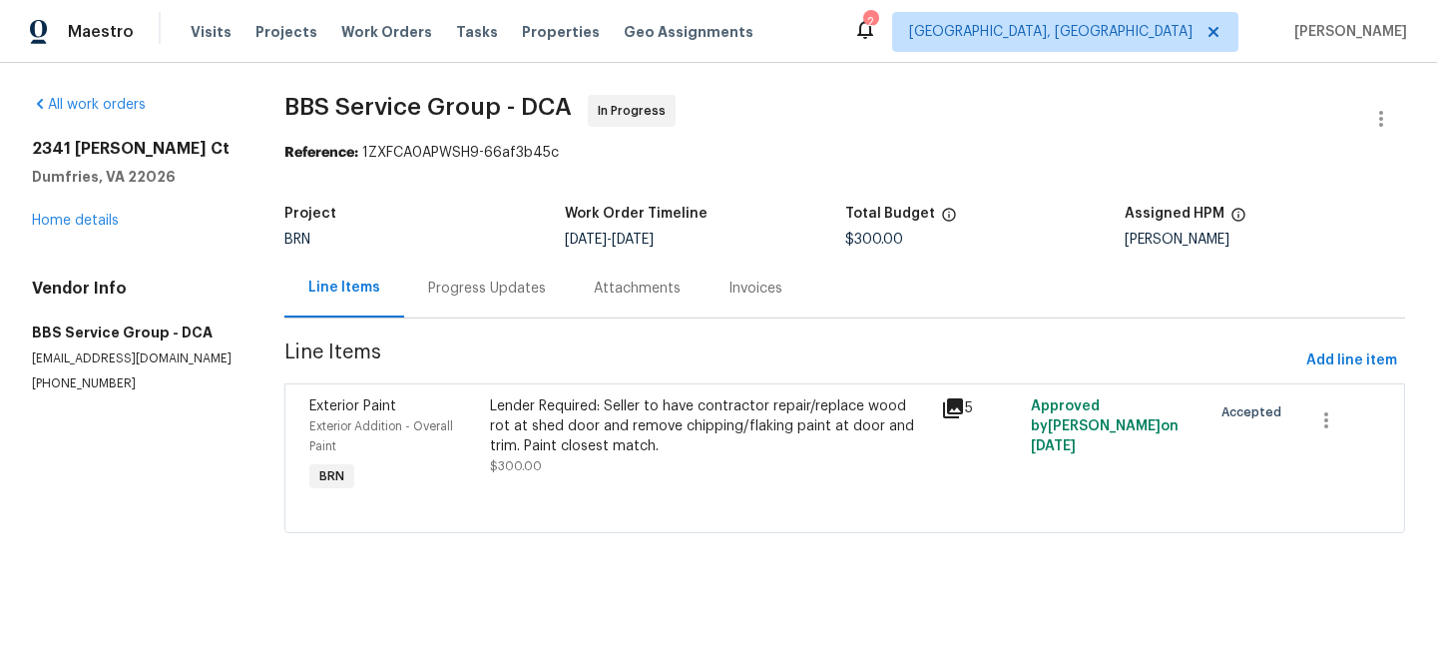
click at [446, 246] on div "BRN" at bounding box center [424, 239] width 280 height 14
click at [446, 288] on div "Progress Updates" at bounding box center [487, 288] width 118 height 20
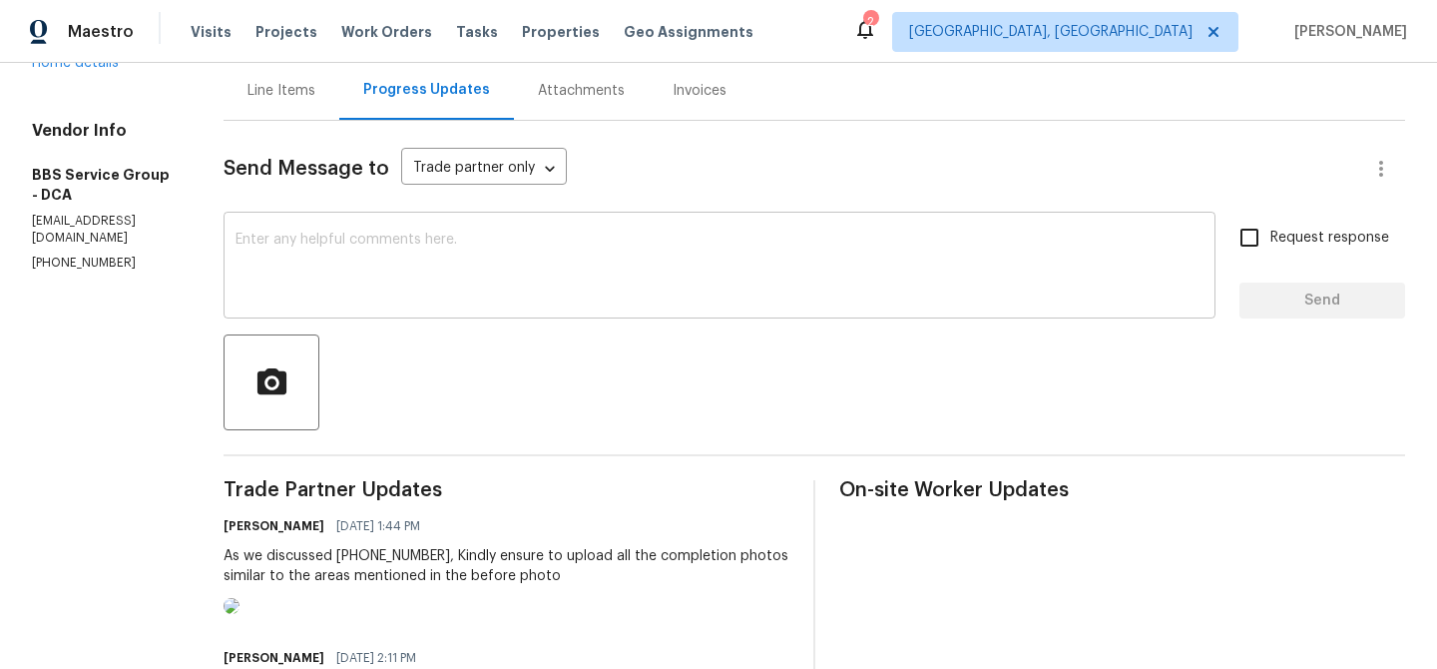
scroll to position [292, 0]
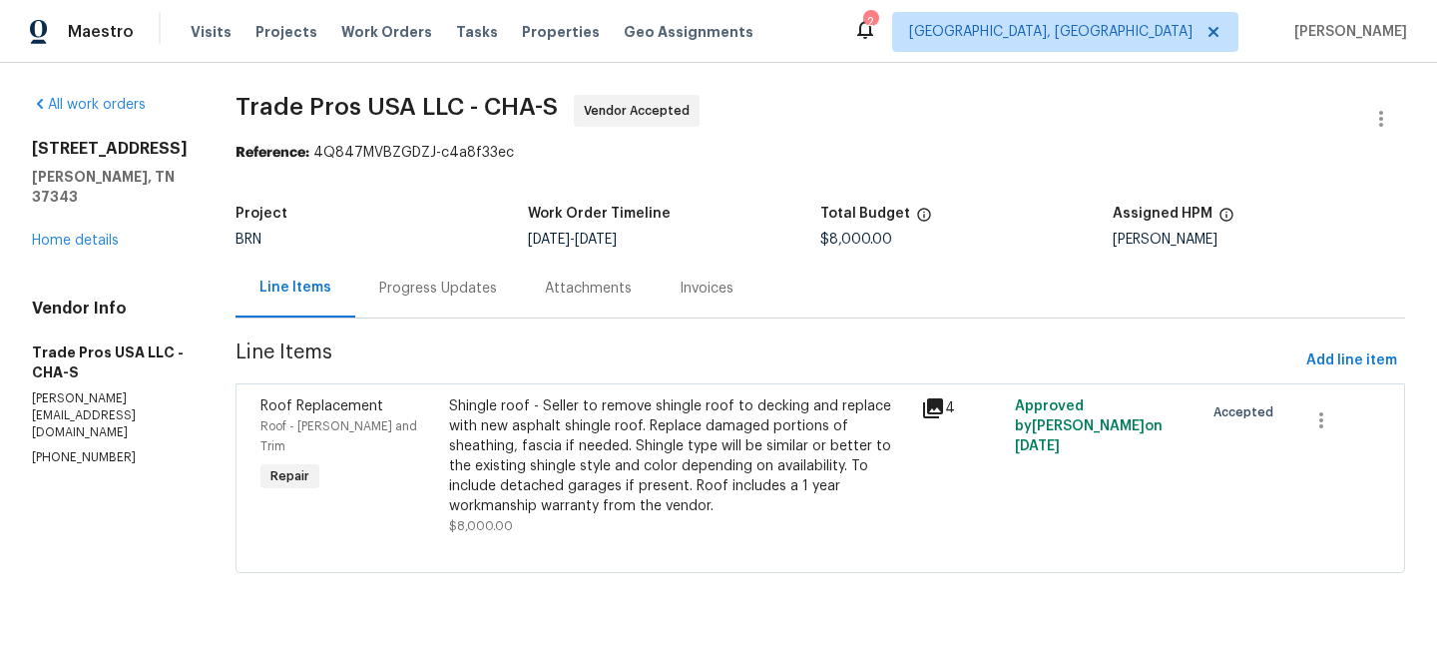
click at [406, 243] on div "BRN" at bounding box center [381, 239] width 292 height 14
click at [403, 254] on div "Project BRN Work Order Timeline [DATE] - [DATE] Total Budget $8,000.00 Assigned…" at bounding box center [819, 227] width 1169 height 64
click at [403, 262] on div "Progress Updates" at bounding box center [438, 287] width 166 height 59
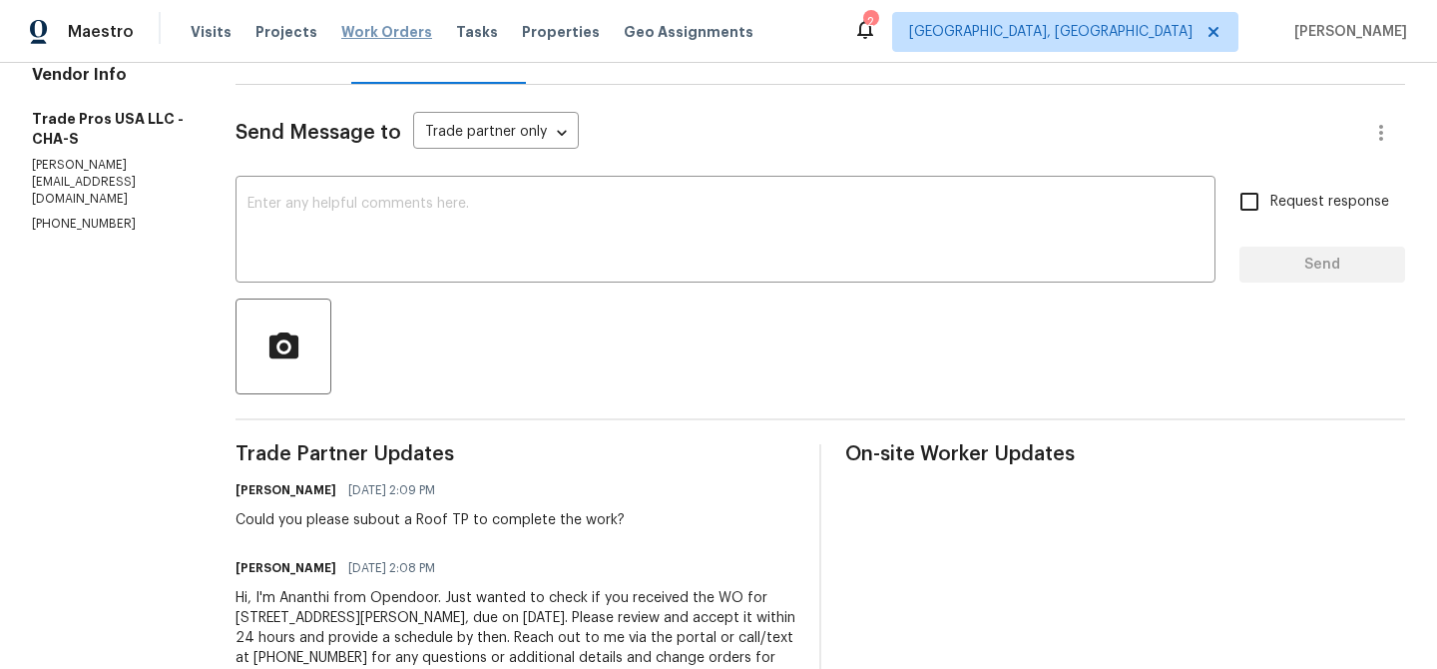
scroll to position [238, 0]
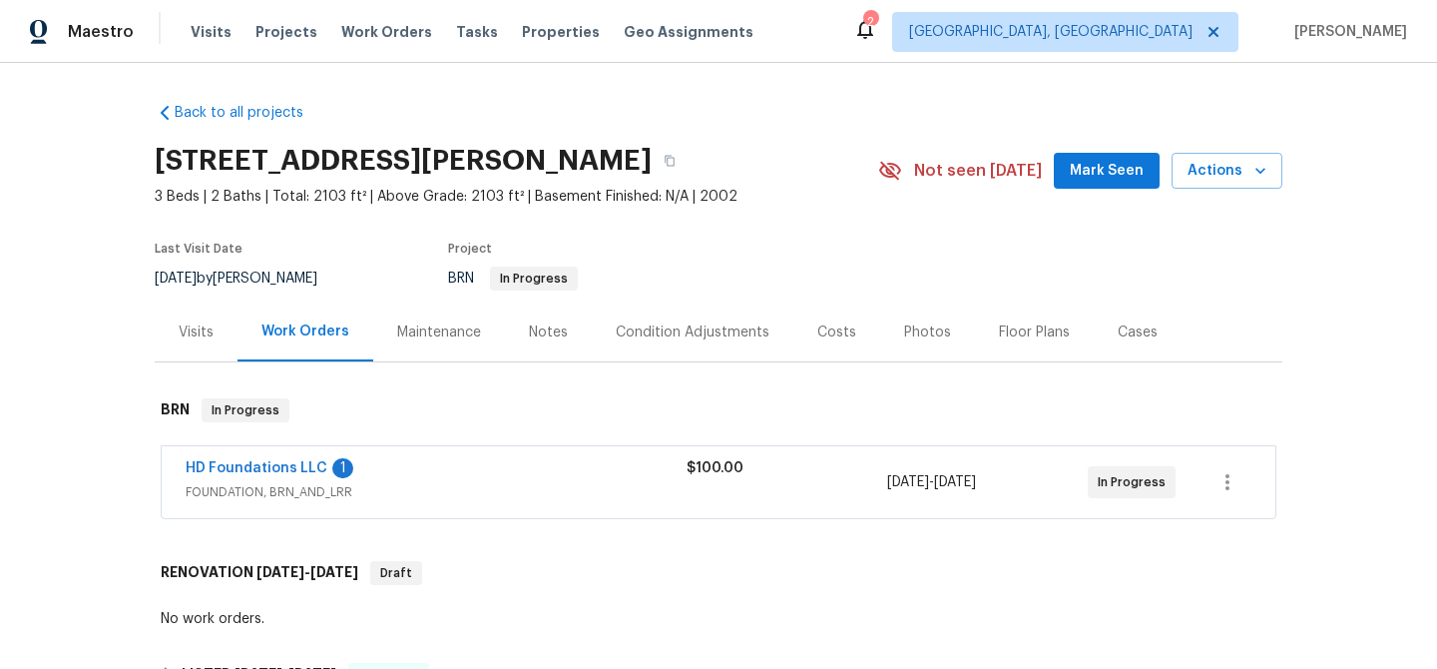
click at [224, 459] on span "HD Foundations LLC" at bounding box center [257, 468] width 142 height 20
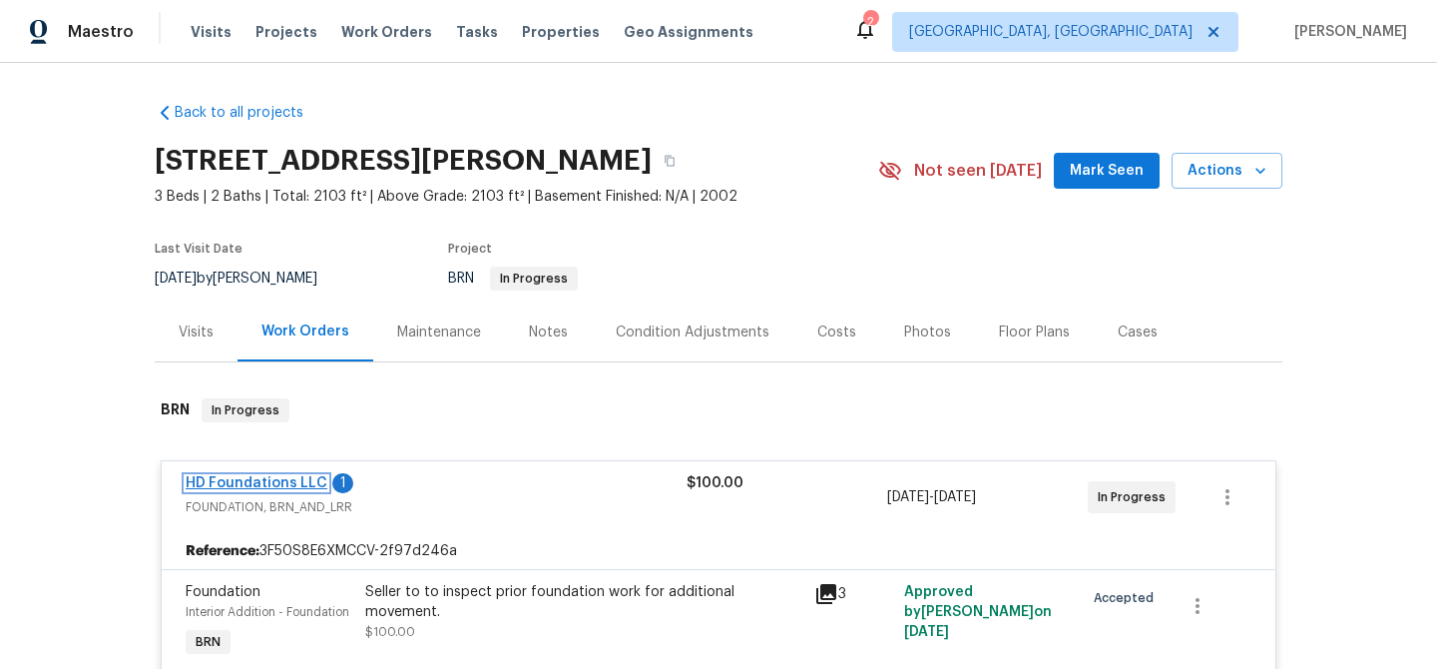
click at [216, 481] on link "HD Foundations LLC" at bounding box center [257, 483] width 142 height 14
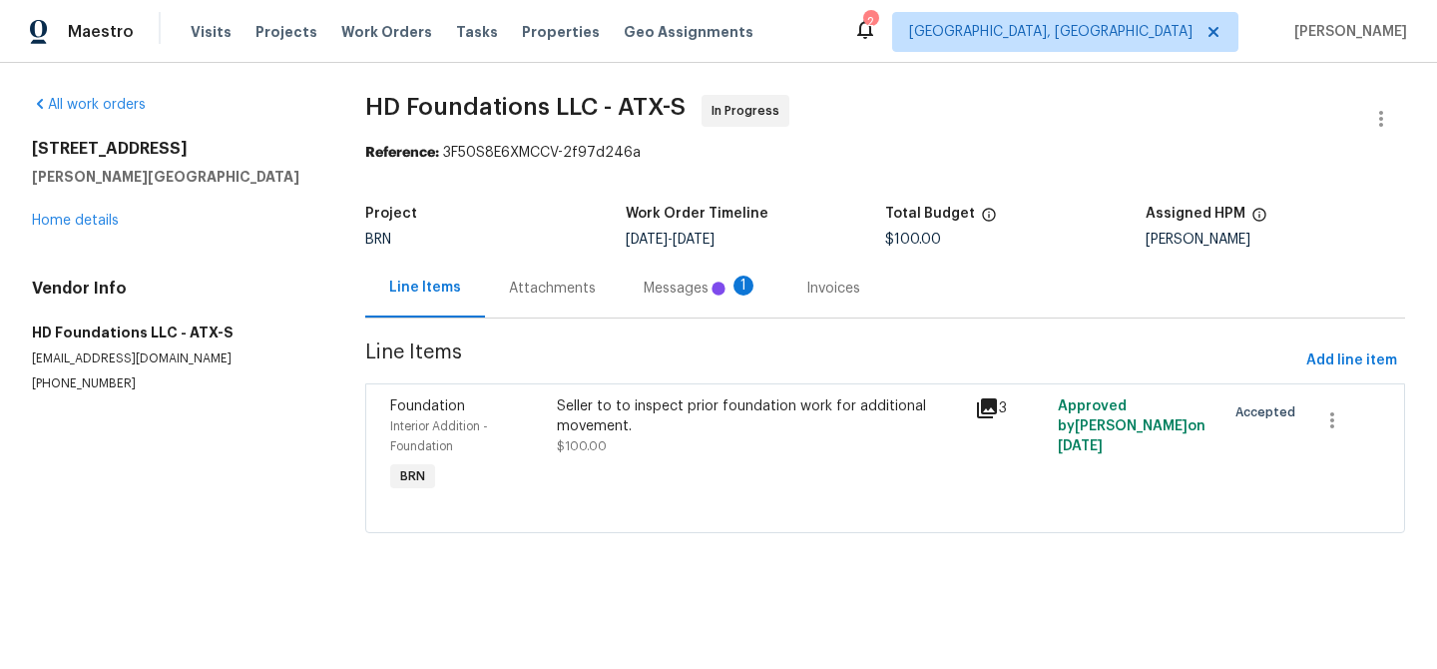
click at [644, 278] on div "Messages 1" at bounding box center [701, 288] width 115 height 20
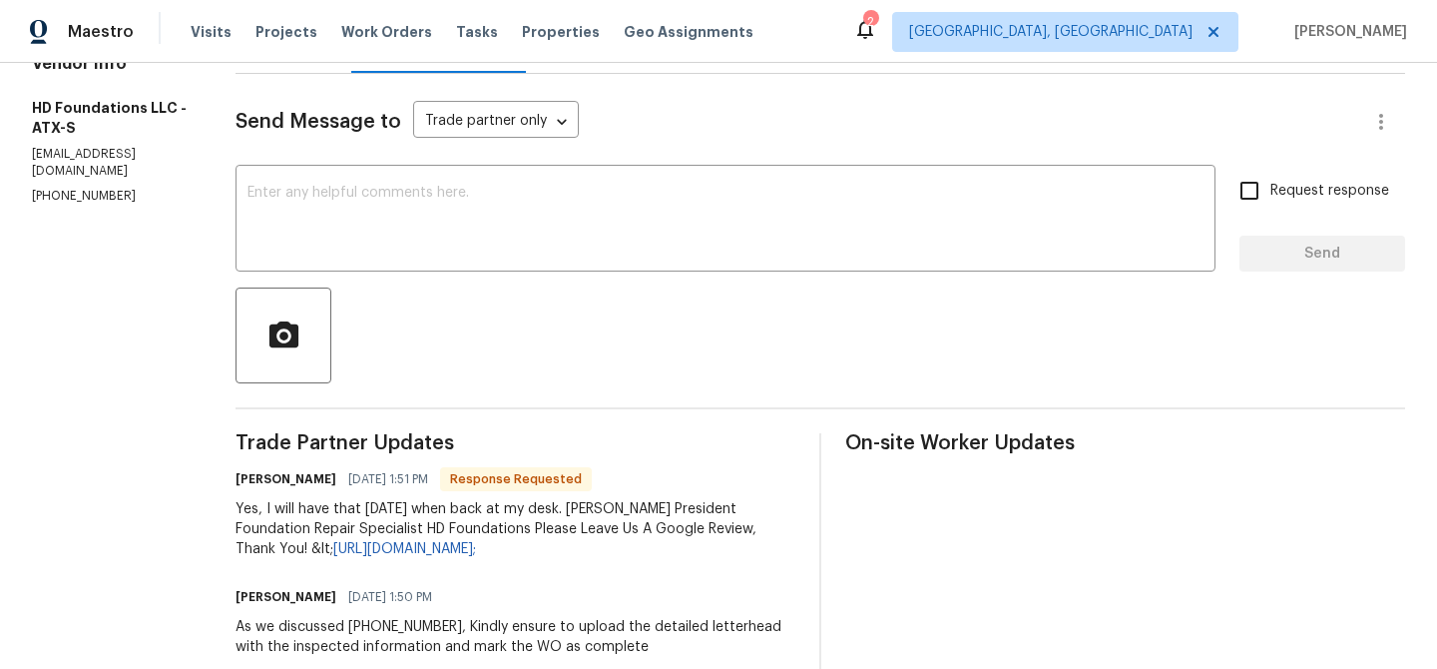
scroll to position [245, 0]
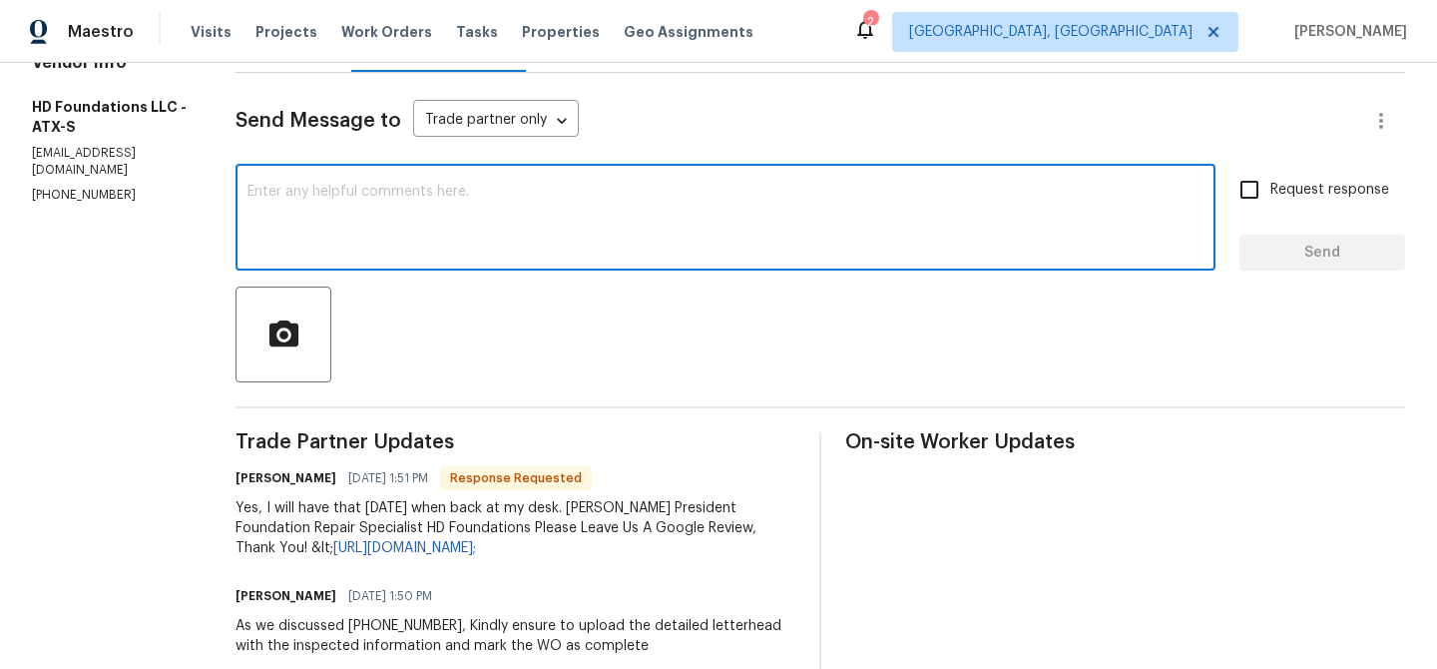
click at [588, 199] on textarea at bounding box center [725, 220] width 956 height 70
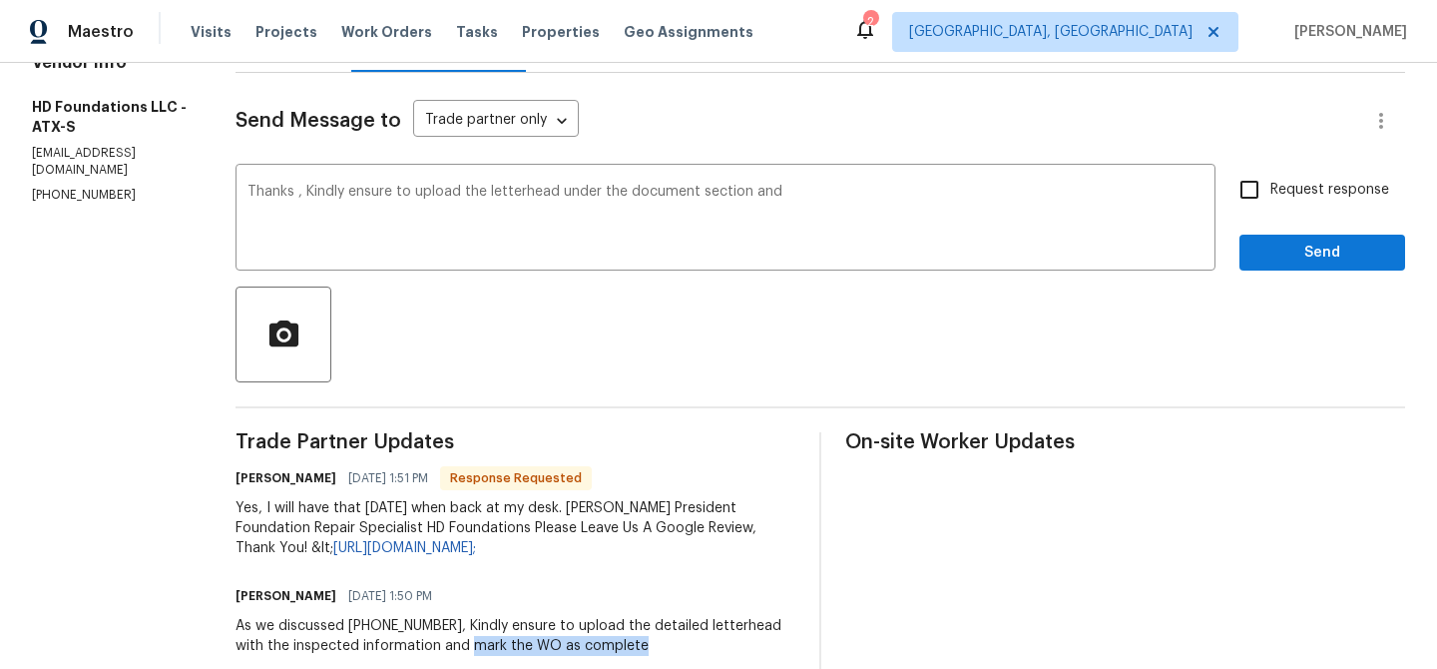
drag, startPoint x: 1018, startPoint y: 625, endPoint x: 1194, endPoint y: 624, distance: 176.6
click at [795, 624] on div "Ananthi Mahendran 08/19/2025 1:50 PM As we discussed (817) 226-7221, Kindly ens…" at bounding box center [515, 619] width 560 height 74
copy div "mark the WO as complete"
click at [867, 210] on textarea "Thanks , Kindly ensure to upload the letterhead under the document section and" at bounding box center [725, 220] width 956 height 70
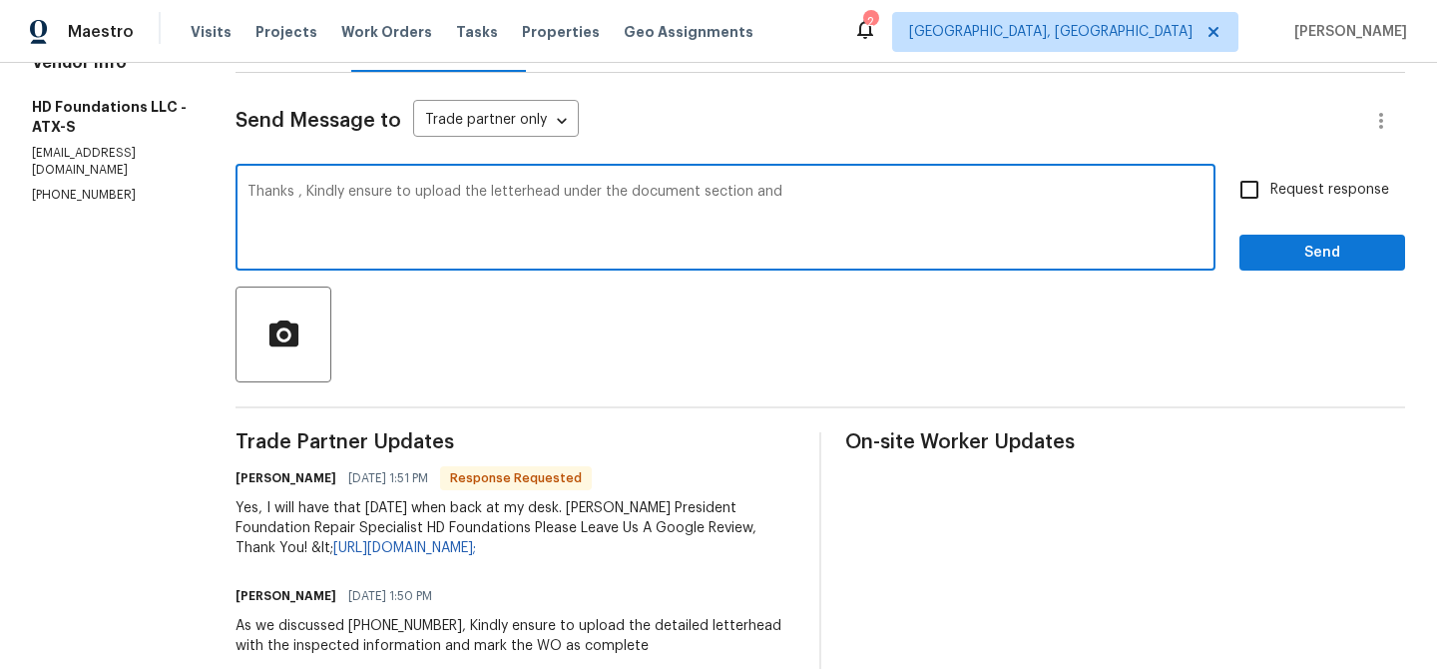
paste textarea "mark the WO as complete"
type textarea "Thanks , Kindly ensure to upload the letterhead under the document section and …"
click at [1275, 187] on span "Request response" at bounding box center [1329, 190] width 119 height 21
click at [1270, 187] on input "Request response" at bounding box center [1249, 190] width 42 height 42
checkbox input "true"
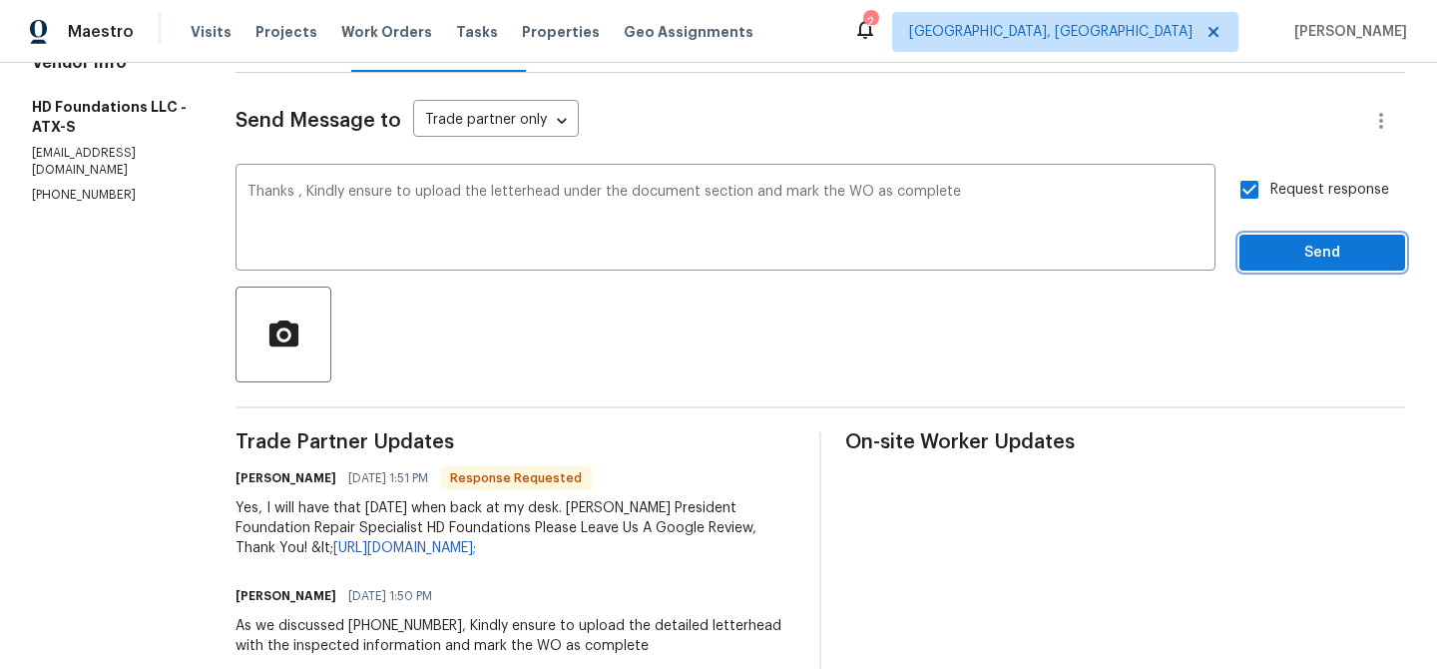
click at [1284, 242] on span "Send" at bounding box center [1322, 252] width 134 height 25
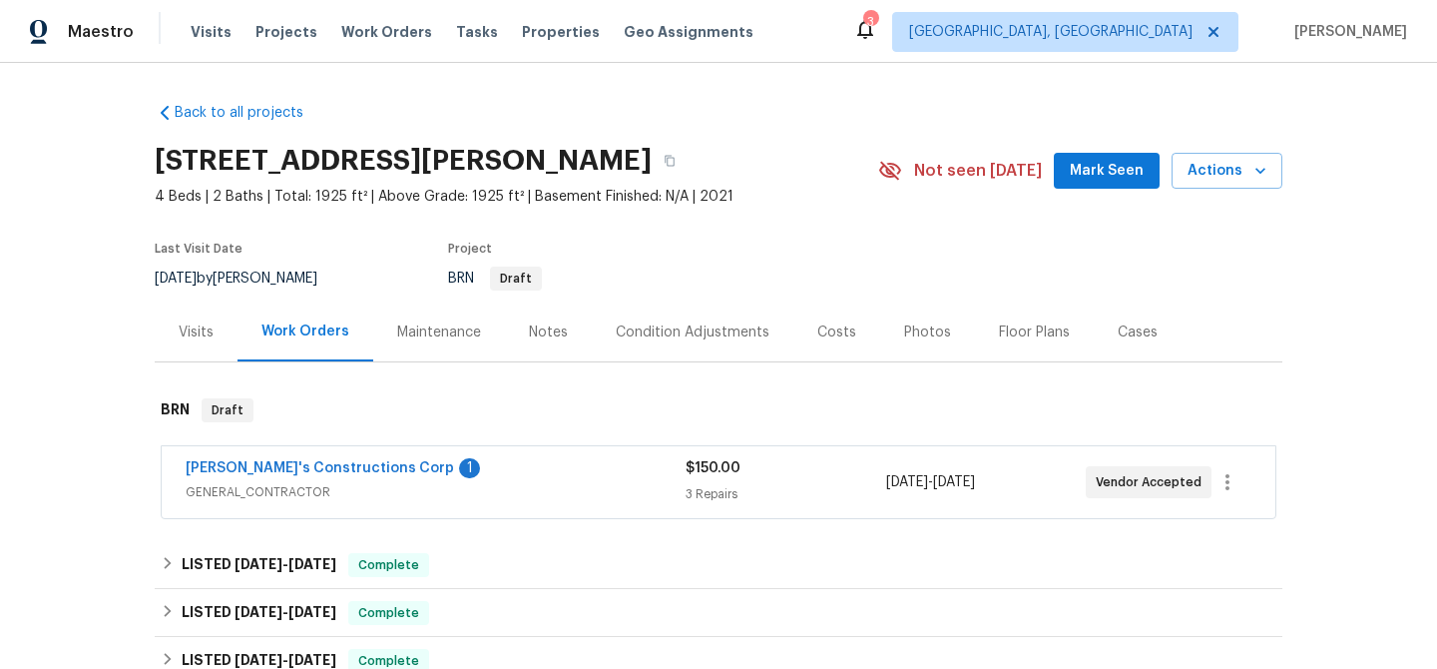
click at [255, 456] on div "[PERSON_NAME]'s Constructions Corp 1 GENERAL_CONTRACTOR $150.00 3 Repairs [DATE…" at bounding box center [719, 482] width 1114 height 72
click at [246, 468] on link "[PERSON_NAME]'s Constructions Corp" at bounding box center [320, 468] width 268 height 14
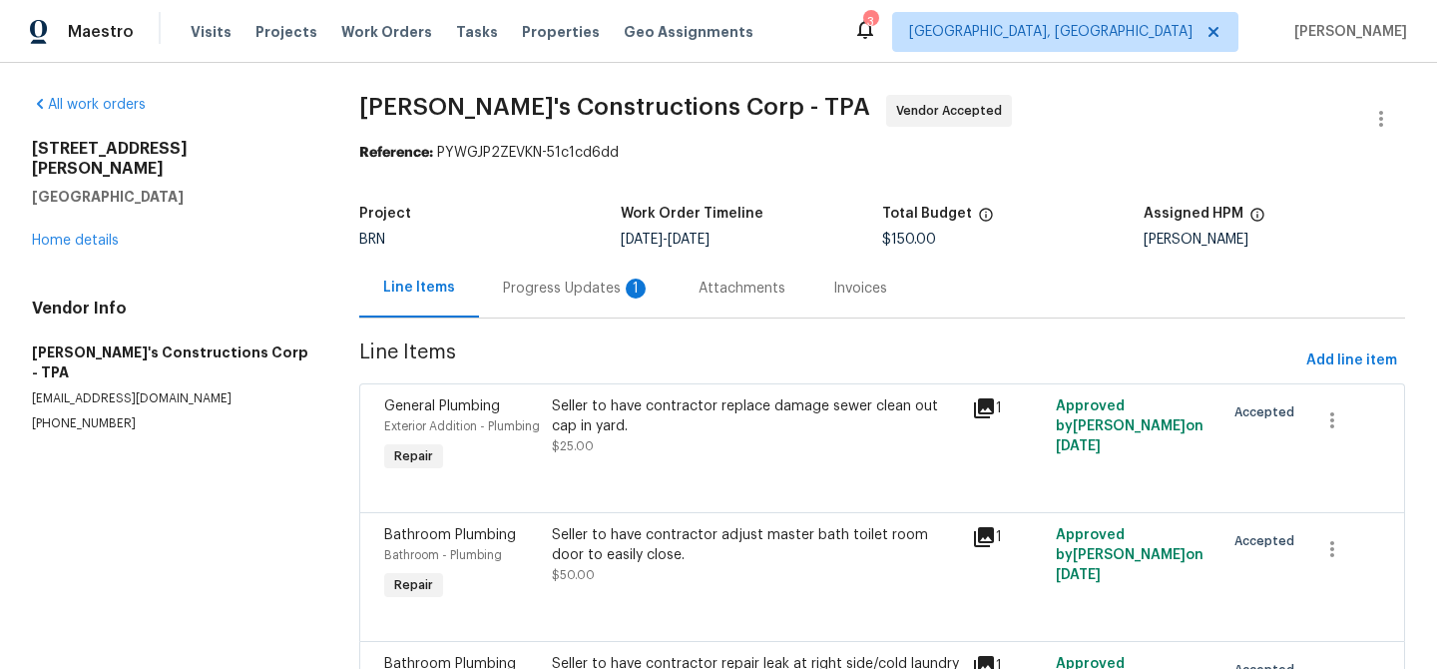
click at [544, 312] on div "Progress Updates 1" at bounding box center [577, 287] width 196 height 59
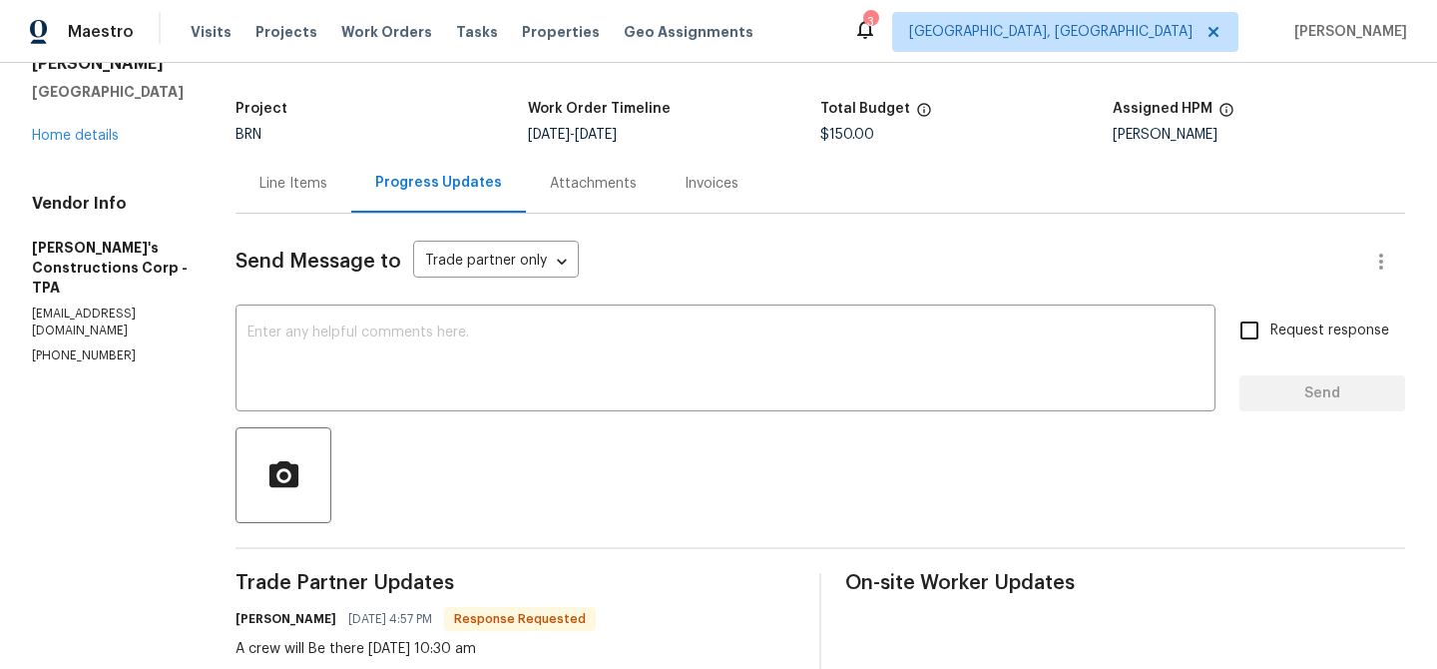
scroll to position [108, 0]
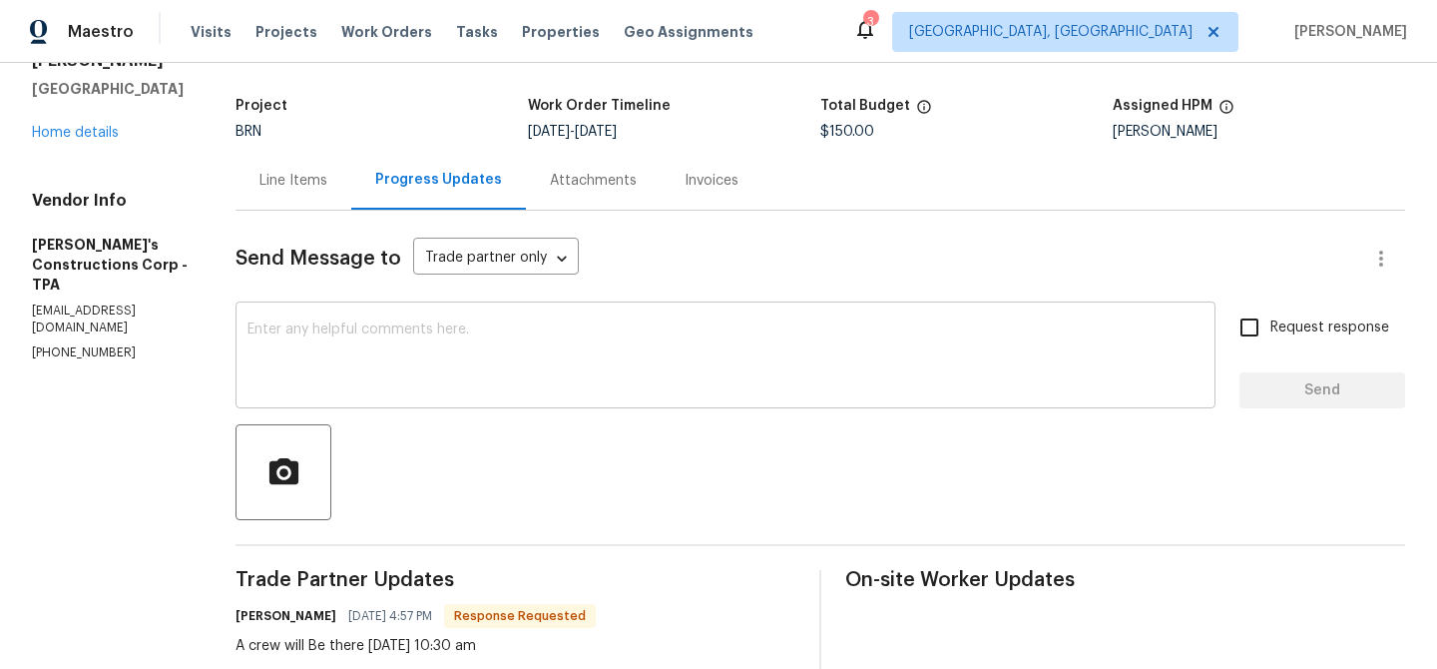
click at [445, 348] on textarea at bounding box center [725, 357] width 956 height 70
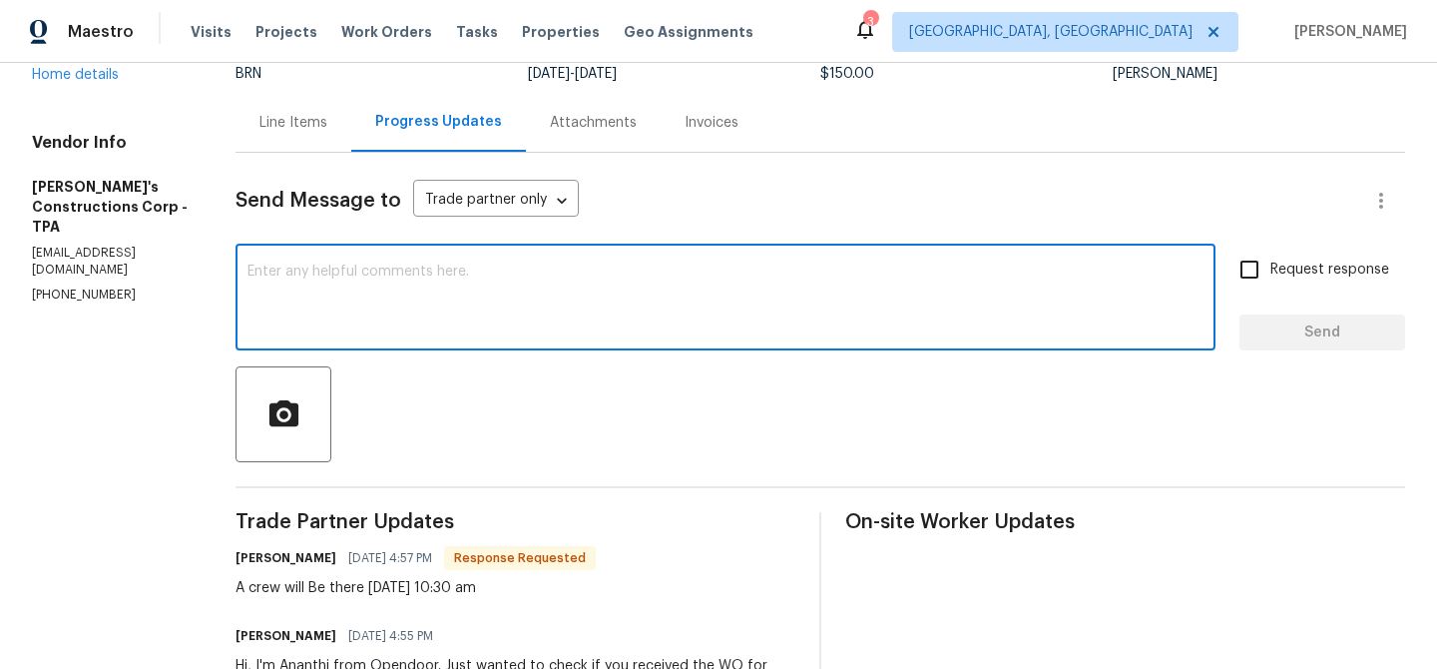
scroll to position [215, 0]
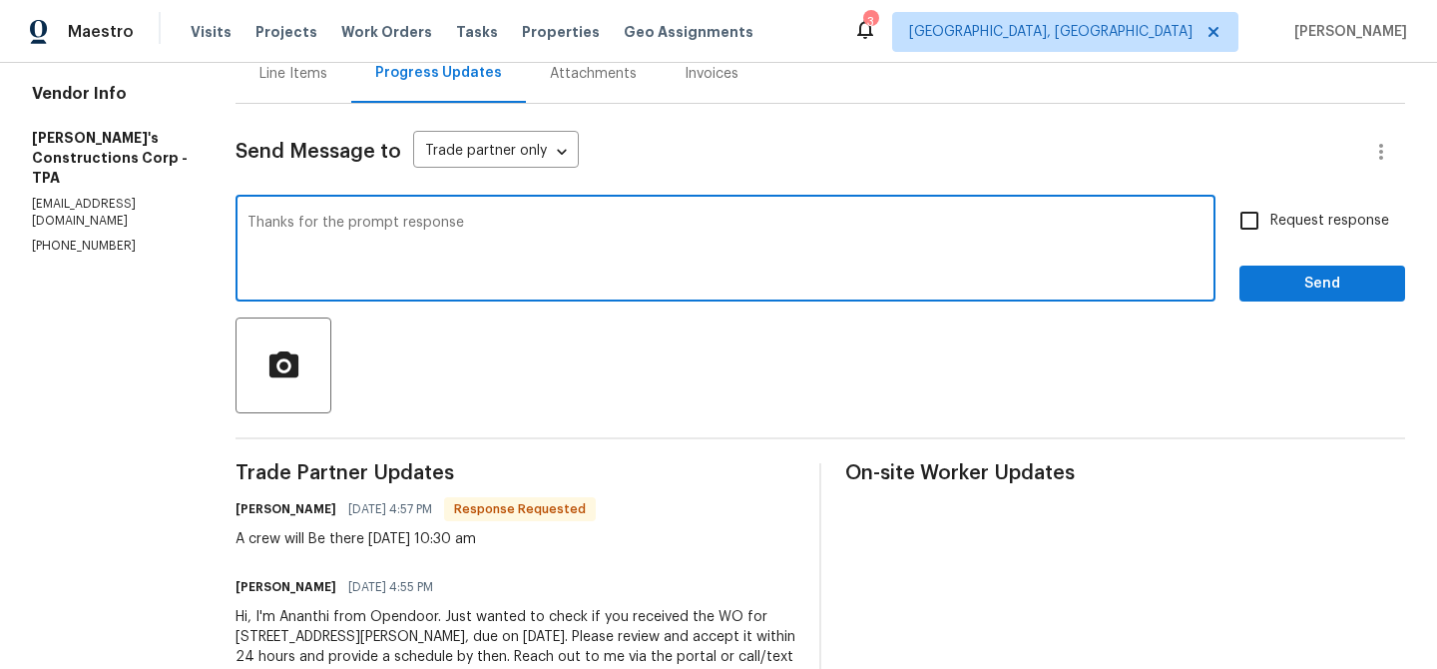
type textarea "Thanks for the prompt response"
click at [1246, 217] on input "Request response" at bounding box center [1249, 221] width 42 height 42
checkbox input "true"
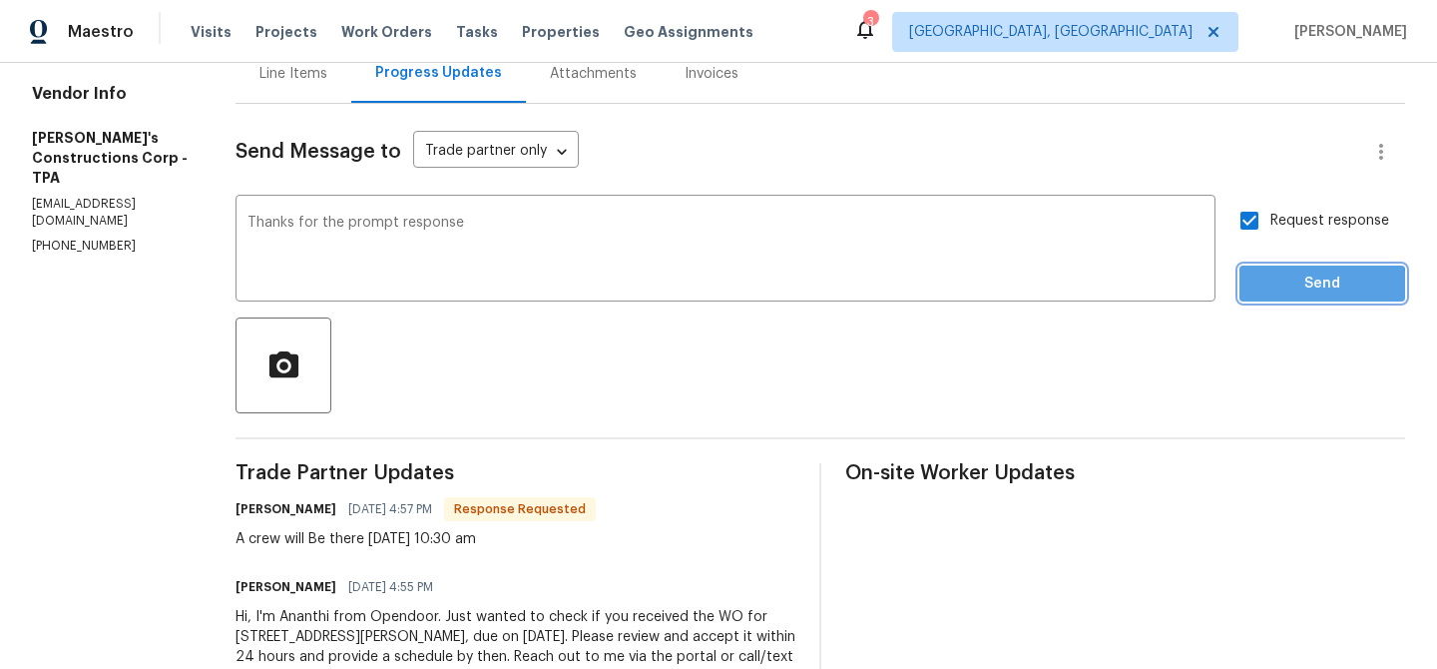
click at [1282, 288] on span "Send" at bounding box center [1322, 283] width 134 height 25
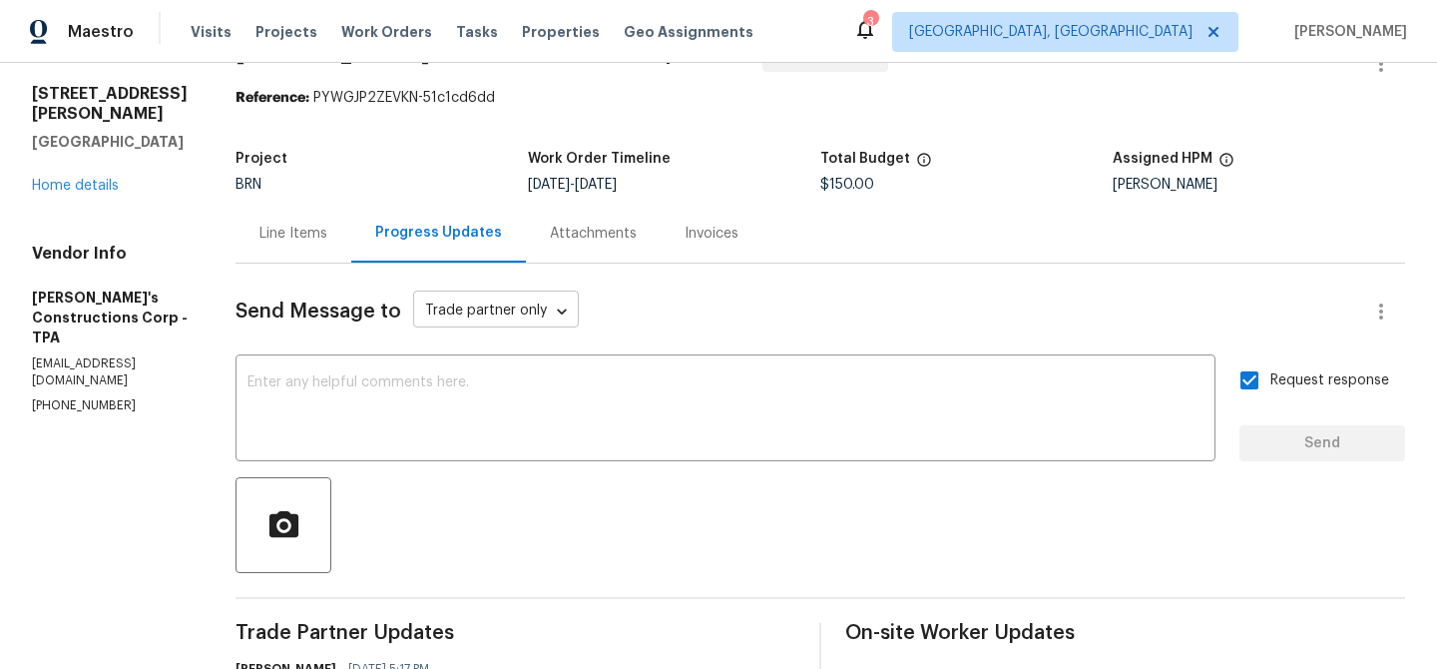
scroll to position [0, 0]
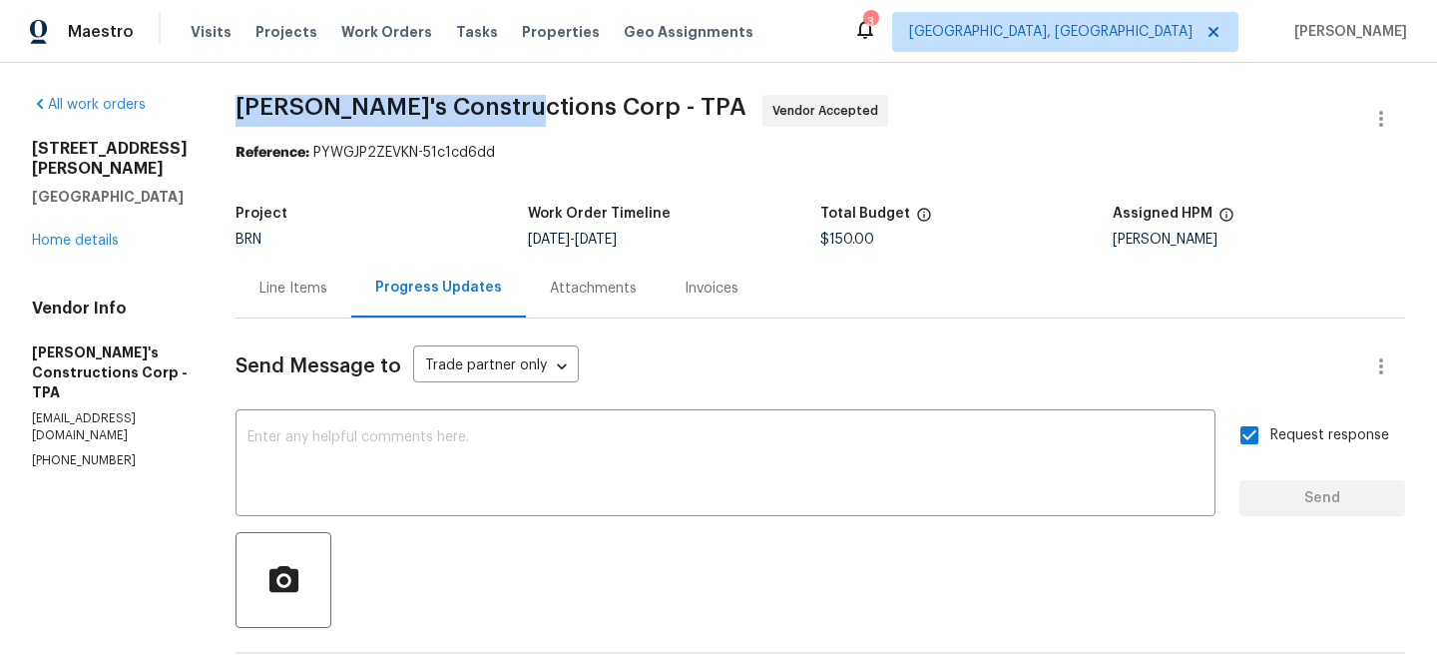
drag, startPoint x: 268, startPoint y: 107, endPoint x: 548, endPoint y: 101, distance: 279.5
click at [548, 101] on div "All work orders 225 Arbuthnot St Winter Haven, FL 33881 Home details Vendor Inf…" at bounding box center [718, 559] width 1437 height 992
copy span "Enrique's Constructions"
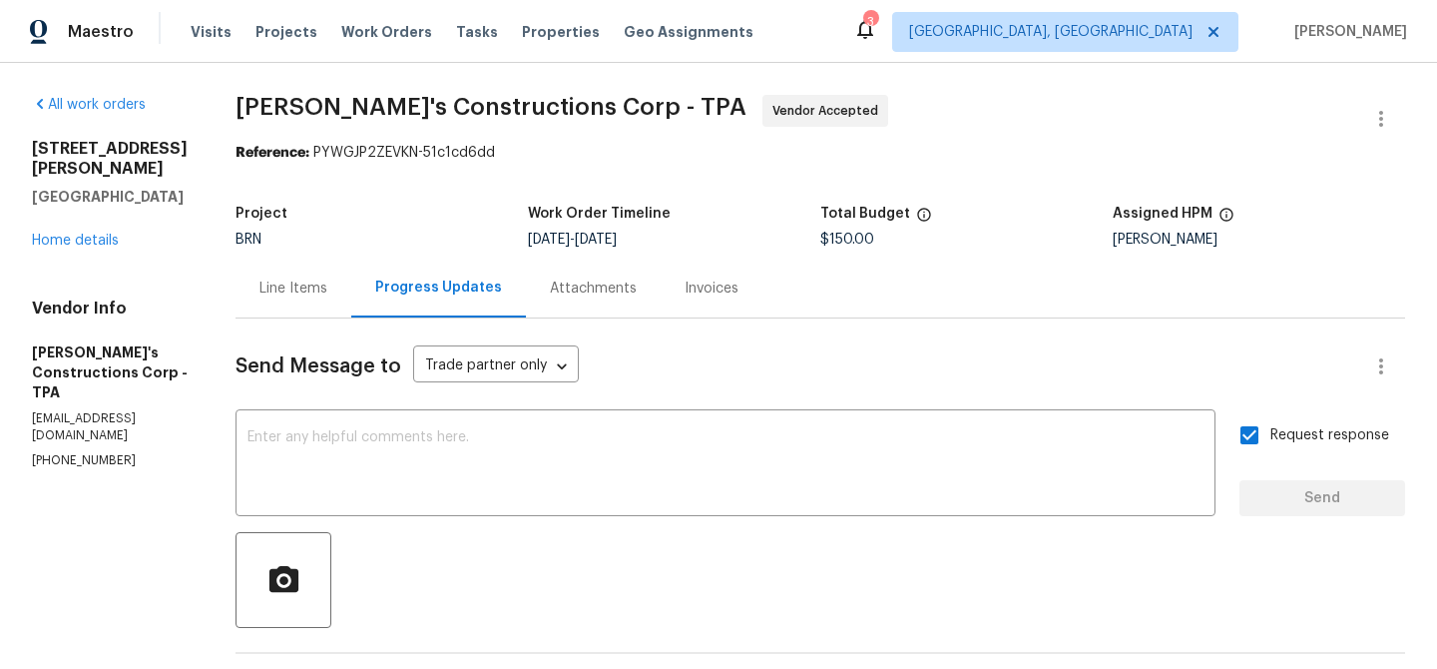
click at [297, 173] on section "Enrique's Constructions Corp - TPA Vendor Accepted Reference: PYWGJP2ZEVKN-51c1…" at bounding box center [819, 559] width 1169 height 928
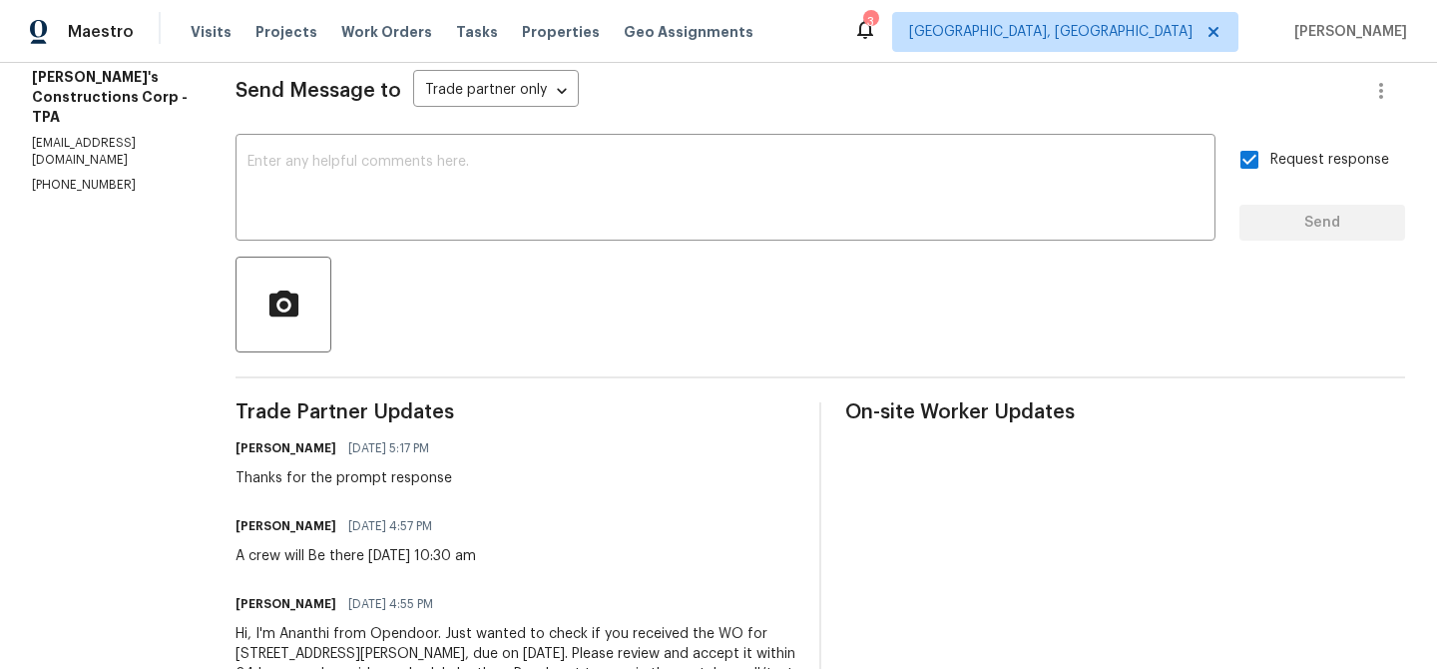
scroll to position [276, 0]
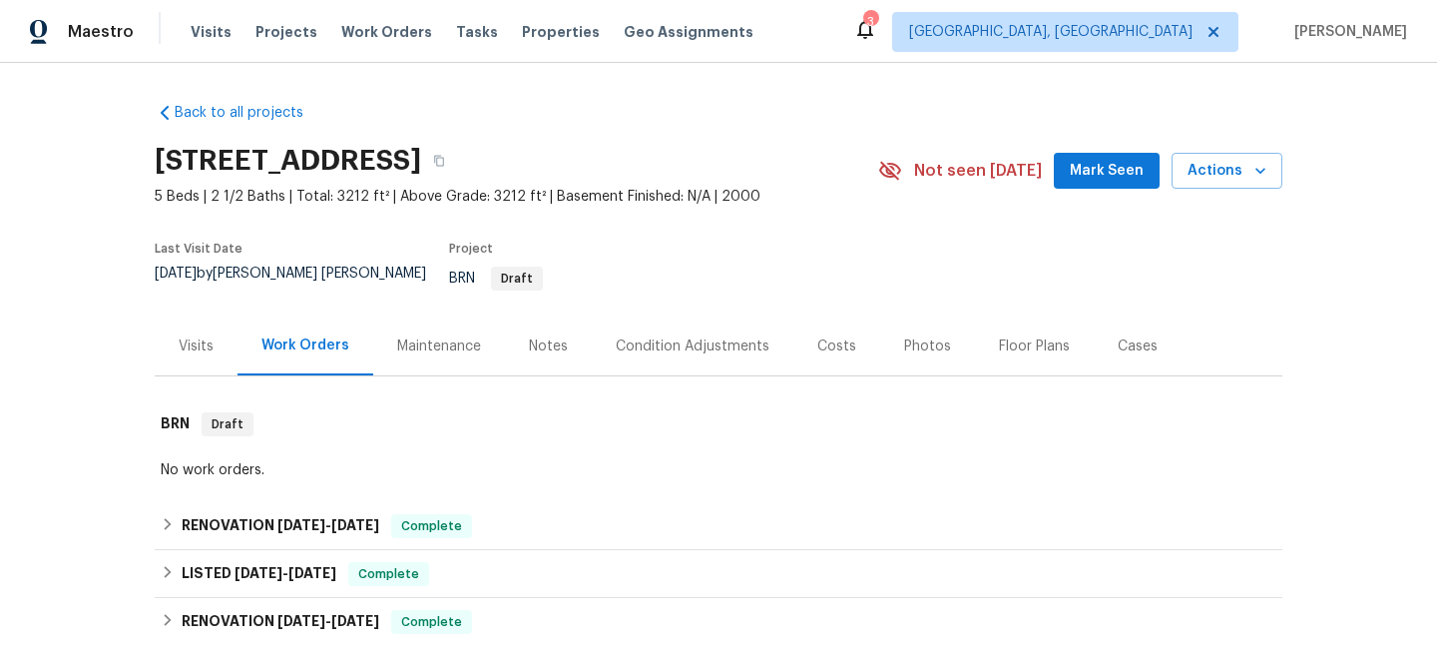
scroll to position [442, 0]
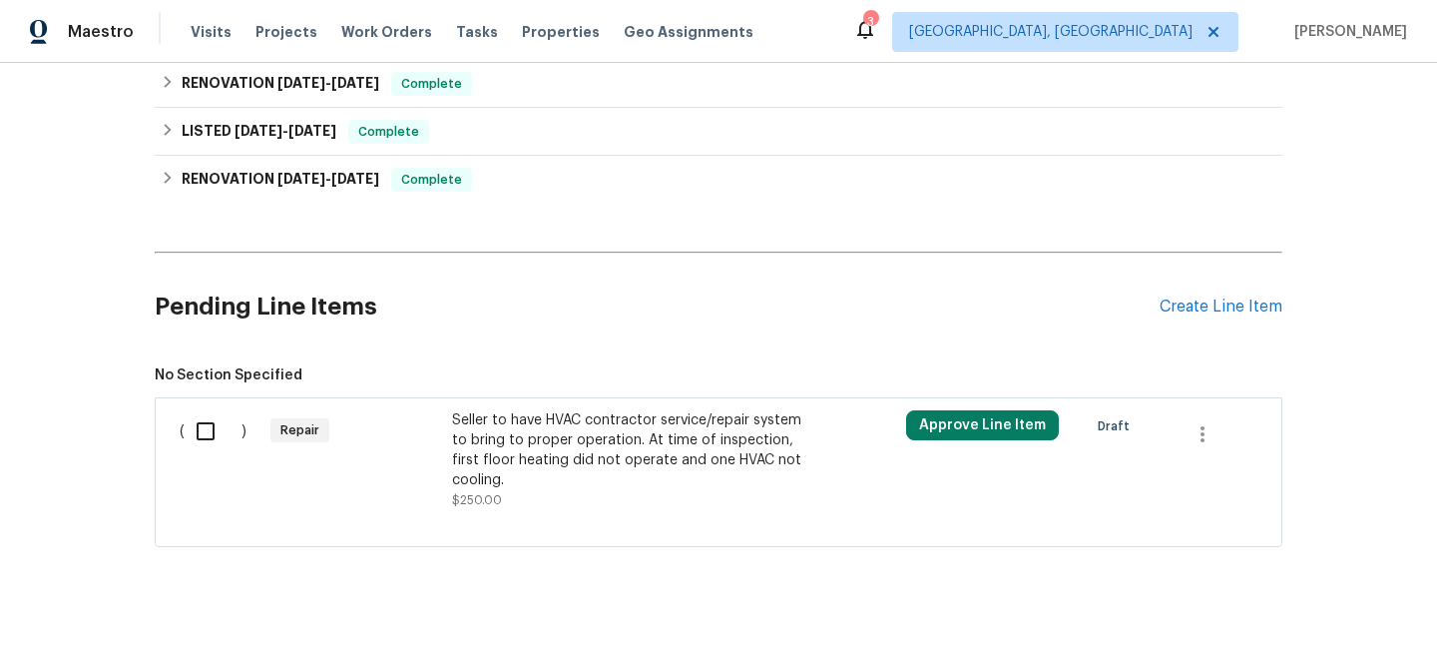
click at [595, 431] on div "Seller to have HVAC contractor service/repair system to bring to proper operati…" at bounding box center [627, 450] width 351 height 80
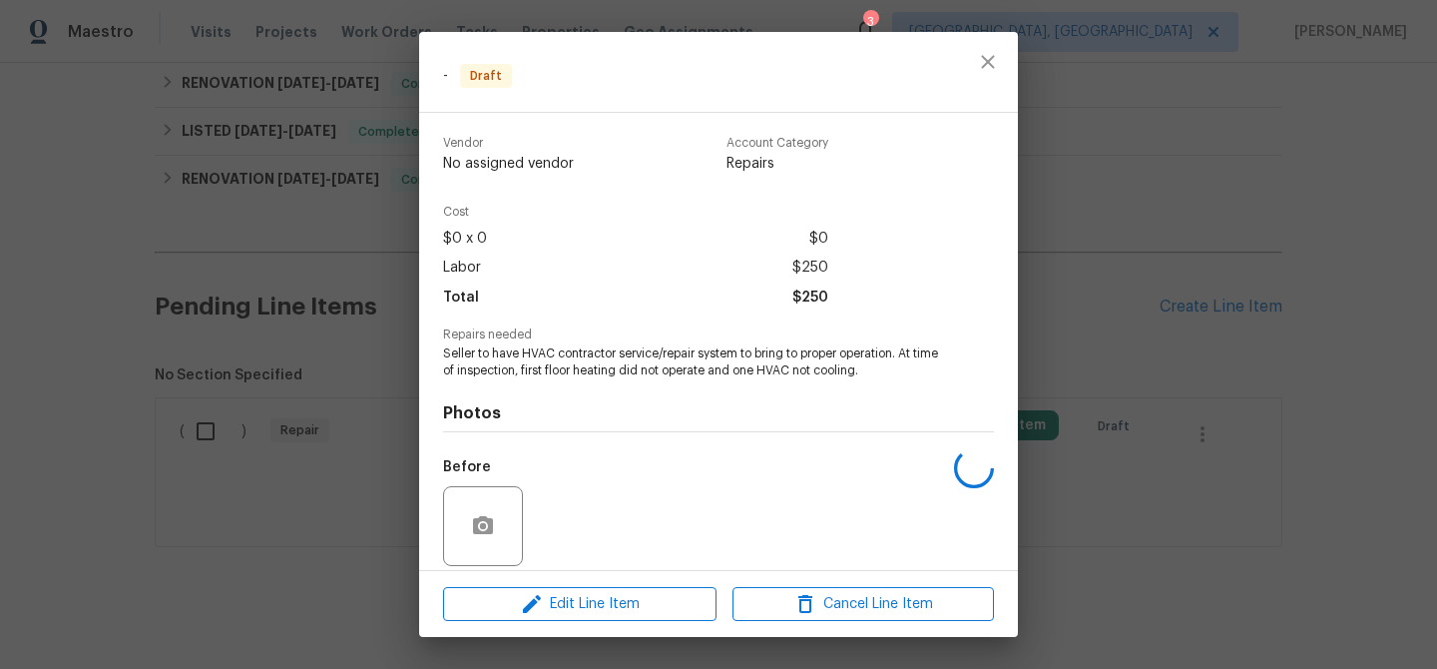
scroll to position [146, 0]
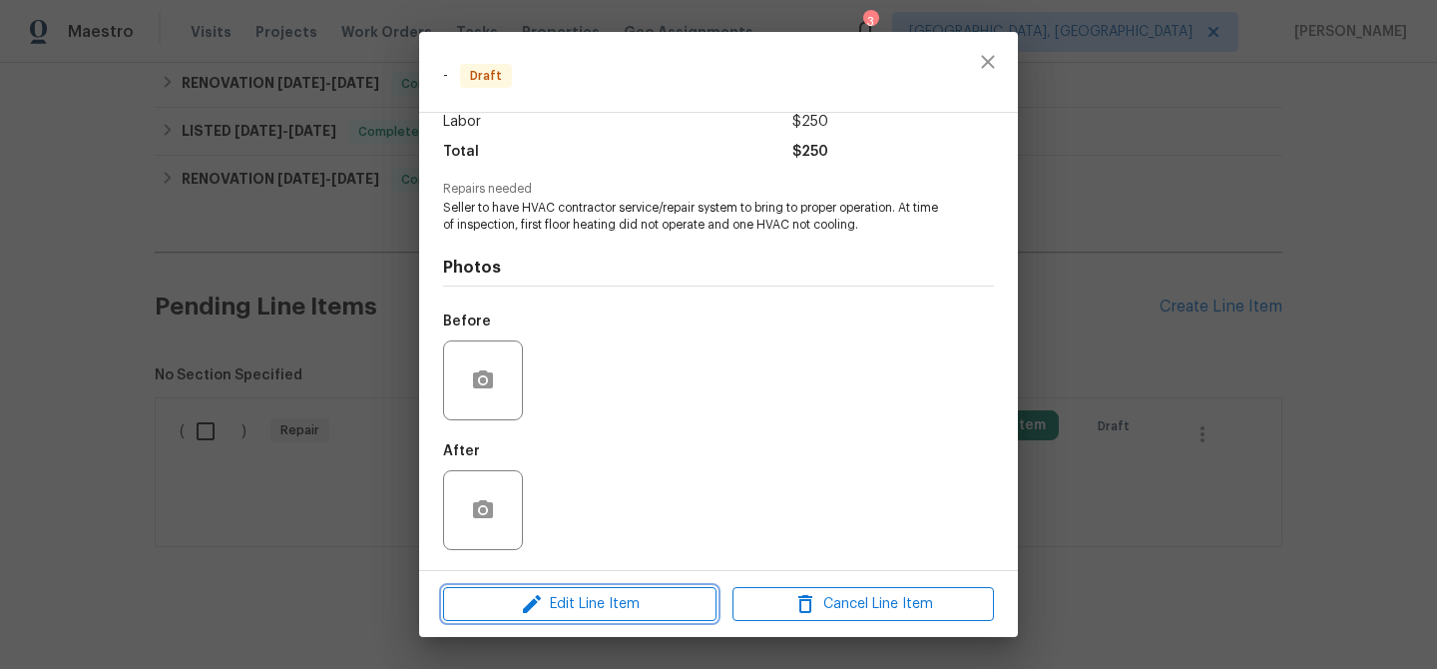
click at [554, 592] on span "Edit Line Item" at bounding box center [579, 604] width 261 height 25
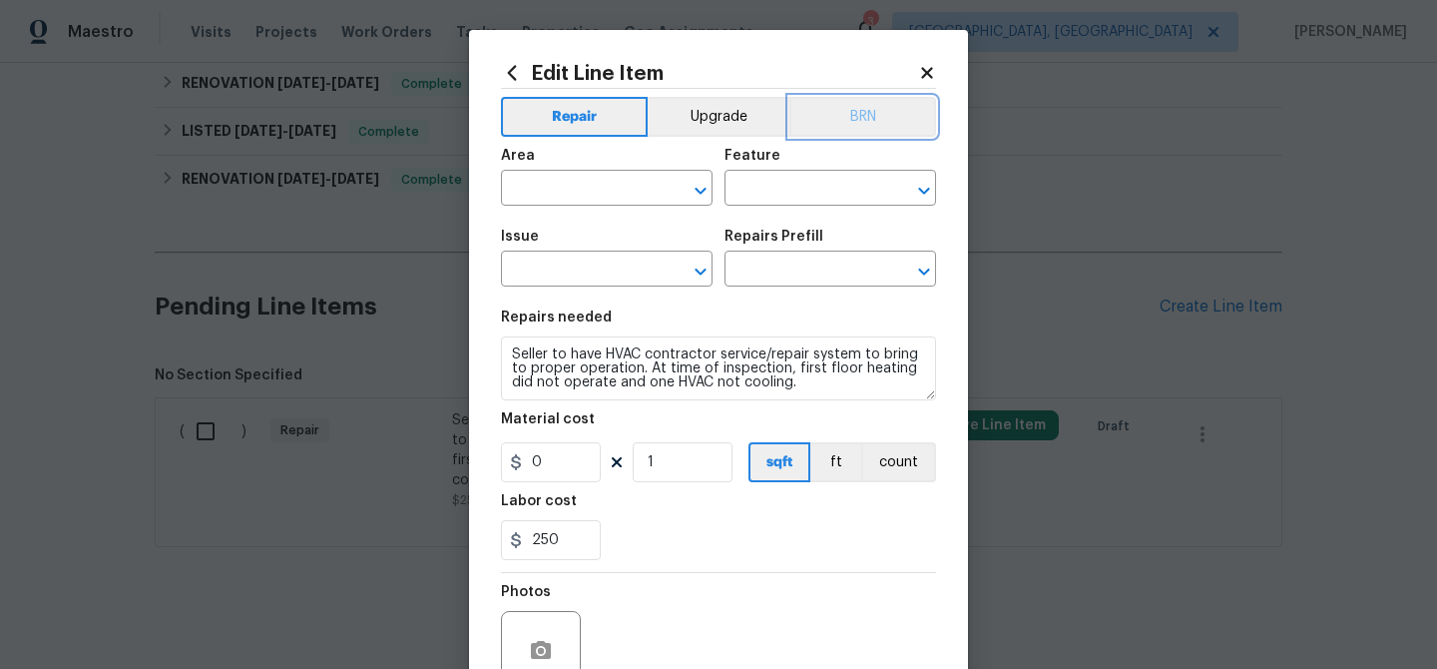
click at [846, 123] on button "BRN" at bounding box center [862, 117] width 147 height 40
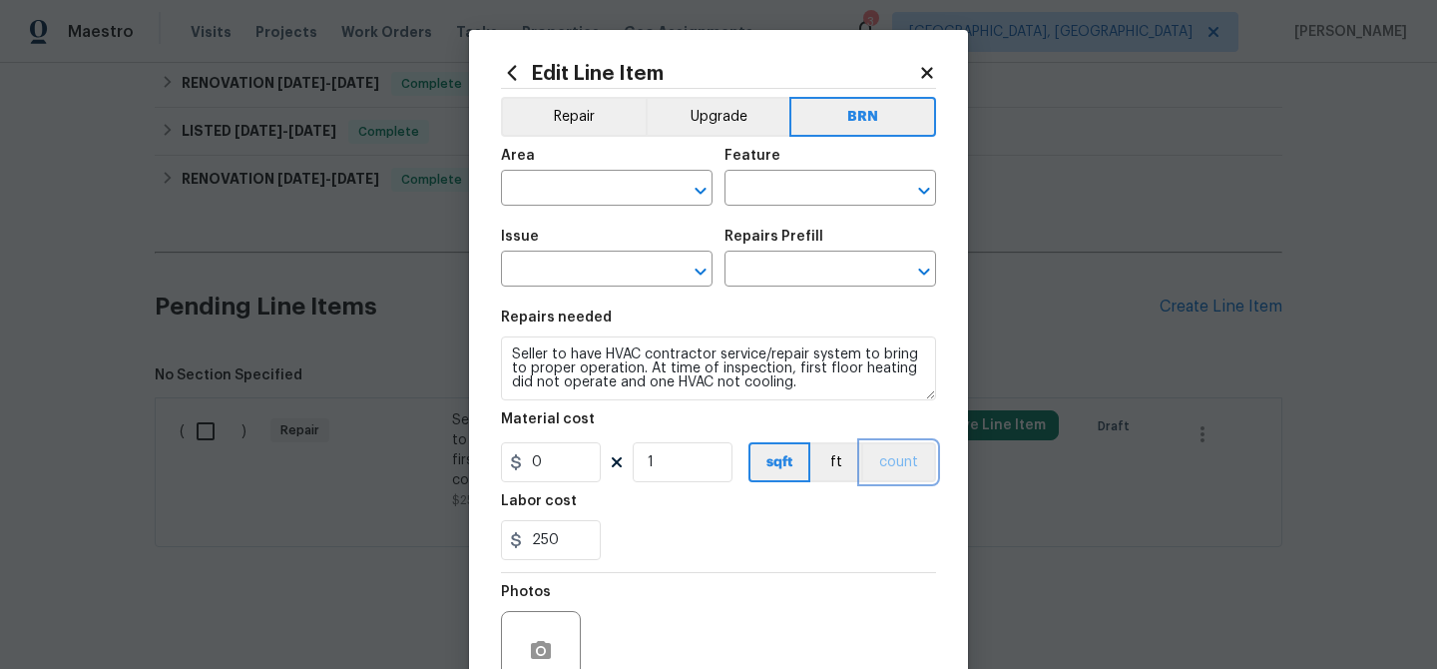
click at [897, 454] on button "count" at bounding box center [898, 462] width 75 height 40
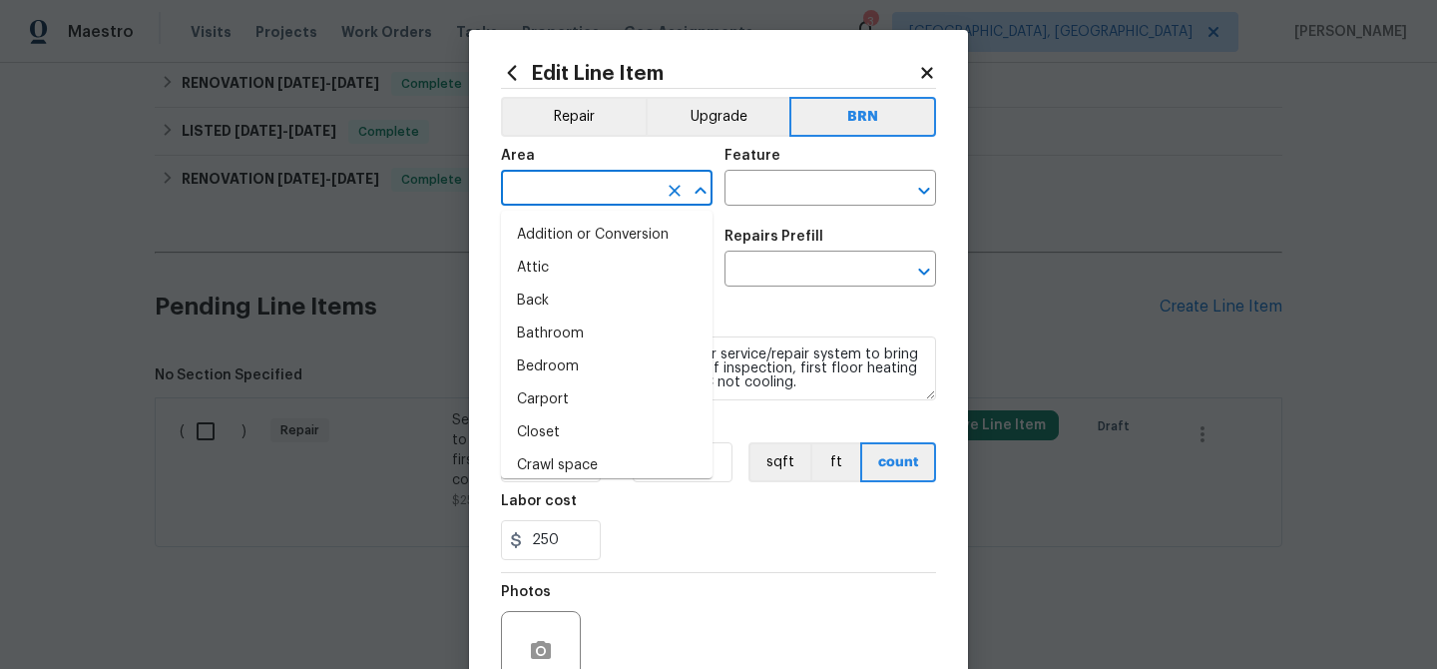
click at [584, 187] on input "text" at bounding box center [579, 190] width 156 height 31
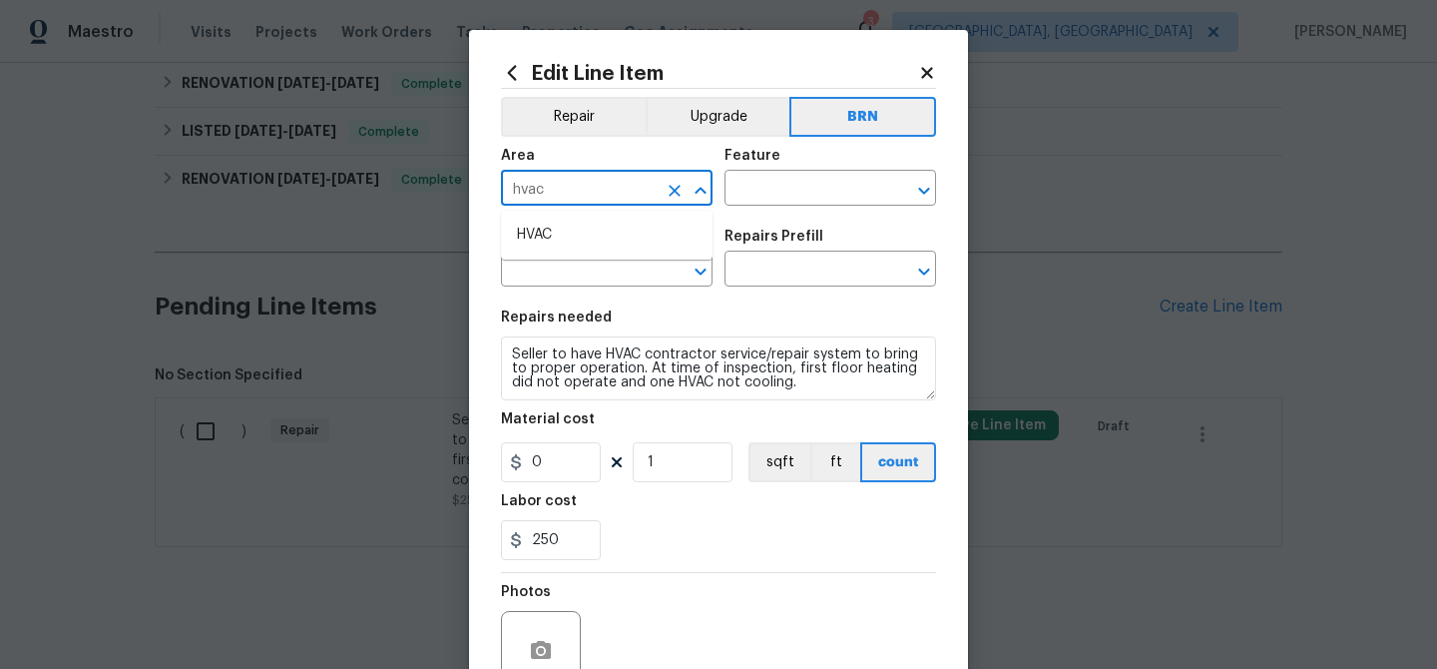
click at [578, 219] on li "HVAC" at bounding box center [607, 235] width 212 height 33
type input "HVAC"
click at [792, 193] on input "text" at bounding box center [802, 190] width 156 height 31
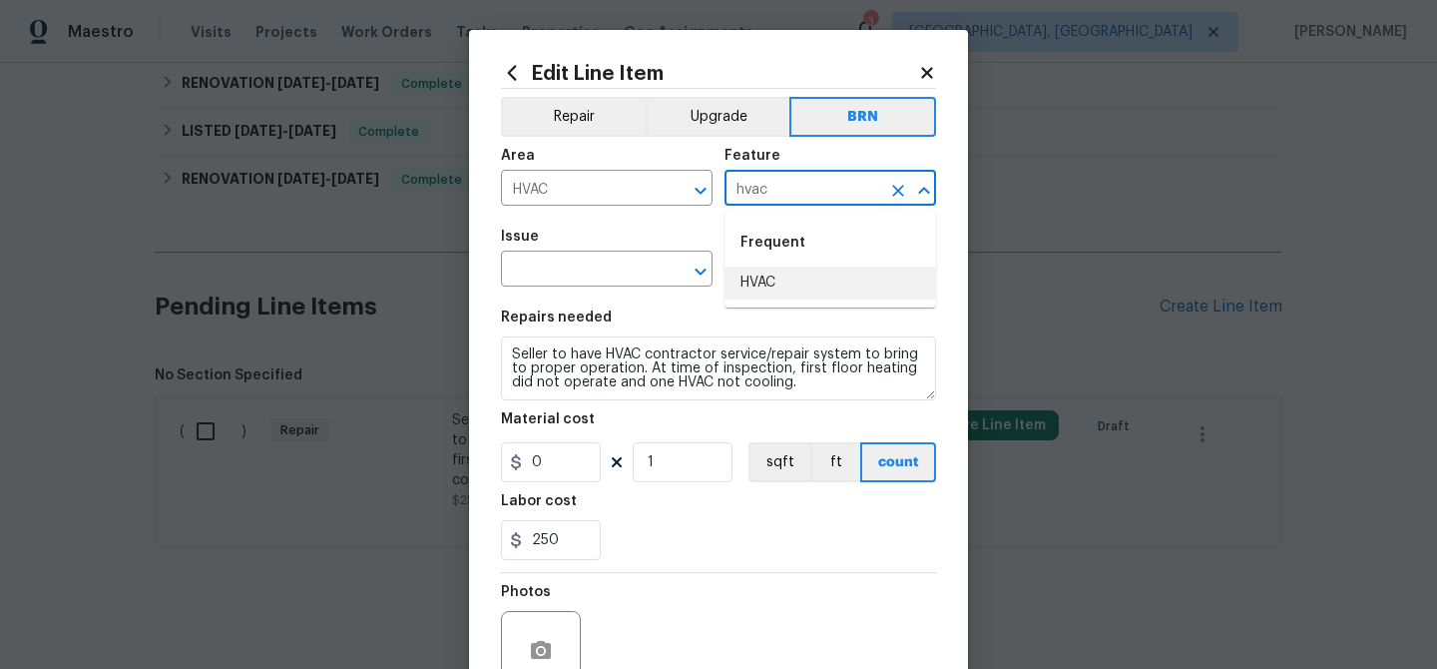
click at [779, 266] on li "HVAC" at bounding box center [830, 282] width 212 height 33
type input "HVAC"
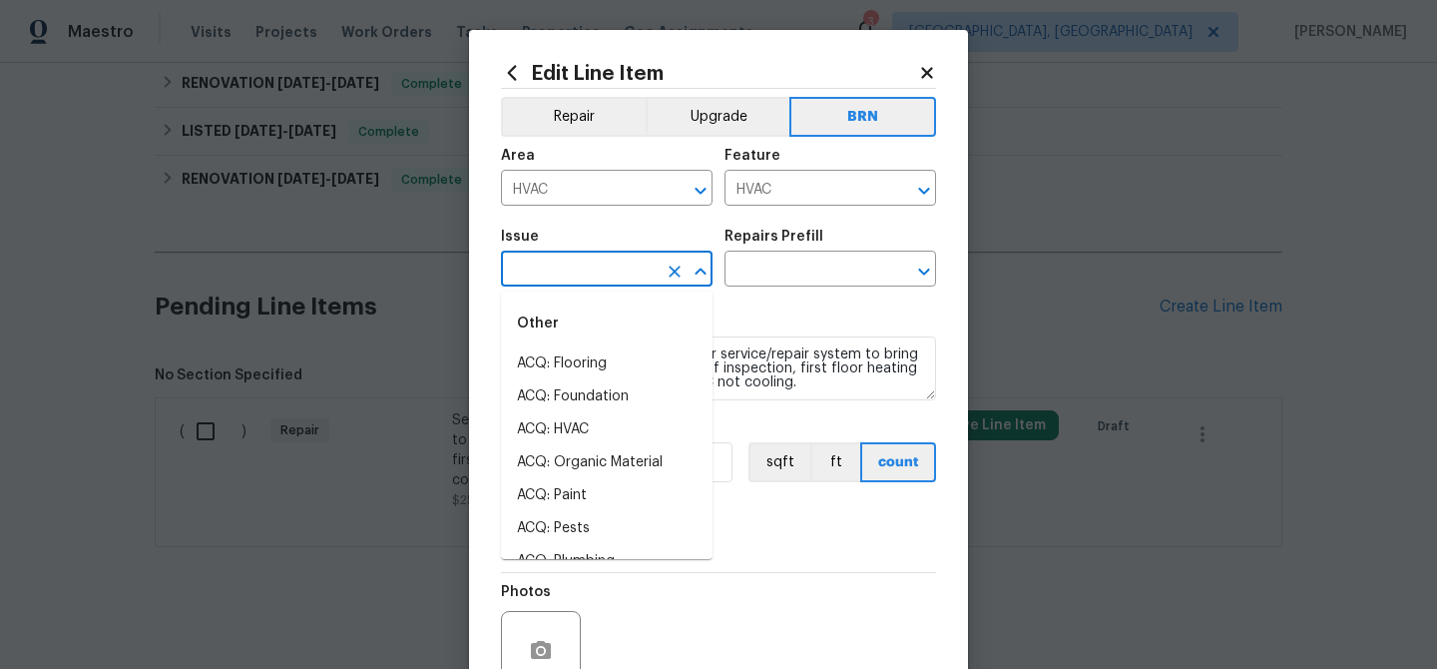
click at [603, 261] on input "text" at bounding box center [579, 270] width 156 height 31
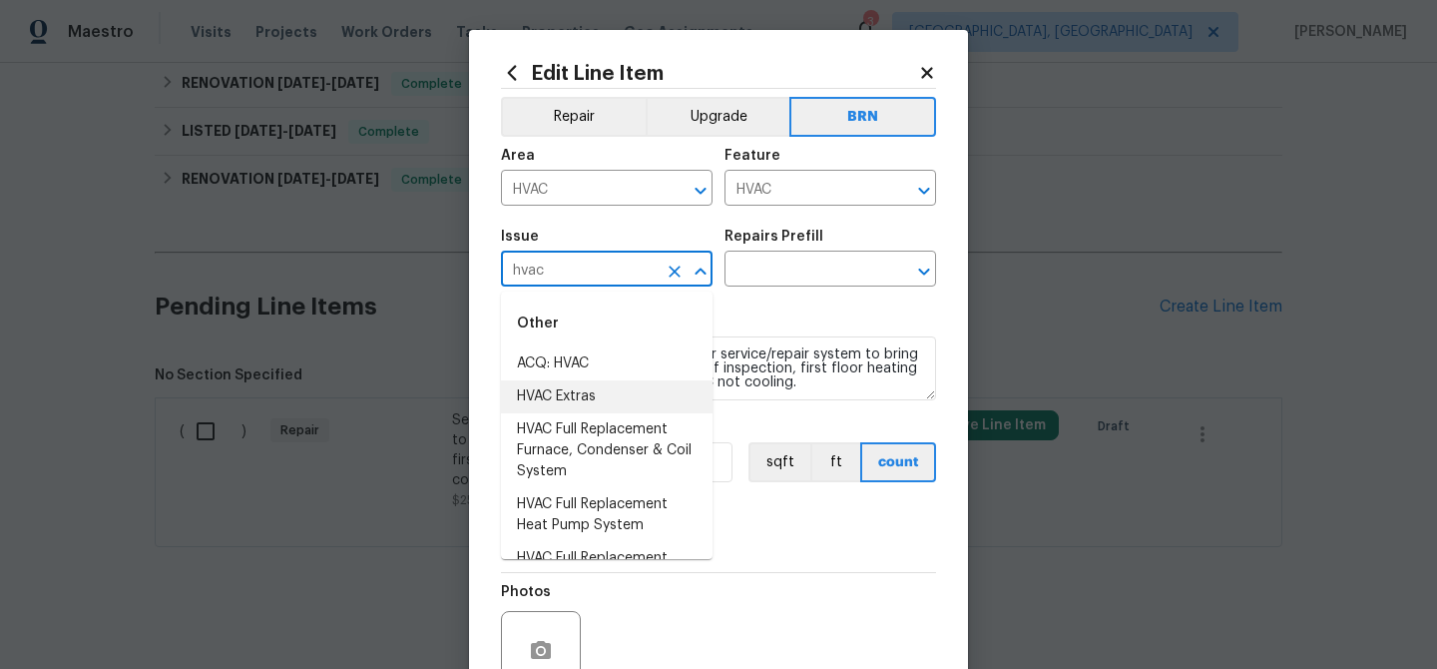
click at [554, 385] on li "HVAC Extras" at bounding box center [607, 396] width 212 height 33
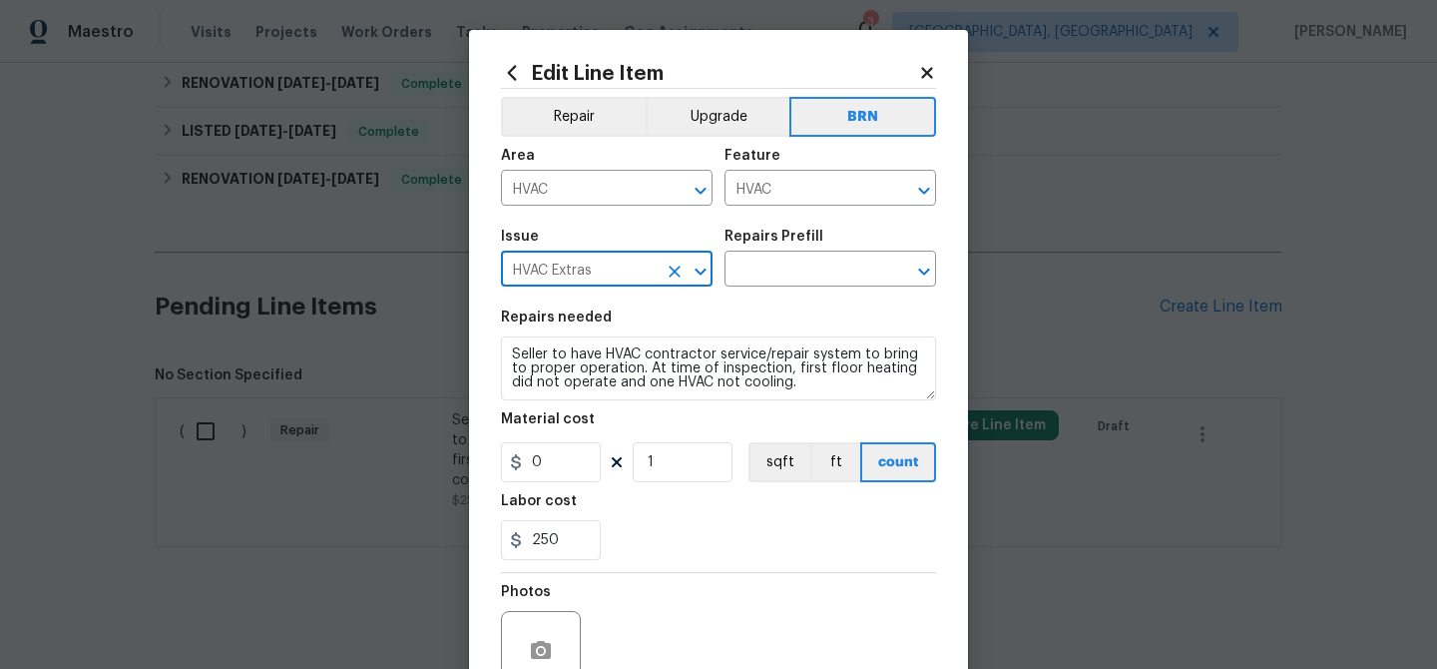
type input "HVAC Extras"
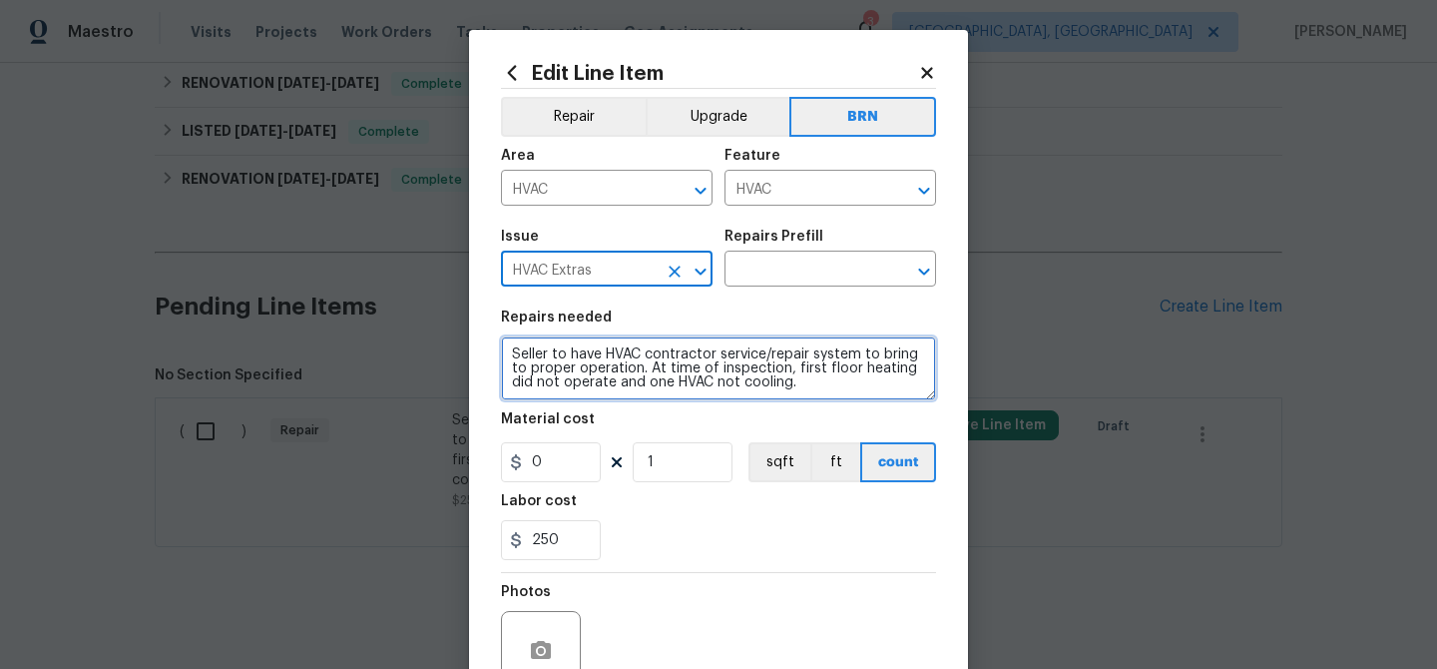
click at [554, 385] on textarea "Seller to have HVAC contractor service/repair system to bring to proper operati…" at bounding box center [718, 368] width 435 height 64
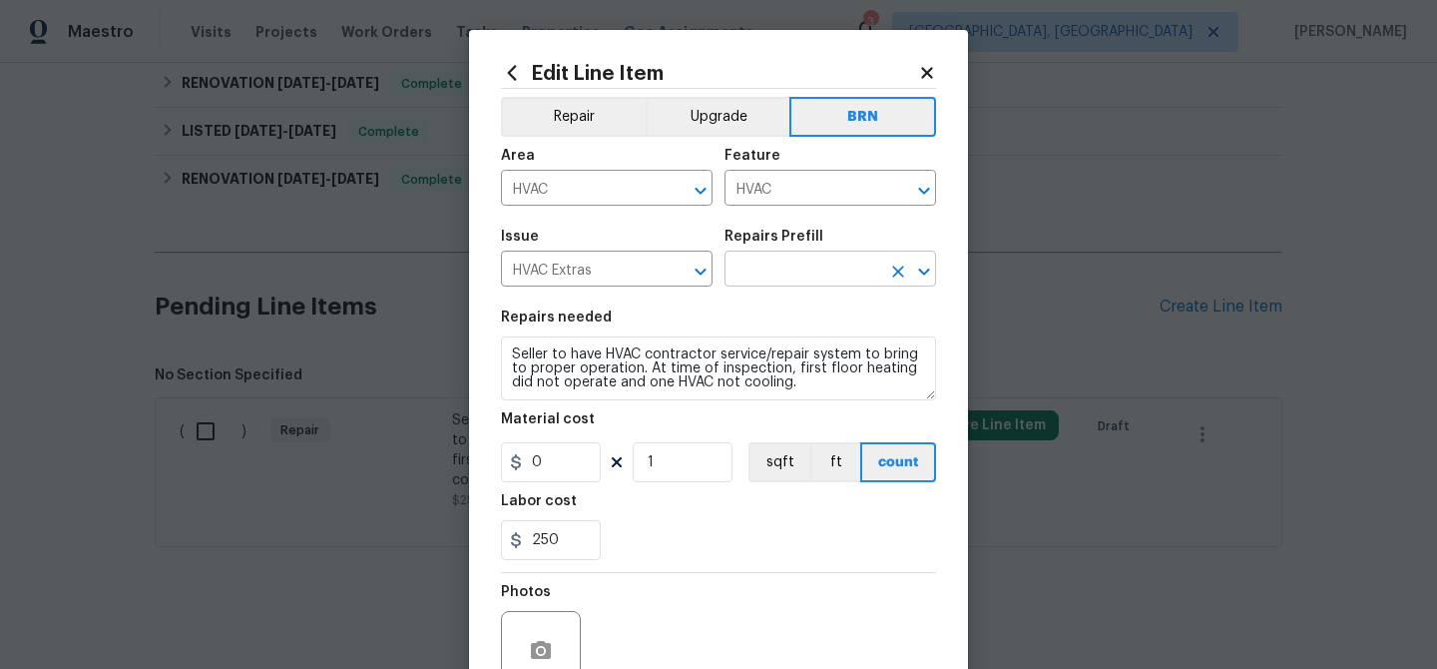
click at [748, 273] on input "text" at bounding box center [802, 270] width 156 height 31
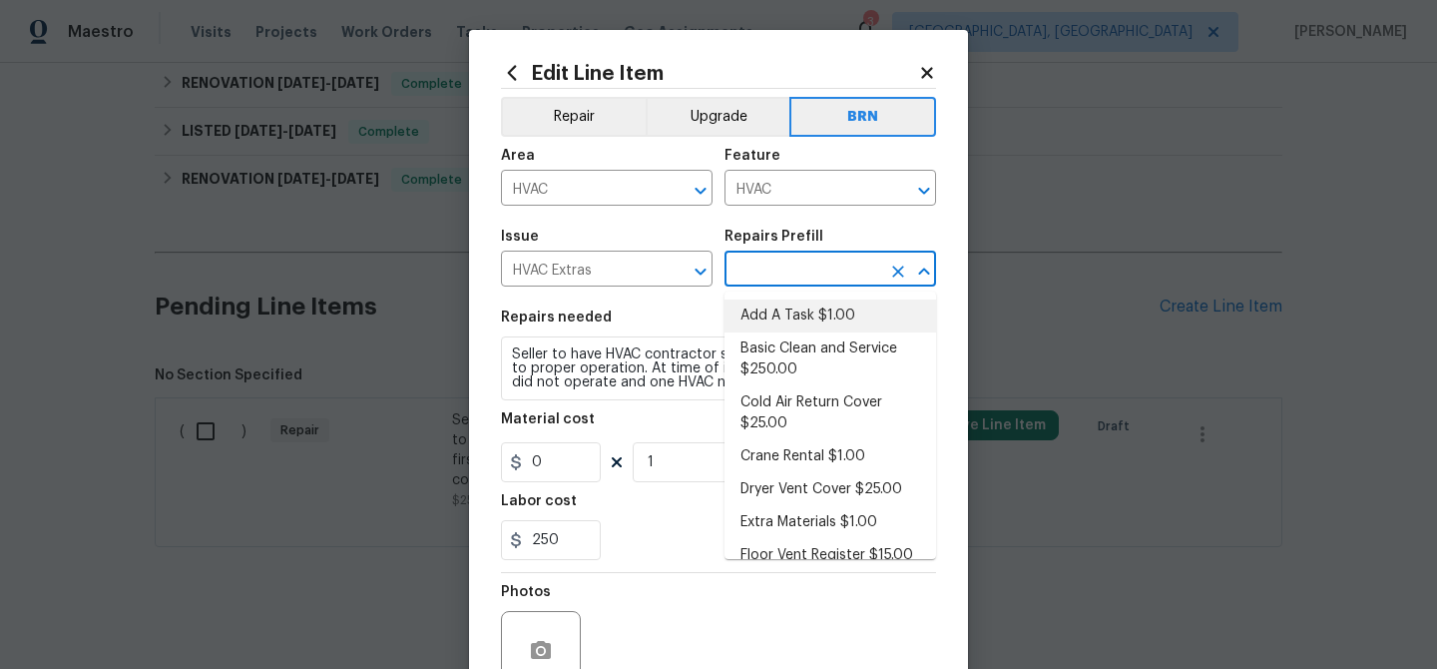
click at [774, 316] on li "Add A Task $1.00" at bounding box center [830, 315] width 212 height 33
type input "Add A Task $1.00"
type textarea "HPM to detail"
type input "1"
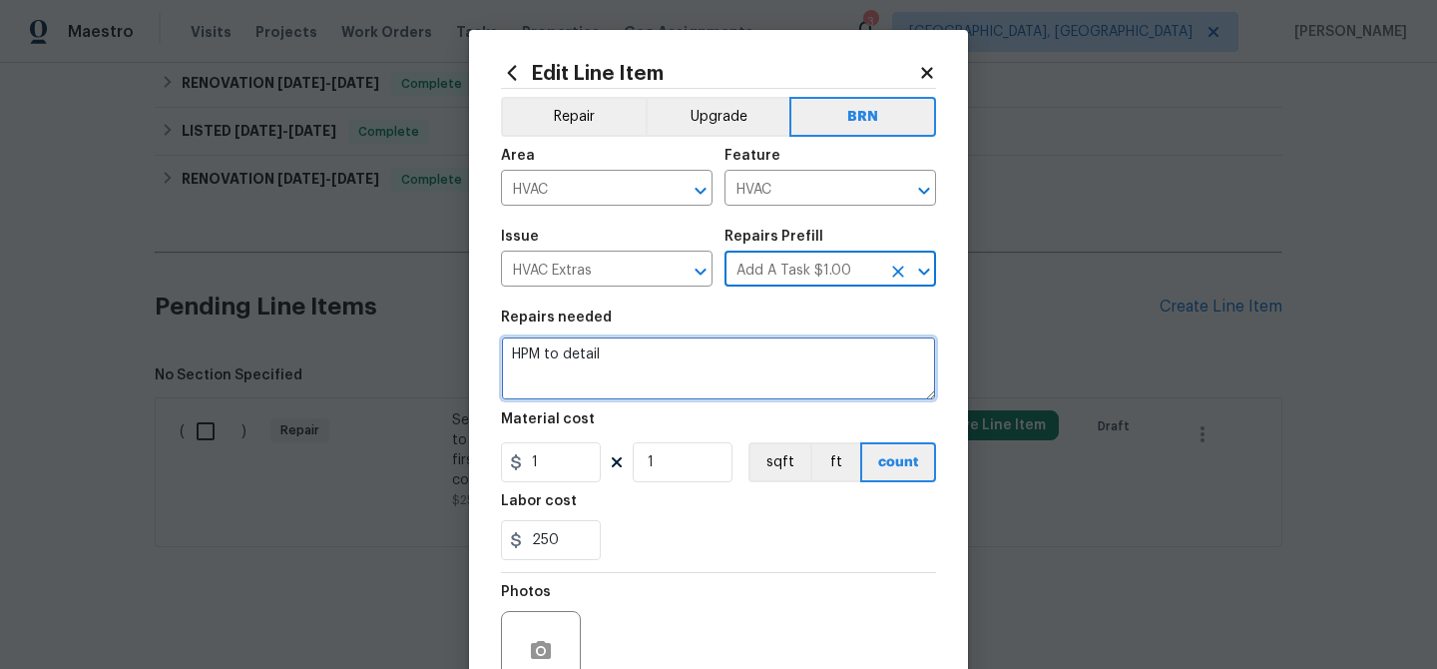
click at [658, 353] on textarea "HPM to detail" at bounding box center [718, 368] width 435 height 64
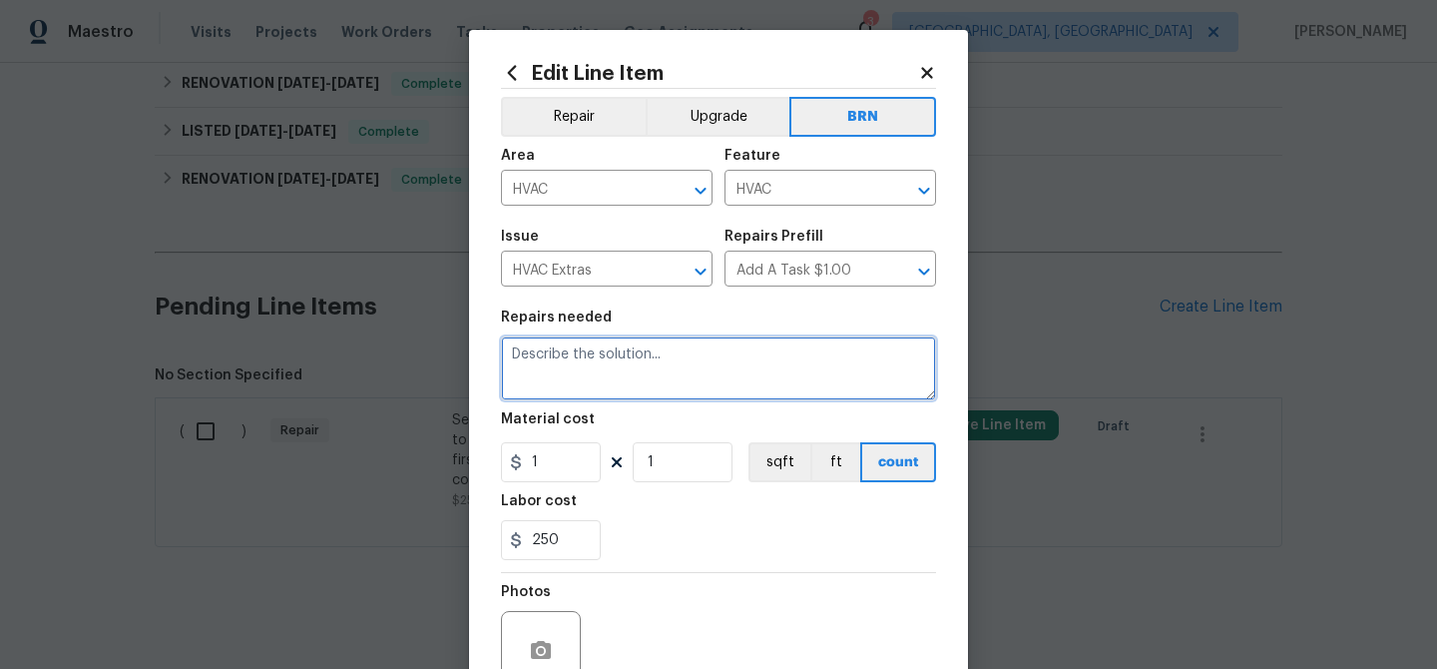
paste textarea "Seller to have HVAC contractor service/repair system to bring to proper operati…"
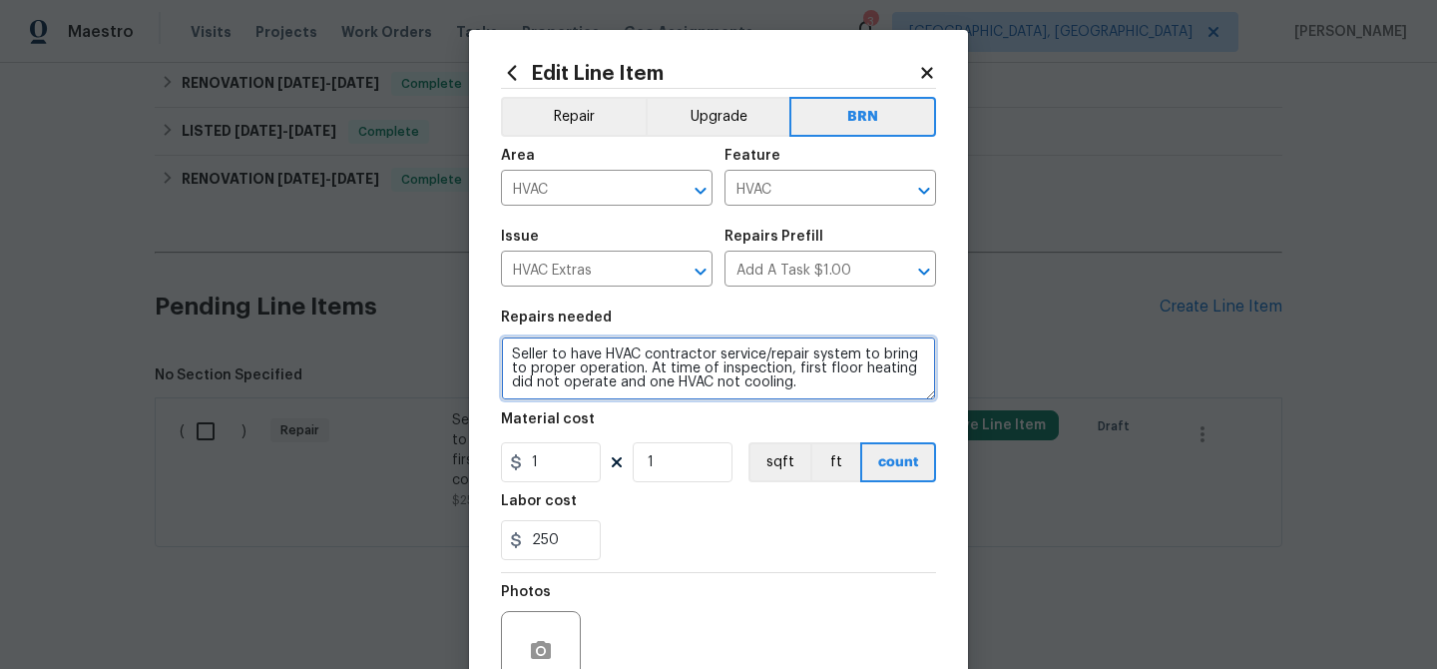
type textarea "Seller to have HVAC contractor service/repair system to bring to proper operati…"
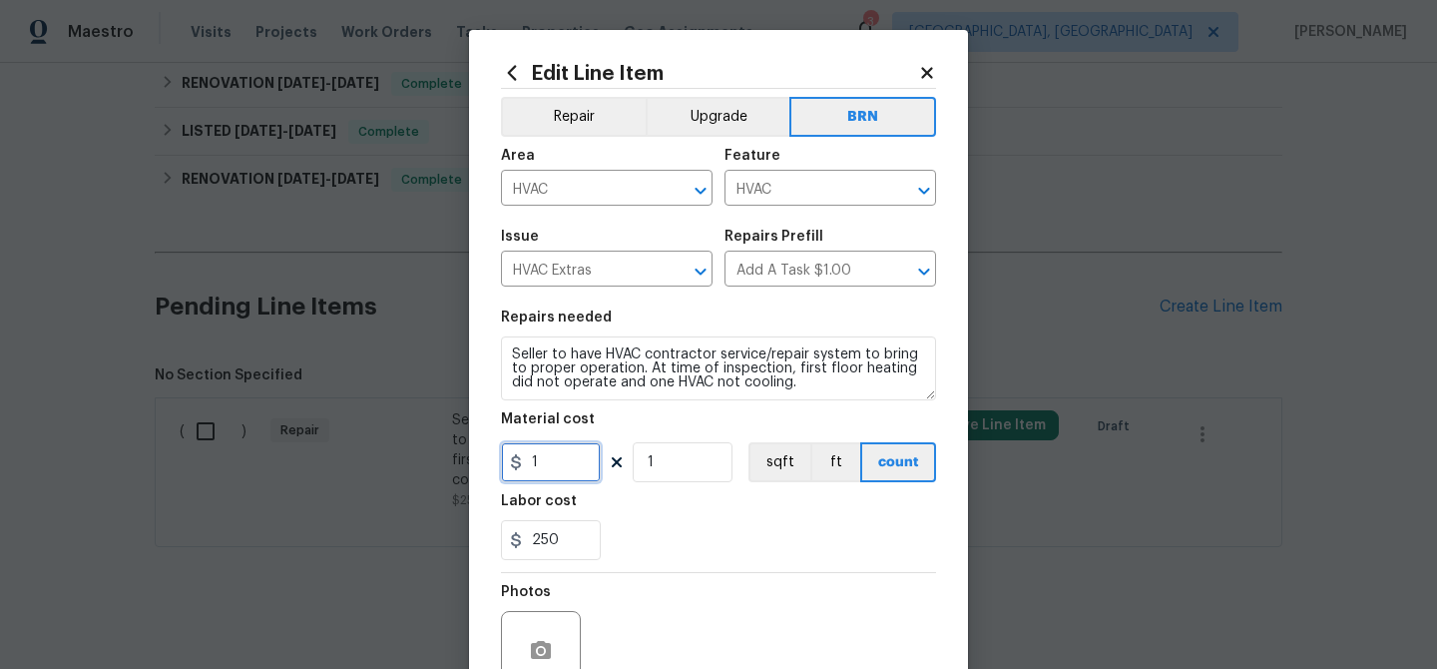
click at [559, 473] on input "1" at bounding box center [551, 462] width 100 height 40
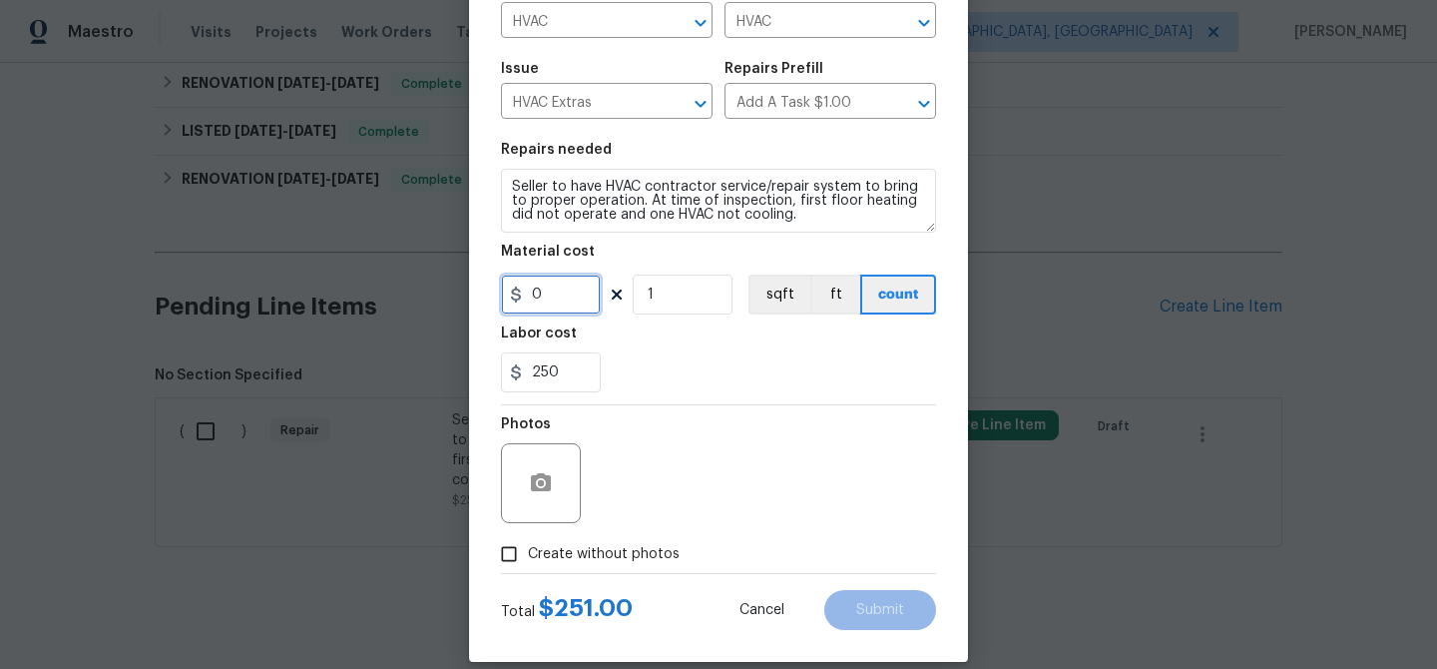
type input "0"
click at [511, 556] on input "Create without photos" at bounding box center [509, 554] width 38 height 38
checkbox input "true"
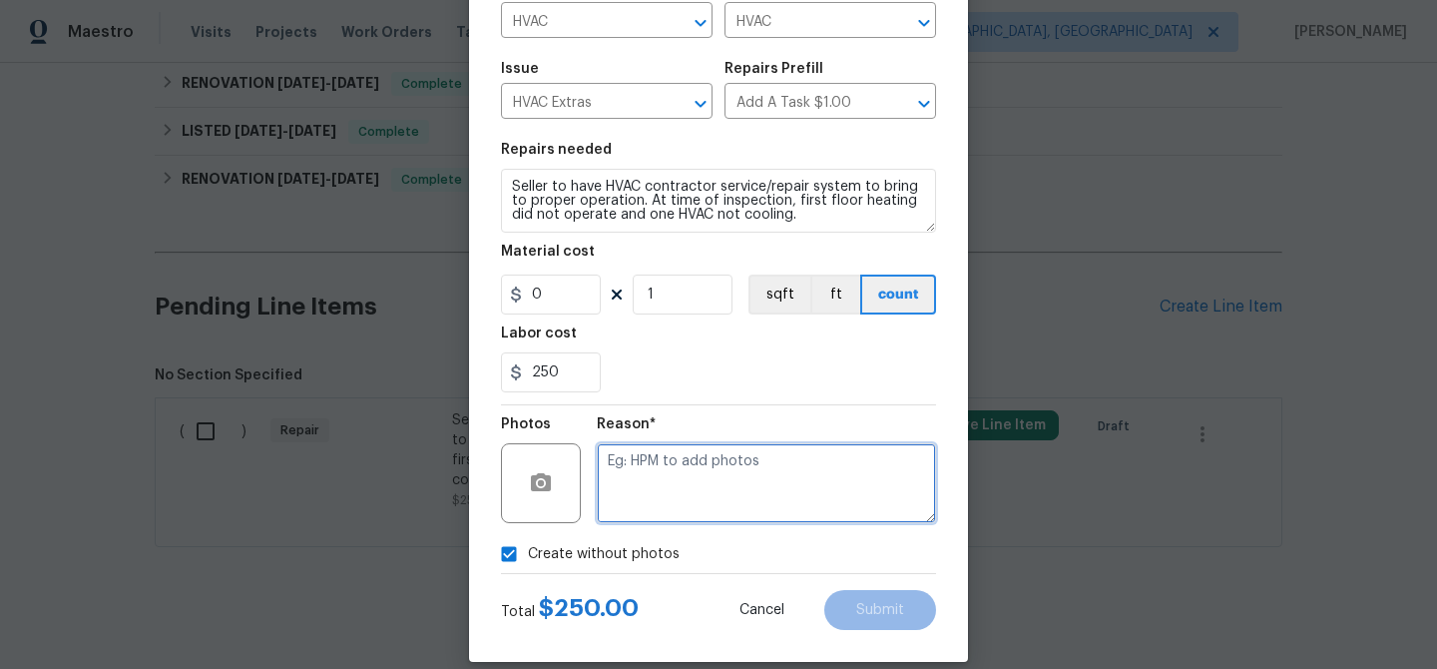
click at [652, 499] on textarea at bounding box center [766, 483] width 339 height 80
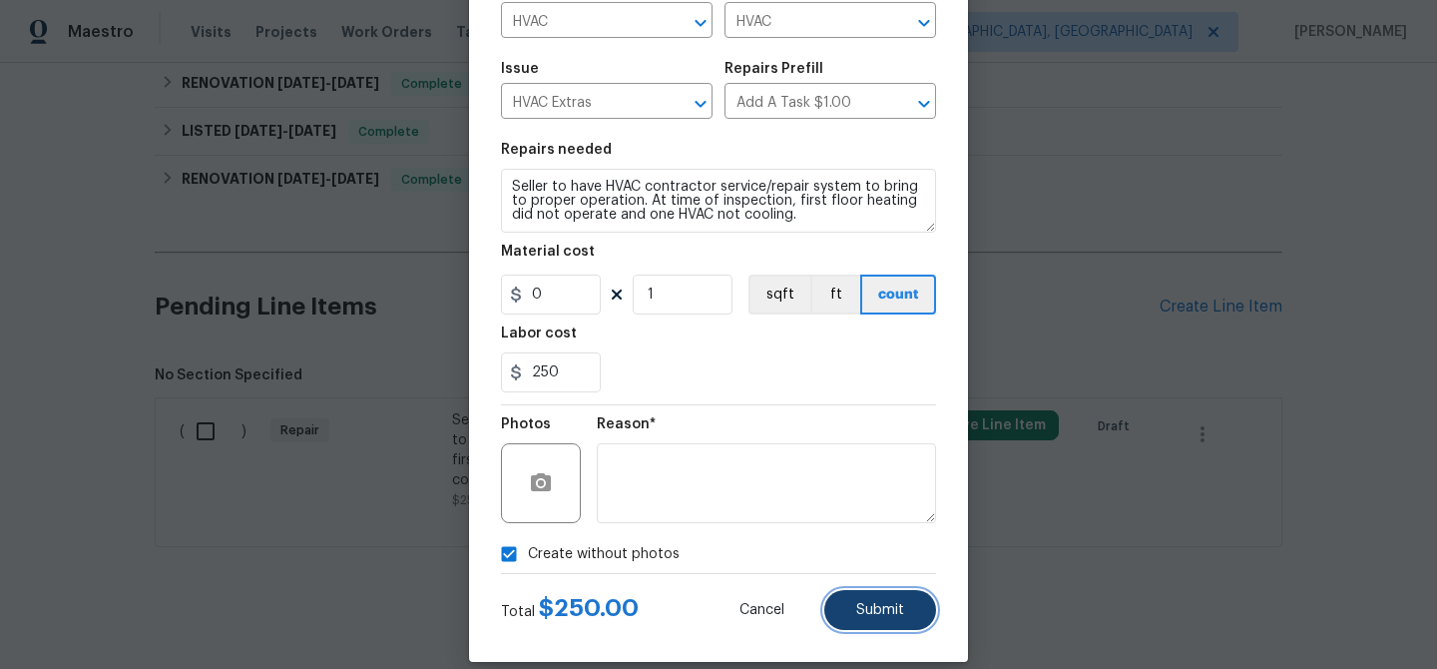
click at [861, 607] on span "Submit" at bounding box center [880, 610] width 48 height 15
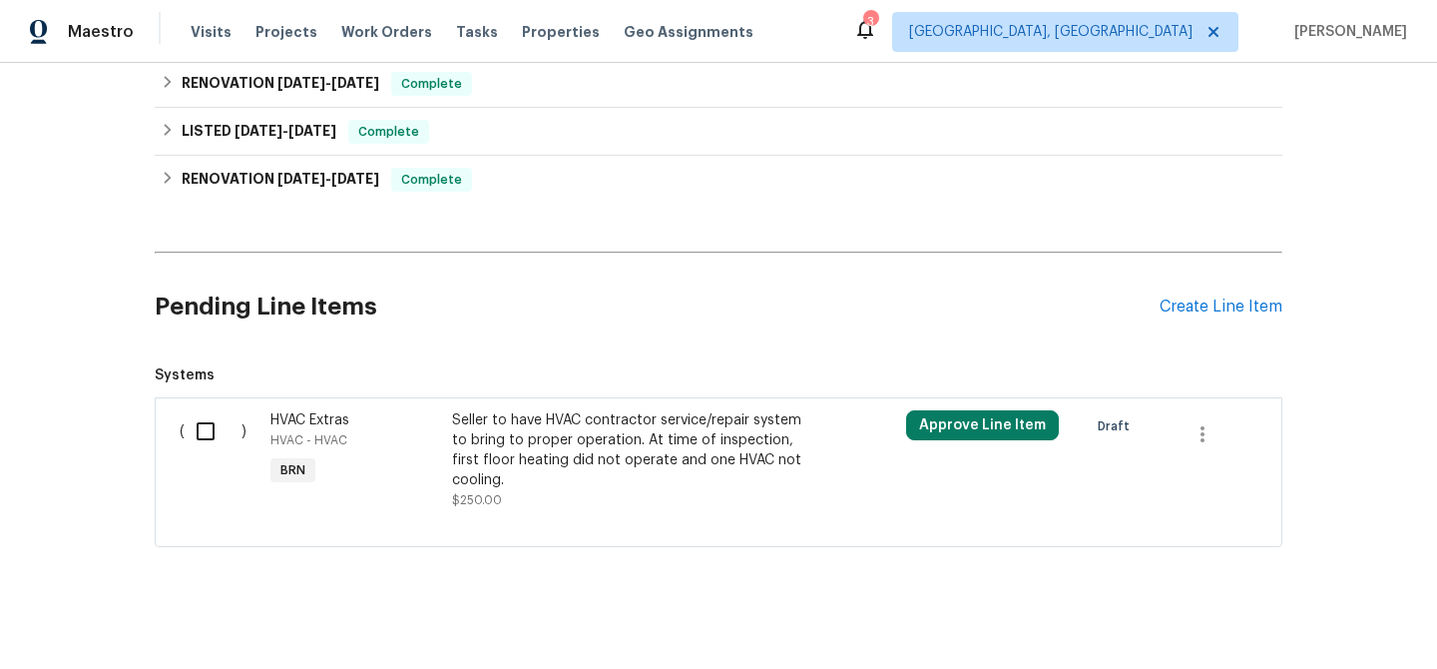
click at [189, 422] on input "checkbox" at bounding box center [213, 431] width 57 height 42
checkbox input "true"
click at [1306, 618] on span "Create Work Order" at bounding box center [1322, 619] width 133 height 25
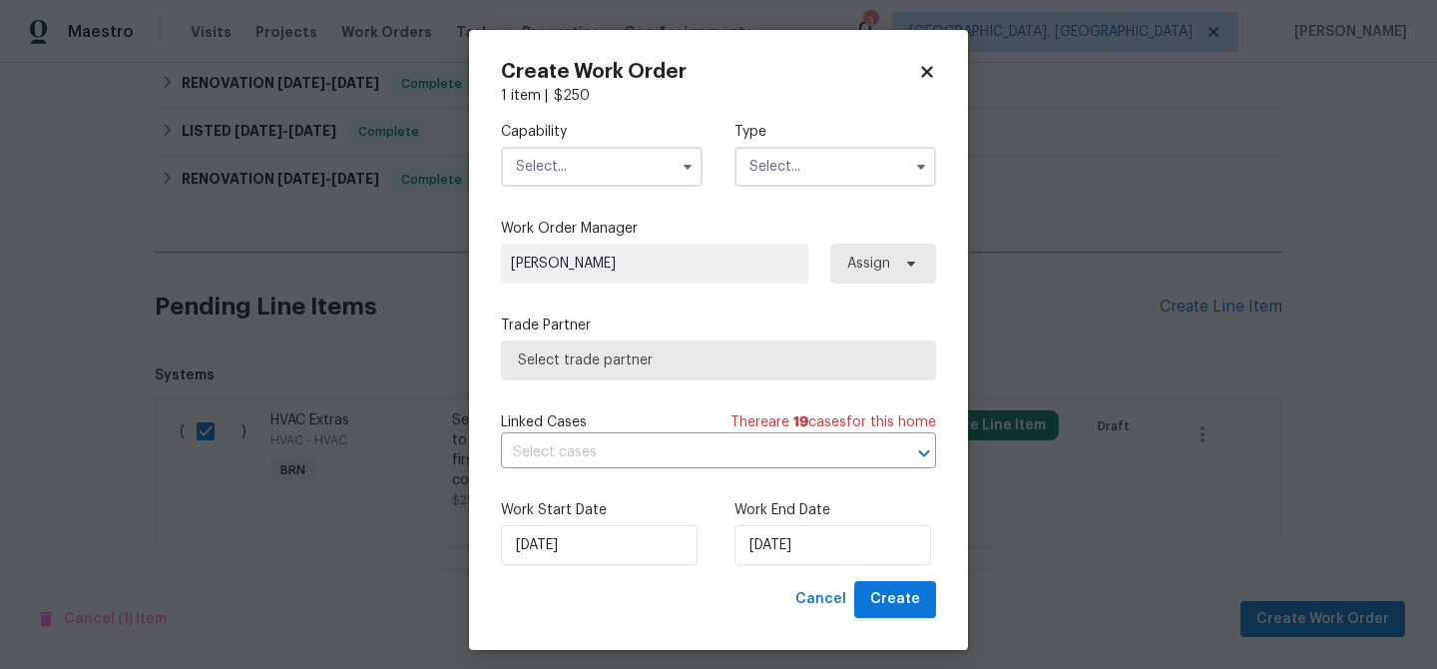
click at [603, 156] on input "text" at bounding box center [602, 167] width 202 height 40
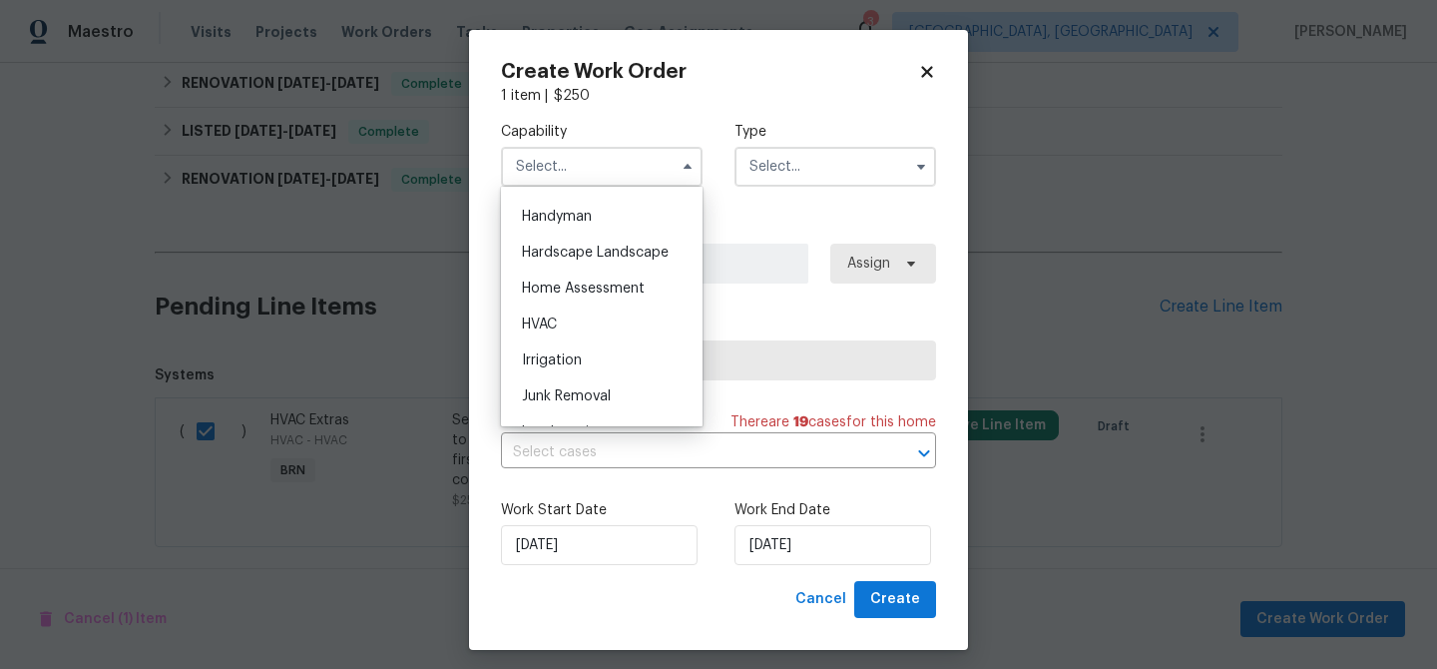
scroll to position [1102, 0]
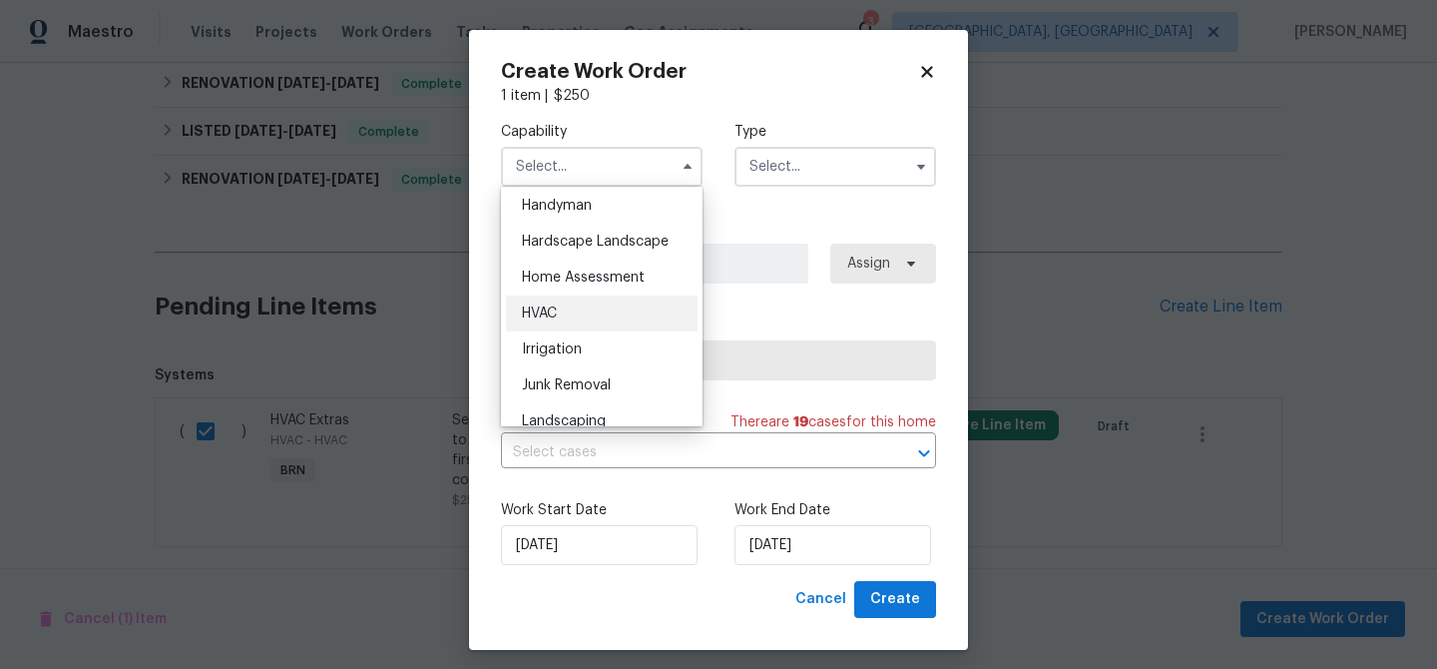
click at [569, 320] on div "HVAC" at bounding box center [602, 313] width 192 height 36
type input "HVAC"
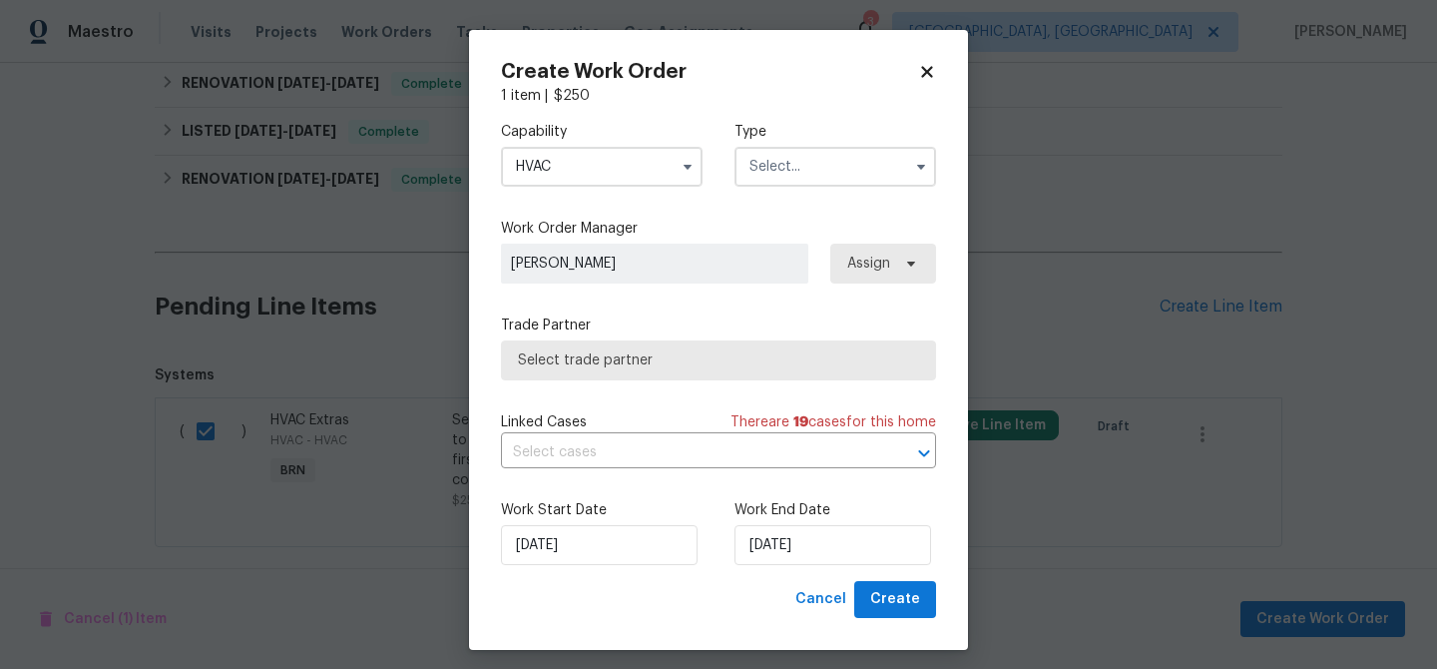
click at [810, 177] on input "text" at bounding box center [835, 167] width 202 height 40
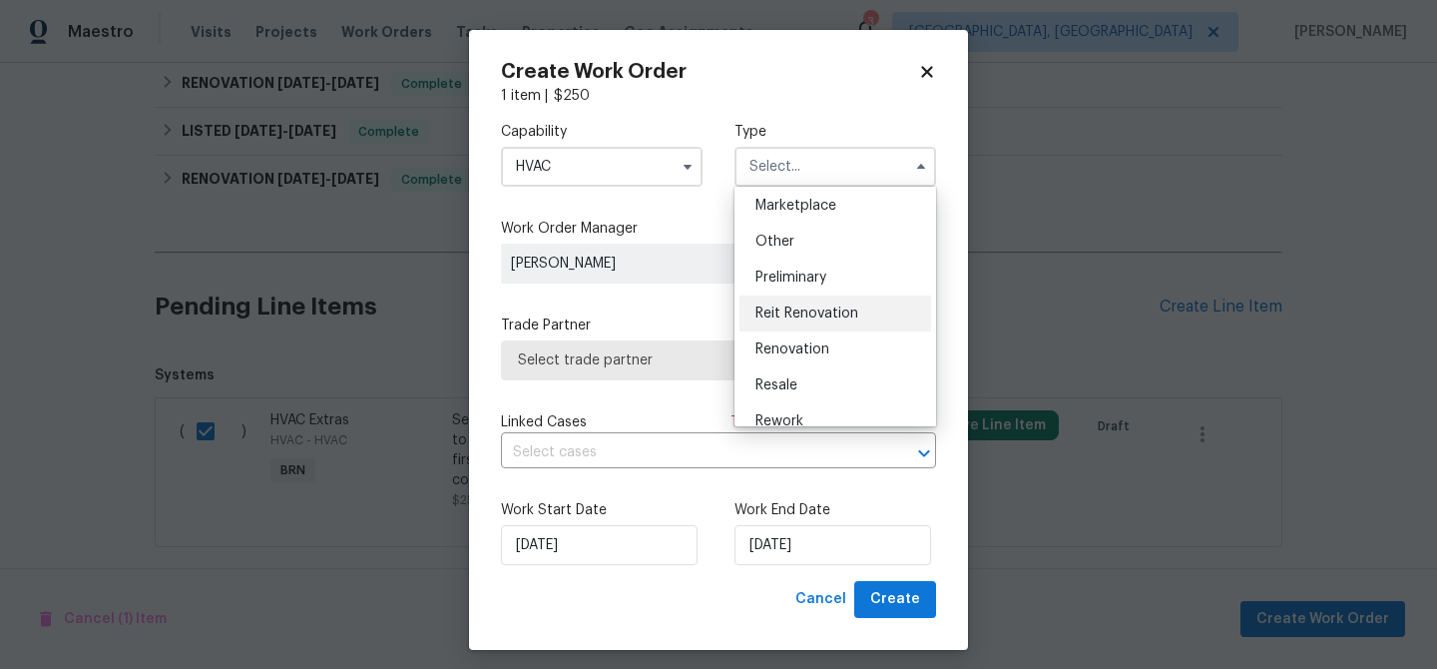
scroll to position [422, 0]
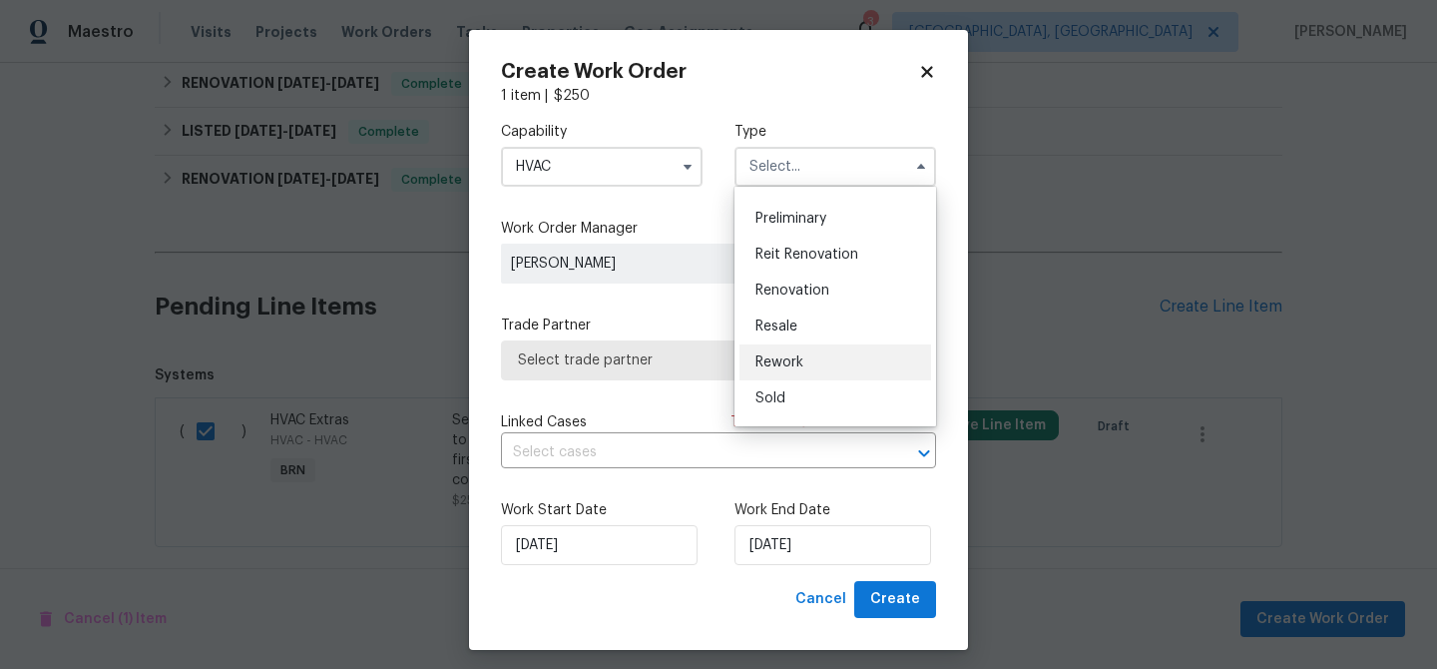
click at [786, 355] on span "Rework" at bounding box center [779, 362] width 48 height 14
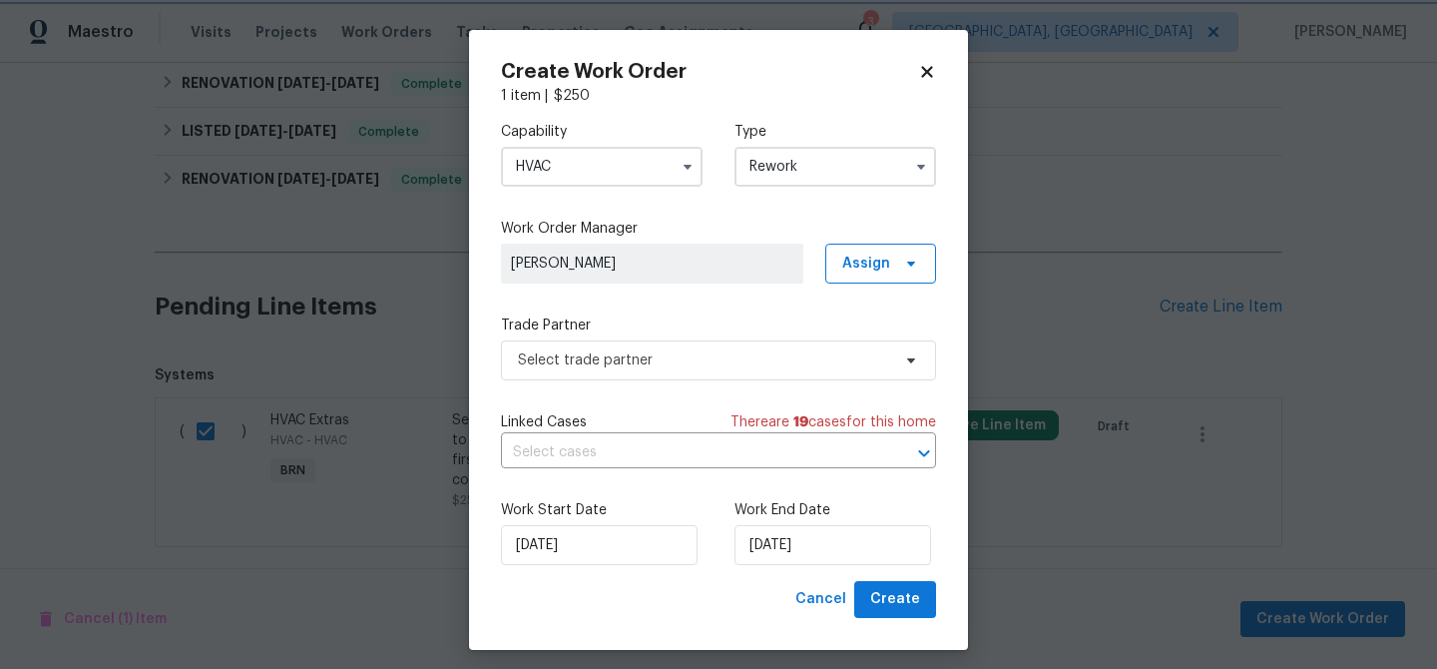
scroll to position [0, 0]
click at [783, 152] on input "Rework" at bounding box center [835, 167] width 202 height 40
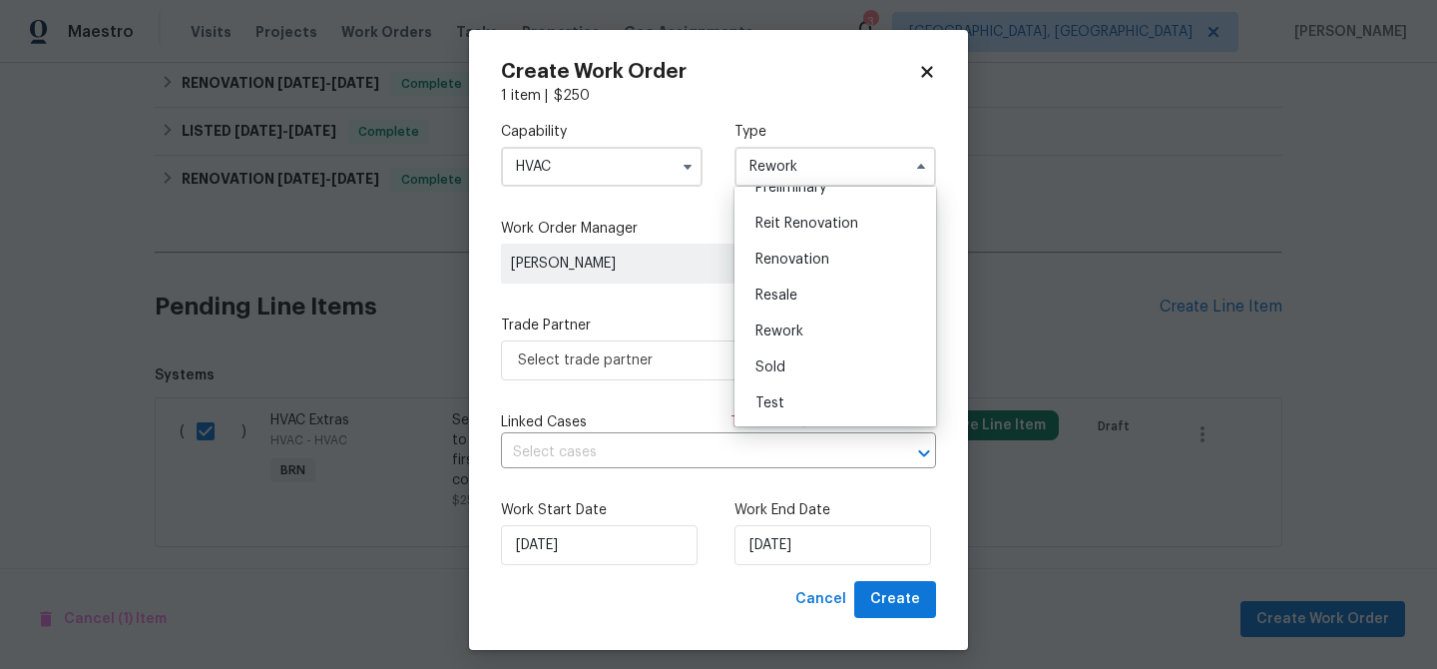
scroll to position [11, 0]
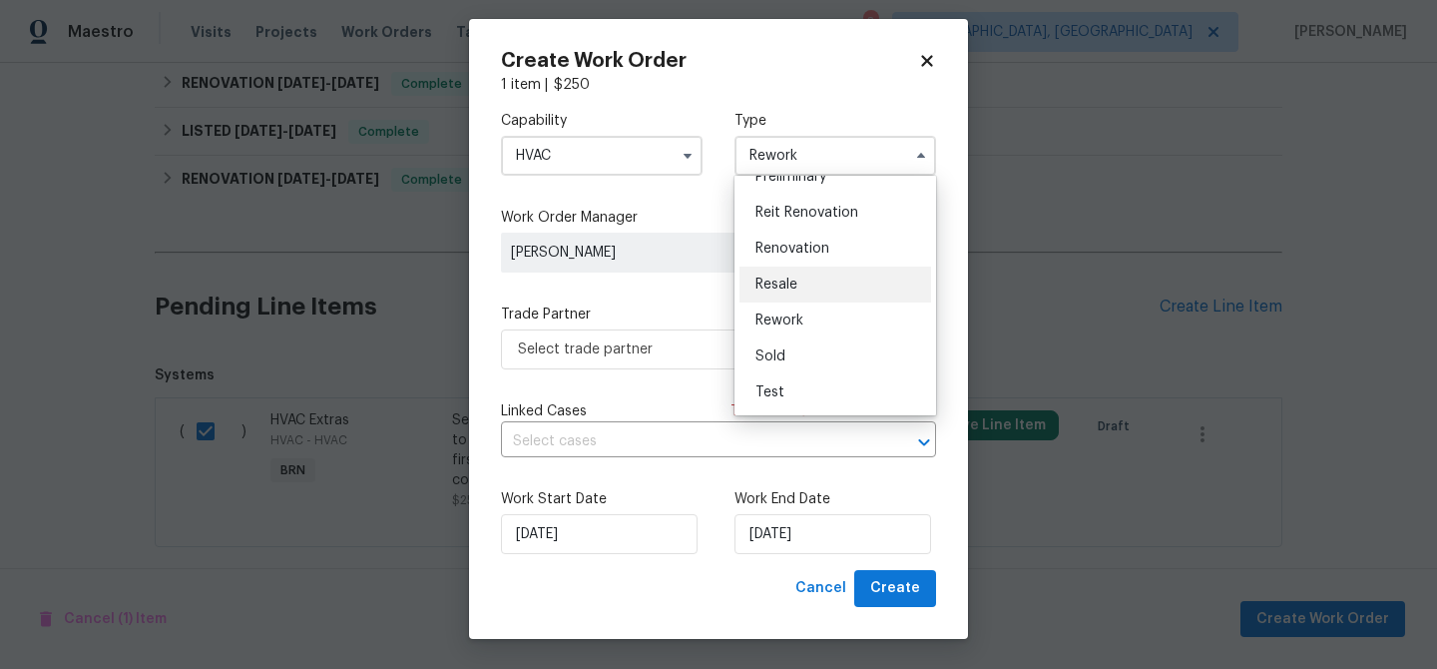
click at [800, 275] on div "Resale" at bounding box center [835, 284] width 192 height 36
type input "Resale"
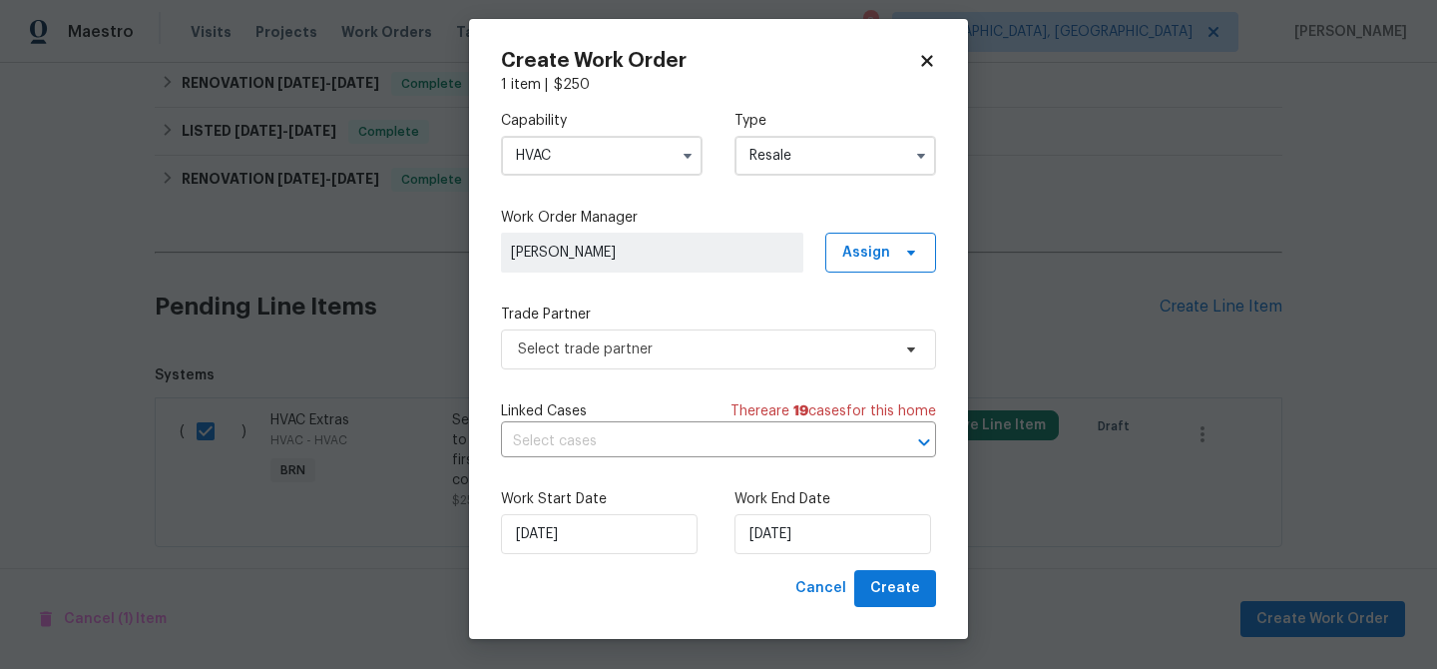
scroll to position [0, 0]
click at [631, 378] on div "Capability HVAC Type Resale Feedback Hoa Violation Holding Incident Insured Len…" at bounding box center [718, 332] width 435 height 475
click at [614, 347] on span "Select trade partner" at bounding box center [704, 349] width 372 height 20
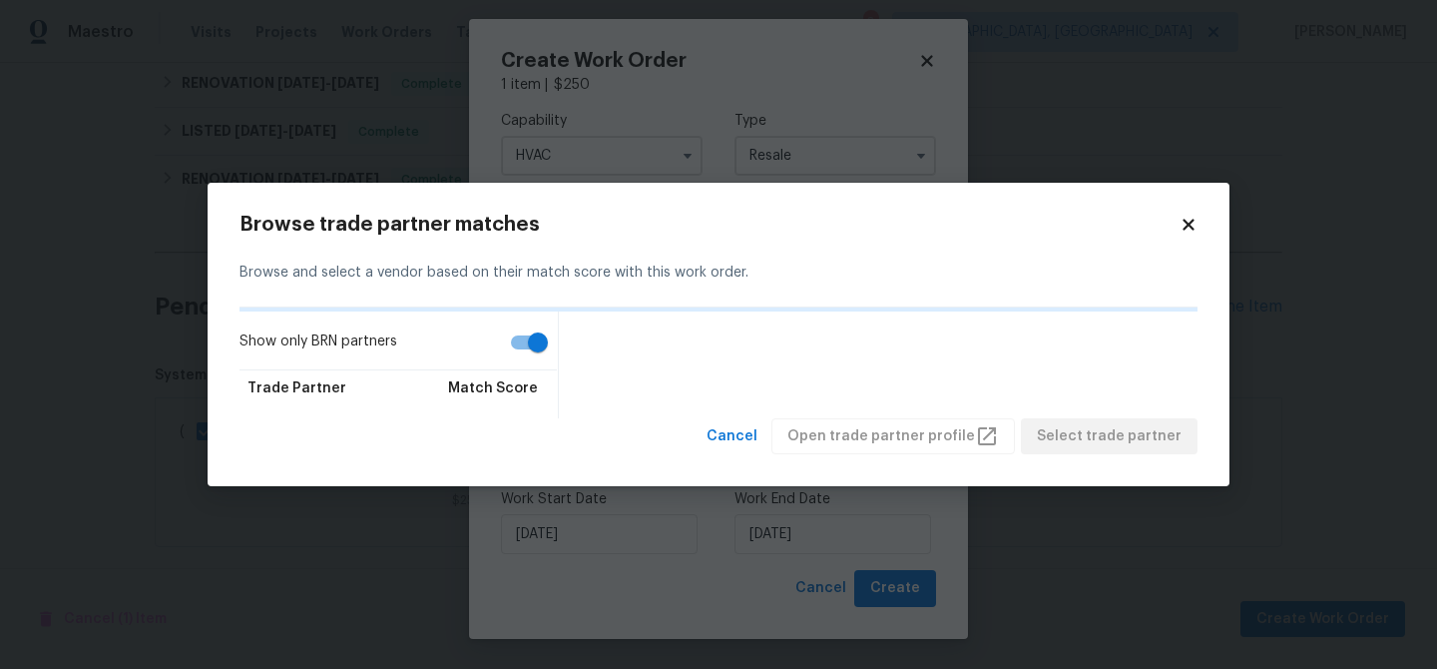
click at [534, 346] on input "Show only BRN partners" at bounding box center [538, 342] width 114 height 38
checkbox input "false"
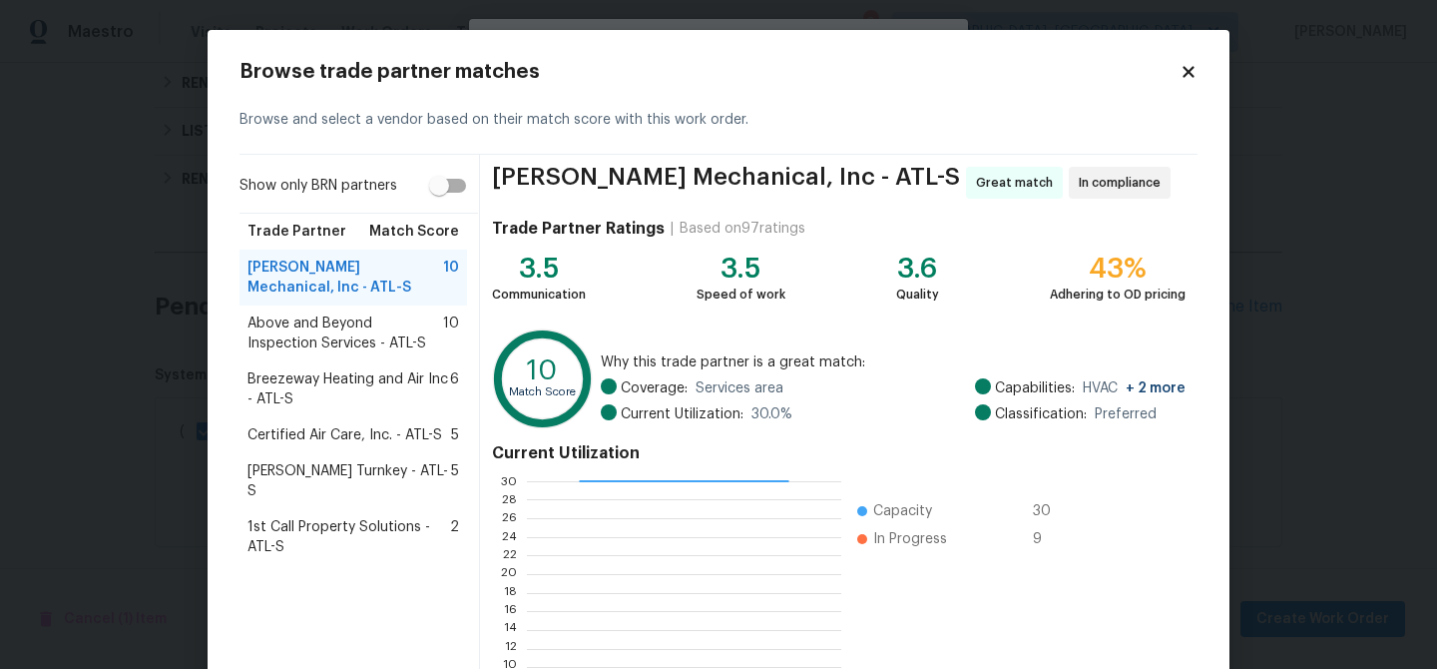
scroll to position [212, 0]
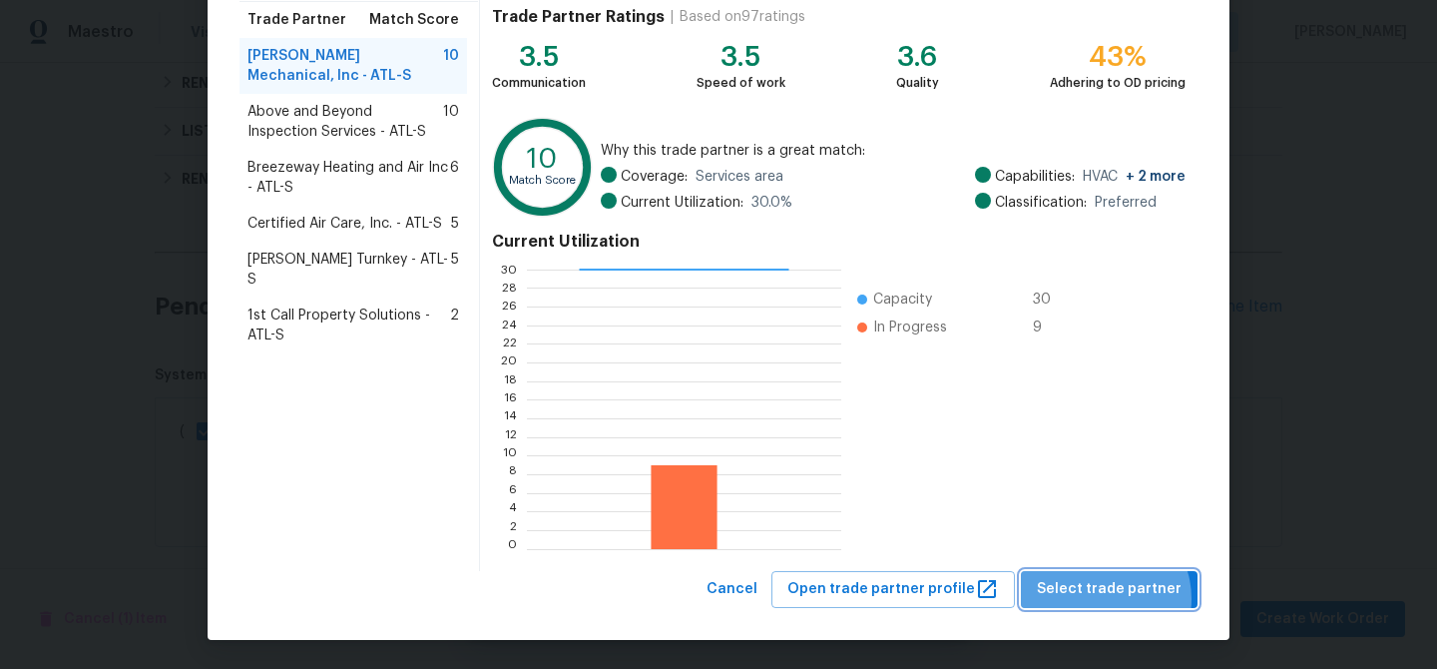
click at [1111, 598] on span "Select trade partner" at bounding box center [1109, 589] width 145 height 25
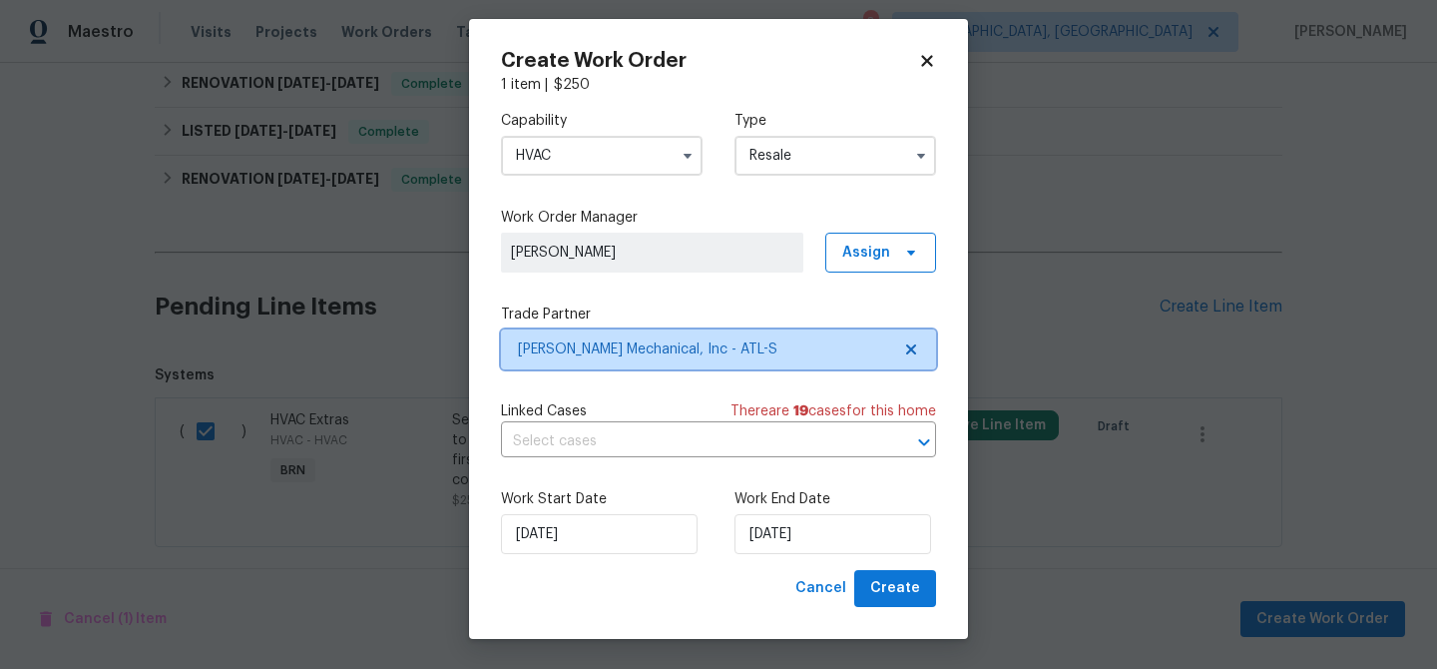
scroll to position [0, 0]
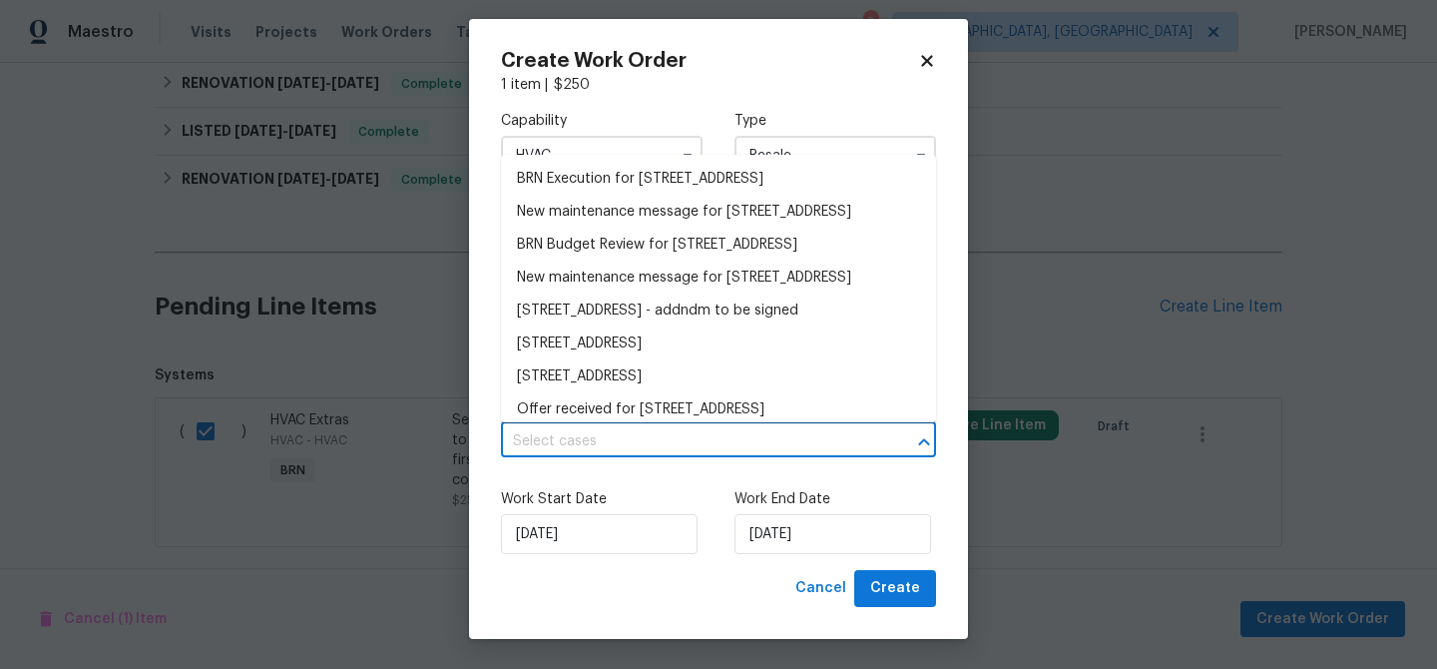
click at [636, 438] on input "text" at bounding box center [690, 441] width 379 height 31
click at [583, 195] on li "BRN Execution for [STREET_ADDRESS]" at bounding box center [718, 179] width 435 height 33
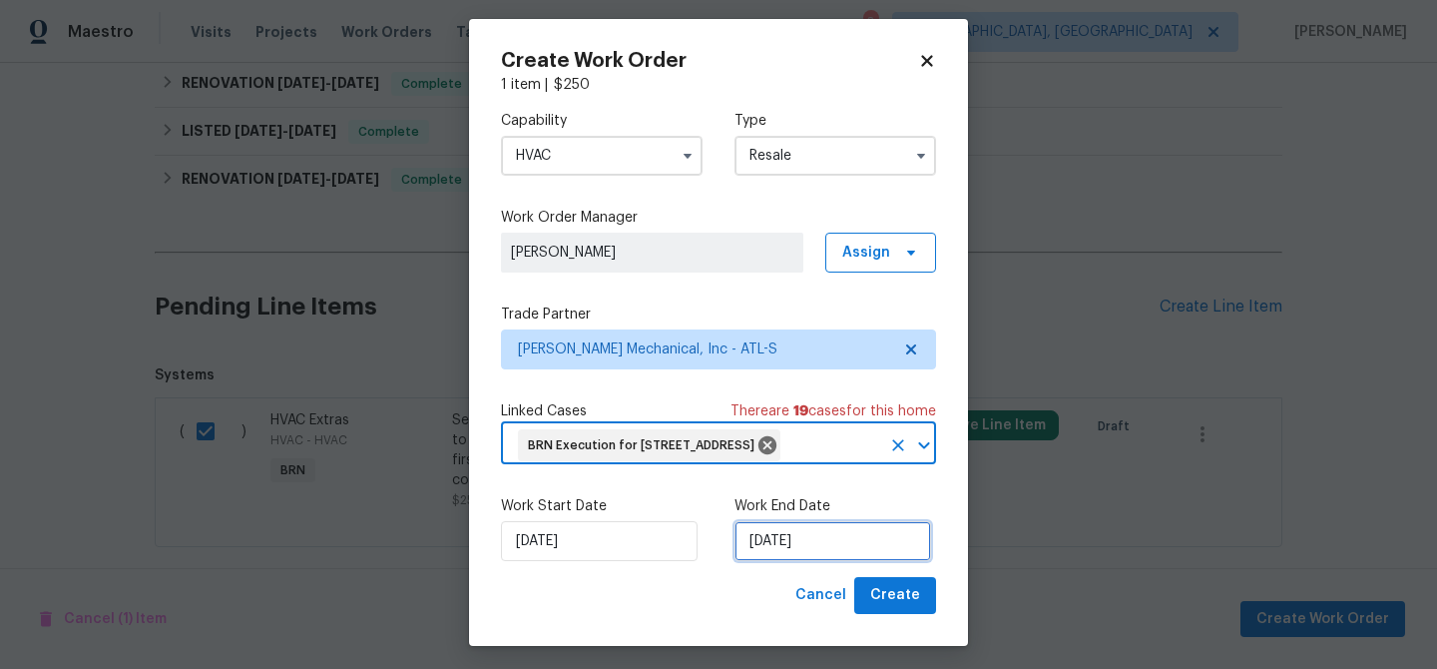
click at [769, 560] on input "[DATE]" at bounding box center [832, 541] width 197 height 40
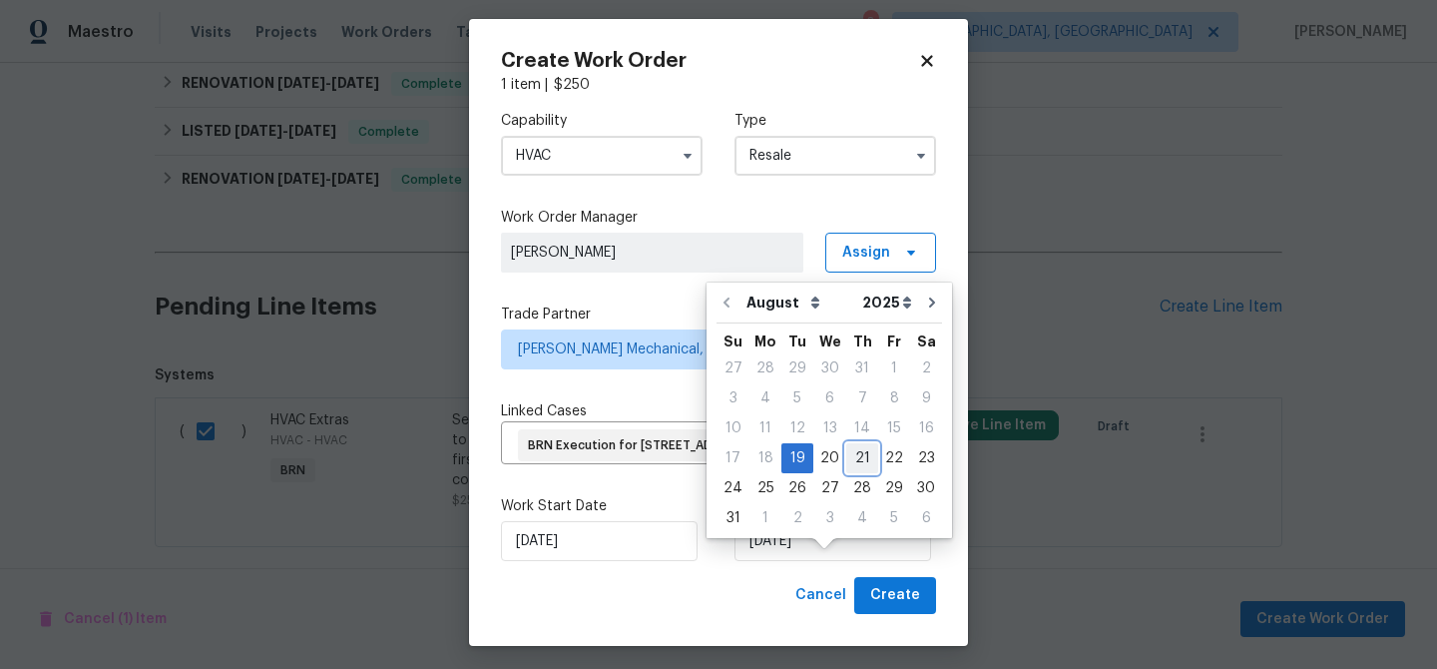
click at [846, 446] on div "21" at bounding box center [862, 458] width 32 height 28
type input "[DATE]"
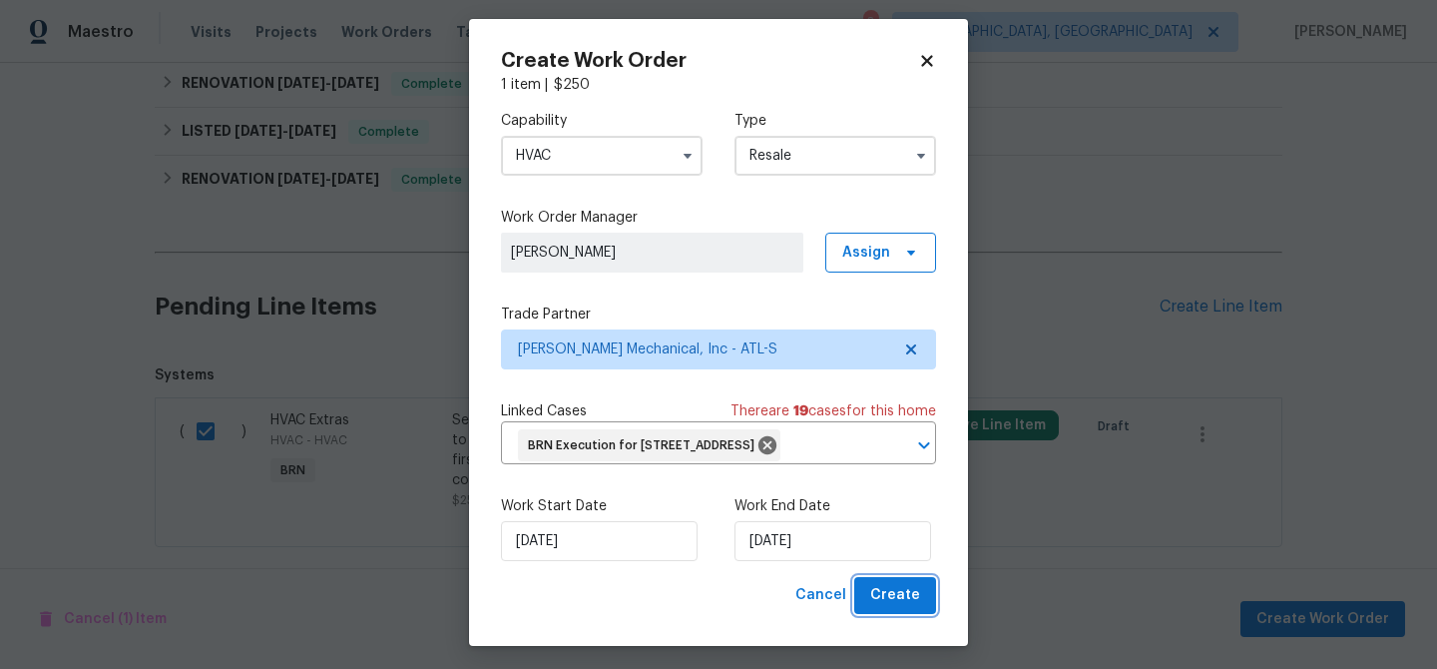
click at [899, 608] on span "Create" at bounding box center [895, 595] width 50 height 25
checkbox input "false"
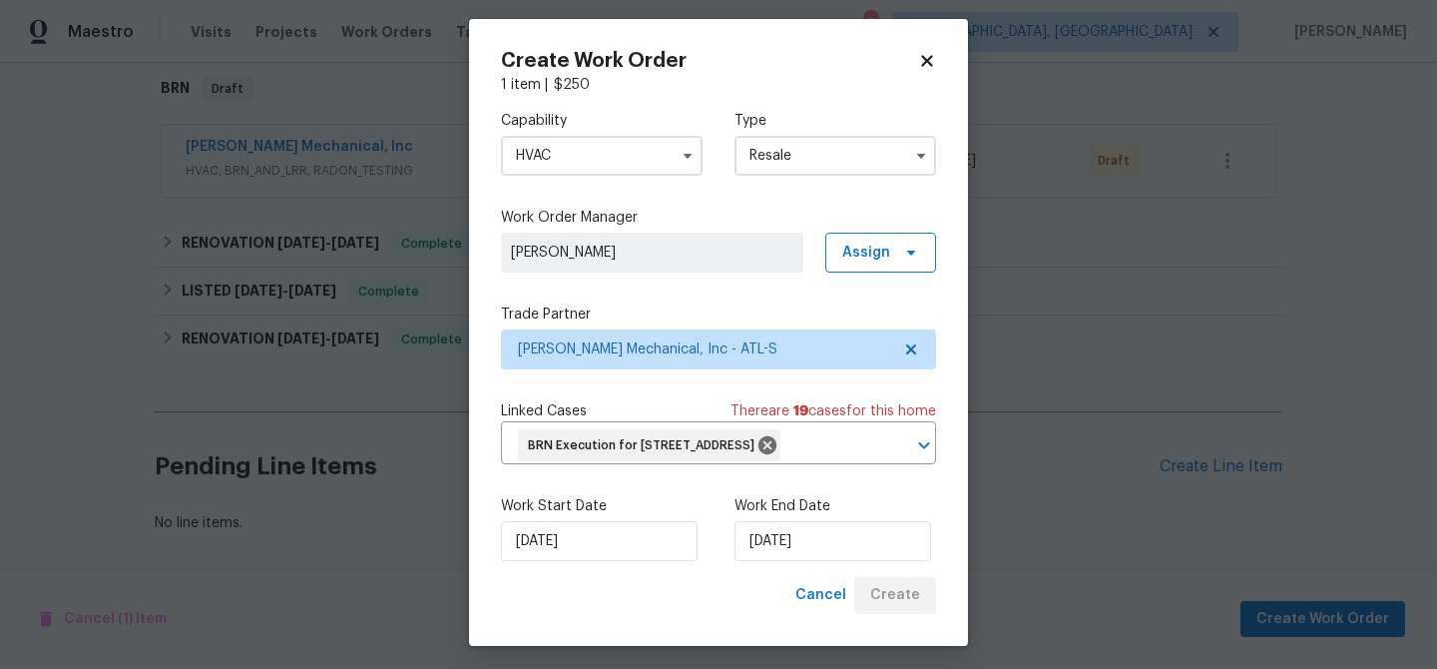
scroll to position [321, 0]
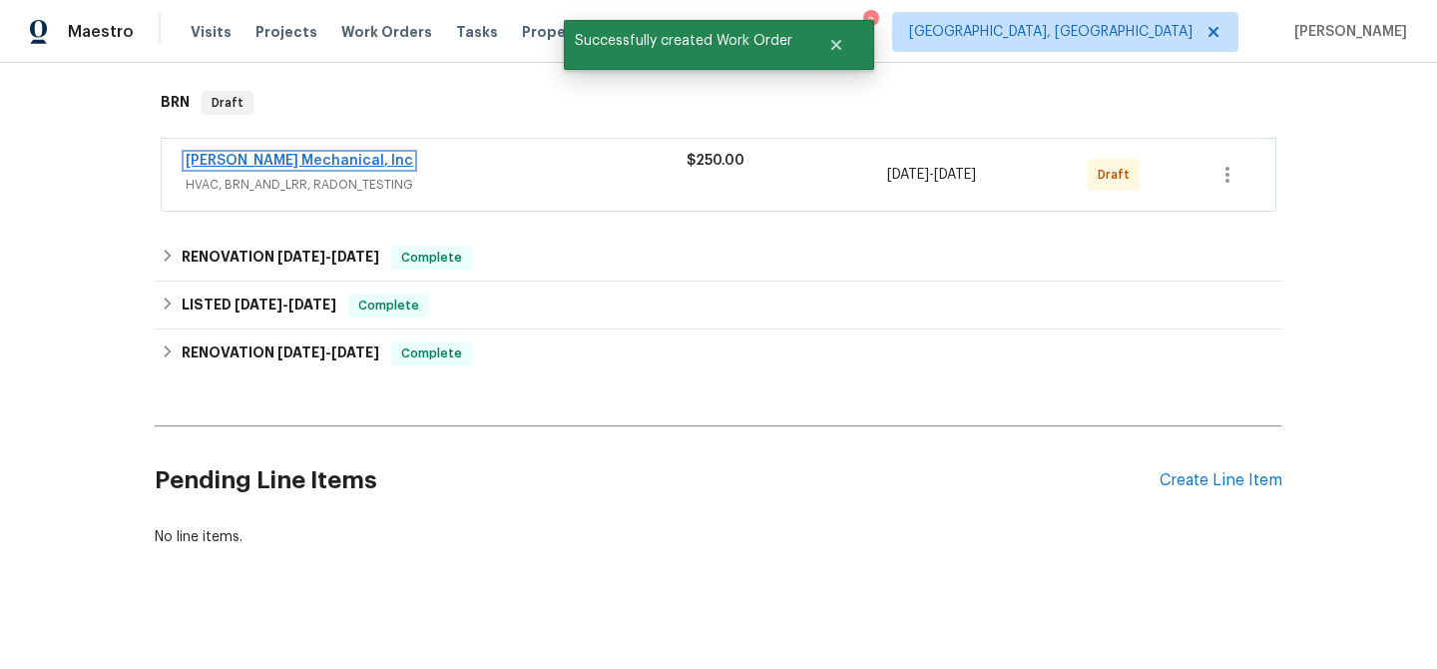
click at [276, 154] on link "[PERSON_NAME] Mechanical, Inc" at bounding box center [300, 161] width 228 height 14
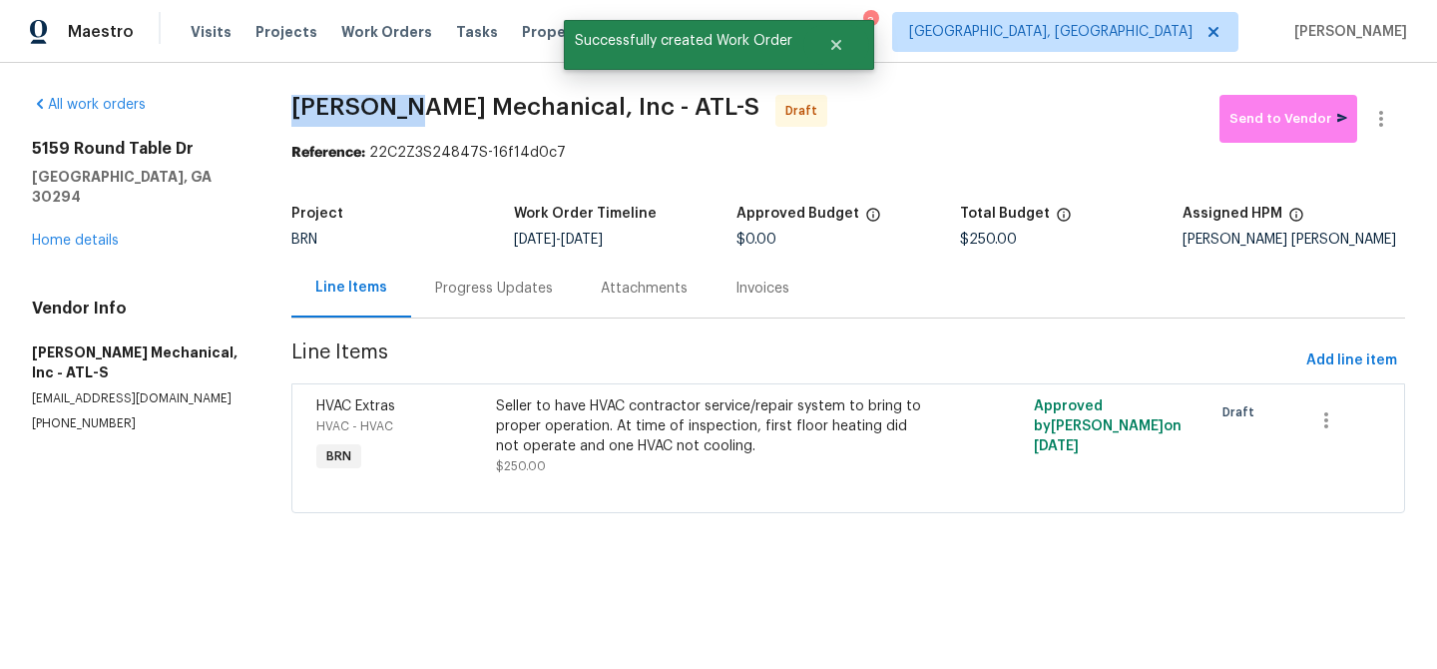
drag, startPoint x: 283, startPoint y: 107, endPoint x: 393, endPoint y: 106, distance: 109.8
click at [393, 106] on div "All work orders [STREET_ADDRESS][PERSON_NAME] Home details Vendor Info [PERSON_…" at bounding box center [718, 316] width 1437 height 506
copy span "[PERSON_NAME]"
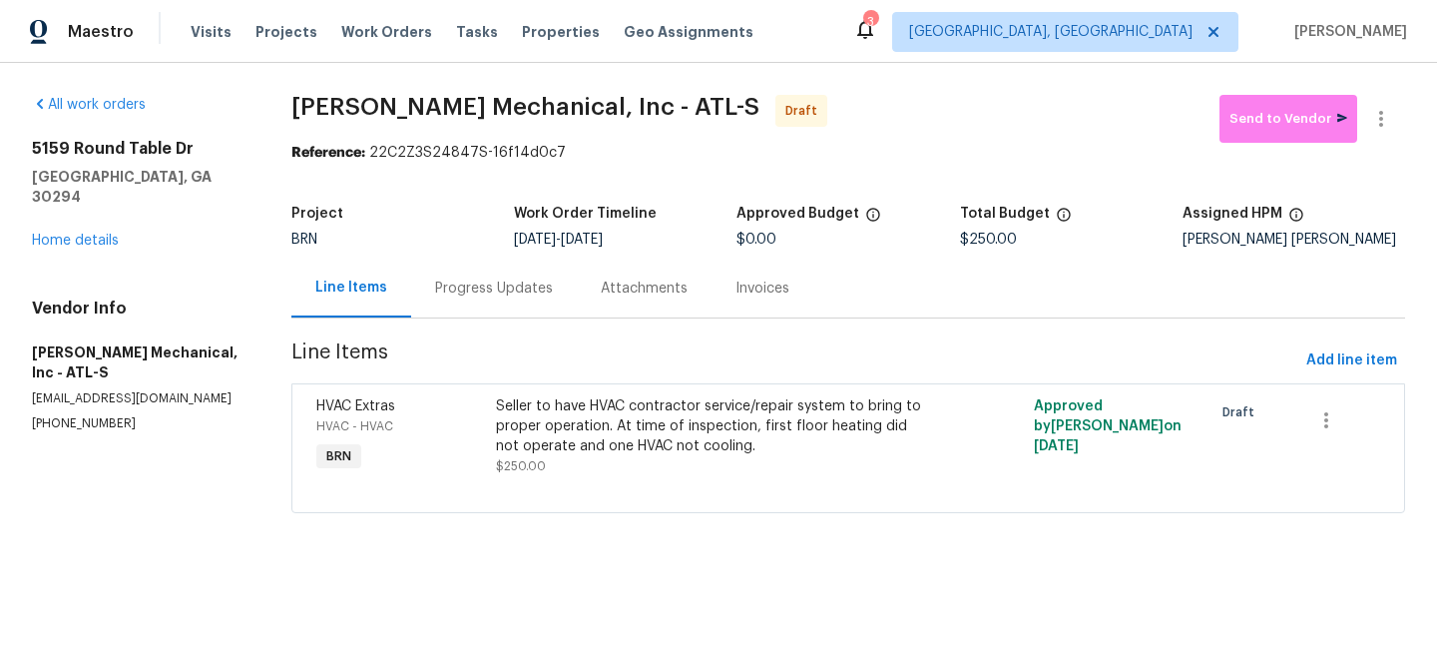
click at [293, 191] on section "[PERSON_NAME] Mechanical, Inc - ATL-S Draft Send to Vendor Reference: 22C2Z3S24…" at bounding box center [848, 316] width 1114 height 442
click at [486, 276] on div "Progress Updates" at bounding box center [494, 287] width 166 height 59
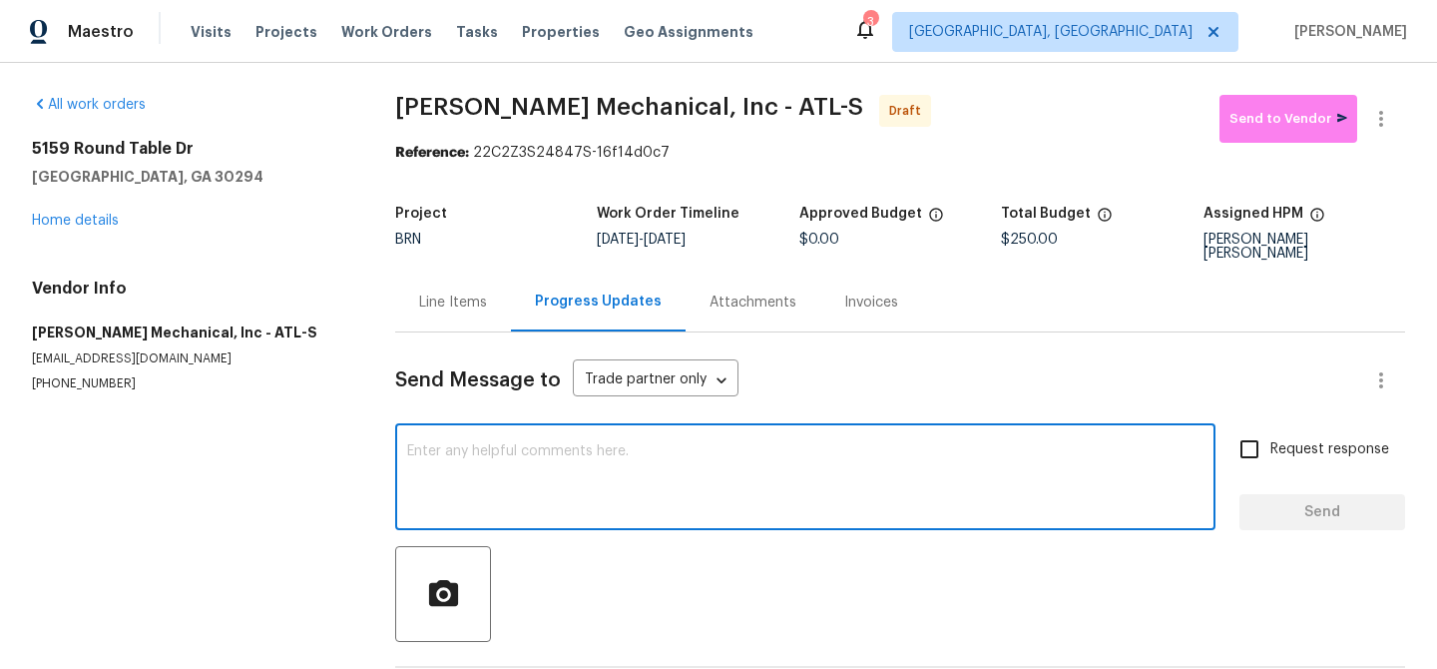
click at [593, 460] on textarea at bounding box center [805, 479] width 796 height 70
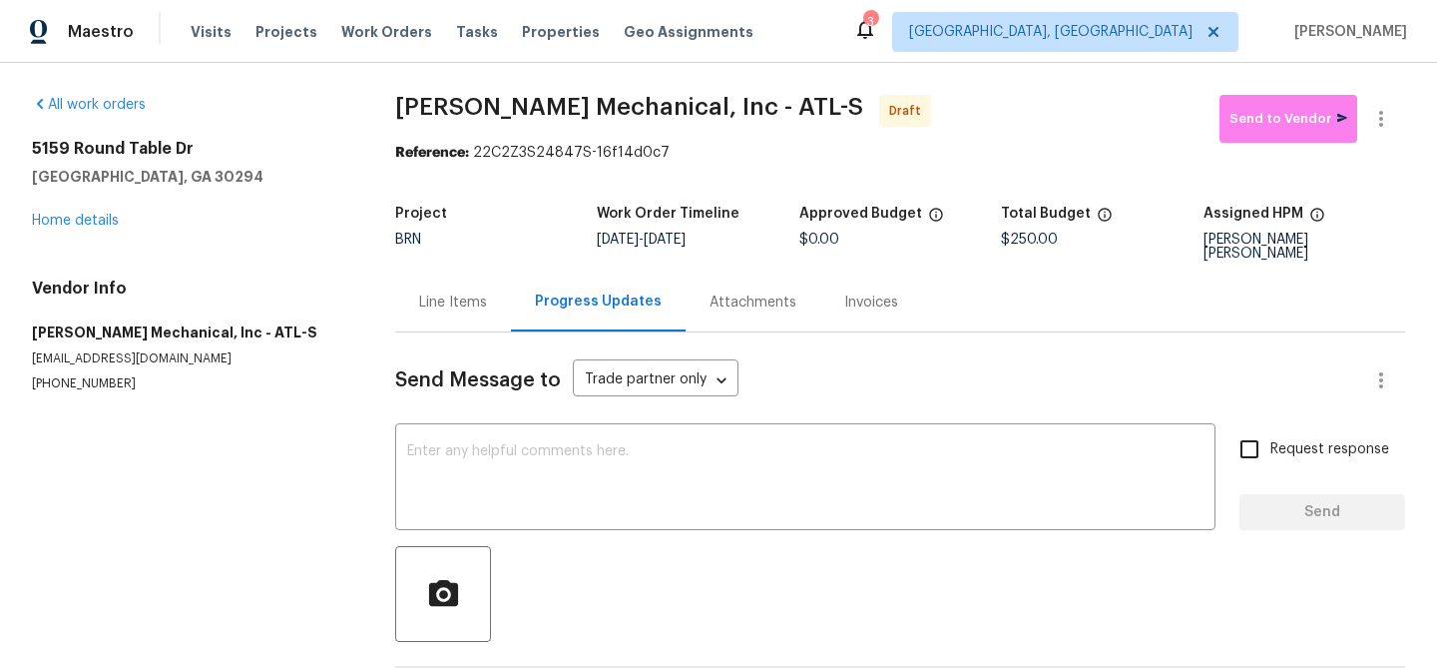
paste textarea "Hi, I'm Ananthi from Opendoor. Just wanted to check if you received the WO for …"
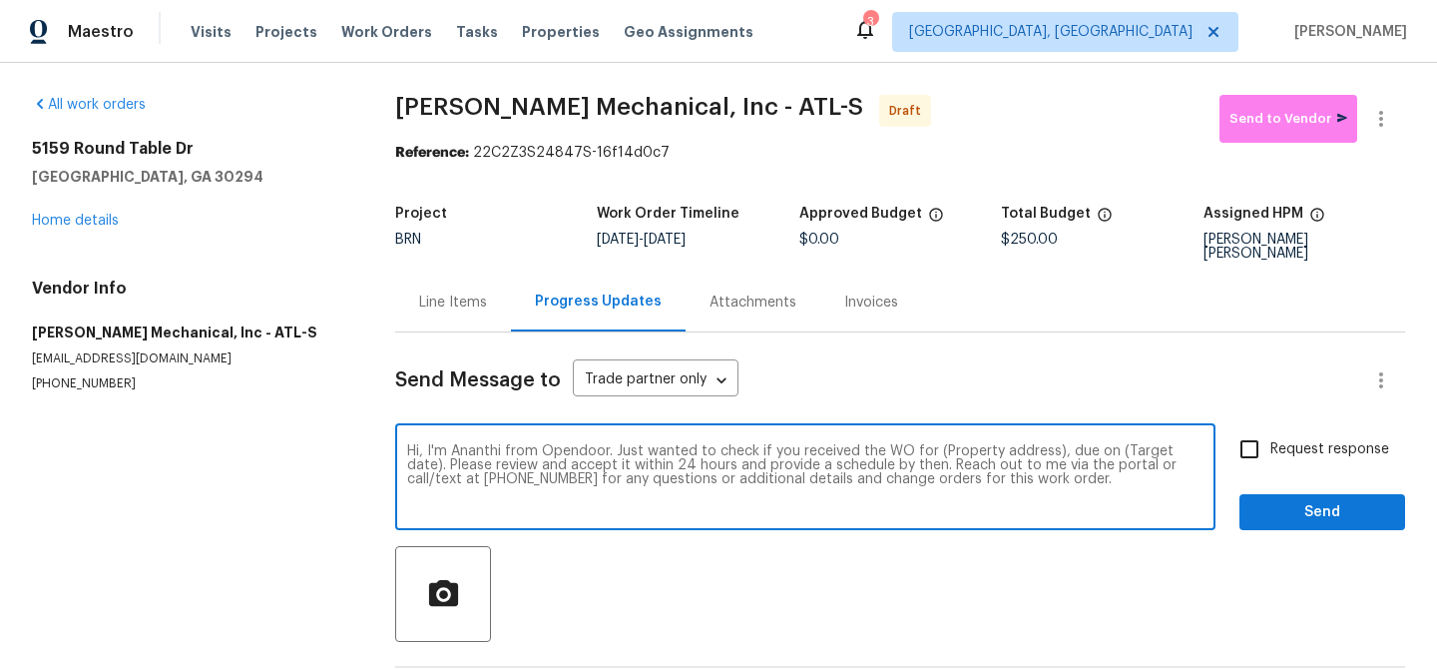
drag, startPoint x: 1053, startPoint y: 434, endPoint x: 928, endPoint y: 441, distance: 124.9
click at [928, 444] on textarea "Hi, I'm Ananthi from Opendoor. Just wanted to check if you received the WO for …" at bounding box center [805, 479] width 796 height 70
paste textarea "[STREET_ADDRESS]"
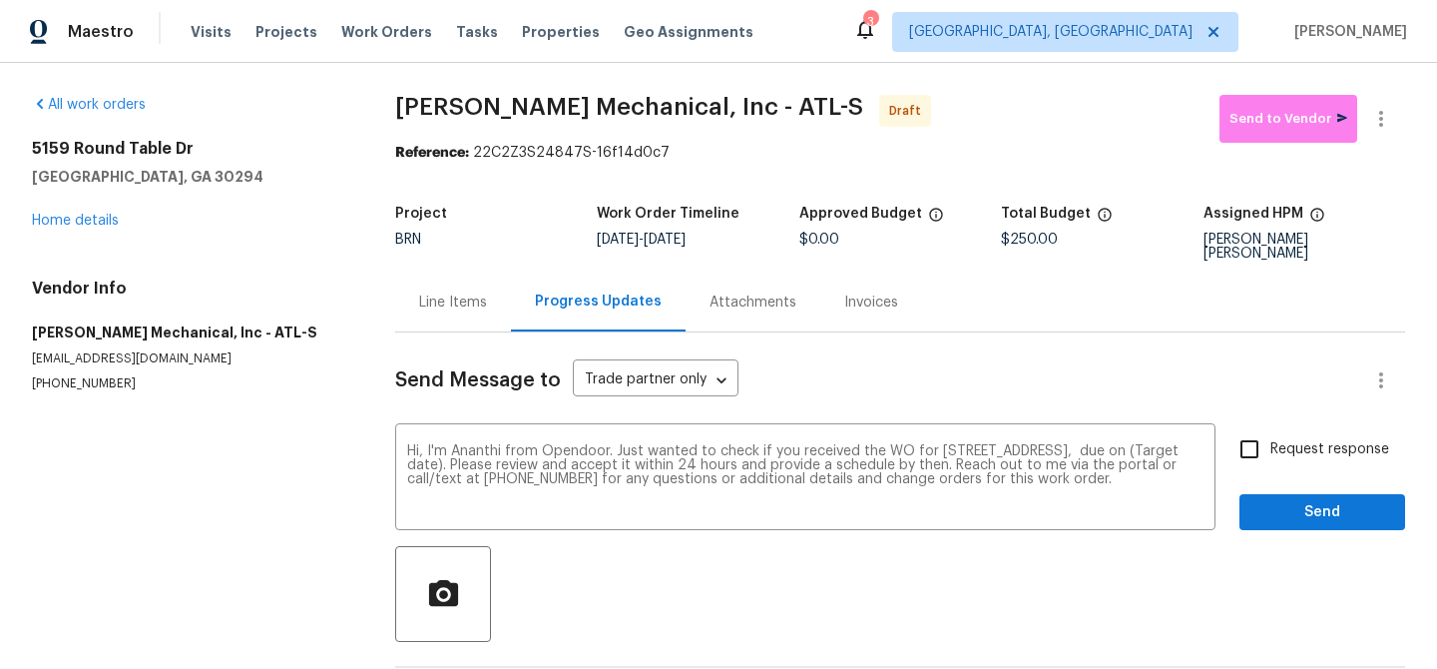
drag, startPoint x: 672, startPoint y: 241, endPoint x: 736, endPoint y: 238, distance: 64.9
click at [686, 239] on span "[DATE] - [DATE]" at bounding box center [641, 239] width 89 height 14
drag, startPoint x: 755, startPoint y: 240, endPoint x: 676, endPoint y: 241, distance: 79.8
click at [676, 241] on div "[DATE] - [DATE]" at bounding box center [698, 239] width 202 height 14
copy span "[DATE]"
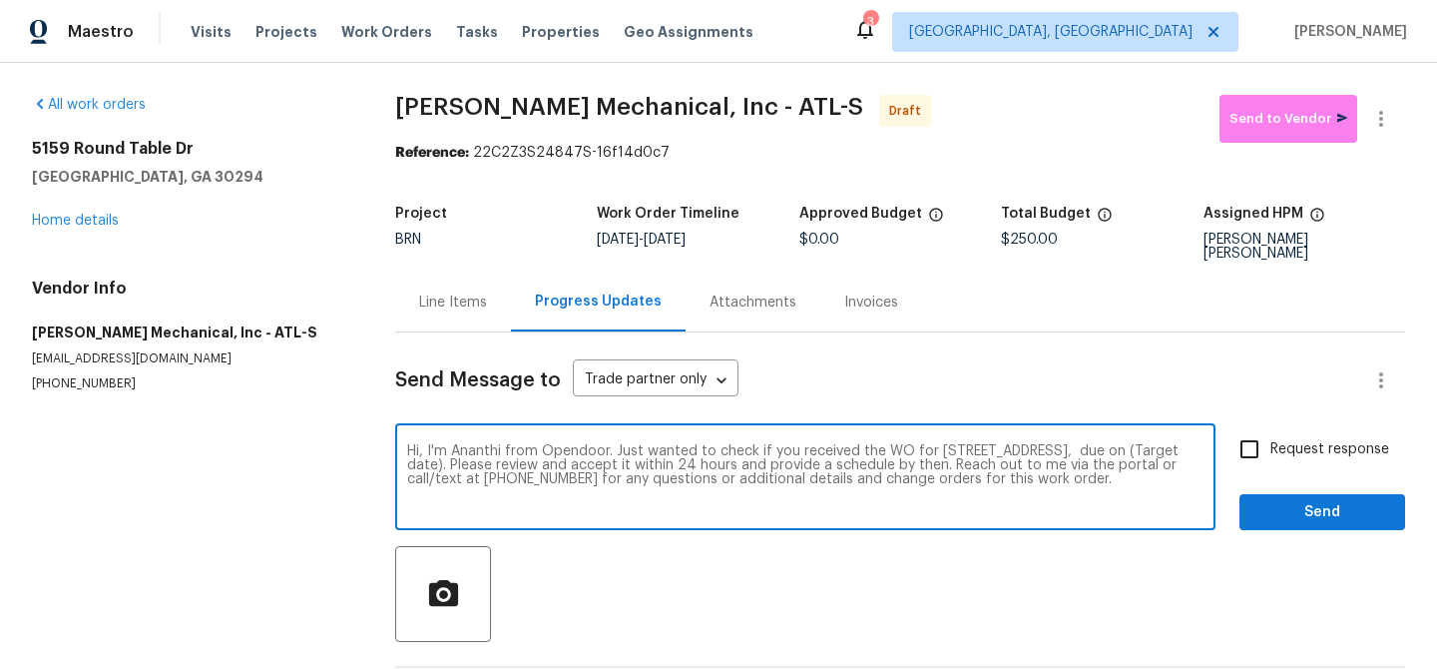
drag, startPoint x: 592, startPoint y: 452, endPoint x: 515, endPoint y: 448, distance: 76.9
click at [516, 448] on textarea "Hi, I'm Ananthi from Opendoor. Just wanted to check if you received the WO for …" at bounding box center [805, 479] width 796 height 70
paste textarea "[DATE]"
type textarea "Hi, I'm Ananthi from Opendoor. Just wanted to check if you received the WO for …"
click at [1270, 442] on input "Request response" at bounding box center [1249, 449] width 42 height 42
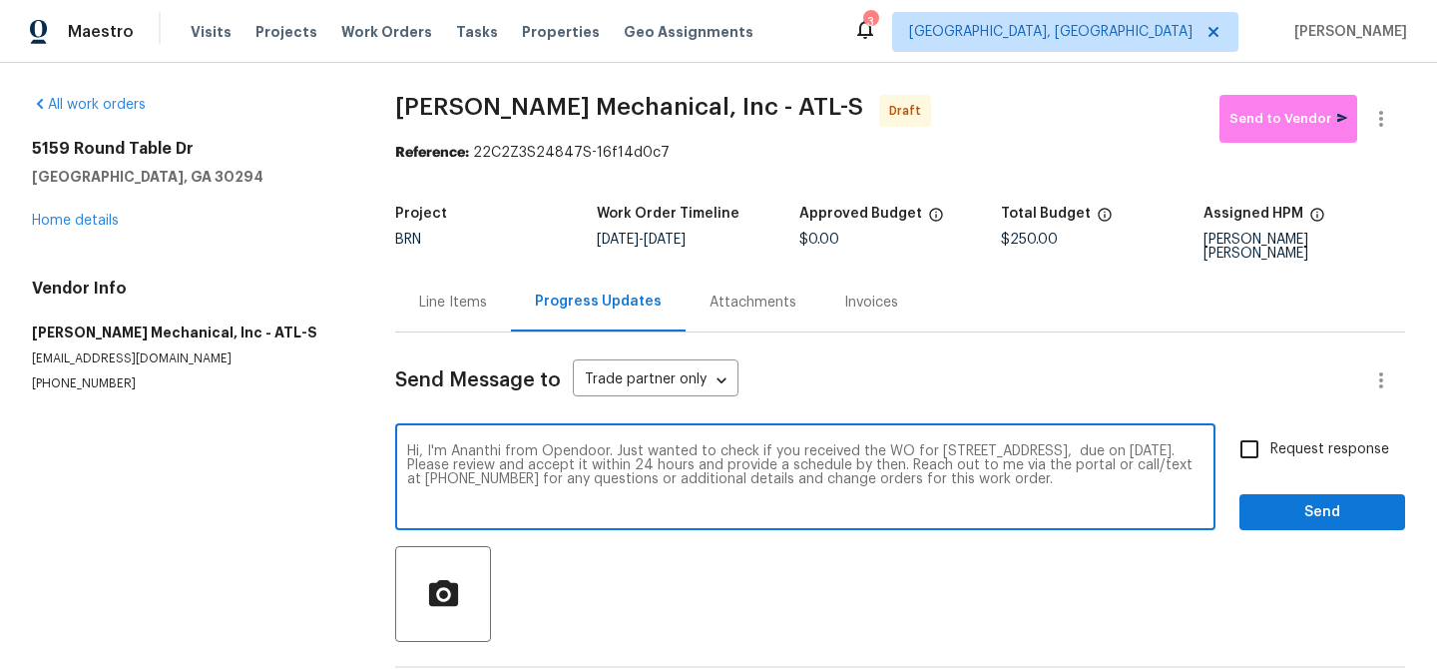
checkbox input "true"
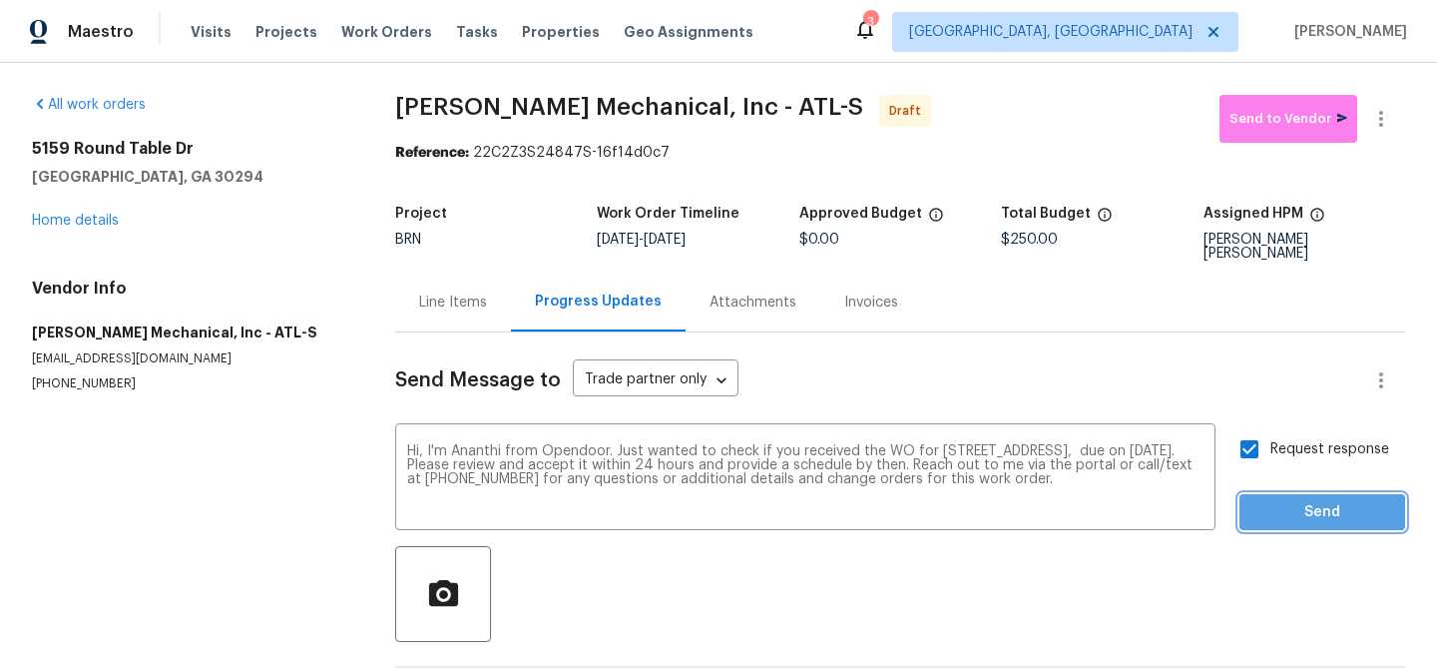
click at [1275, 509] on span "Send" at bounding box center [1322, 512] width 134 height 25
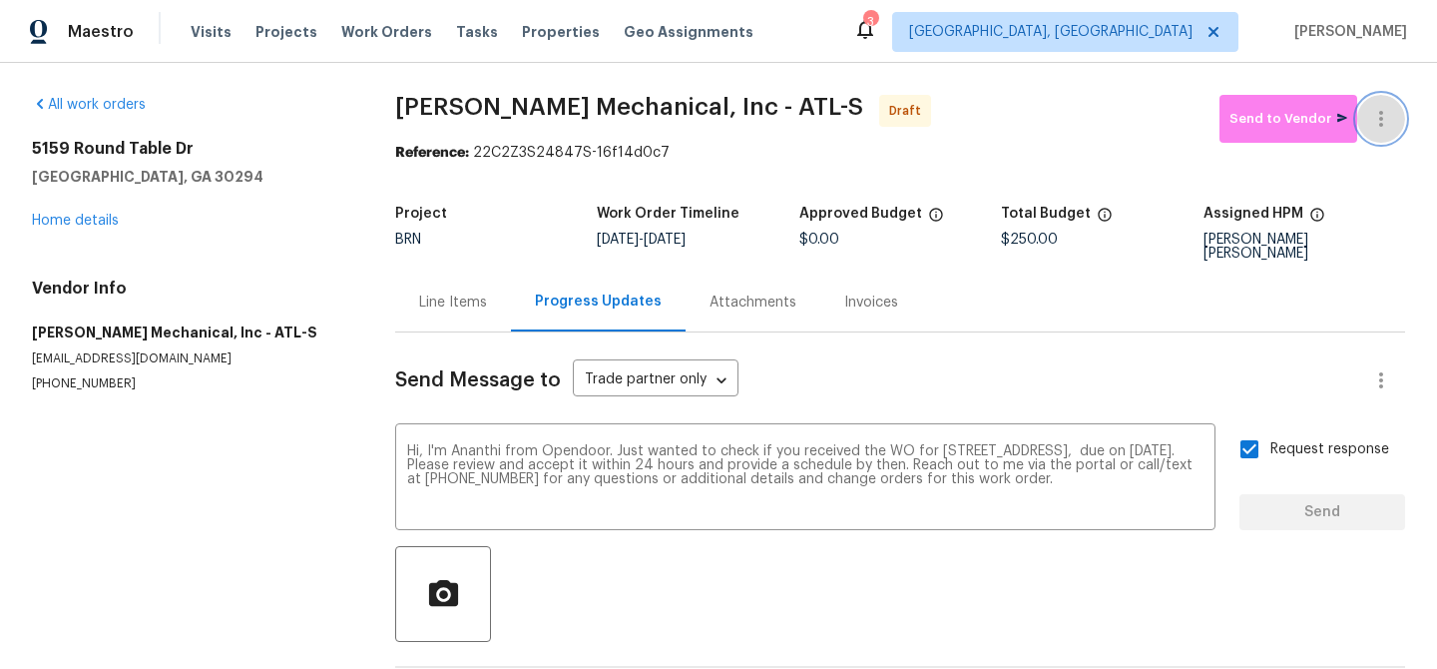
click at [1386, 104] on button "button" at bounding box center [1381, 119] width 48 height 48
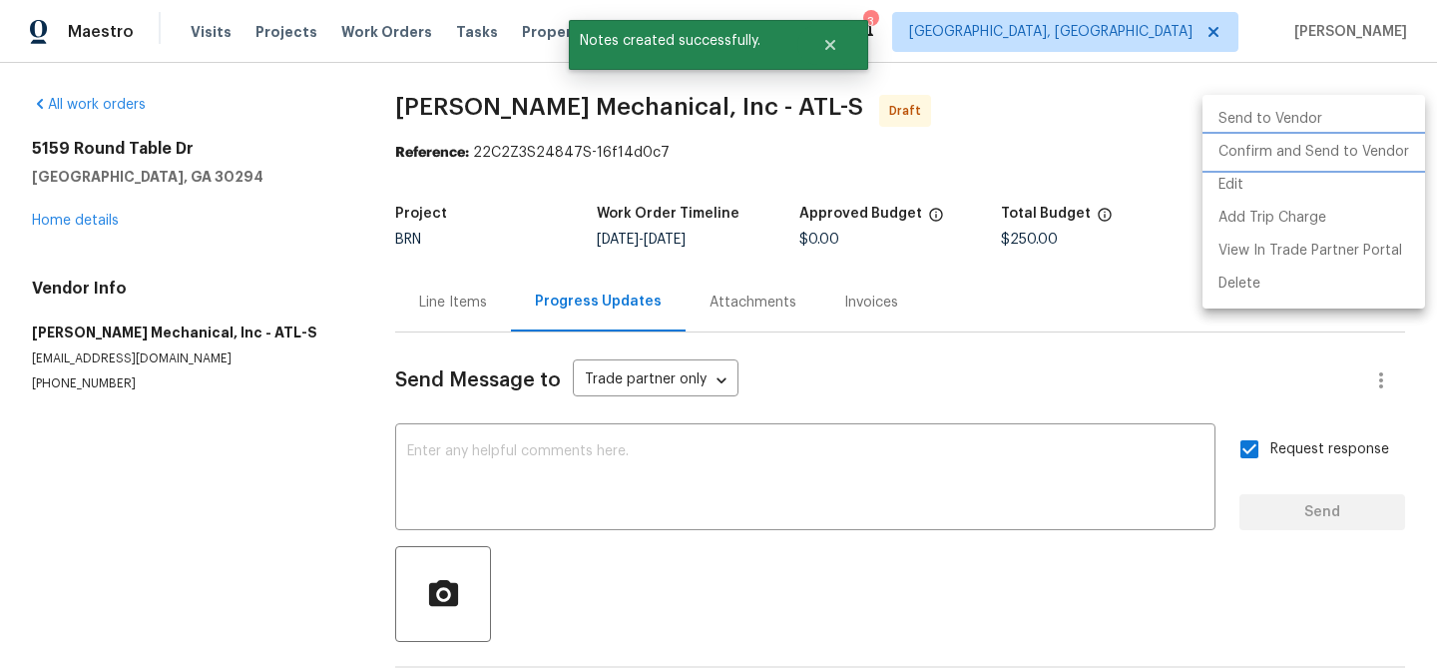
click at [1317, 147] on li "Confirm and Send to Vendor" at bounding box center [1313, 152] width 223 height 33
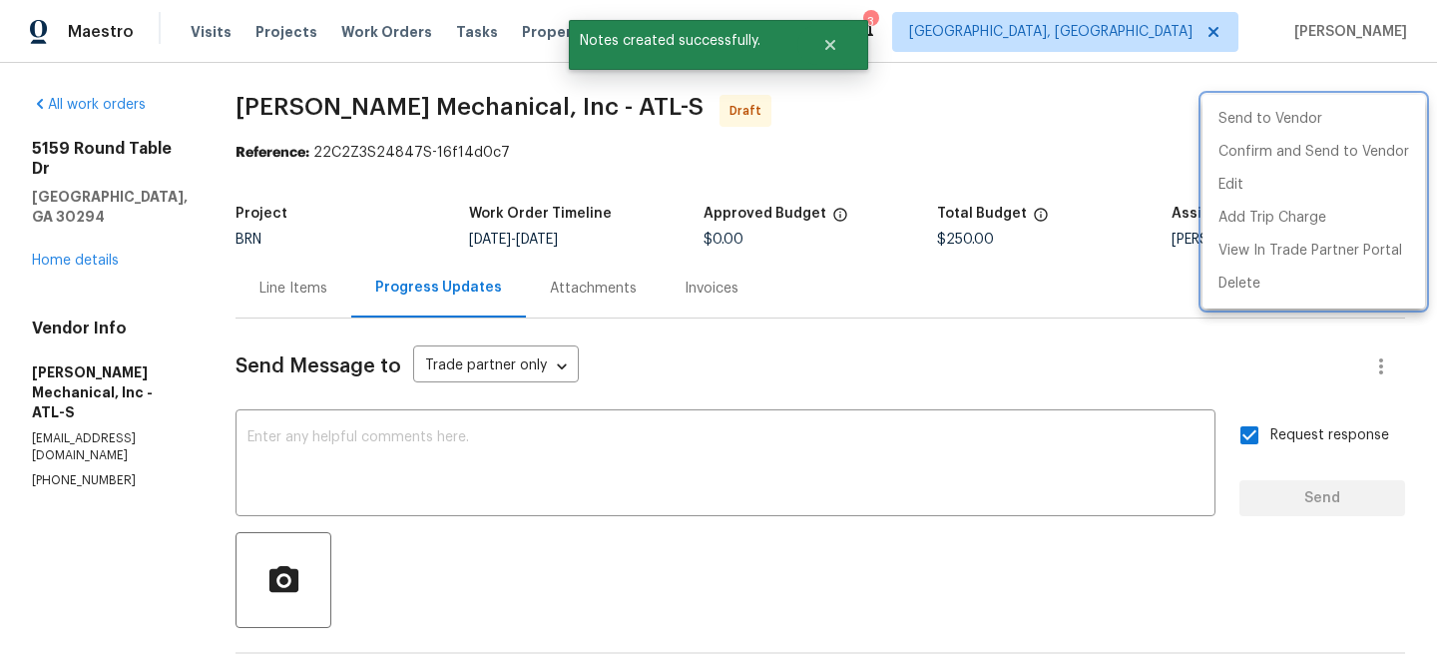
click at [395, 161] on div at bounding box center [718, 334] width 1437 height 669
